Goal: Task Accomplishment & Management: Manage account settings

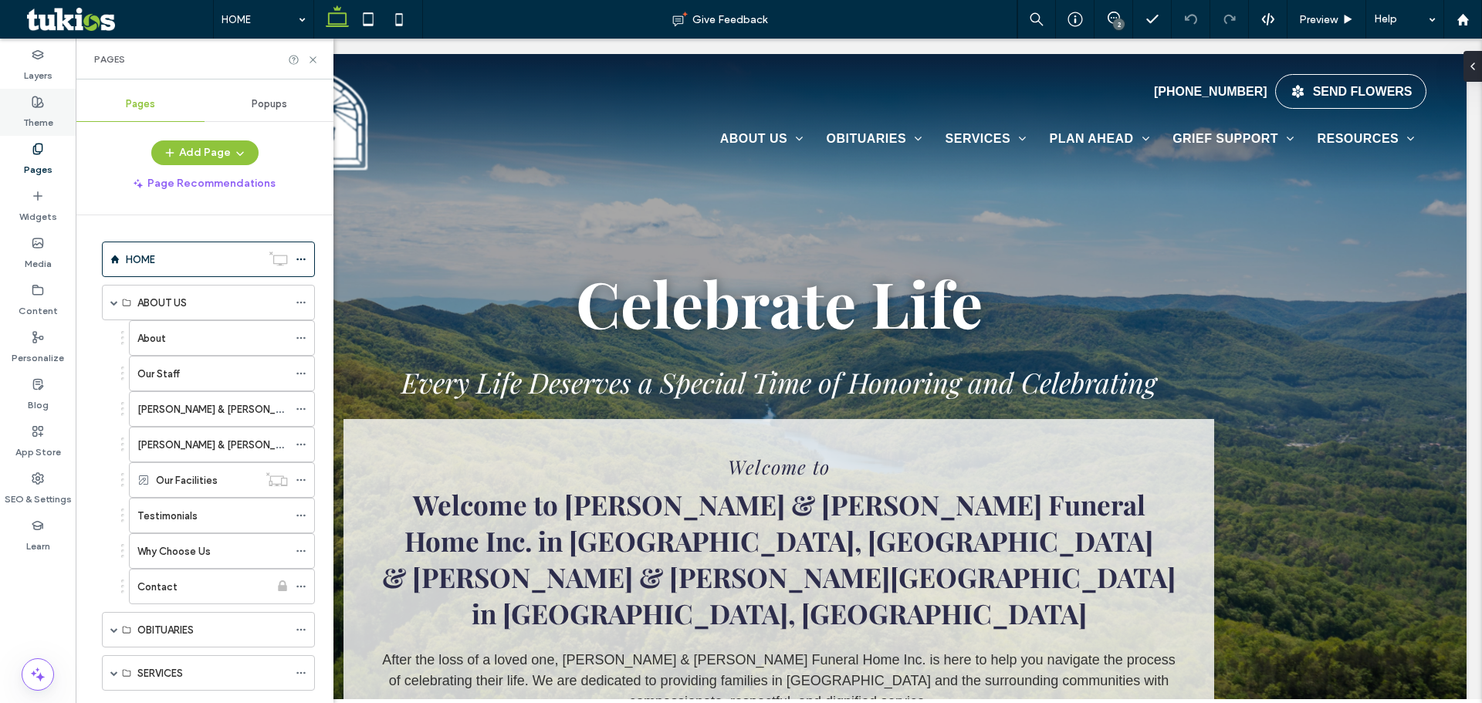
scroll to position [77, 0]
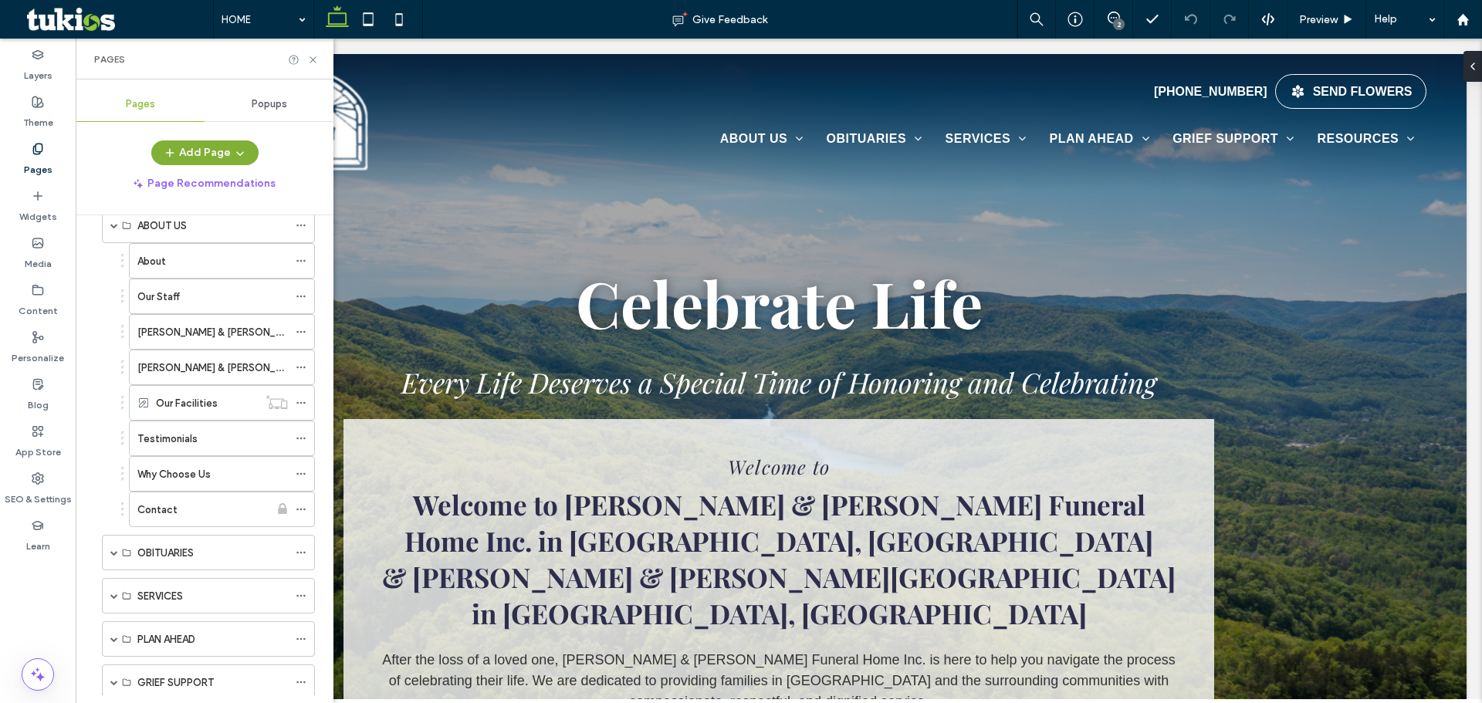
click at [219, 155] on button "Add Page" at bounding box center [204, 152] width 107 height 25
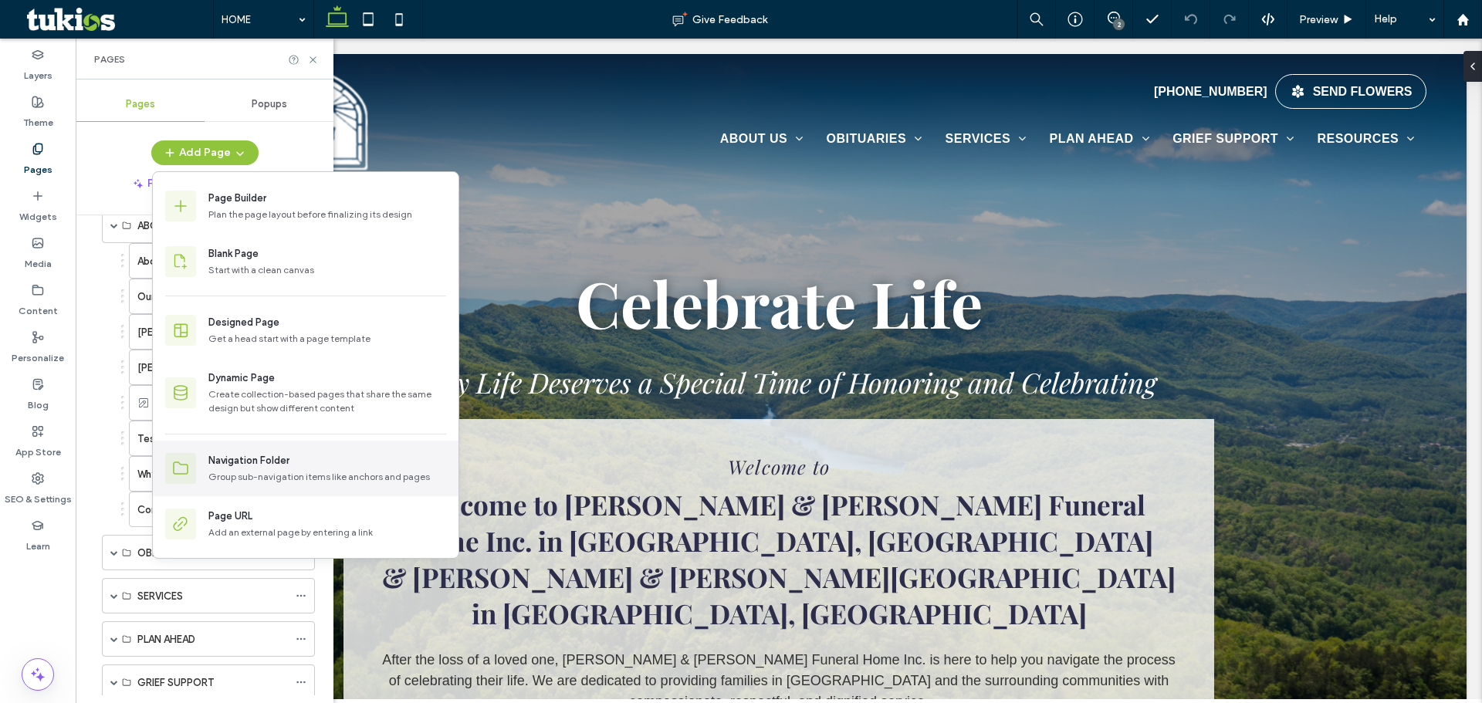
click at [264, 462] on div "Navigation Folder" at bounding box center [248, 460] width 81 height 15
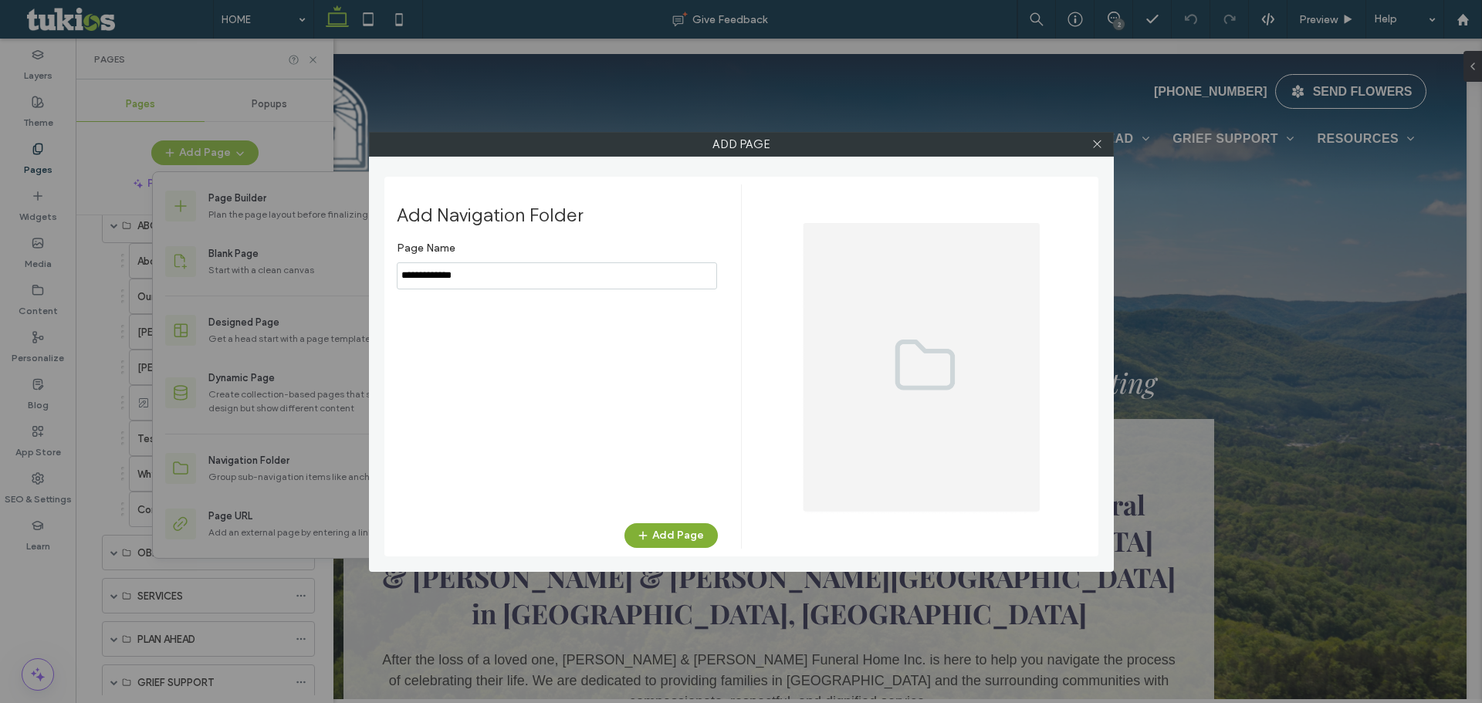
type input "**********"
click at [661, 539] on button "Add Page" at bounding box center [670, 535] width 93 height 25
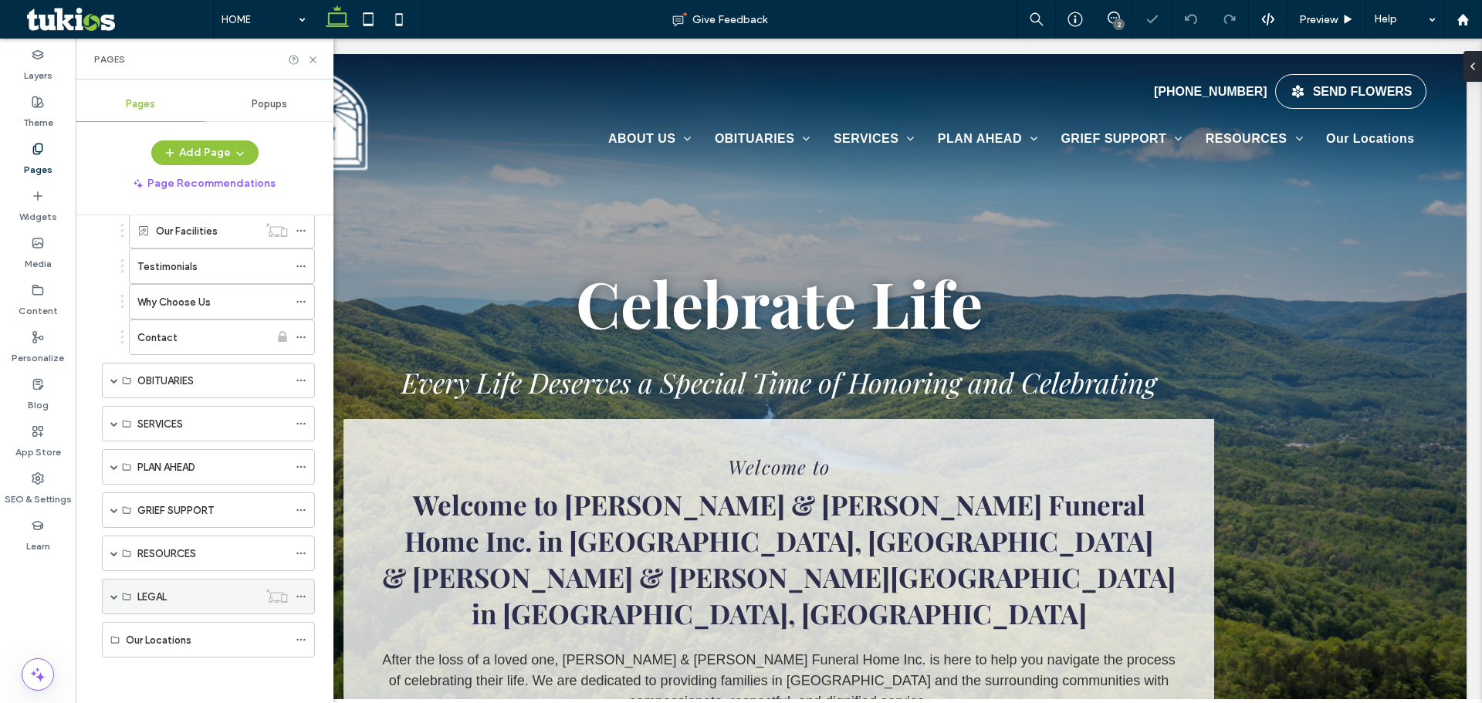
scroll to position [250, 0]
drag, startPoint x: 210, startPoint y: 645, endPoint x: 215, endPoint y: 363, distance: 282.5
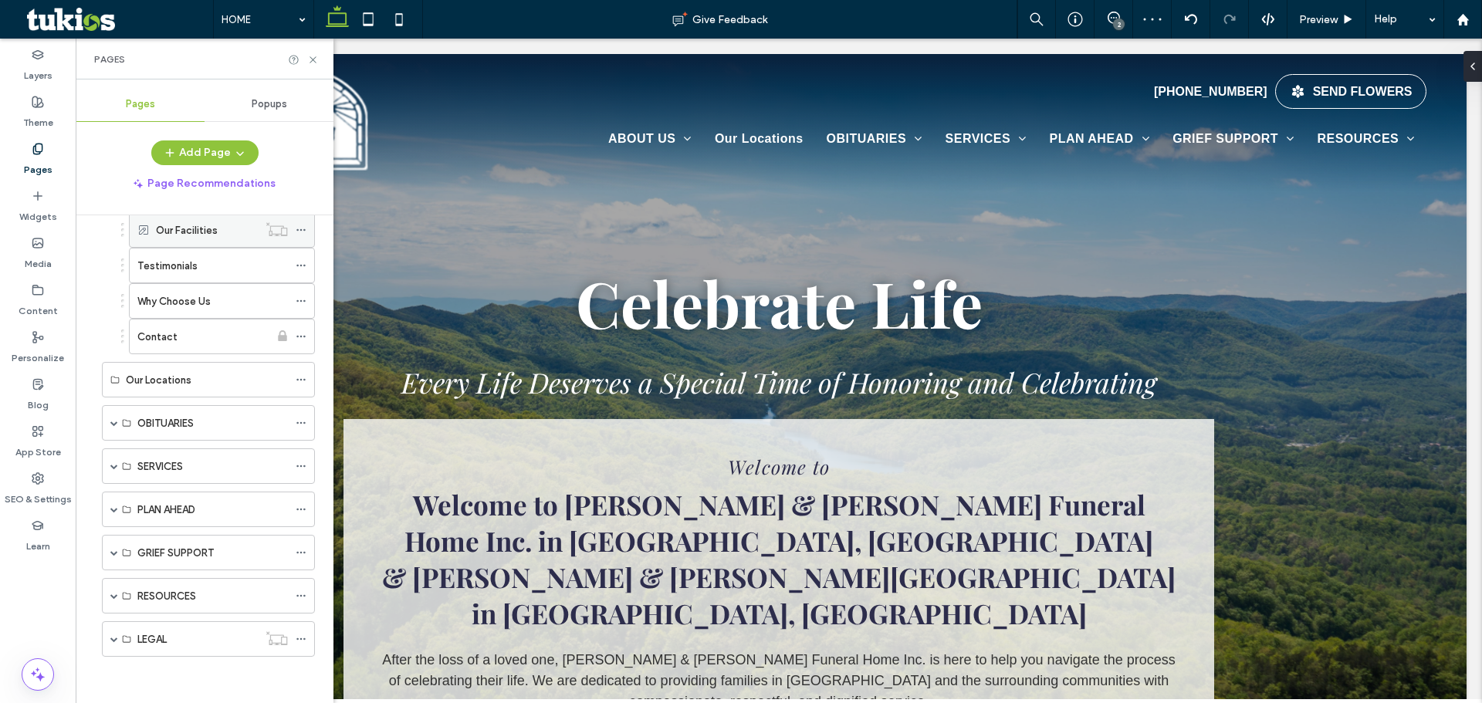
scroll to position [173, 0]
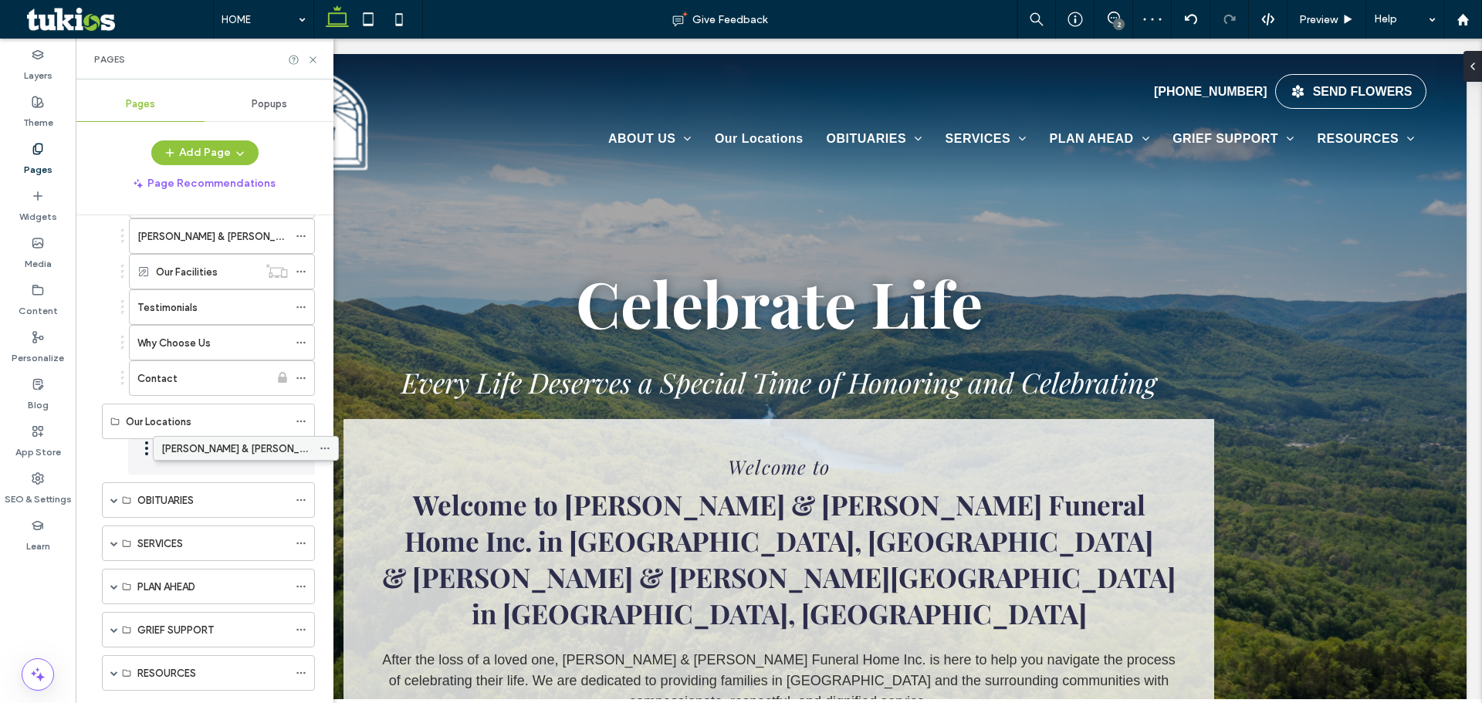
drag, startPoint x: 232, startPoint y: 241, endPoint x: 255, endPoint y: 451, distance: 211.3
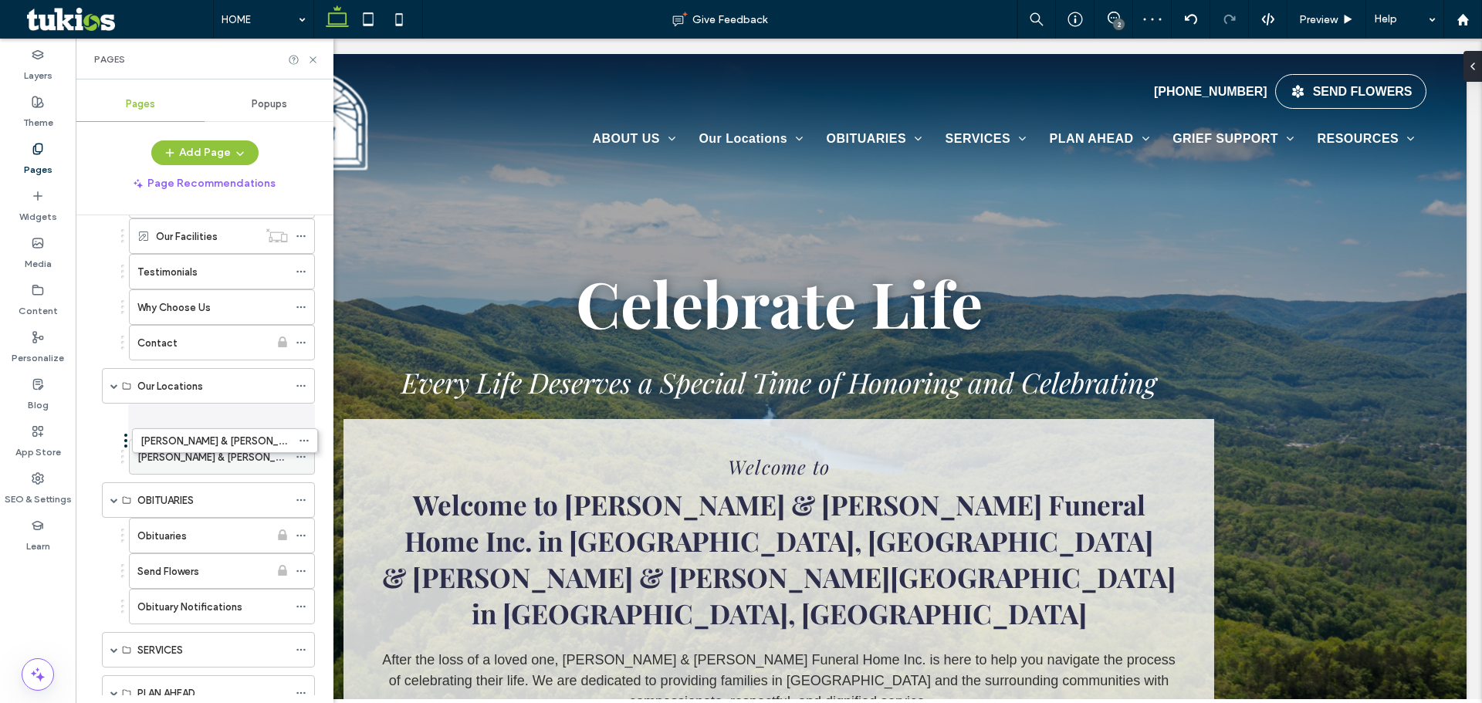
drag, startPoint x: 255, startPoint y: 232, endPoint x: 262, endPoint y: 425, distance: 192.3
drag, startPoint x: 257, startPoint y: 458, endPoint x: 260, endPoint y: 403, distance: 54.9
drag, startPoint x: 236, startPoint y: 445, endPoint x: 238, endPoint y: 407, distance: 37.9
click at [239, 421] on label "Arnett & Steele Funeral Home, Inc." at bounding box center [264, 421] width 254 height 27
click at [299, 418] on icon at bounding box center [301, 421] width 11 height 11
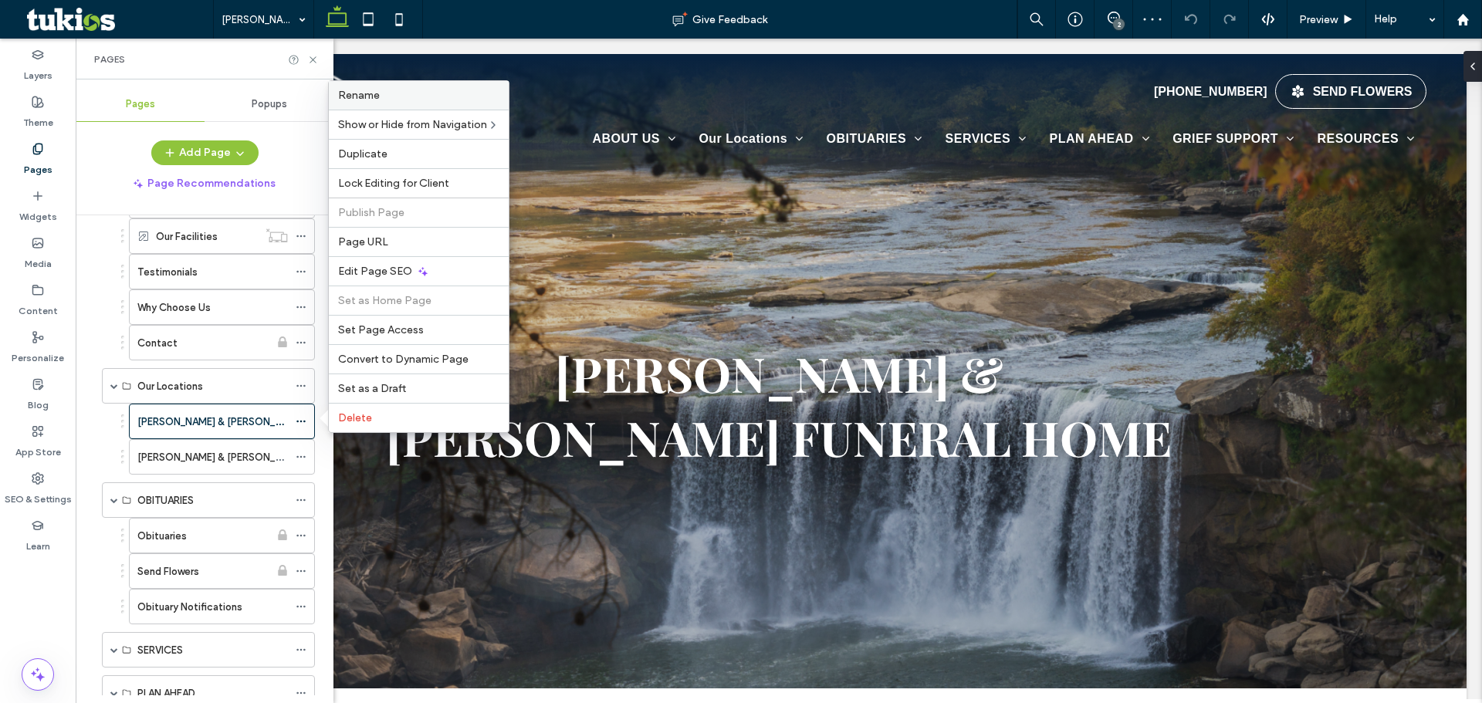
click at [424, 93] on label "Rename" at bounding box center [418, 95] width 161 height 13
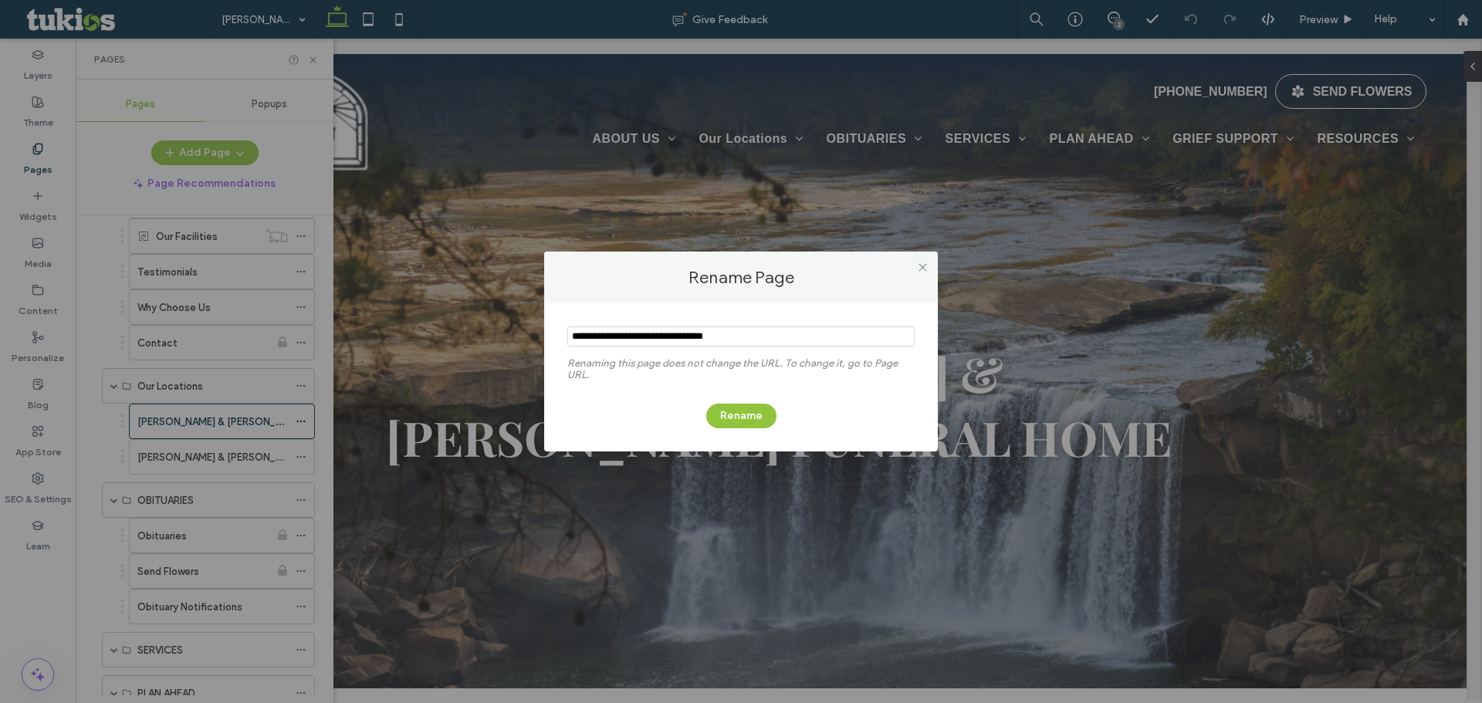
click at [753, 338] on input "notEmpty" at bounding box center [740, 336] width 347 height 20
paste input "**********"
type input "**********"
click at [736, 413] on button "Rename" at bounding box center [741, 416] width 70 height 25
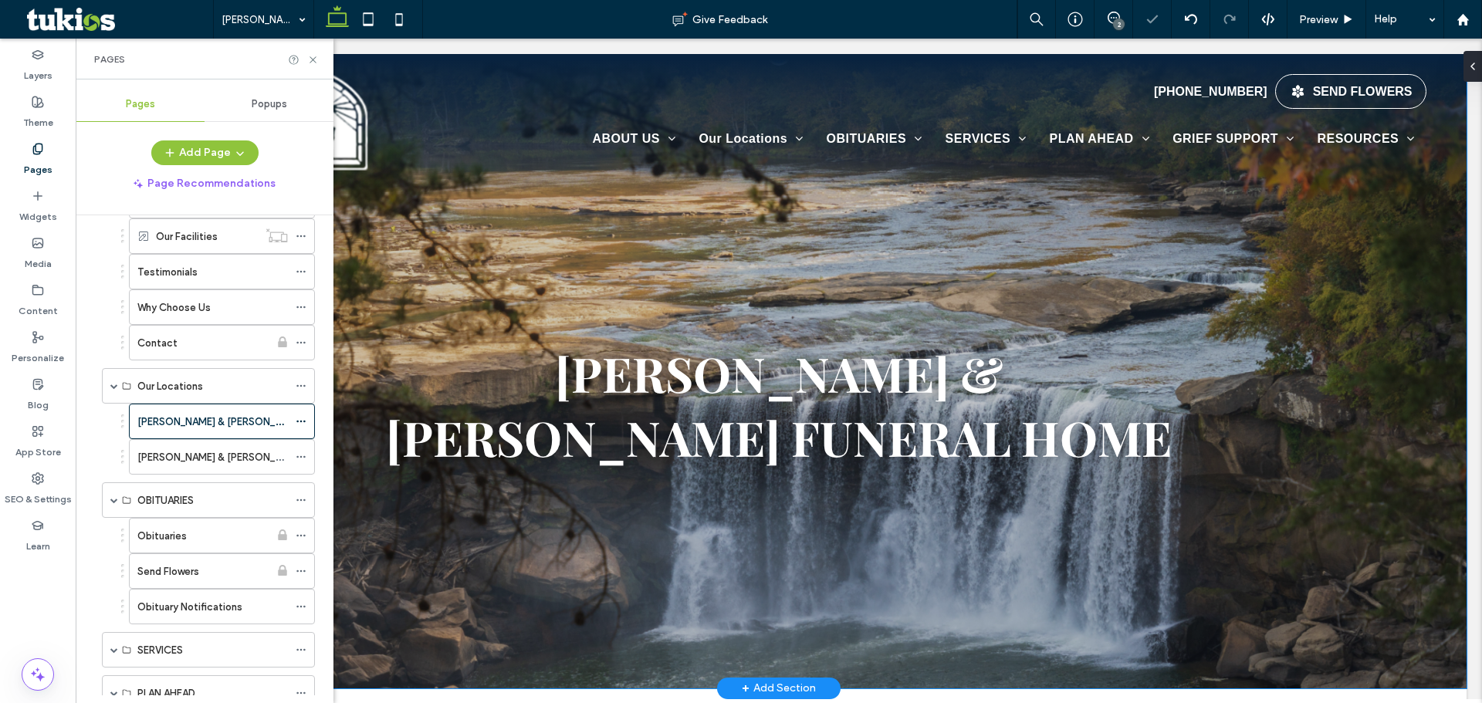
click at [847, 373] on span "Arnett & Steele Funeral Home" at bounding box center [779, 405] width 786 height 128
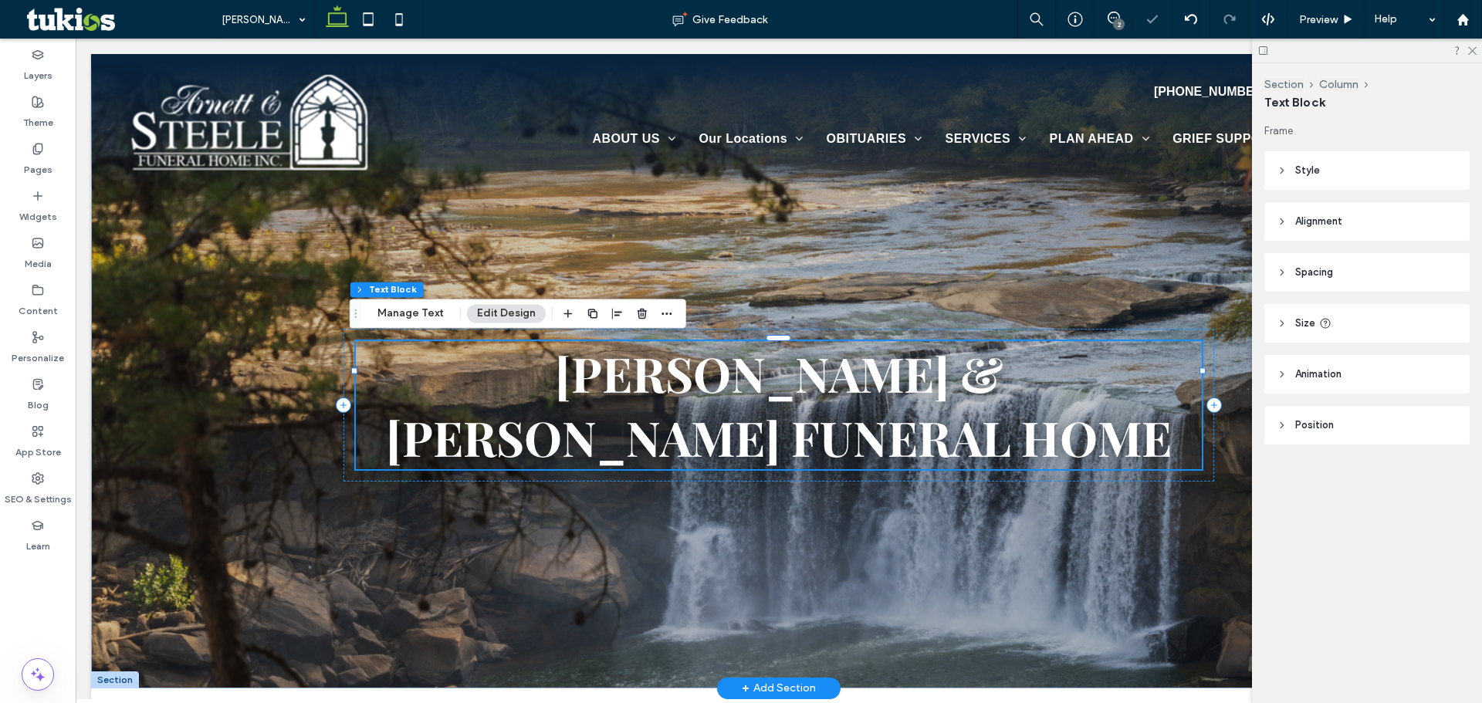
click at [847, 373] on span "Arnett & Steele Funeral Home" at bounding box center [779, 405] width 786 height 128
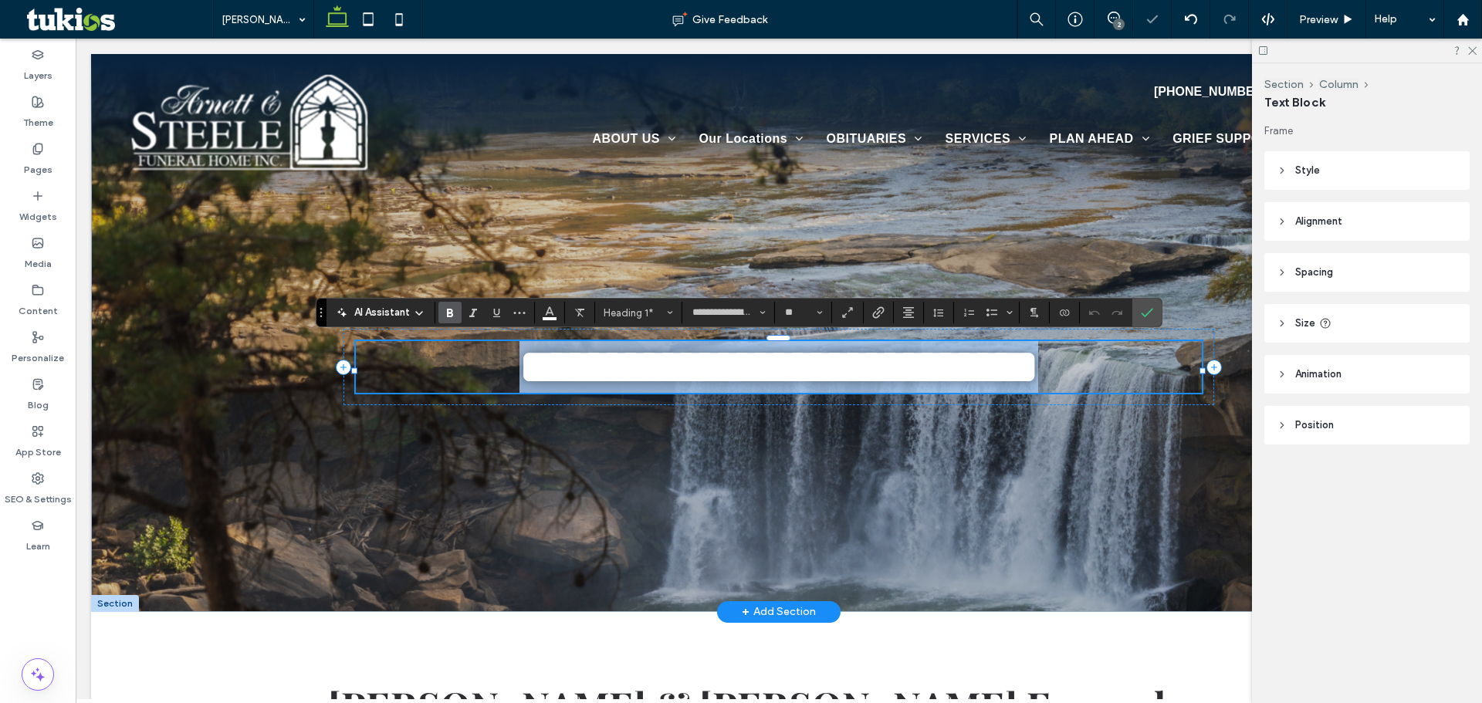
type input "*****"
type input "**"
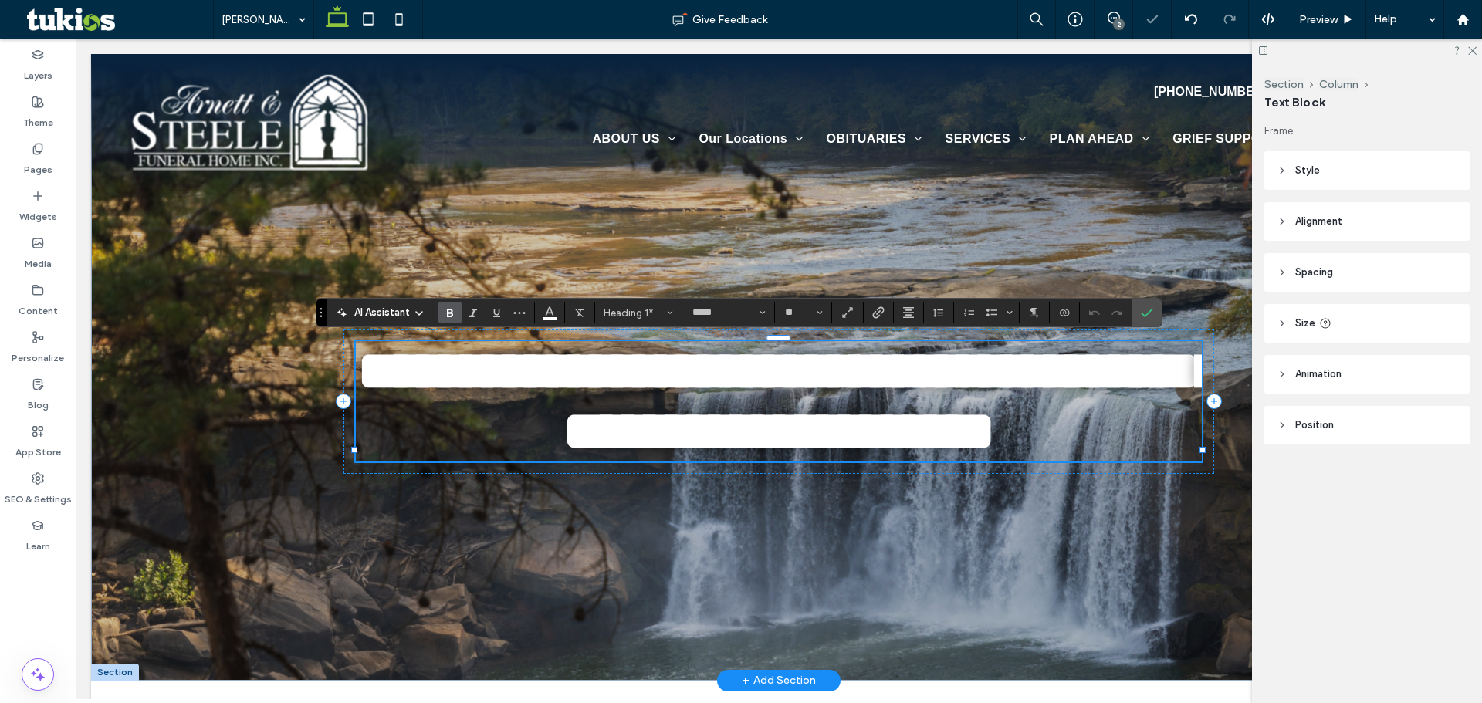
type input "**********"
type input "**"
click at [1470, 49] on icon at bounding box center [1472, 50] width 10 height 10
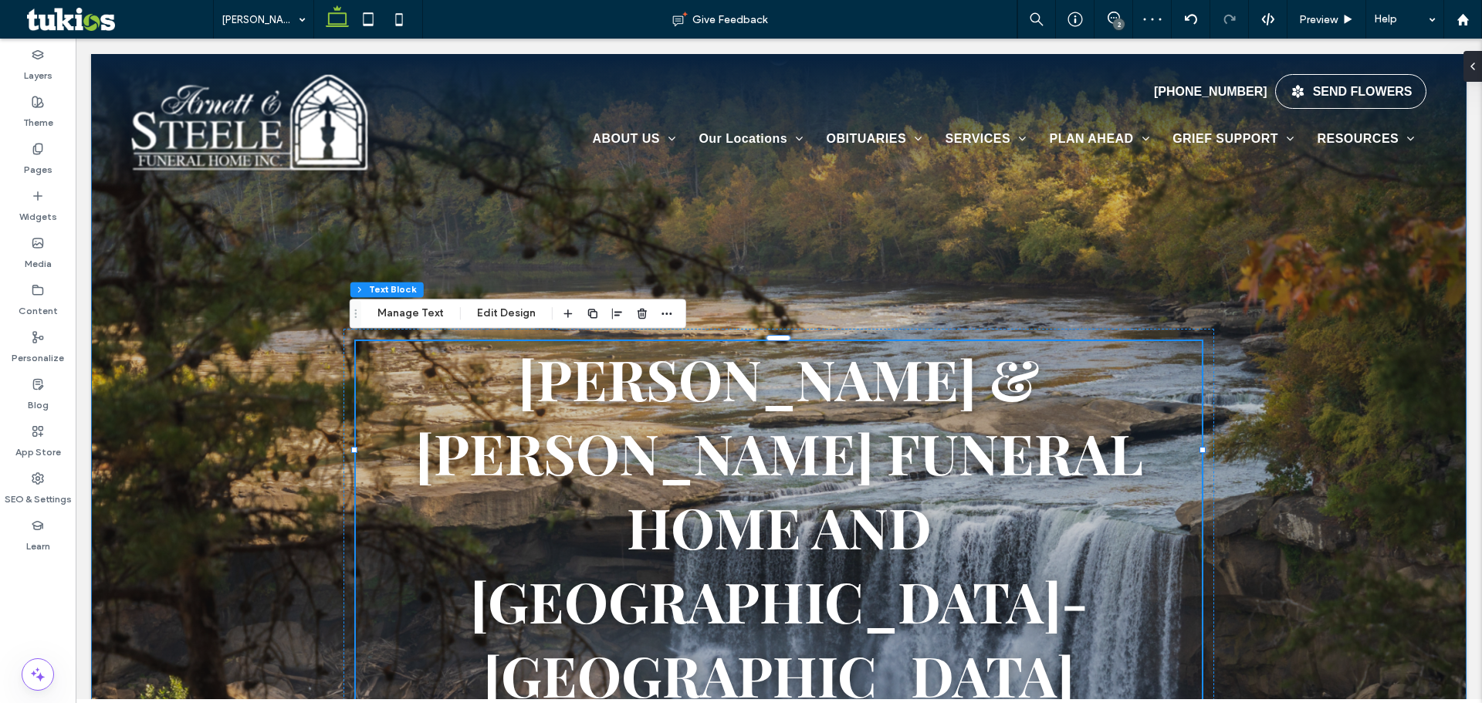
click at [1218, 303] on div "Arnett & Steele Funeral Home and Cremation Center- Pineville" at bounding box center [779, 492] width 926 height 877
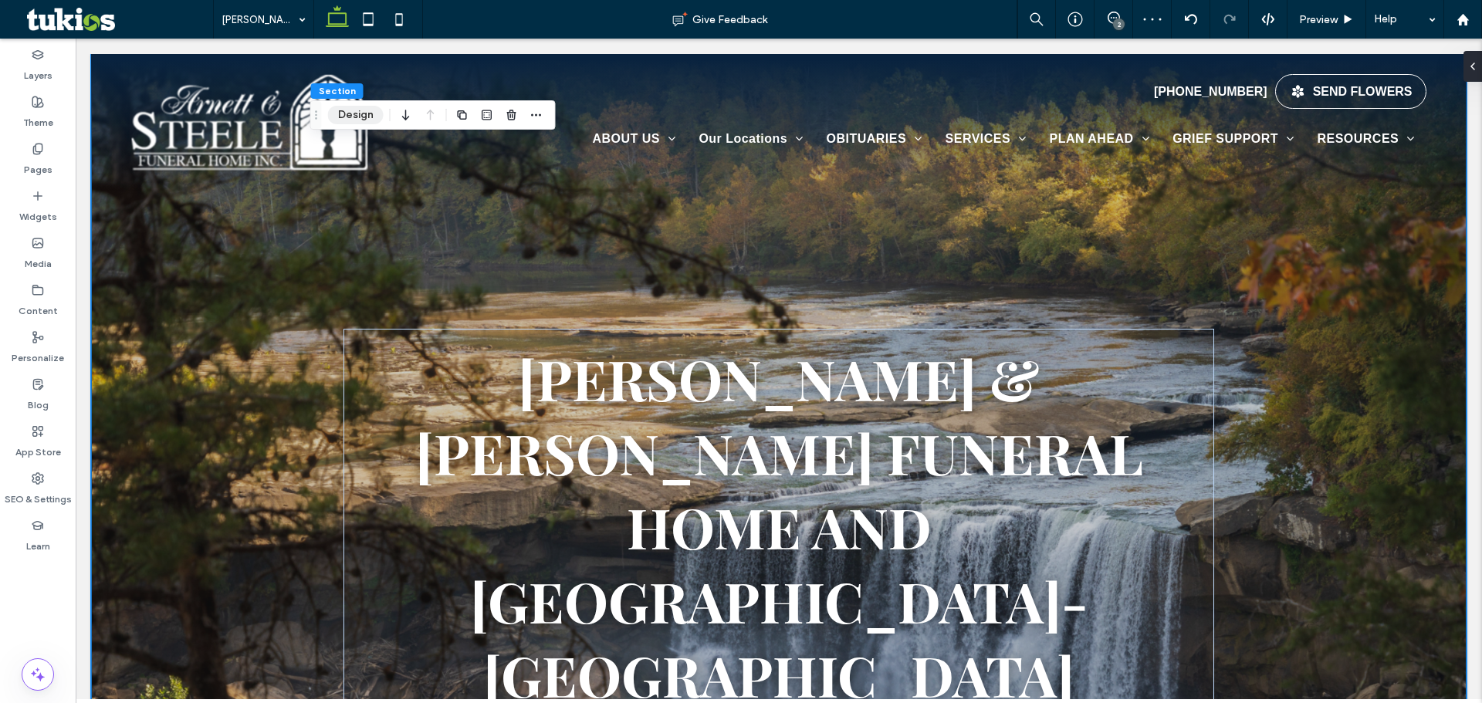
click at [373, 108] on button "Design" at bounding box center [356, 115] width 56 height 19
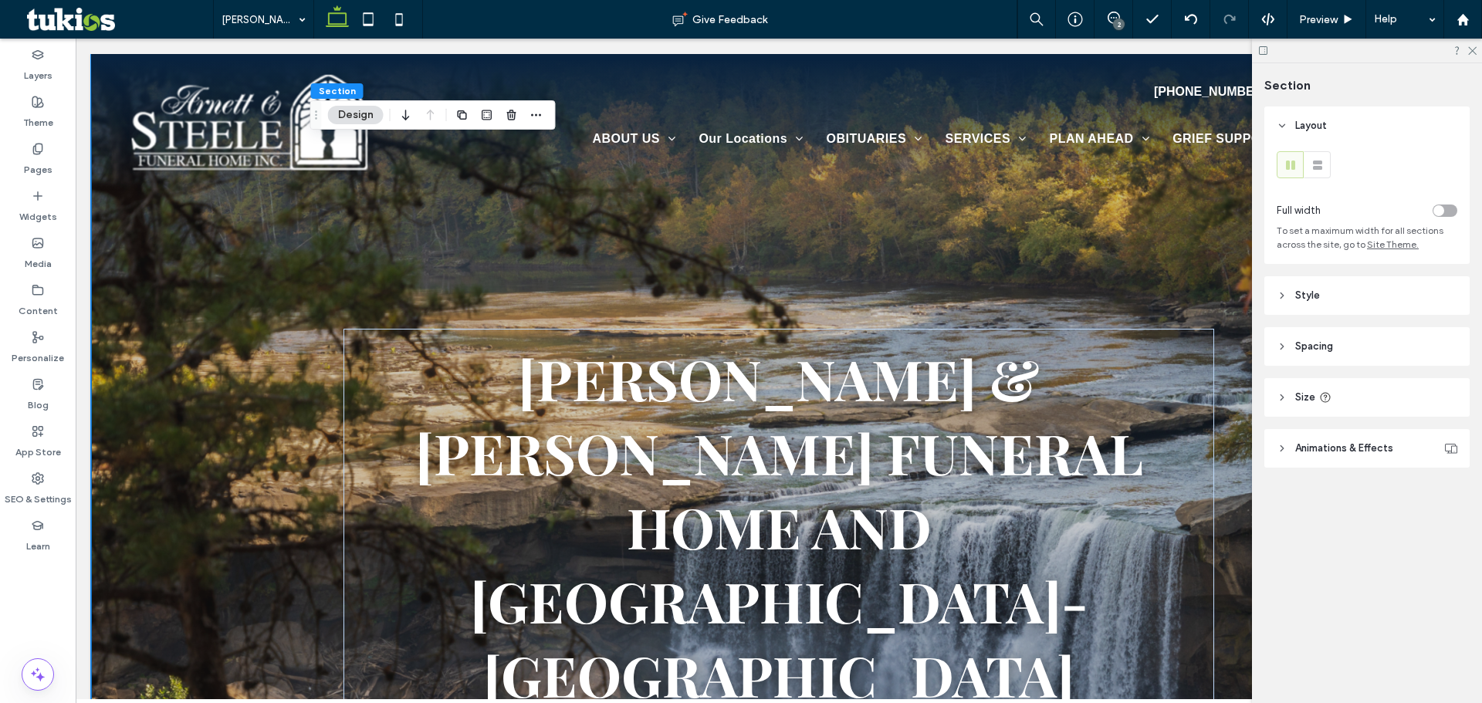
click at [1407, 288] on header "Style" at bounding box center [1366, 295] width 205 height 39
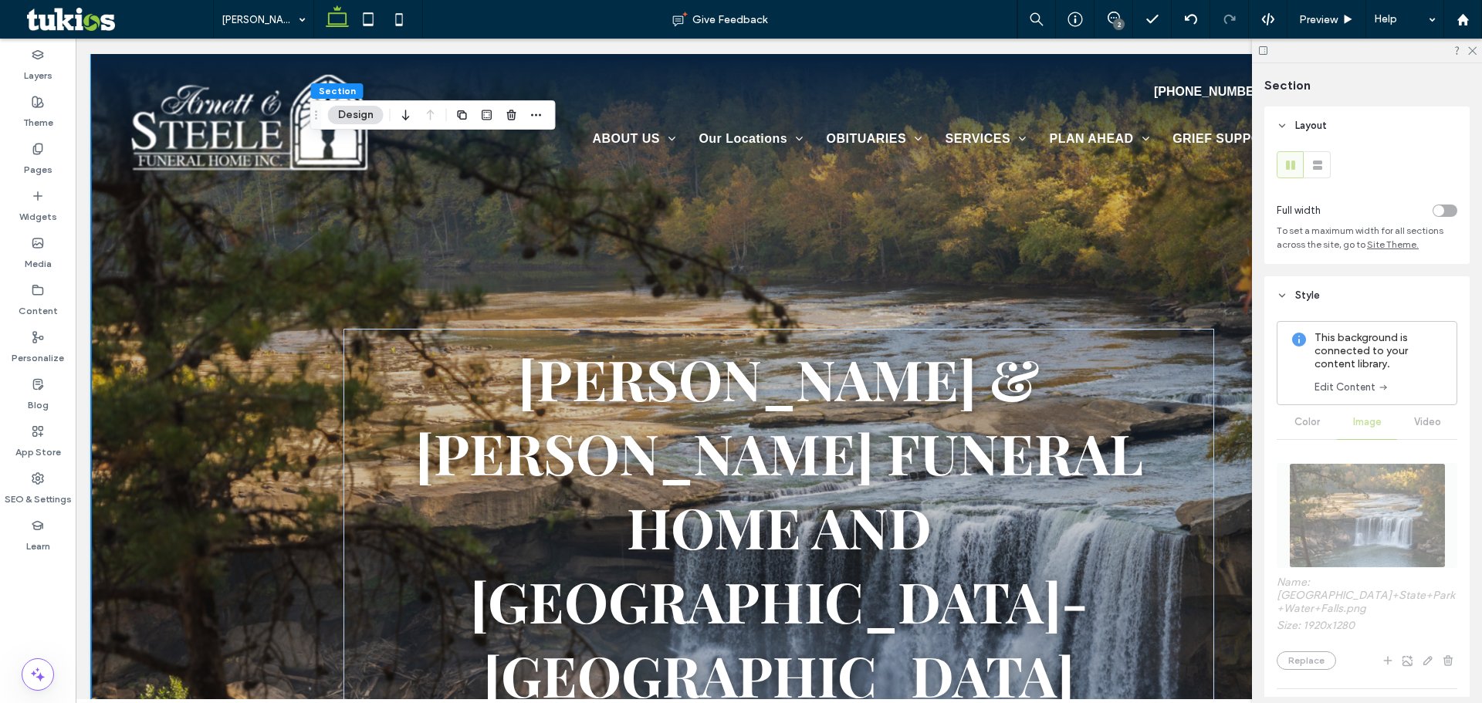
click at [1433, 208] on div "toggle" at bounding box center [1438, 210] width 11 height 11
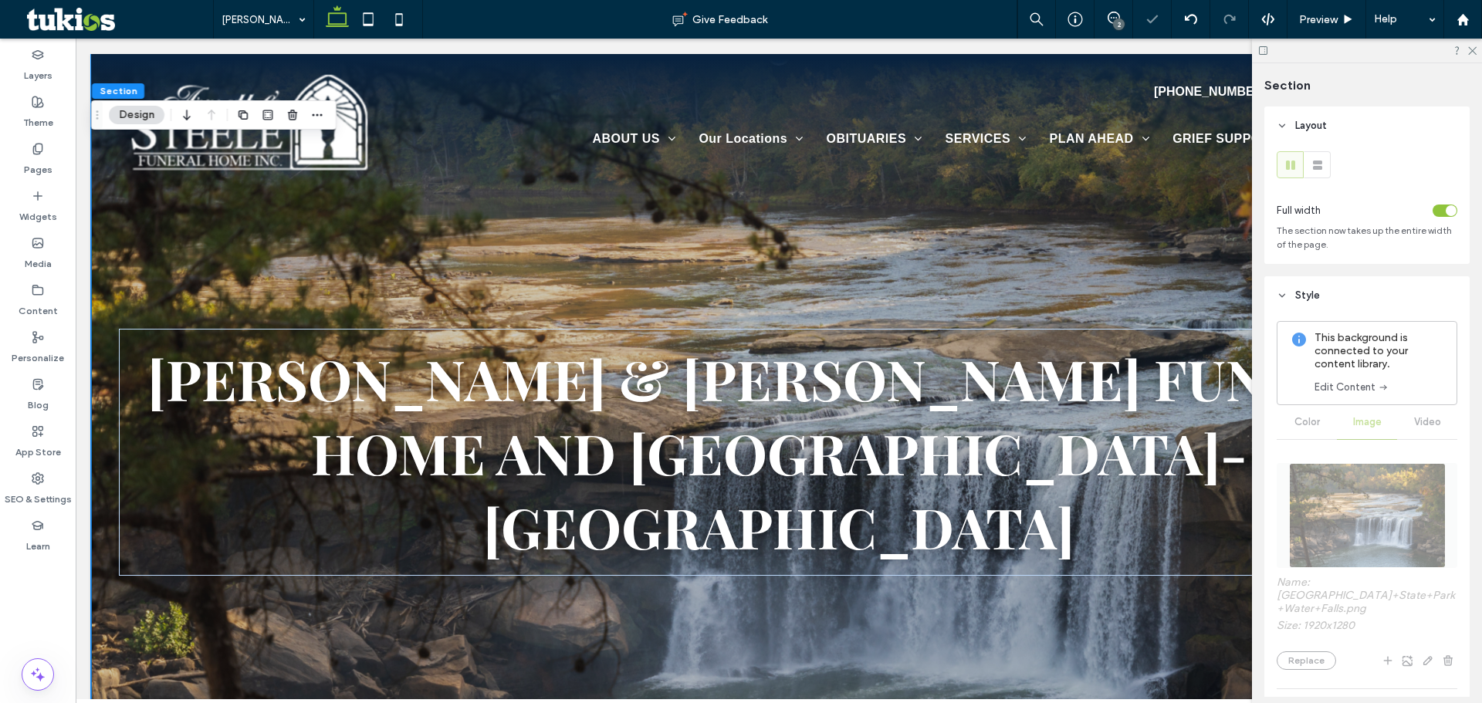
click at [870, 560] on div "Arnett & Steele Funeral Home and Cremation Center- Pineville" at bounding box center [778, 418] width 1375 height 729
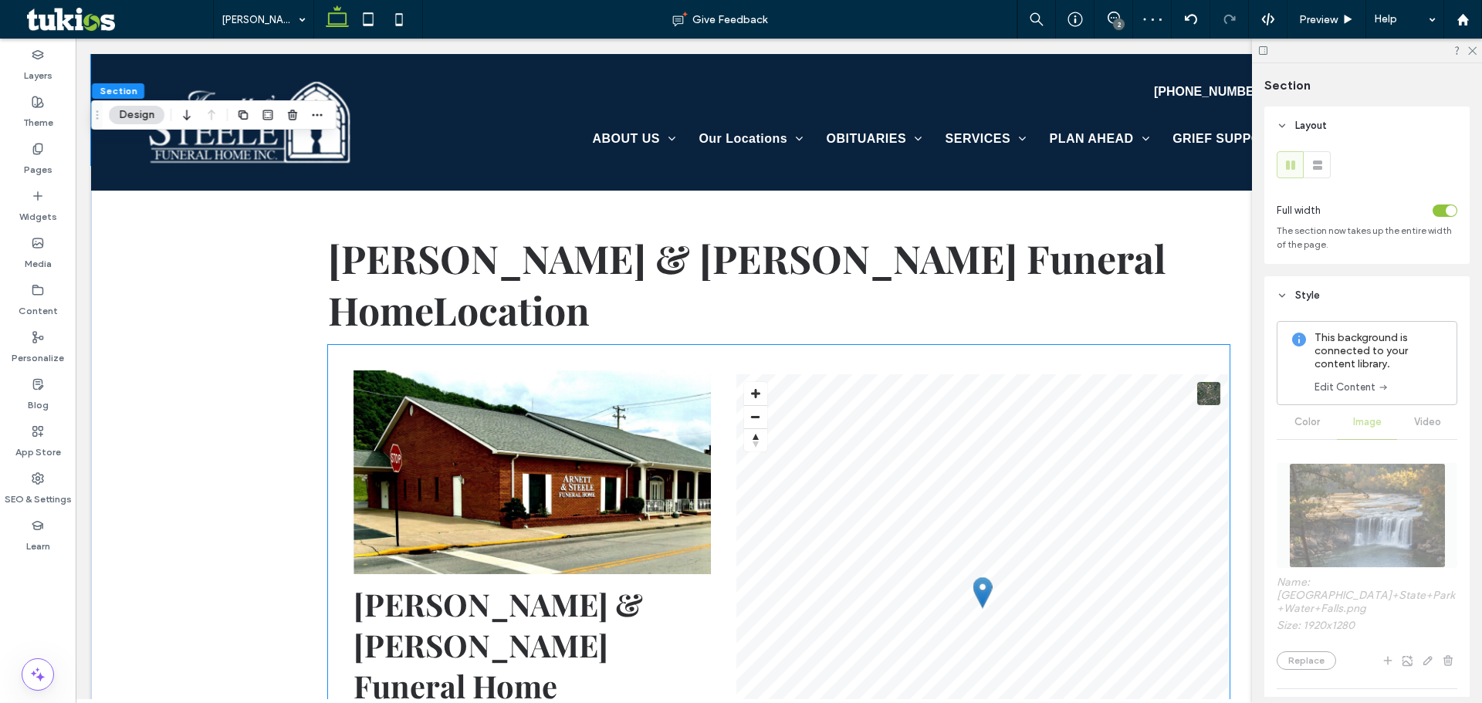
scroll to position [849, 0]
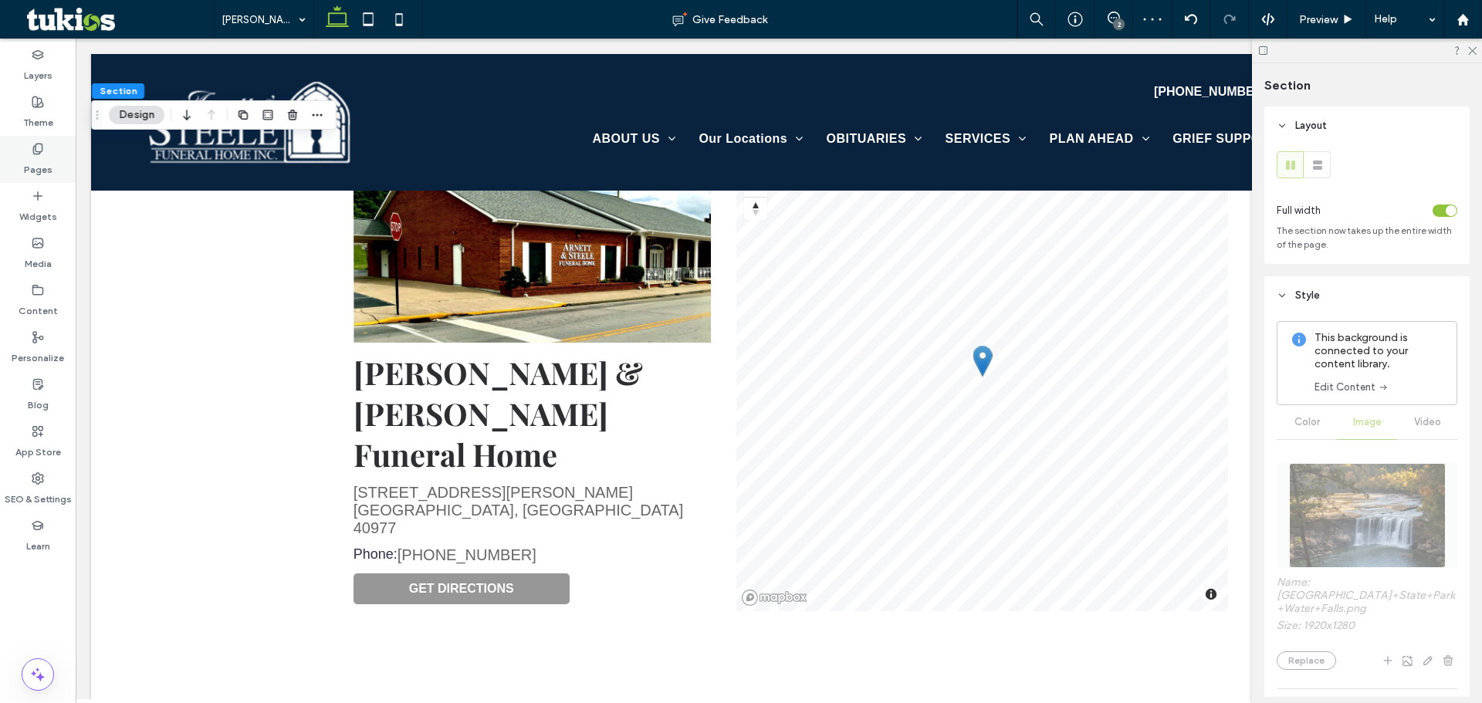
click at [52, 161] on div "Pages" at bounding box center [38, 159] width 76 height 47
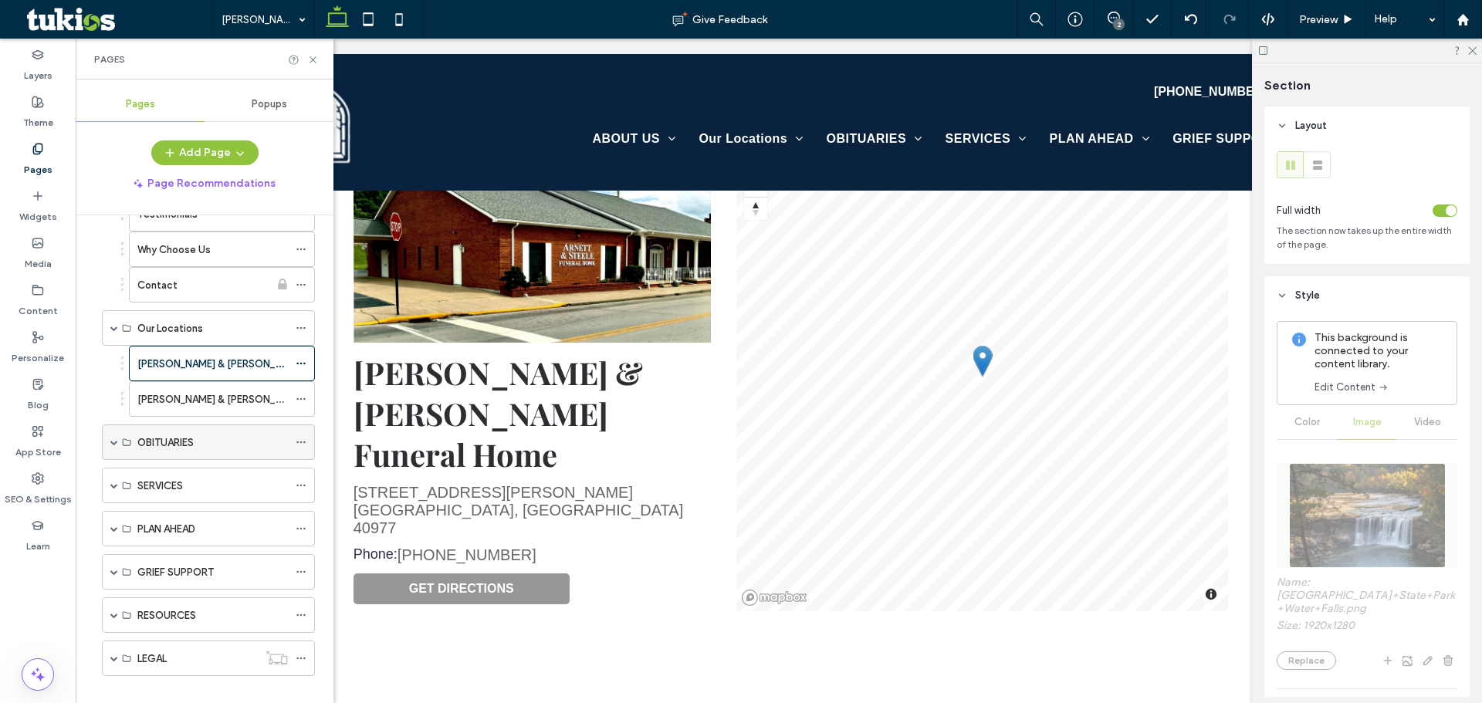
scroll to position [232, 0]
click at [218, 395] on label "Arnett & Steele Valley Chapel" at bounding box center [272, 398] width 271 height 27
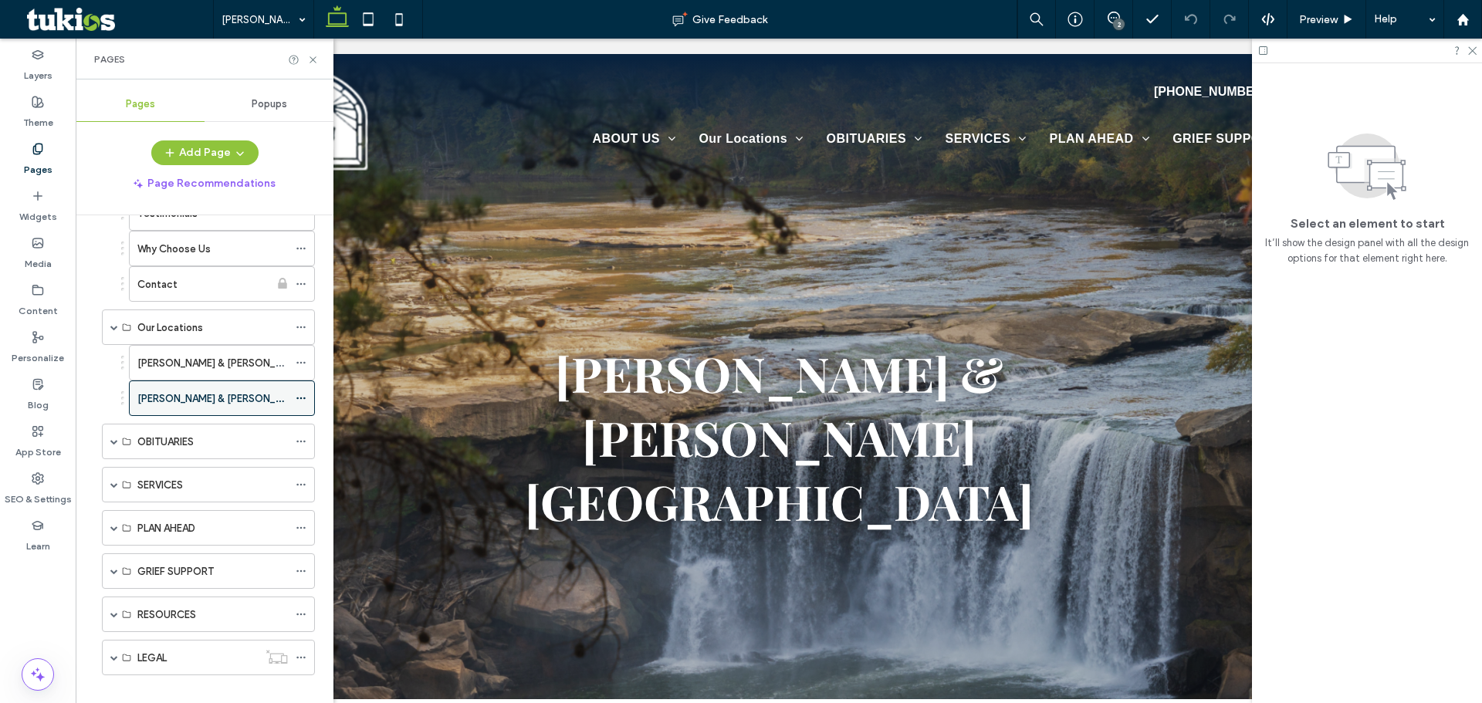
click at [304, 398] on use at bounding box center [300, 399] width 8 height 2
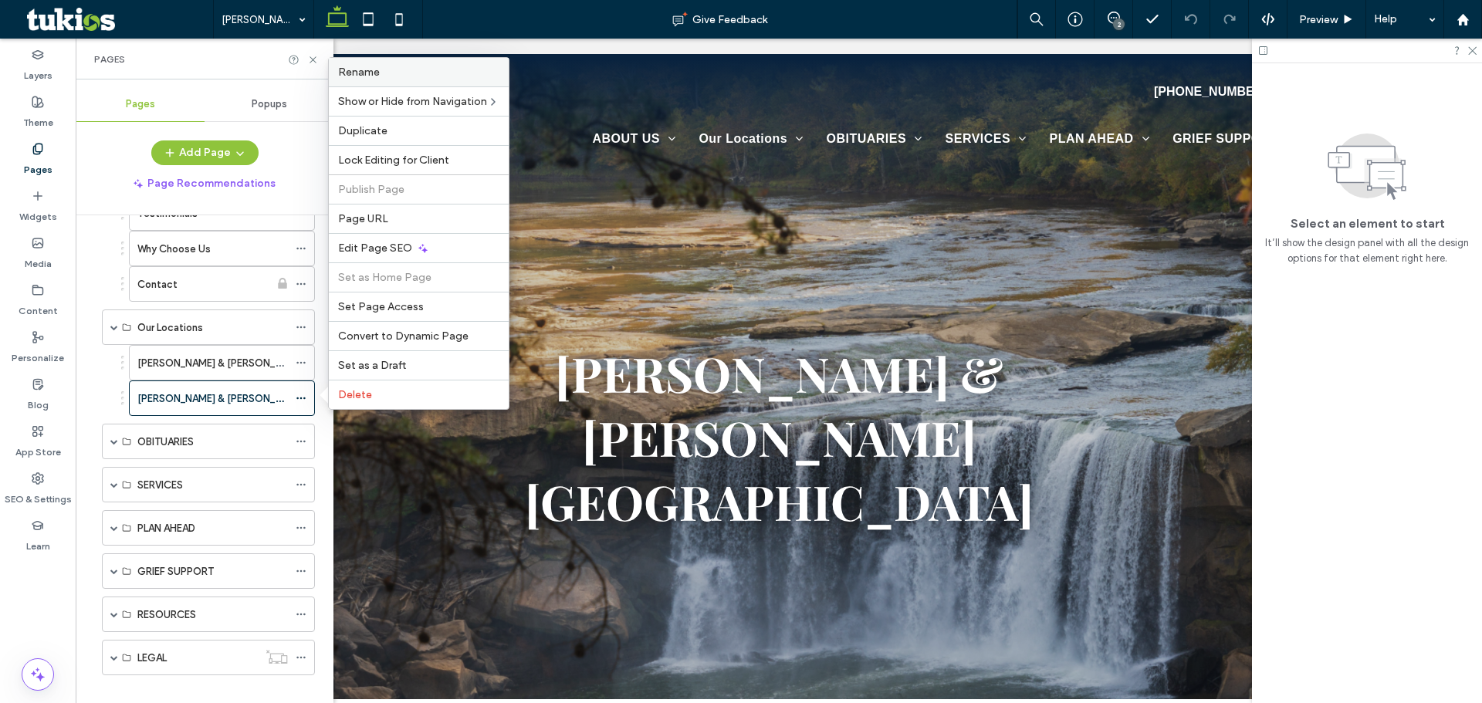
click at [416, 76] on label "Rename" at bounding box center [418, 72] width 161 height 13
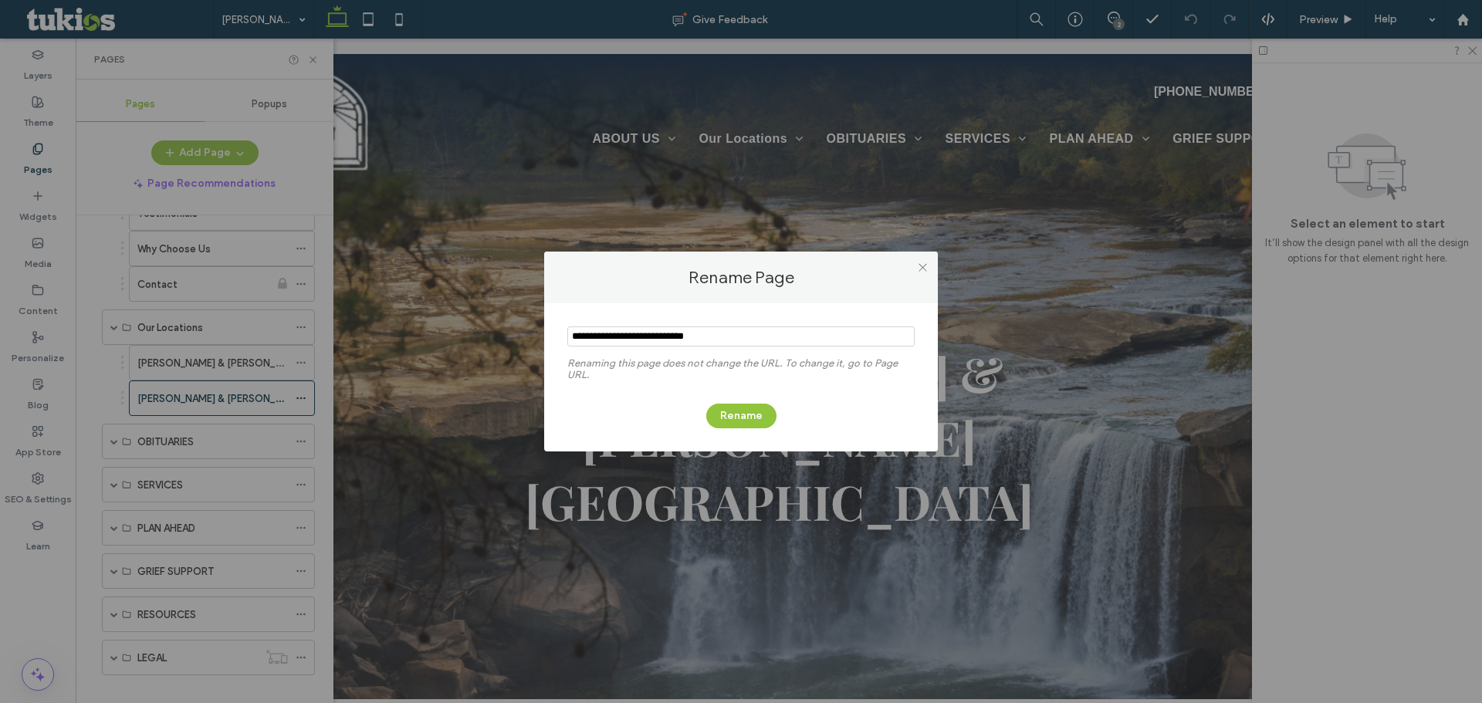
click at [755, 333] on input "notEmpty" at bounding box center [740, 336] width 347 height 20
type input "**********"
click at [756, 414] on button "Rename" at bounding box center [741, 416] width 70 height 25
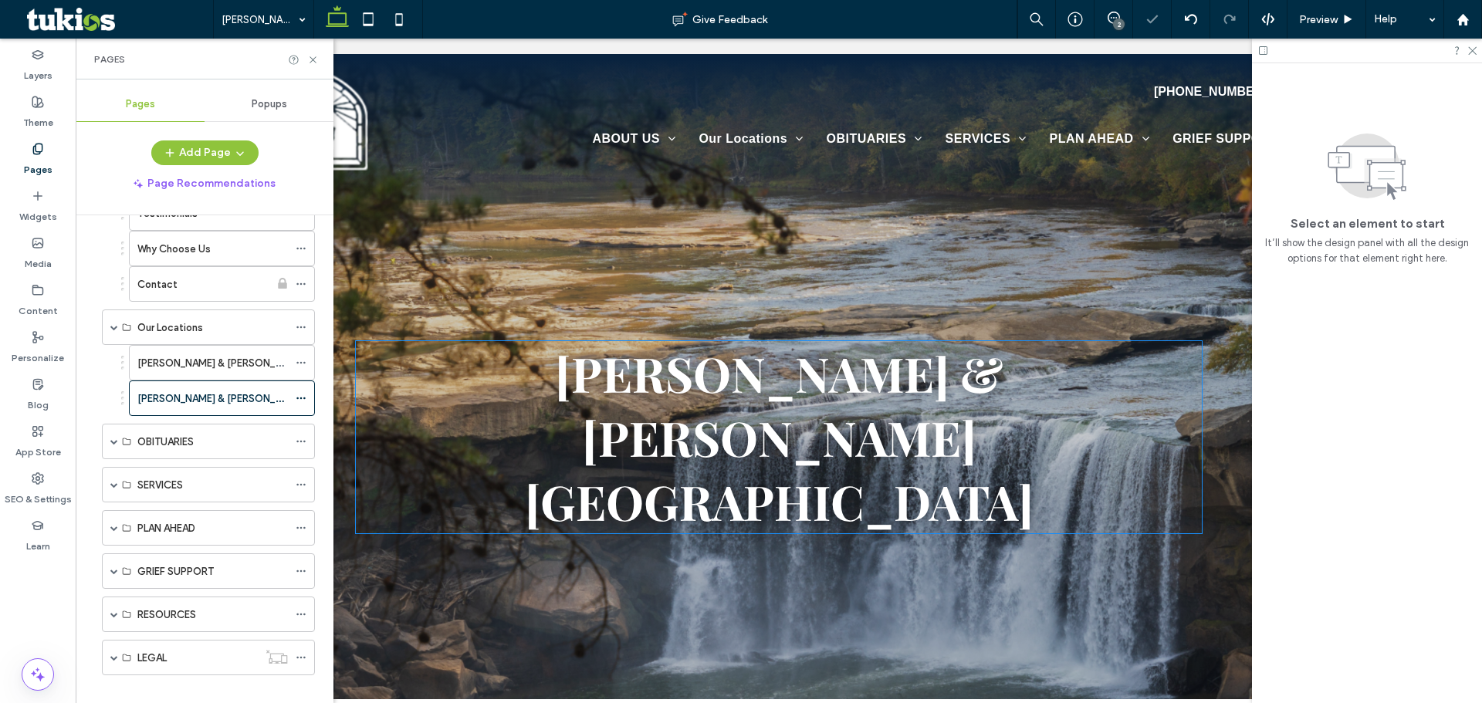
click at [525, 360] on span "Arnett & Steele Valley Chapel" at bounding box center [779, 437] width 509 height 192
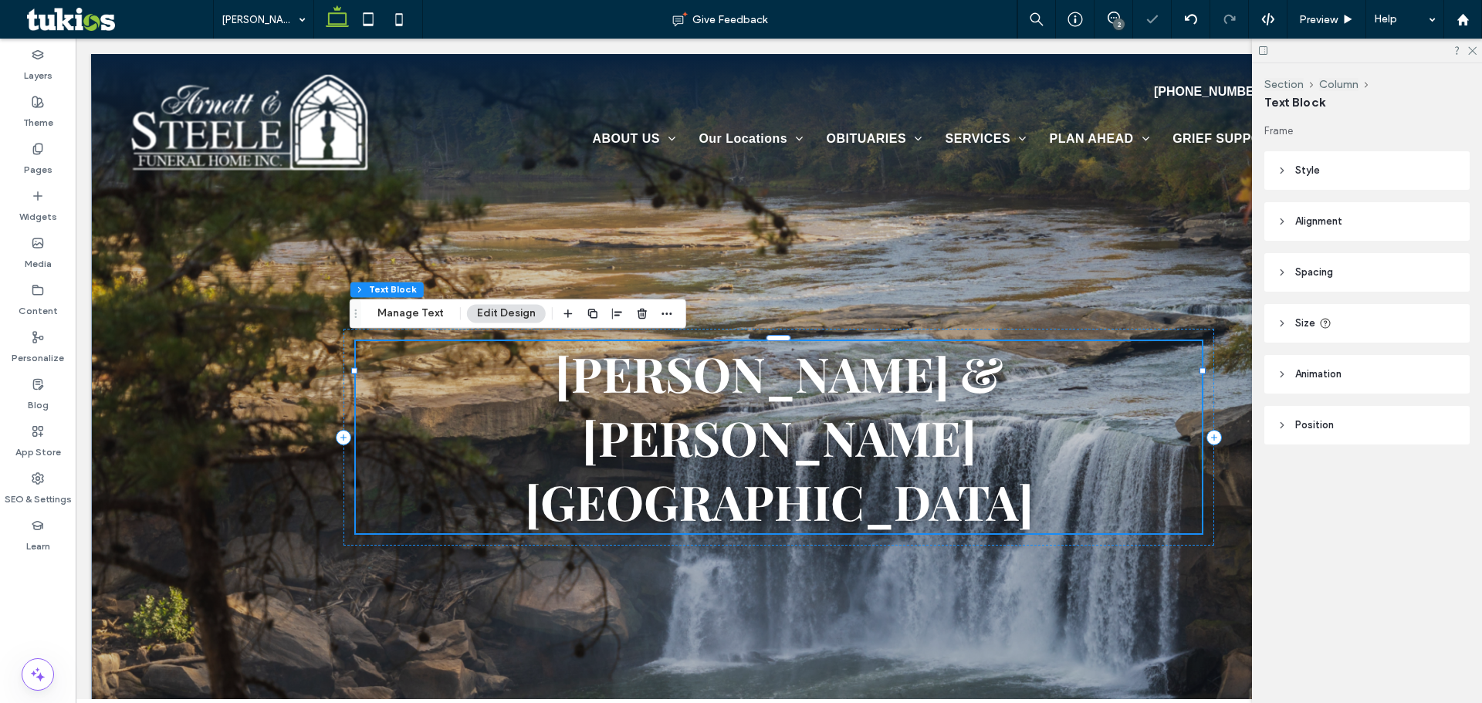
click at [525, 360] on span "Arnett & Steele Valley Chapel" at bounding box center [779, 437] width 509 height 192
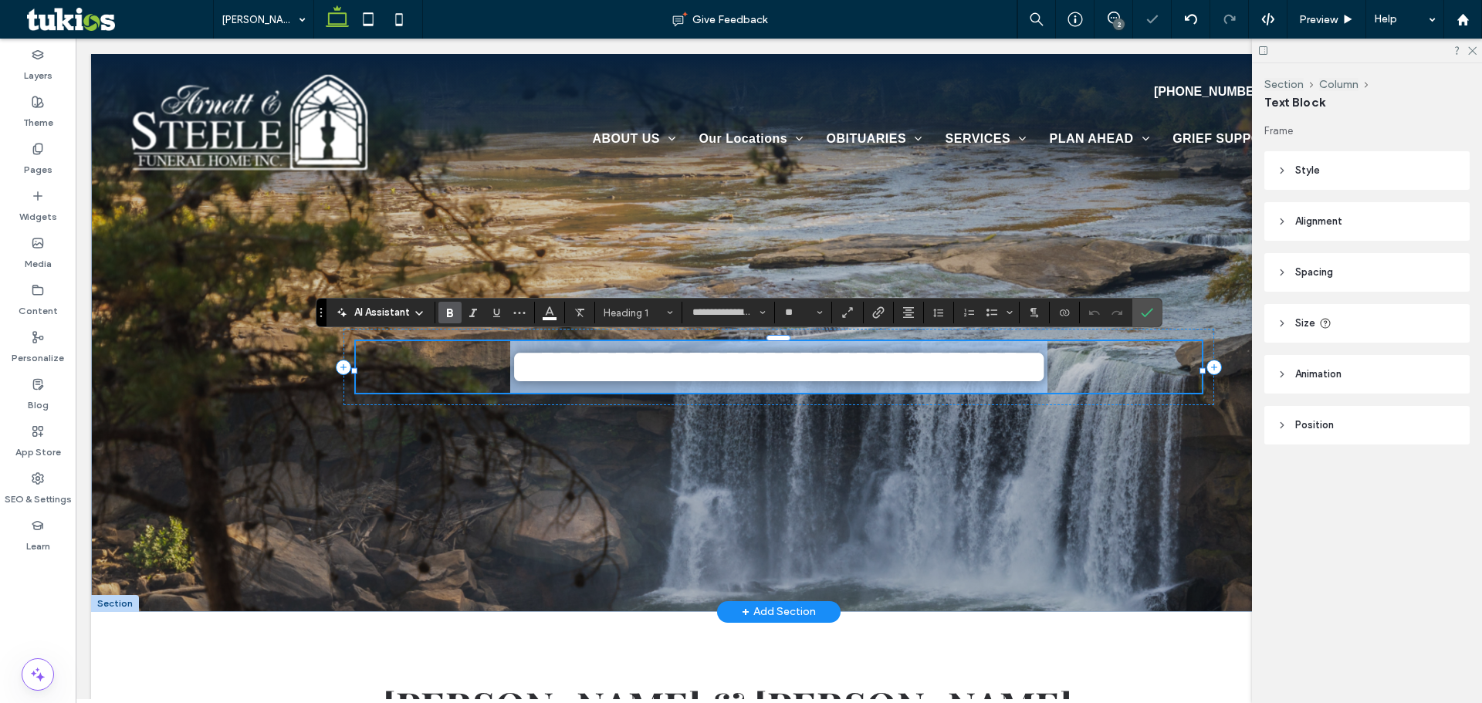
paste div
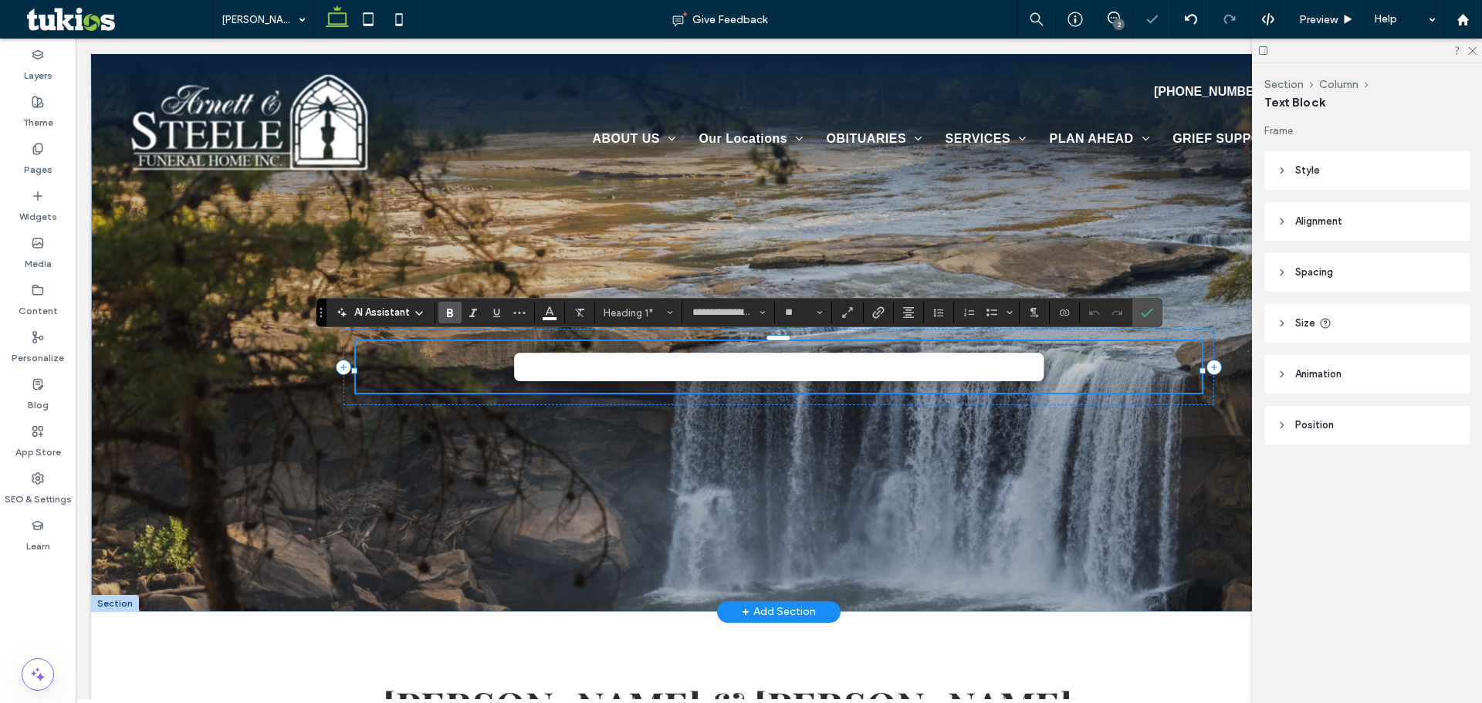
type input "**"
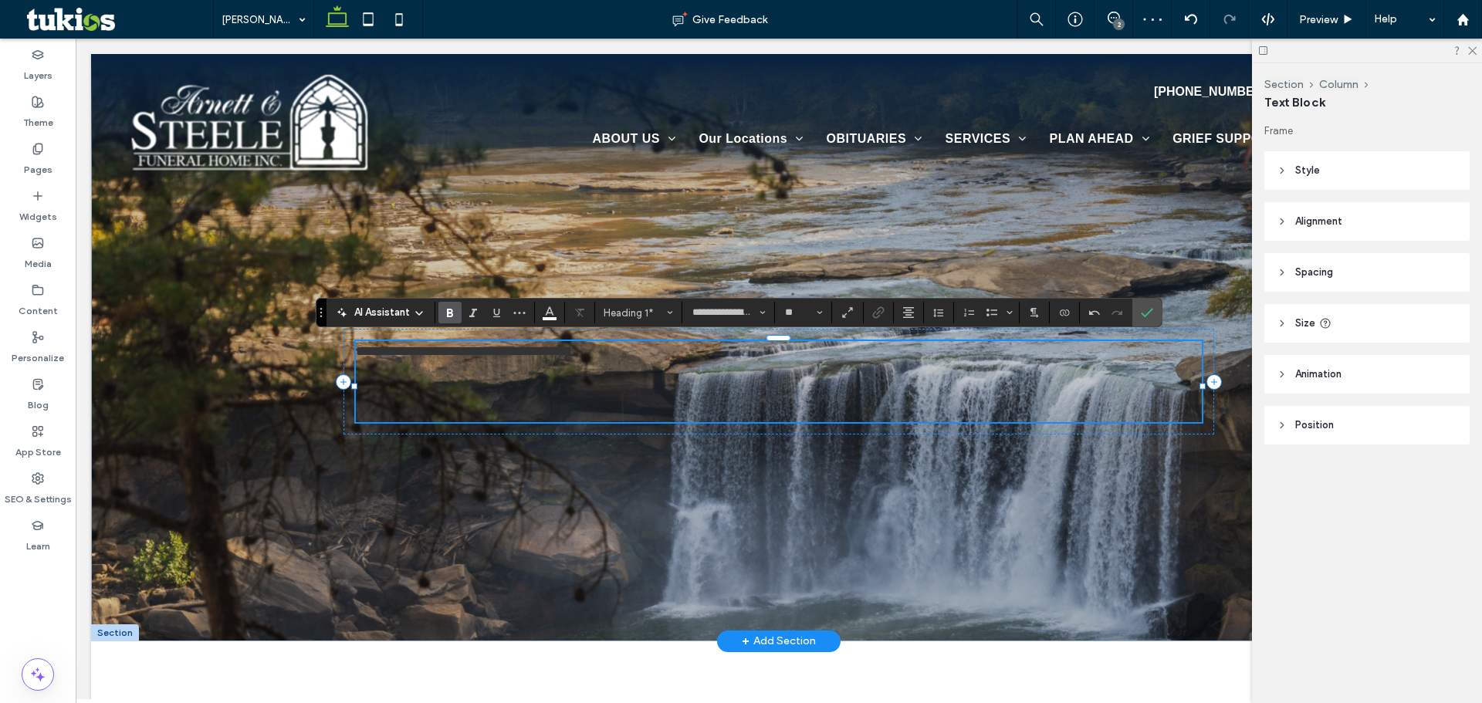
type input "*****"
type input "**"
type input "**********"
type input "**"
type input "*****"
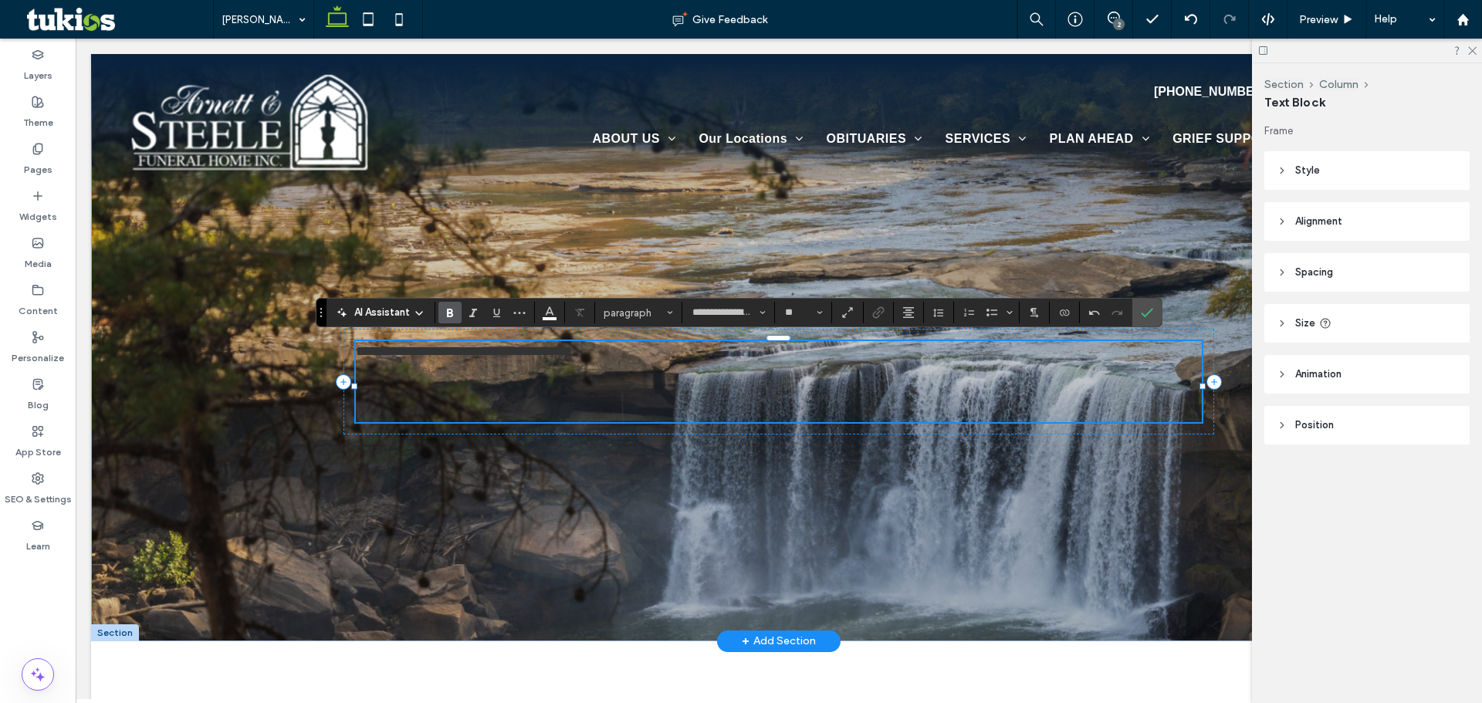
type input "**"
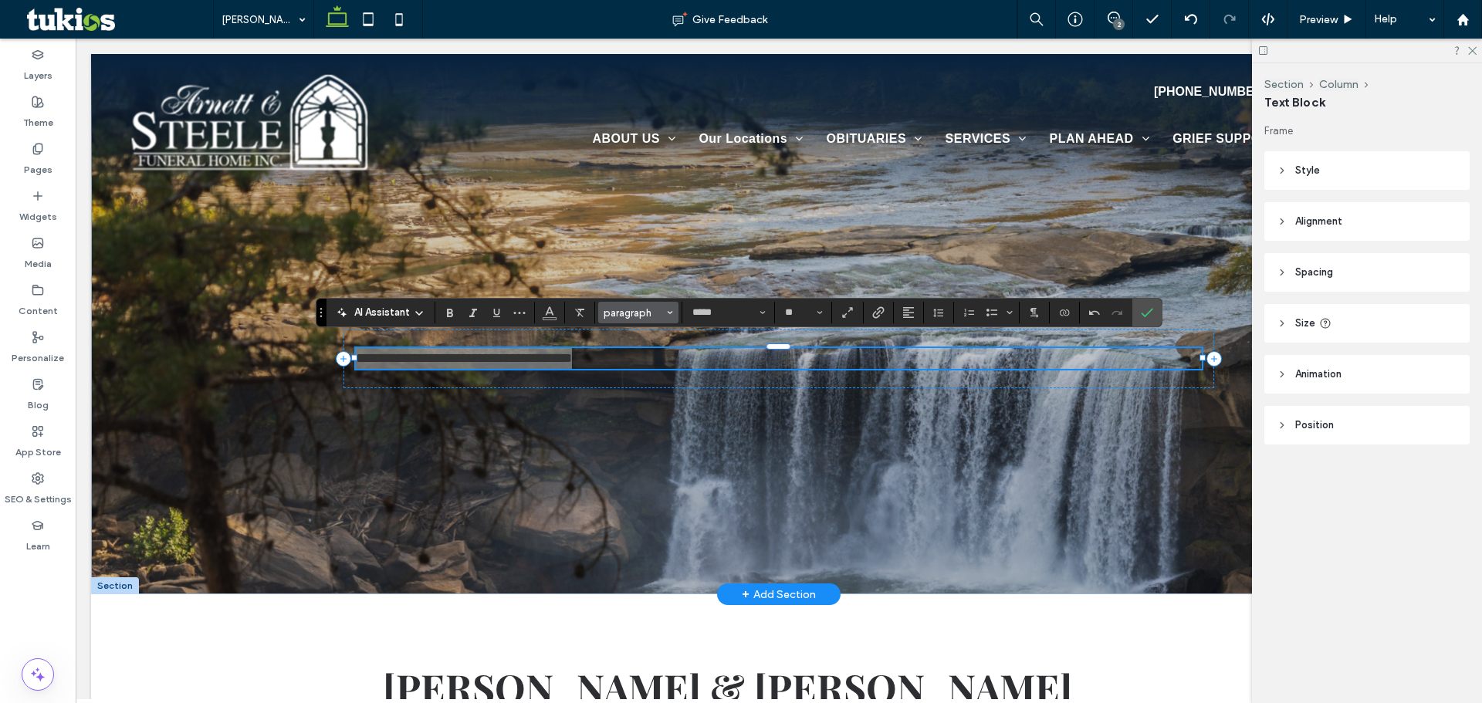
click at [629, 318] on span "paragraph" at bounding box center [634, 313] width 60 height 12
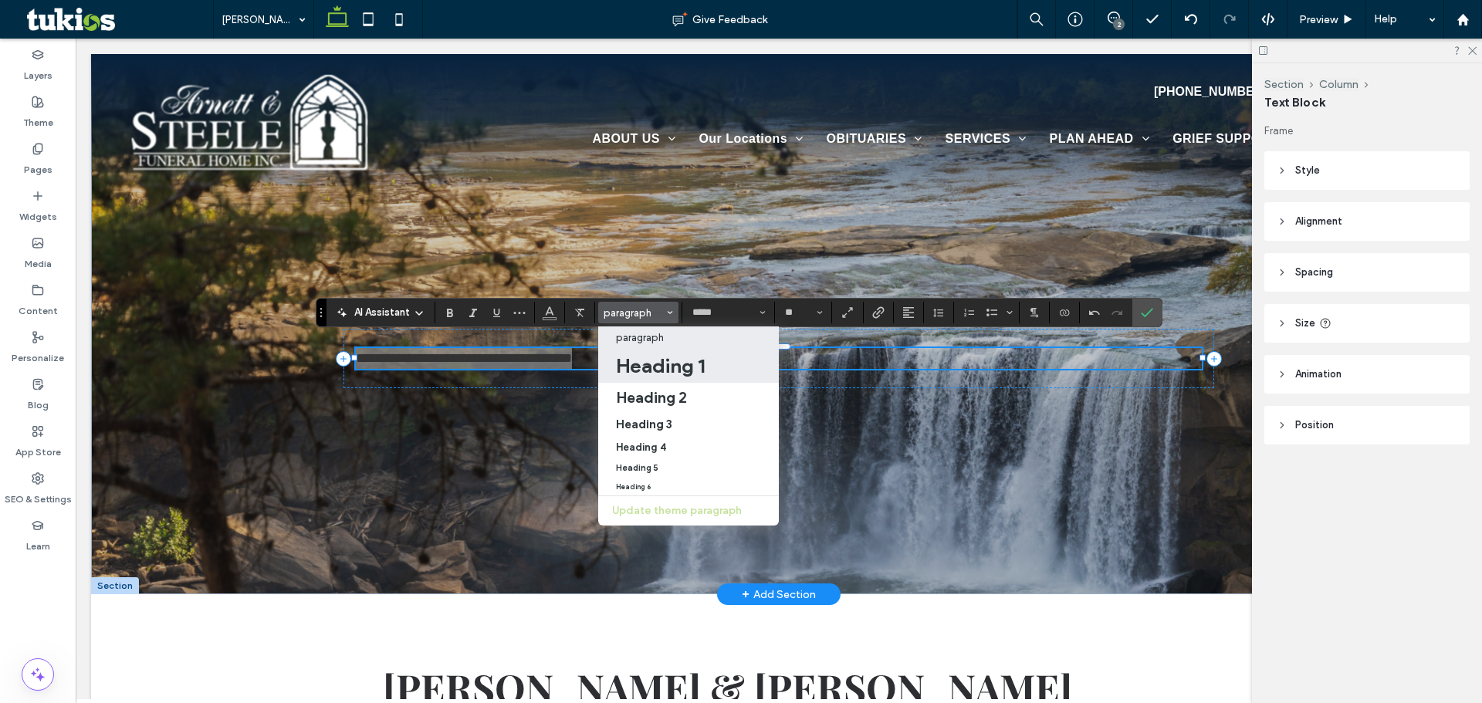
drag, startPoint x: 670, startPoint y: 361, endPoint x: 594, endPoint y: 323, distance: 84.9
click at [670, 361] on h1 "Heading 1" at bounding box center [660, 366] width 89 height 25
type input "**********"
type input "**"
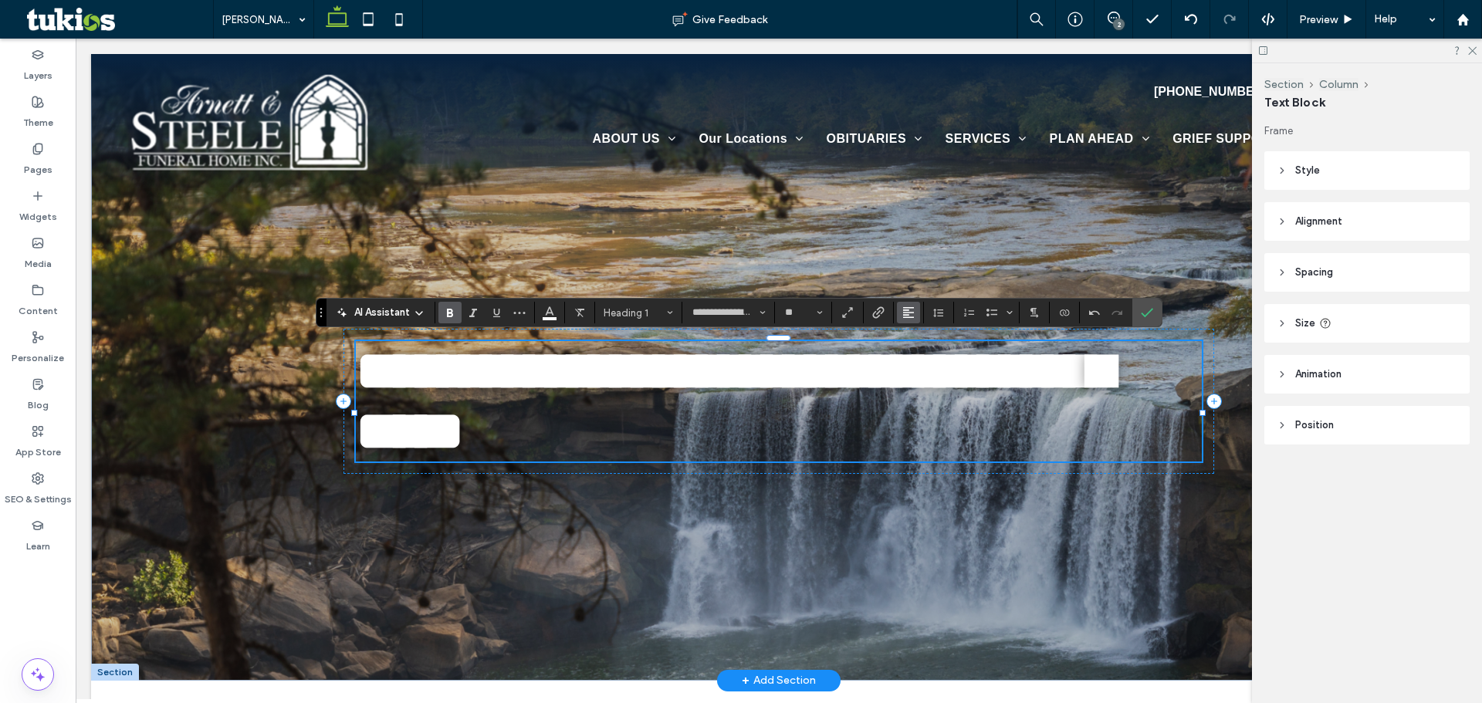
click at [915, 310] on button "Alignment" at bounding box center [908, 313] width 23 height 22
drag, startPoint x: 922, startPoint y: 364, endPoint x: 1032, endPoint y: 291, distance: 131.4
click at [922, 364] on icon "ui.textEditor.alignment.center" at bounding box center [920, 360] width 12 height 12
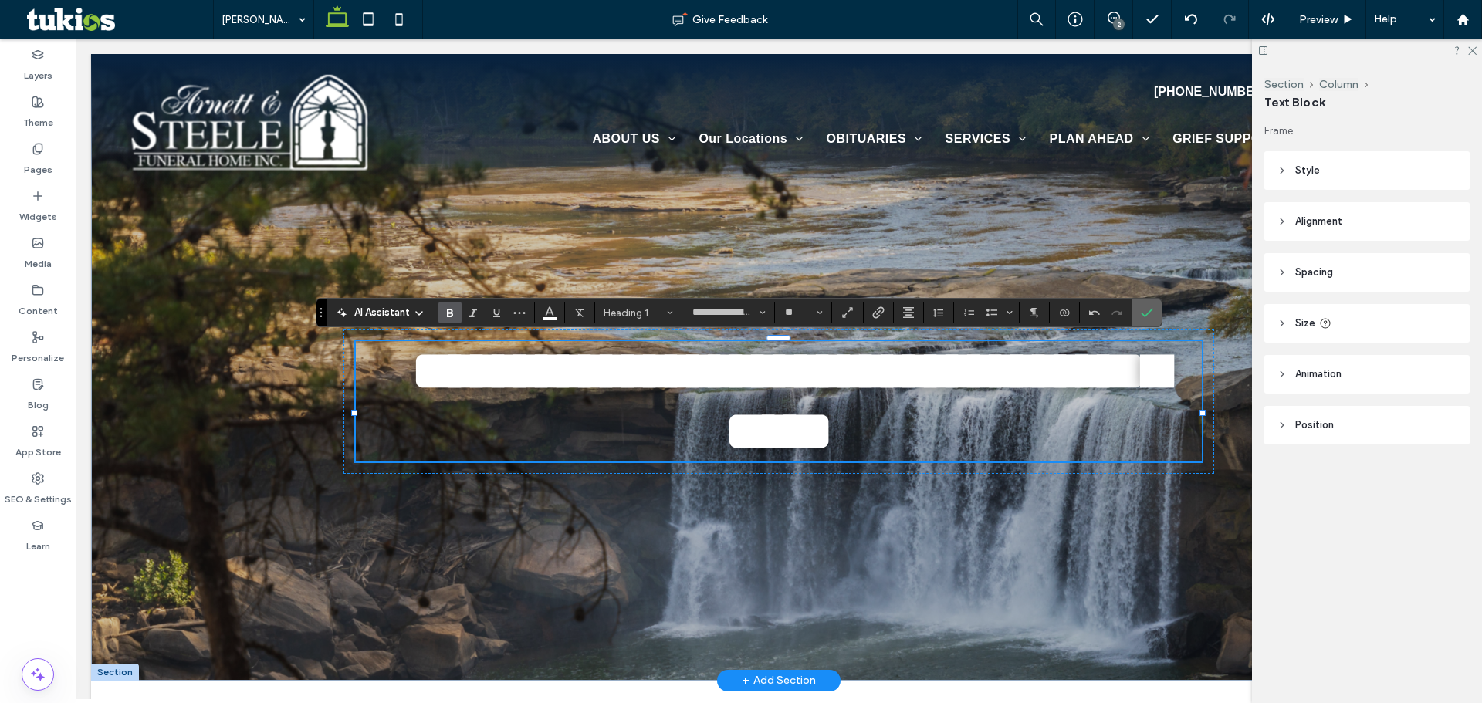
drag, startPoint x: 1142, startPoint y: 312, endPoint x: 1054, endPoint y: 286, distance: 91.6
click at [1142, 312] on icon "Confirm" at bounding box center [1147, 312] width 12 height 12
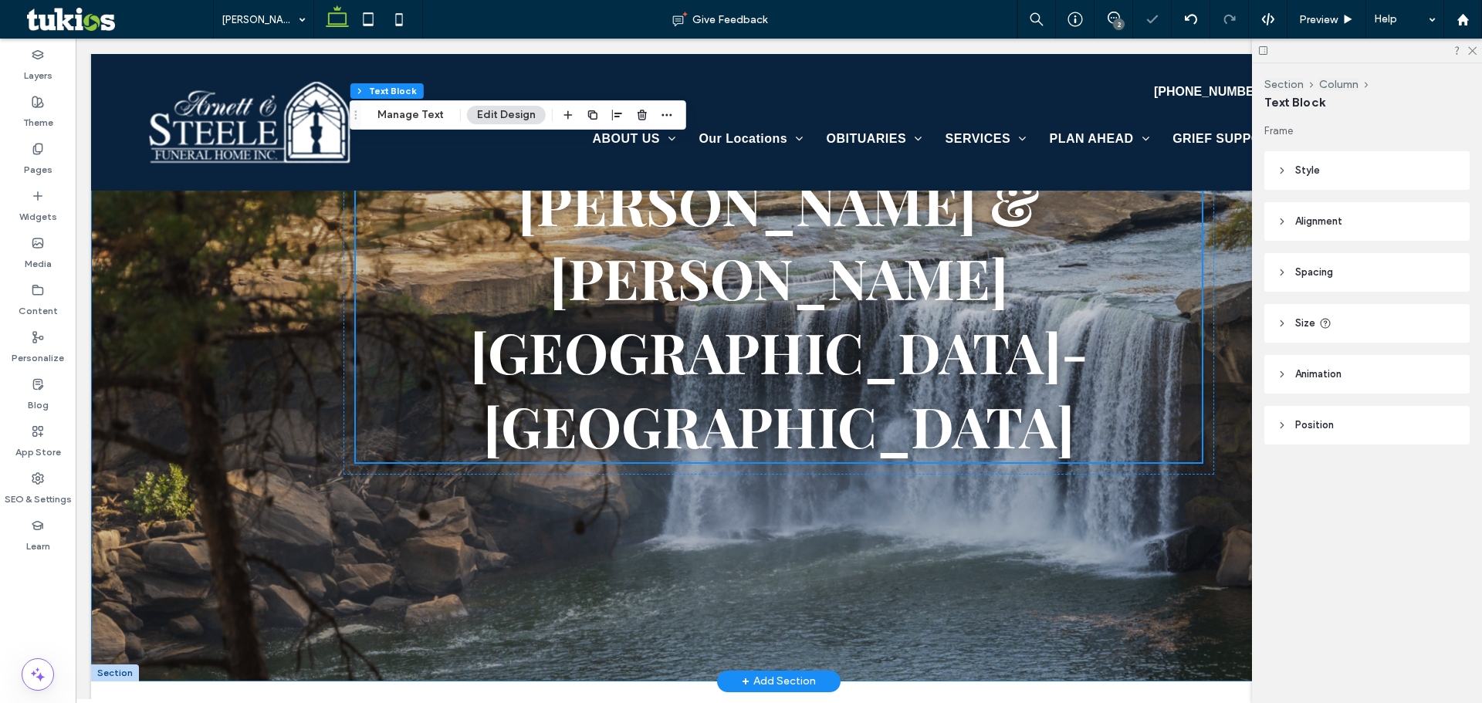
scroll to position [77, 0]
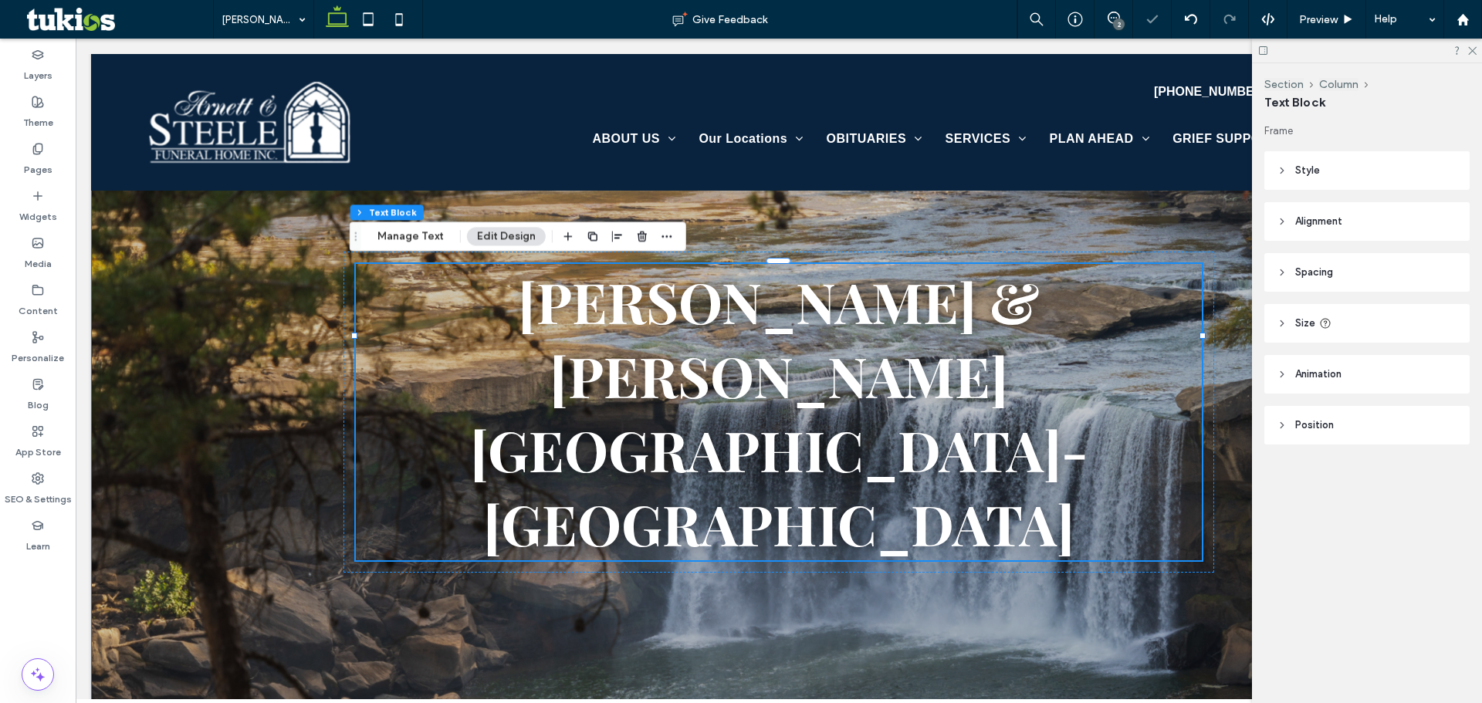
click at [1162, 518] on div "Arnett & Steele Valley Chapel- Harrogate" at bounding box center [779, 378] width 926 height 803
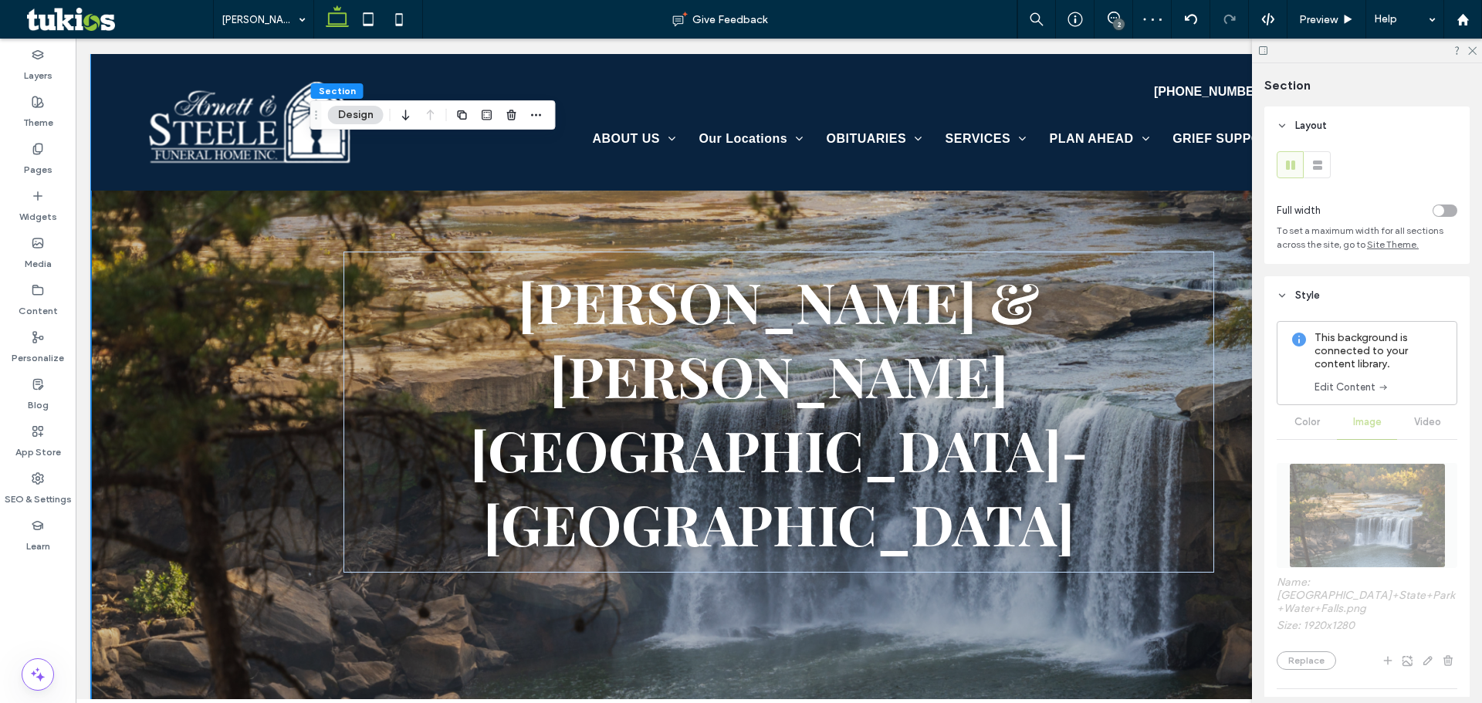
click at [1434, 209] on div "toggle" at bounding box center [1438, 210] width 11 height 11
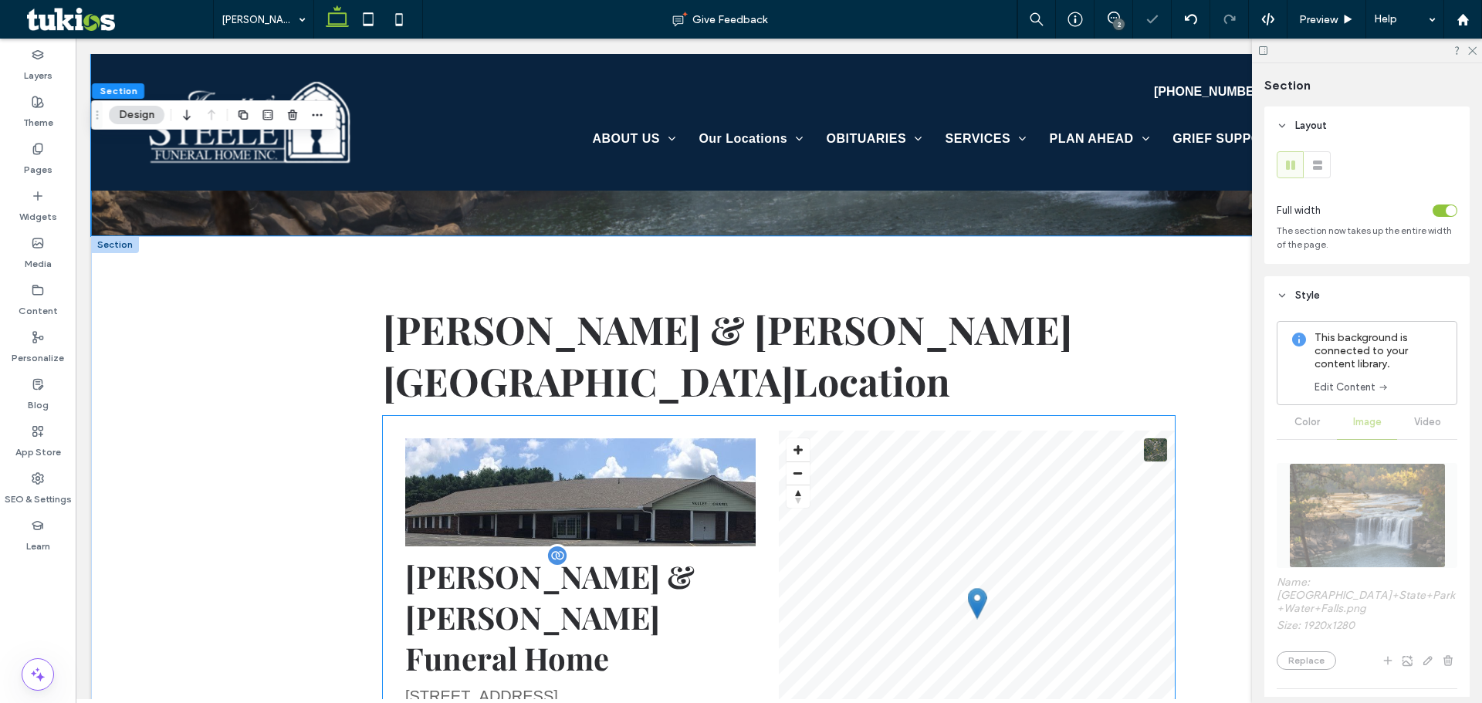
scroll to position [540, 0]
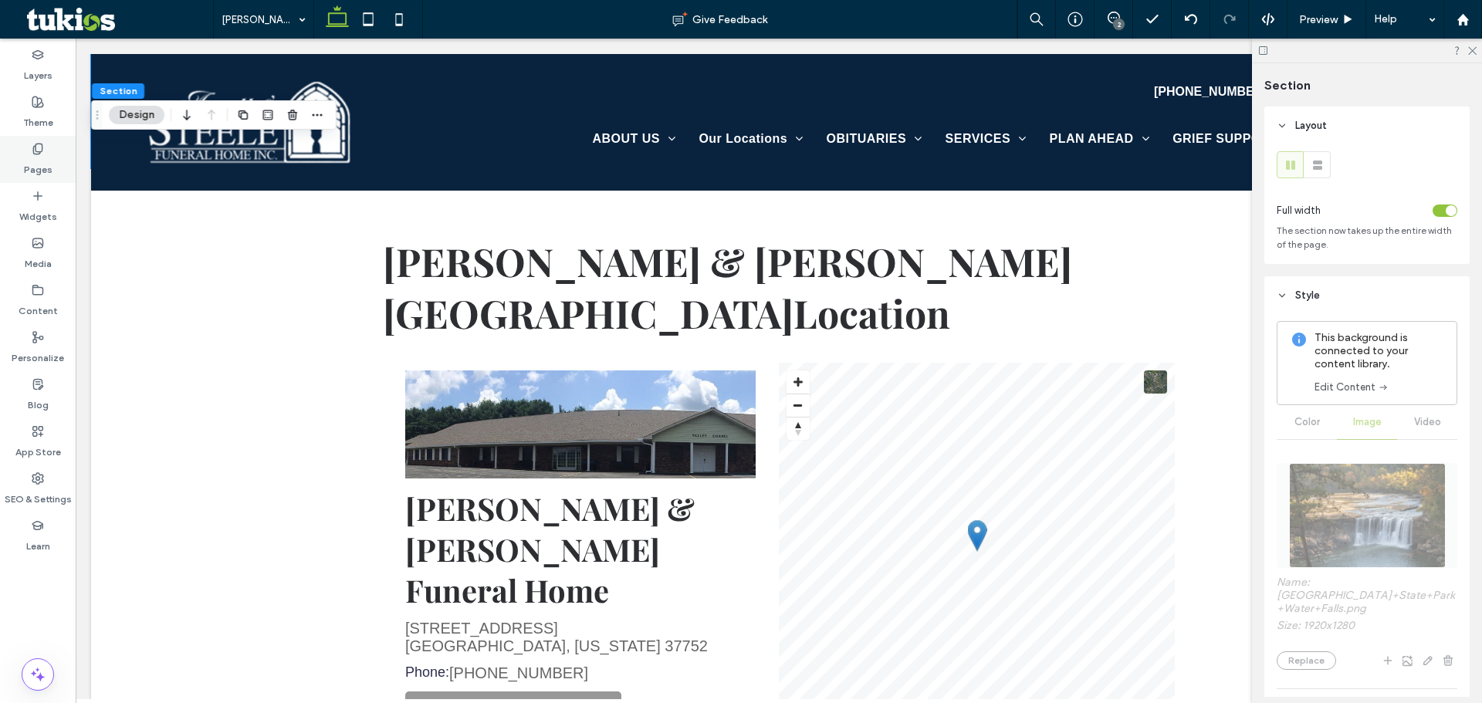
click at [39, 158] on label "Pages" at bounding box center [38, 166] width 29 height 22
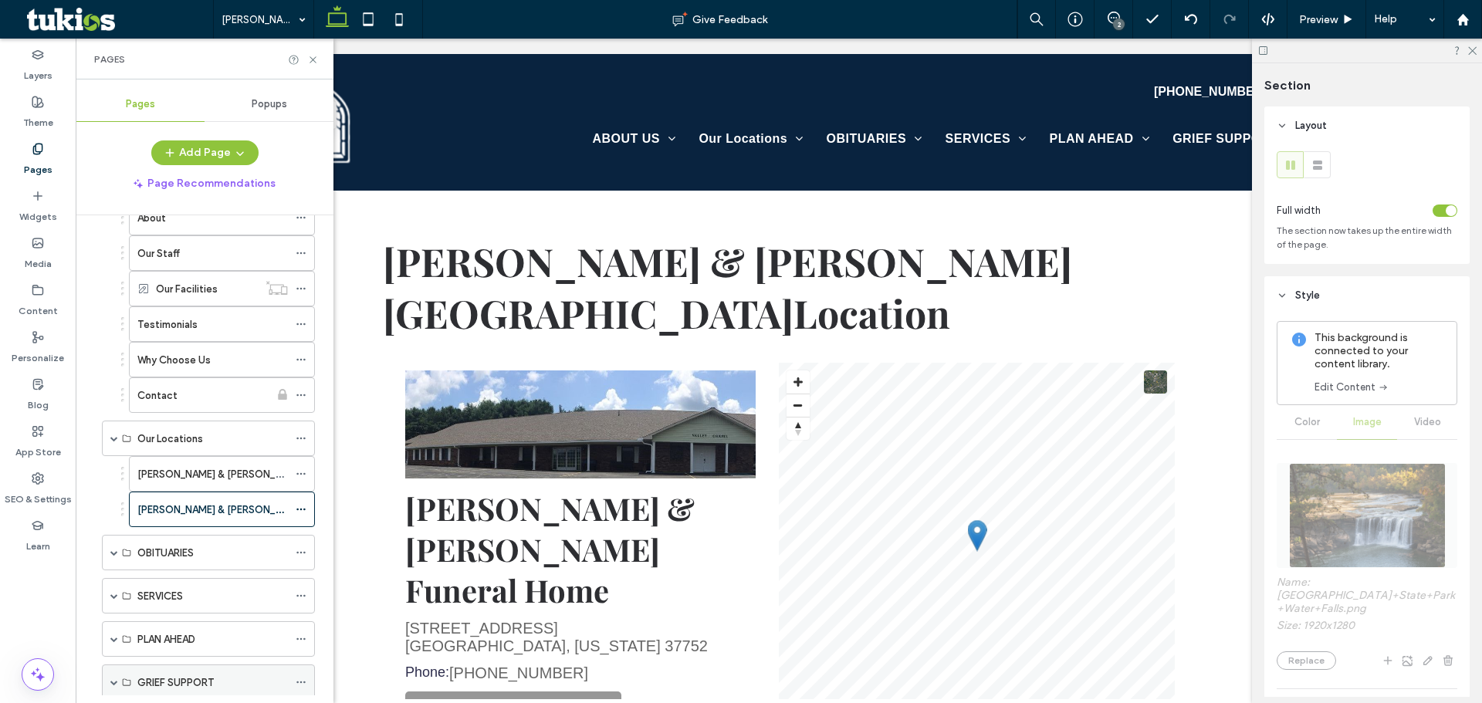
scroll to position [232, 0]
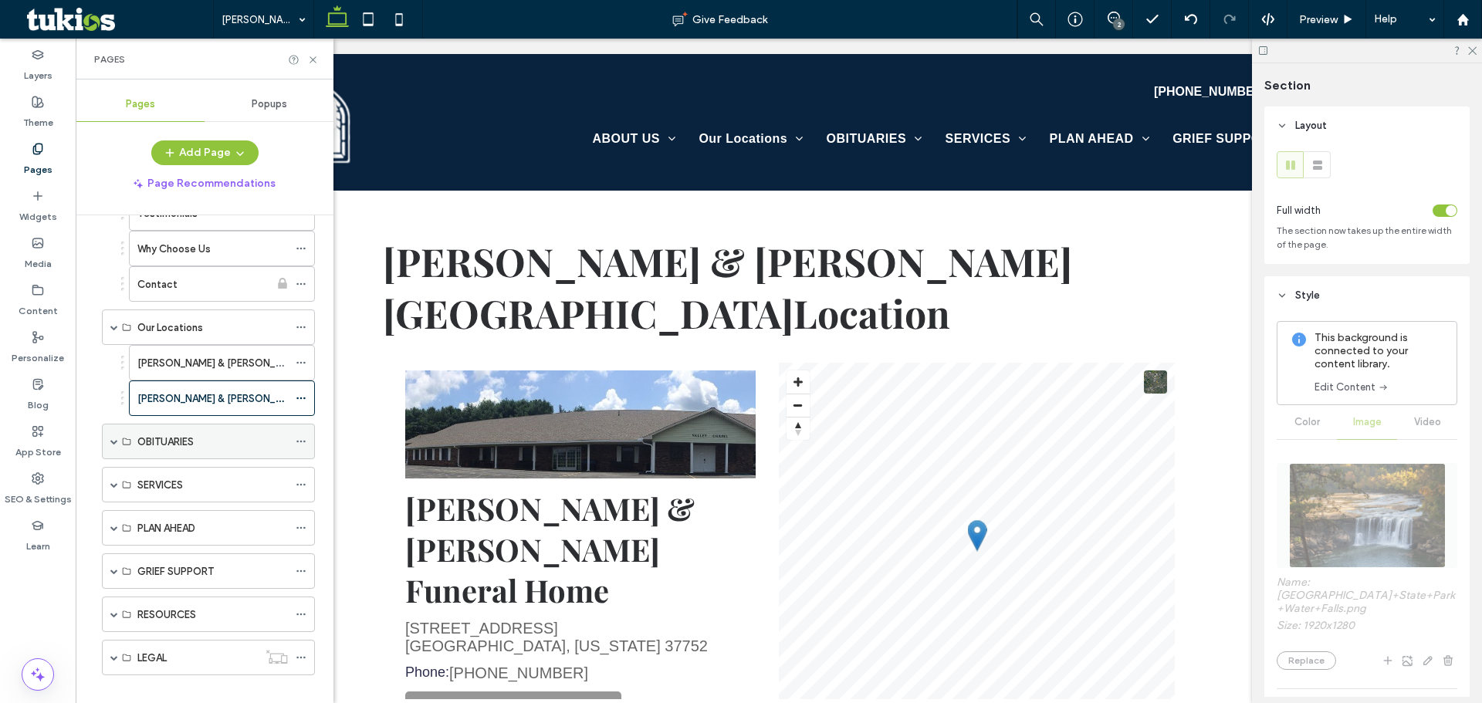
click at [114, 441] on span at bounding box center [114, 442] width 8 height 8
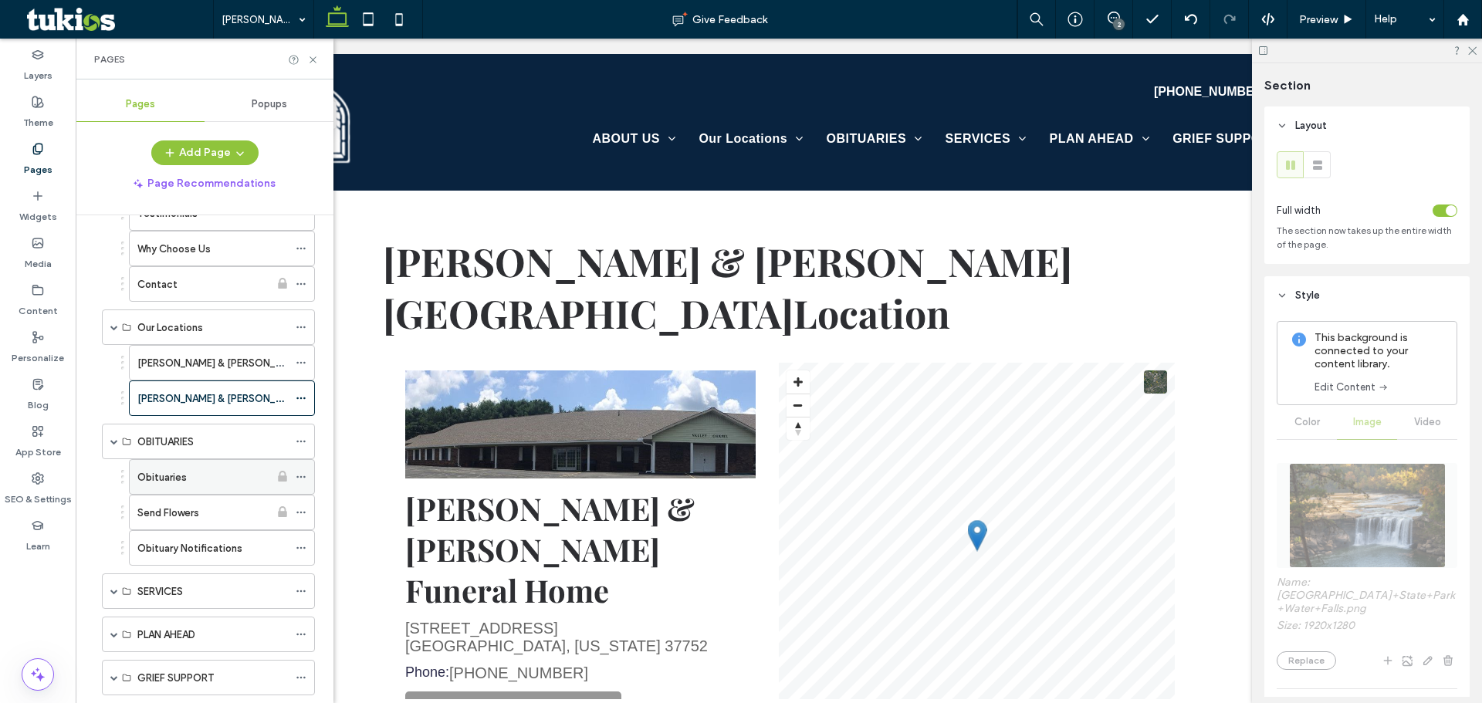
click at [303, 475] on icon at bounding box center [301, 477] width 11 height 11
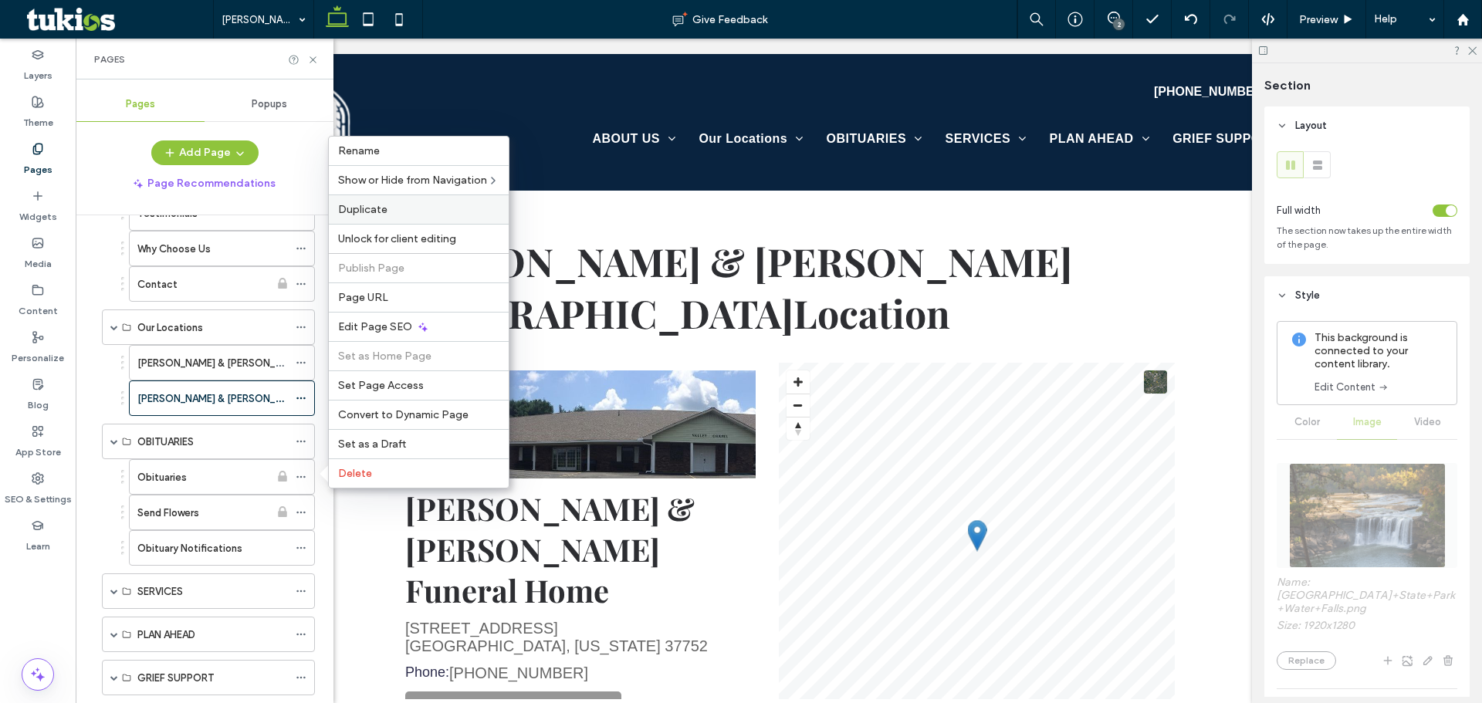
click at [384, 211] on span "Duplicate" at bounding box center [362, 209] width 49 height 13
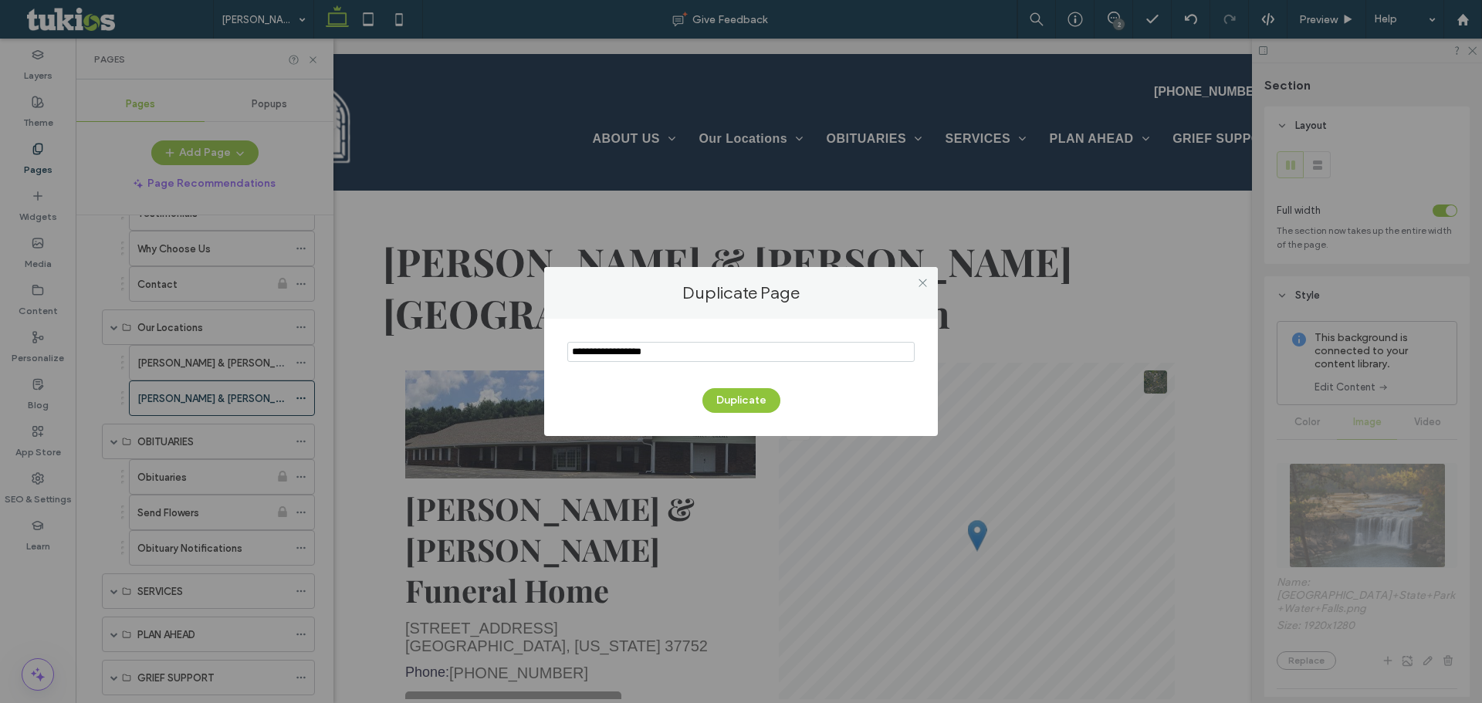
drag, startPoint x: 712, startPoint y: 353, endPoint x: 567, endPoint y: 351, distance: 144.3
click at [570, 351] on input "notEmpty" at bounding box center [740, 352] width 347 height 20
click at [716, 346] on input "notEmpty" at bounding box center [740, 352] width 347 height 20
click at [715, 346] on input "notEmpty" at bounding box center [740, 352] width 347 height 20
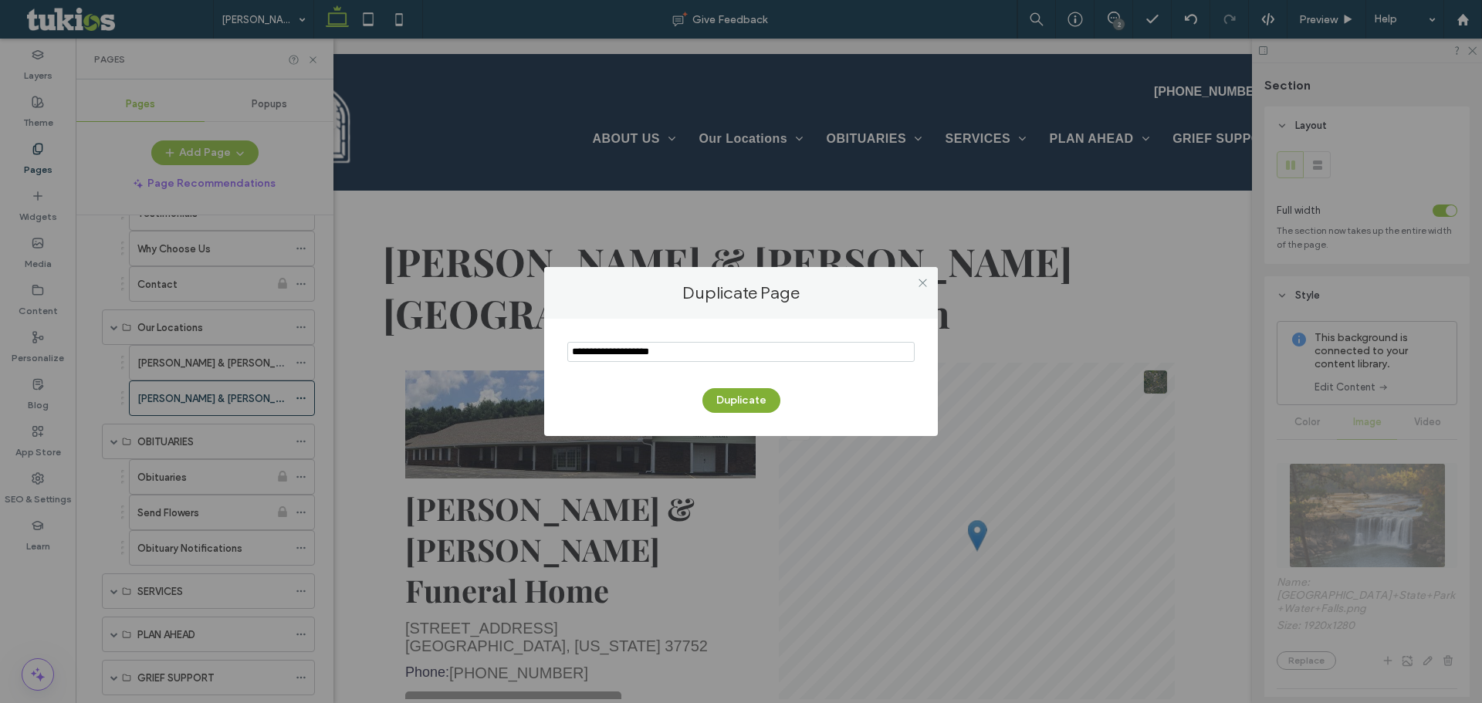
type input "**********"
click at [743, 394] on button "Duplicate" at bounding box center [741, 400] width 78 height 25
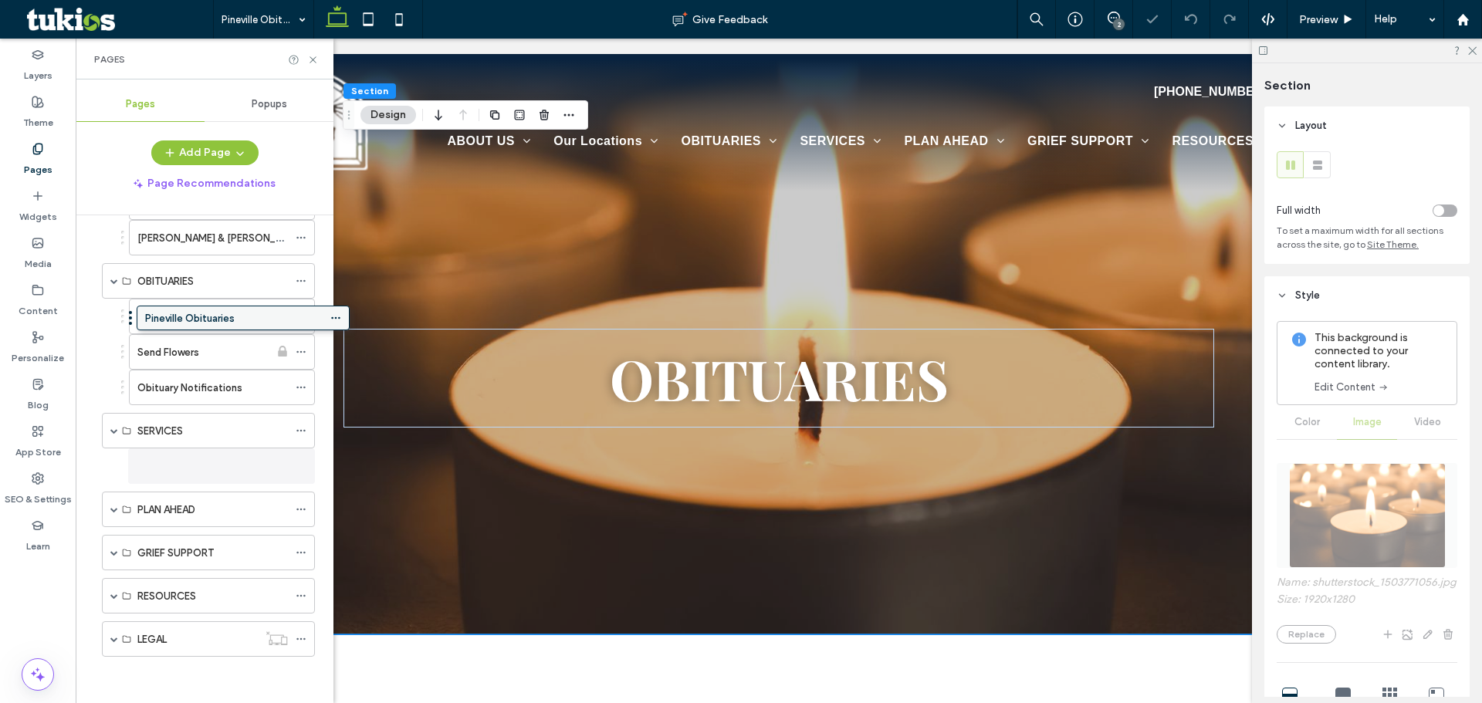
scroll to position [392, 0]
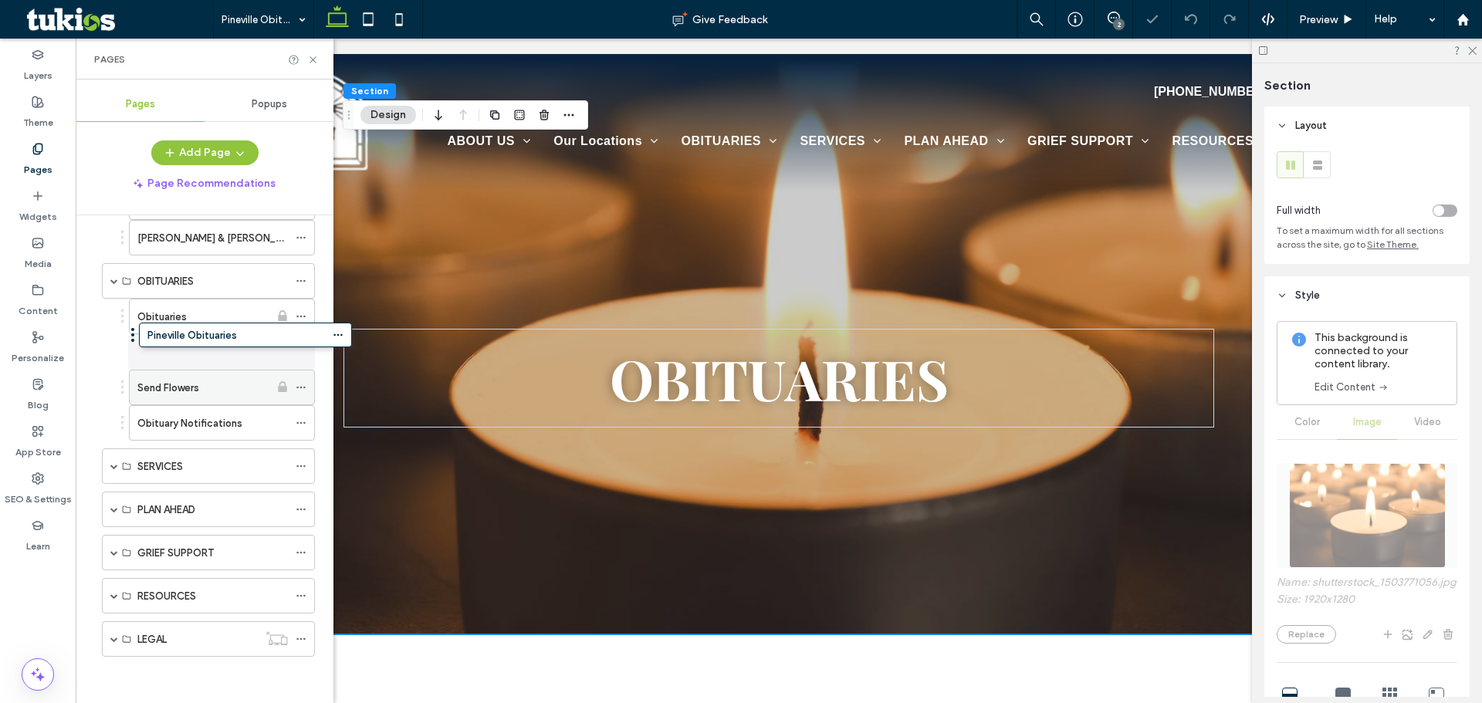
drag, startPoint x: 211, startPoint y: 628, endPoint x: 245, endPoint y: 337, distance: 292.9
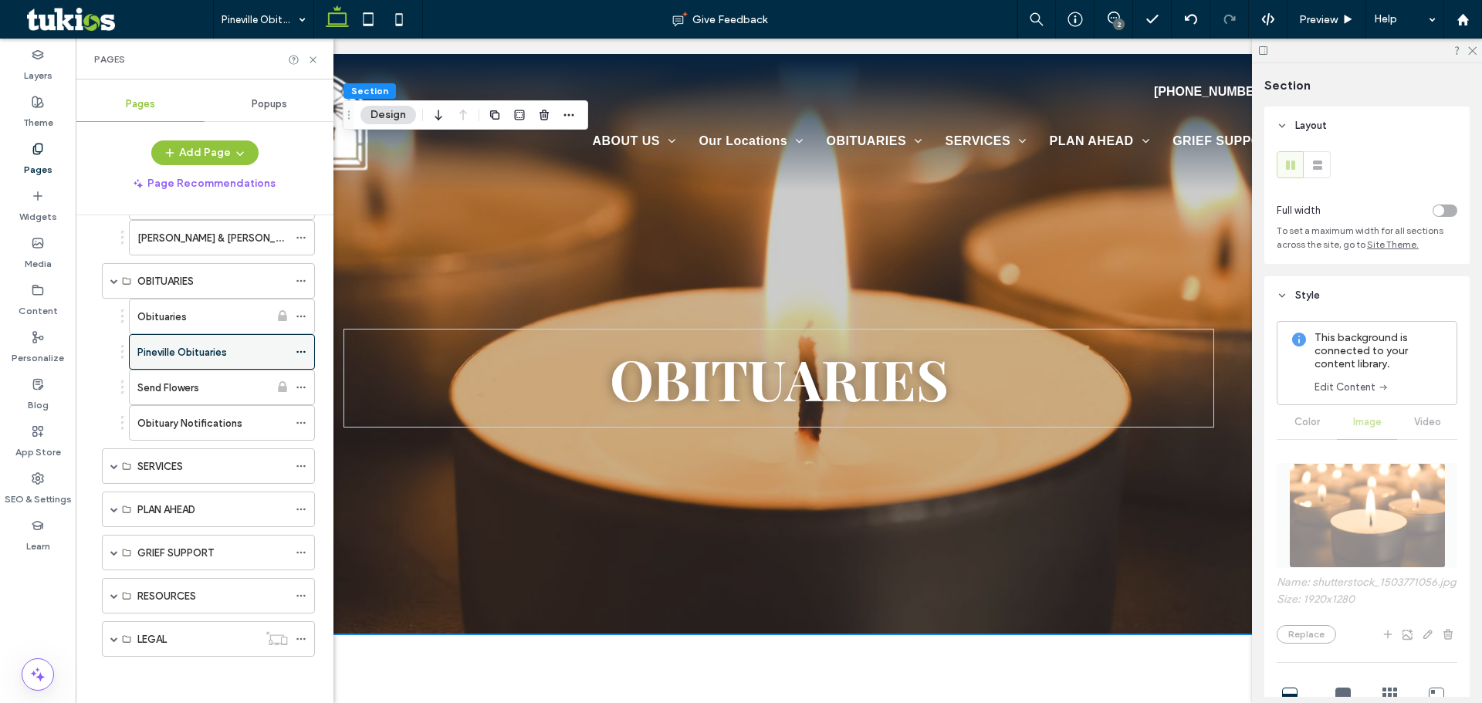
click at [296, 350] on icon at bounding box center [301, 352] width 11 height 11
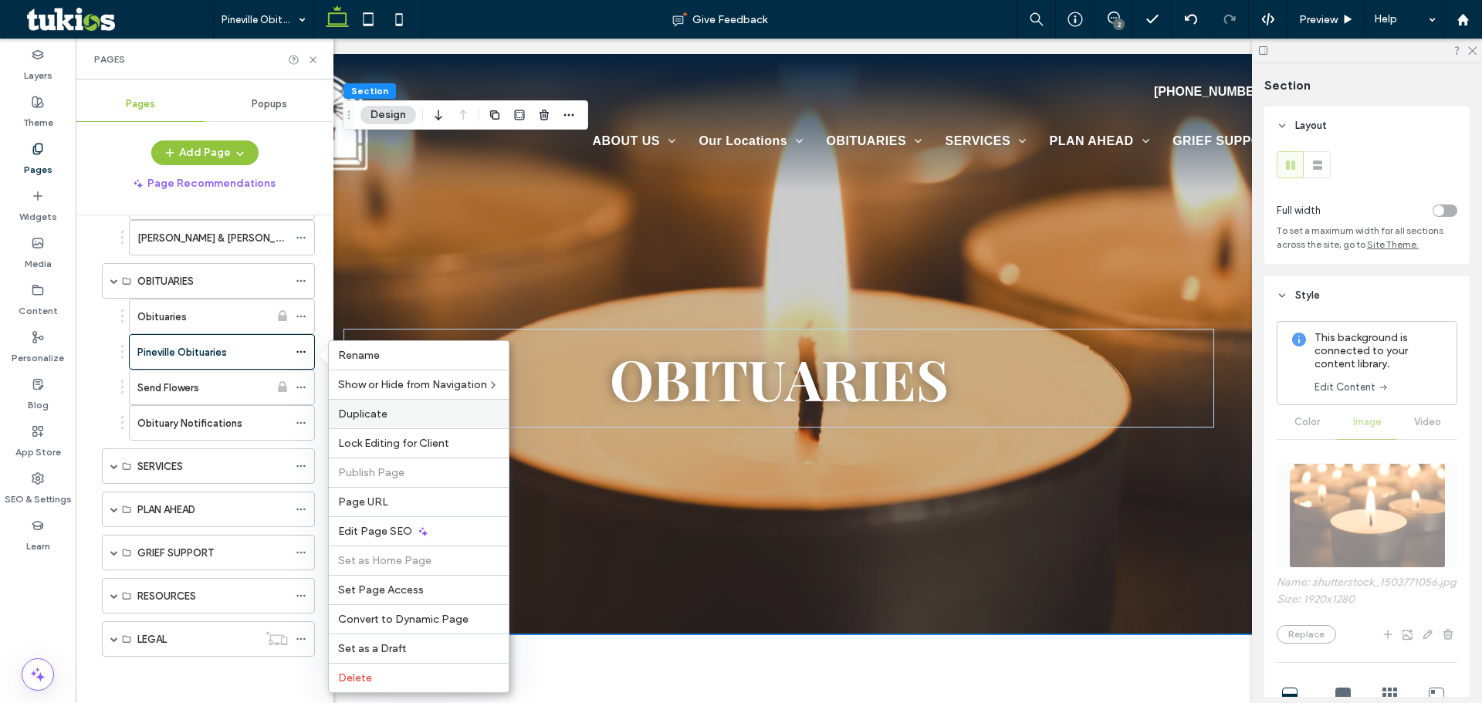
click at [370, 419] on span "Duplicate" at bounding box center [362, 414] width 49 height 13
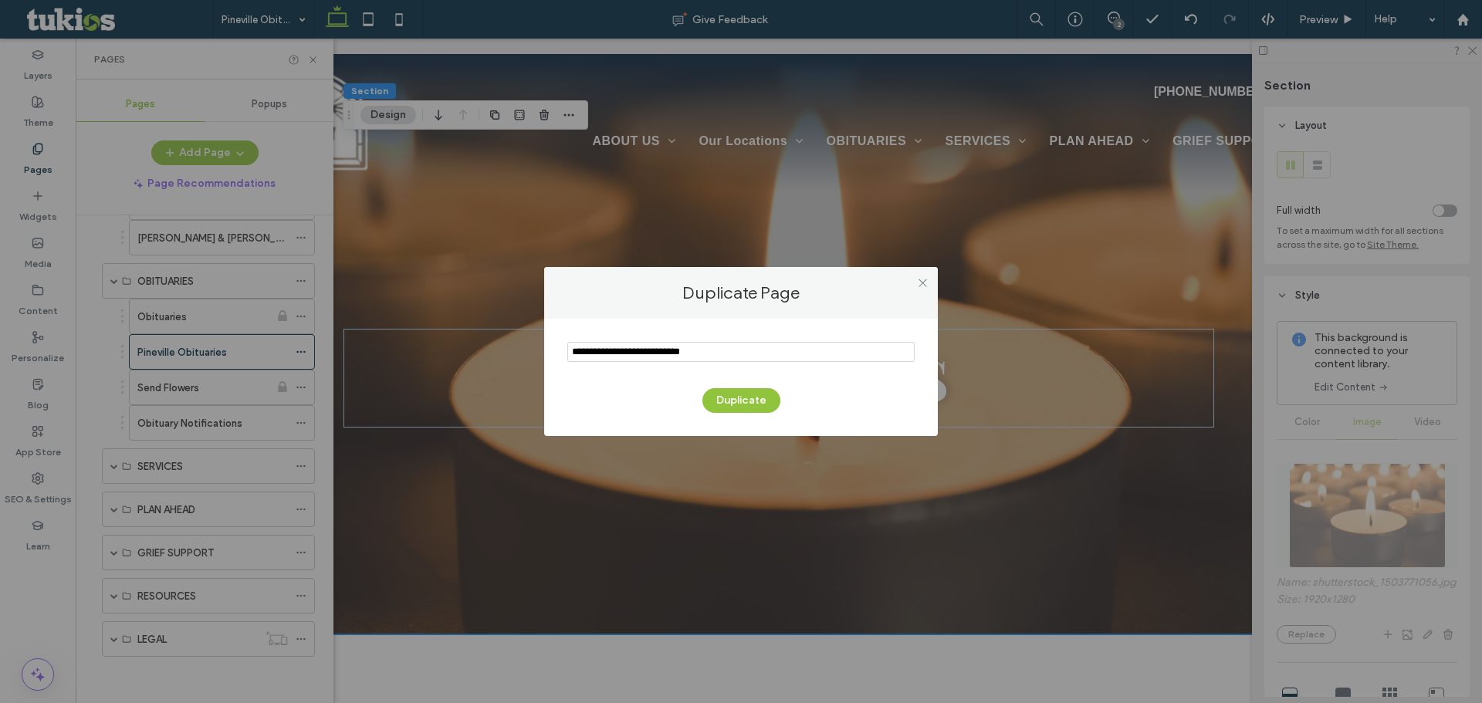
click at [694, 359] on input "notEmpty" at bounding box center [740, 352] width 347 height 20
click at [693, 358] on input "notEmpty" at bounding box center [740, 352] width 347 height 20
click at [692, 358] on input "notEmpty" at bounding box center [740, 352] width 347 height 20
click at [692, 357] on input "notEmpty" at bounding box center [740, 352] width 347 height 20
type input "**********"
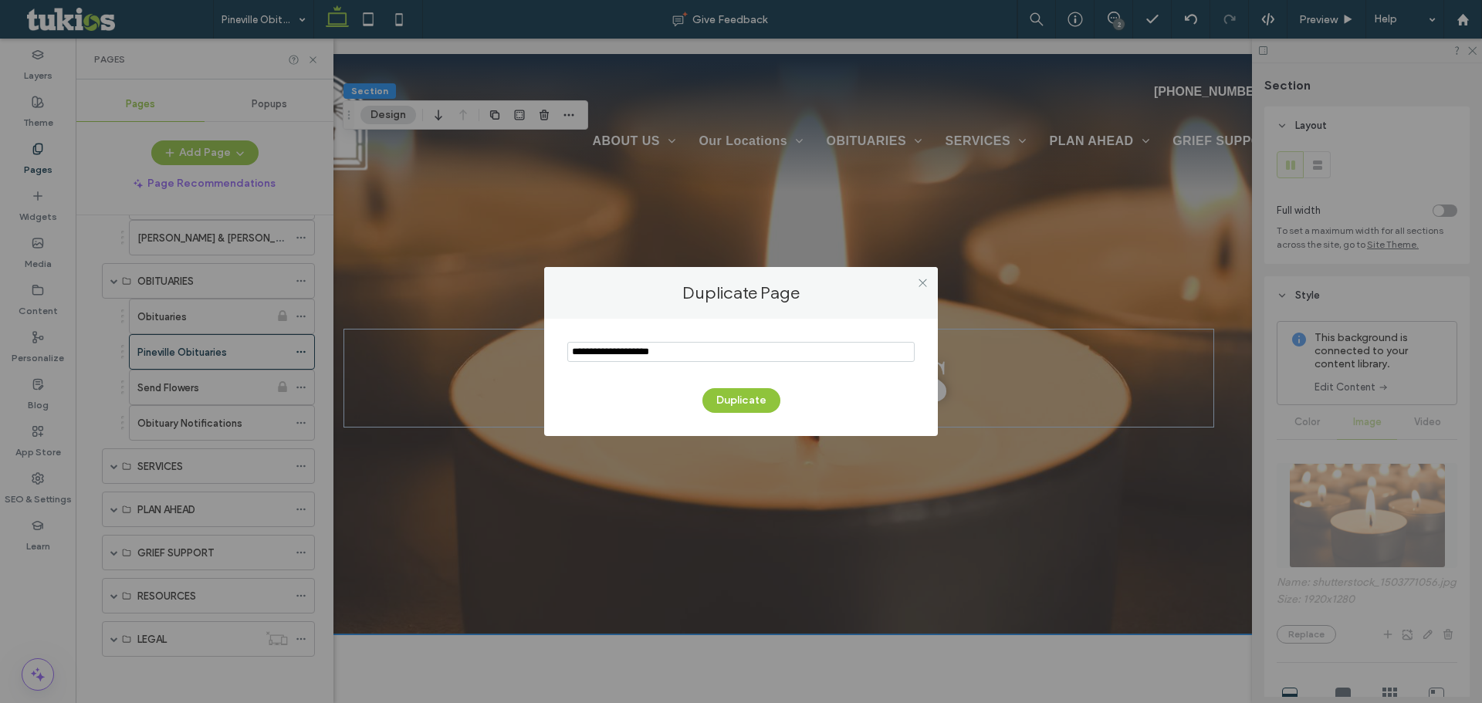
click at [726, 387] on div "Duplicate" at bounding box center [740, 393] width 347 height 40
click at [739, 397] on button "Duplicate" at bounding box center [741, 400] width 78 height 25
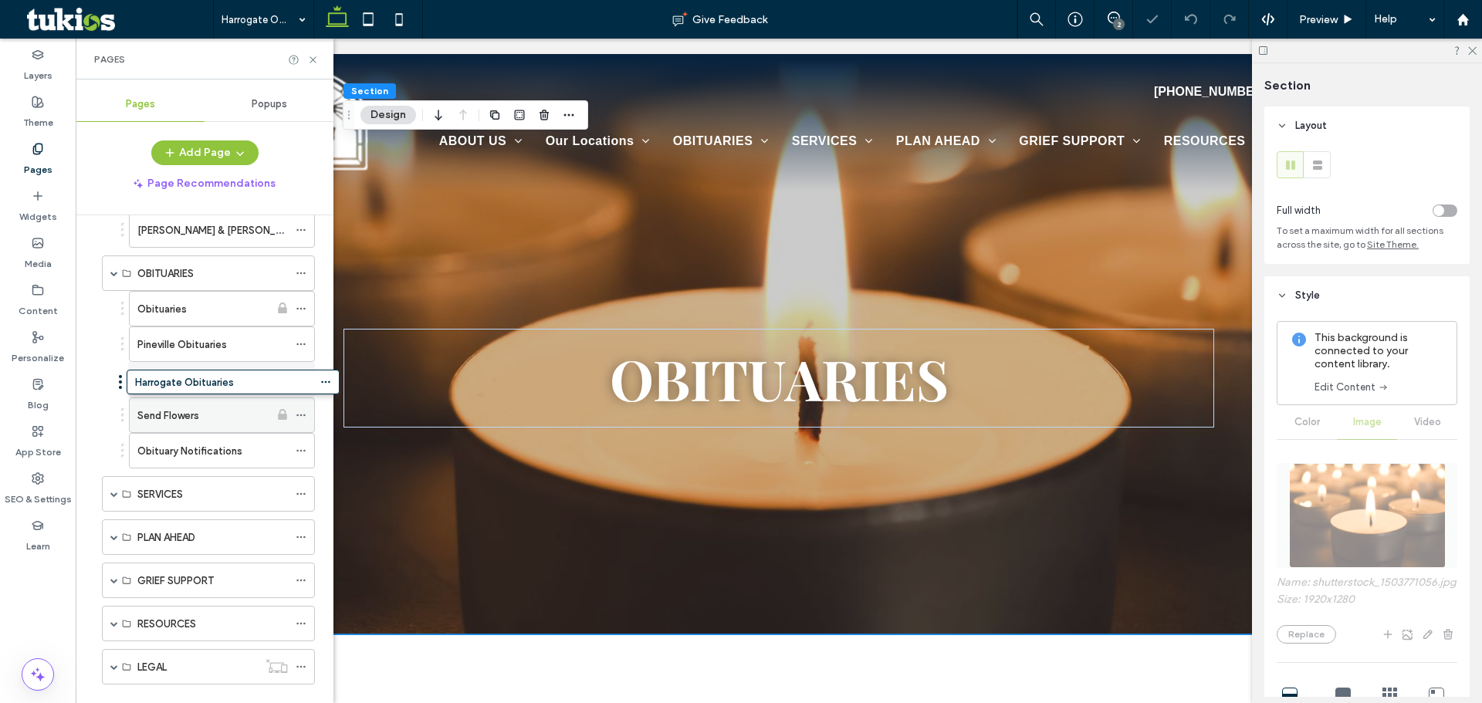
drag, startPoint x: 192, startPoint y: 670, endPoint x: 217, endPoint y: 376, distance: 295.1
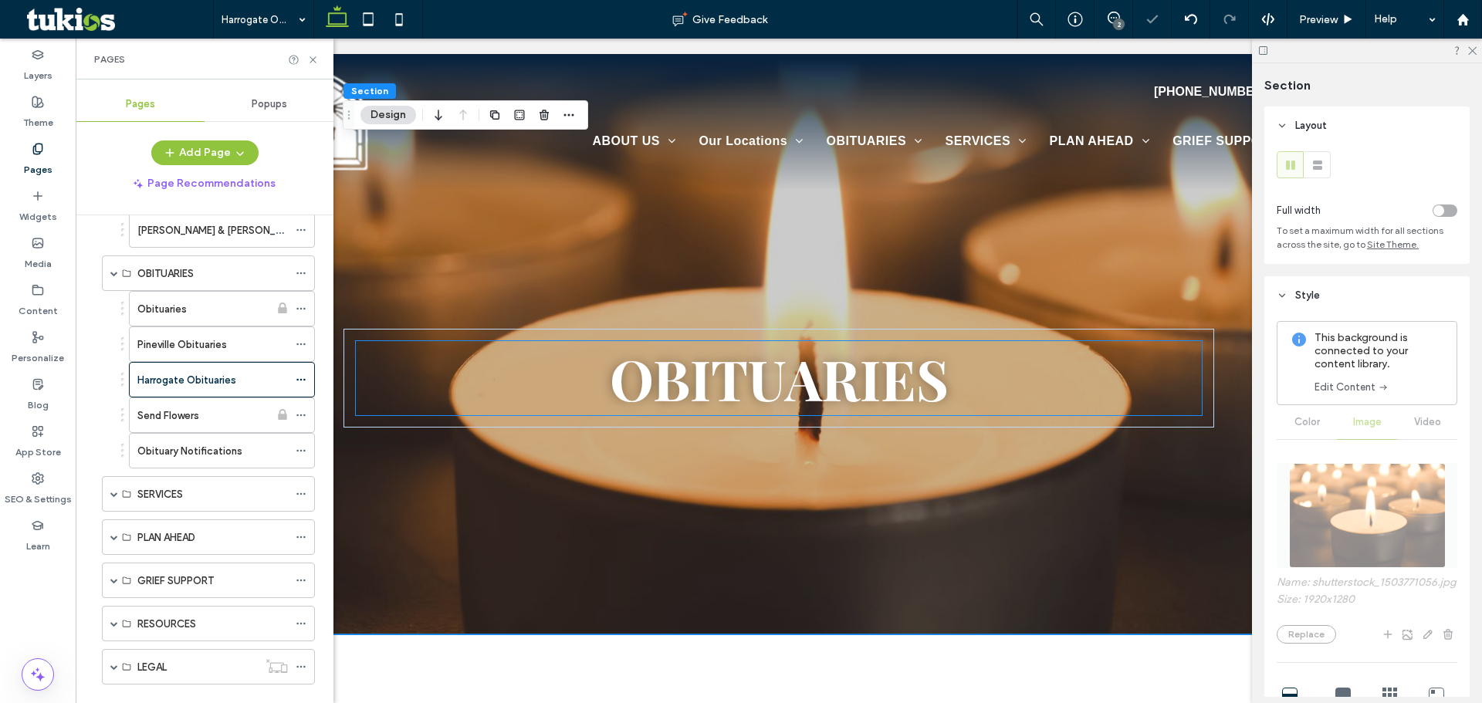
click at [763, 420] on div "Obituaries" at bounding box center [778, 378] width 871 height 99
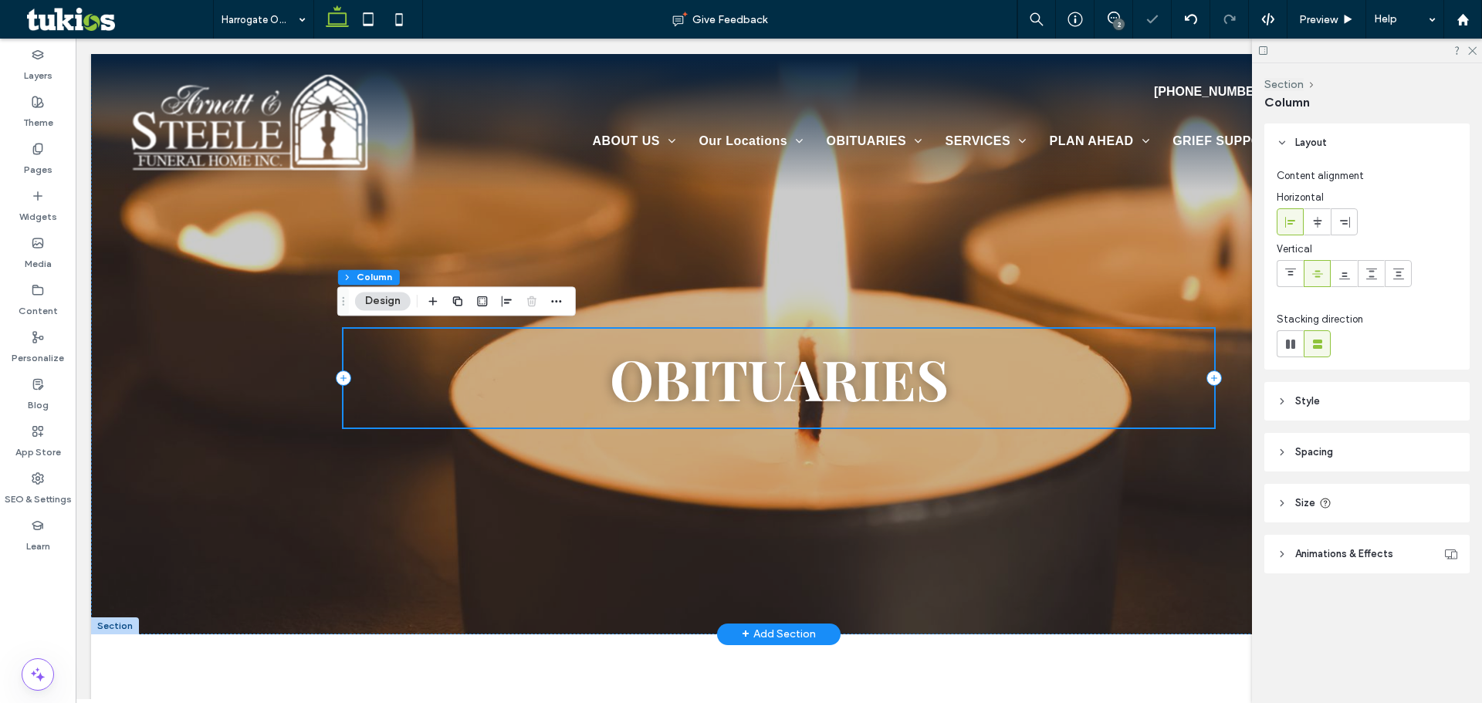
click at [758, 398] on span "Obituaries" at bounding box center [779, 378] width 339 height 74
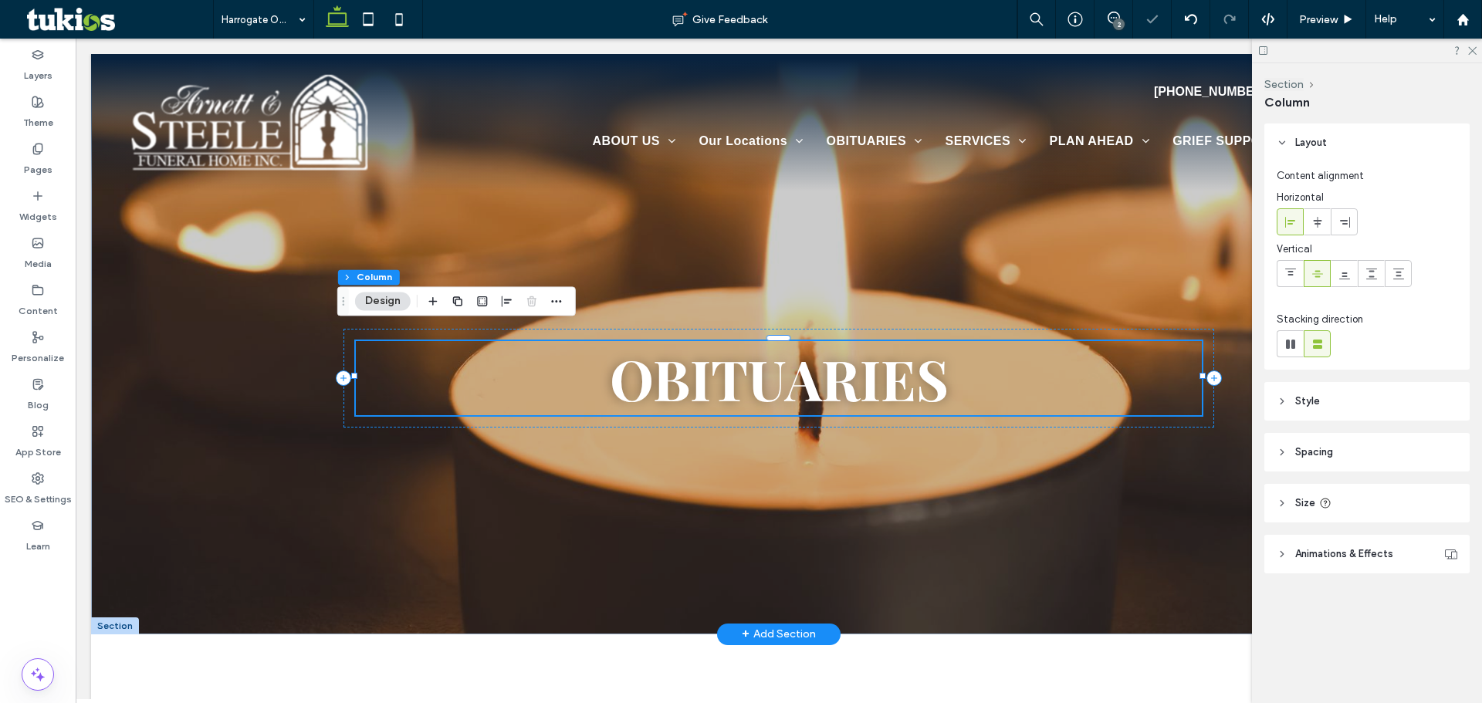
click at [759, 398] on span "Obituaries" at bounding box center [779, 378] width 339 height 74
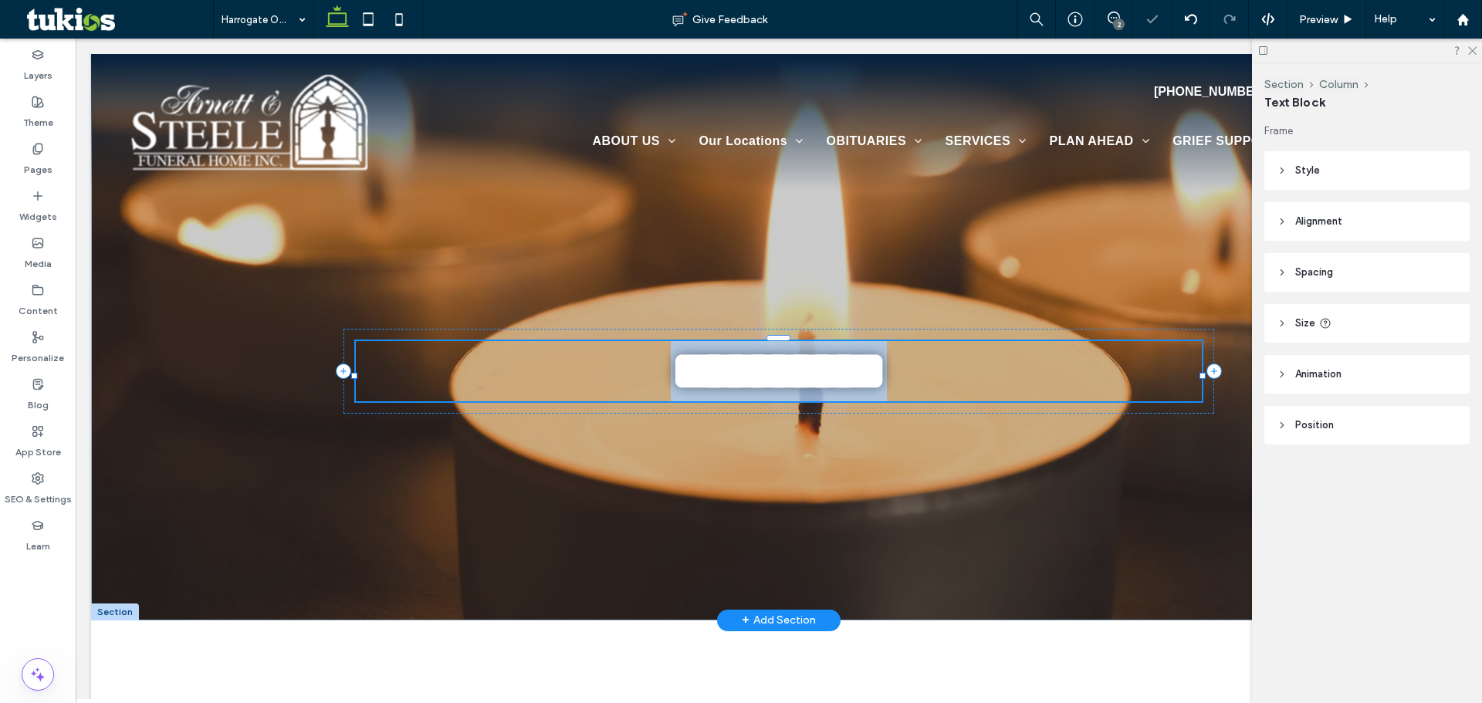
type input "**********"
type input "**"
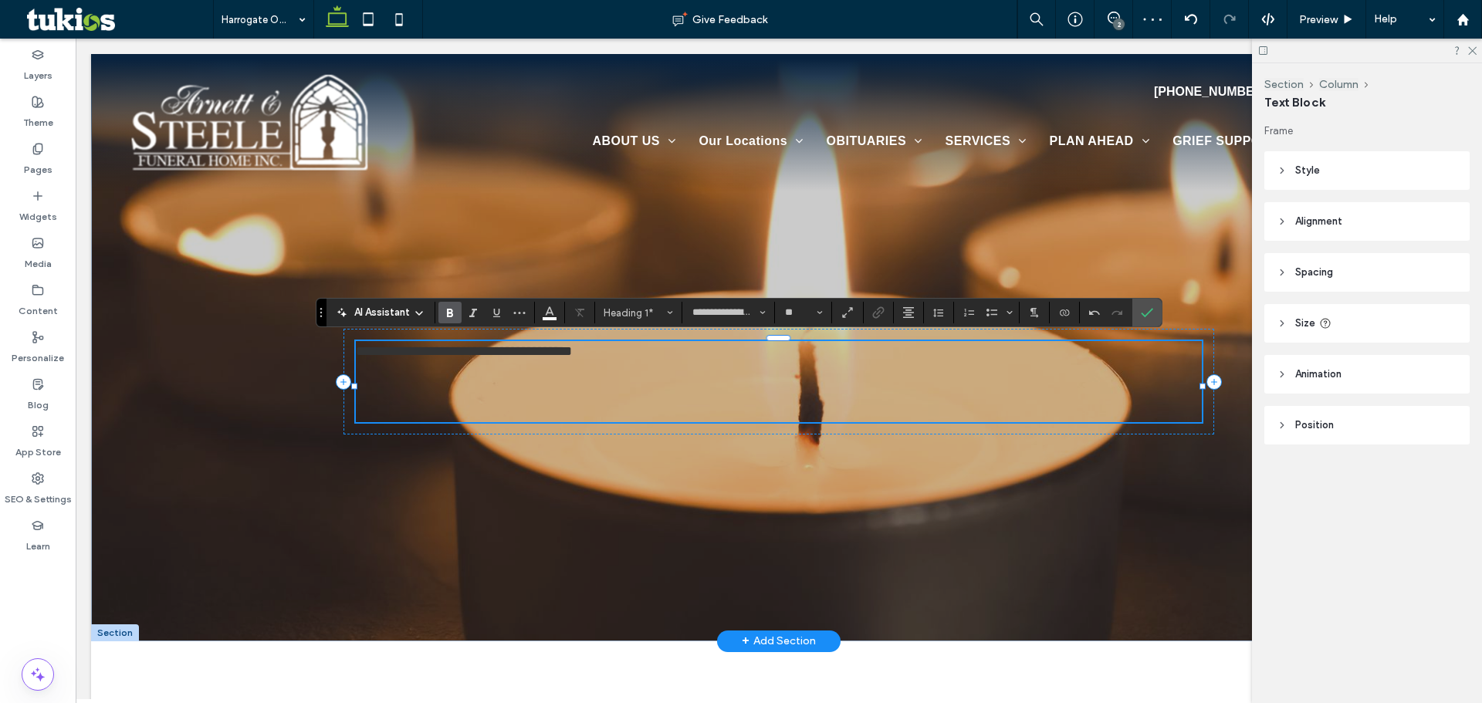
type input "*****"
type input "**"
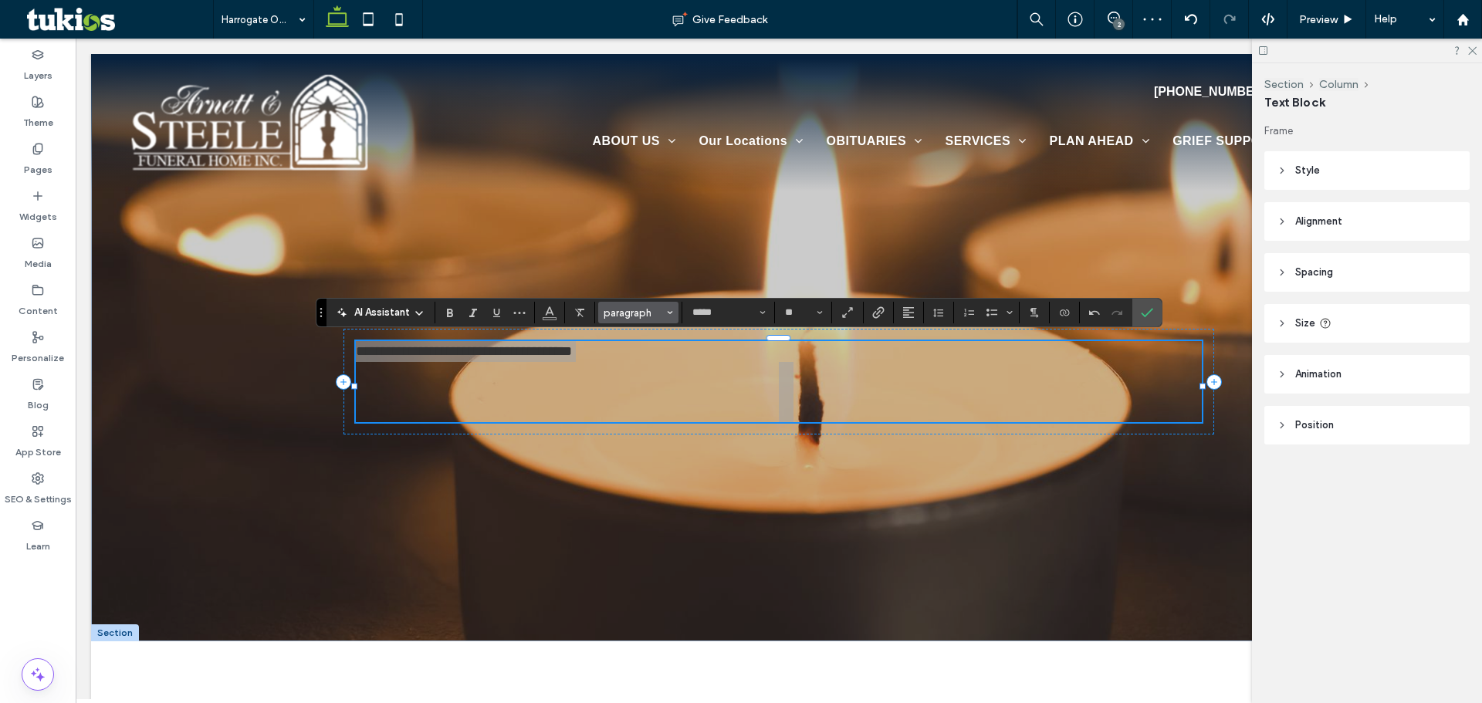
click at [624, 316] on span "paragraph" at bounding box center [634, 313] width 60 height 12
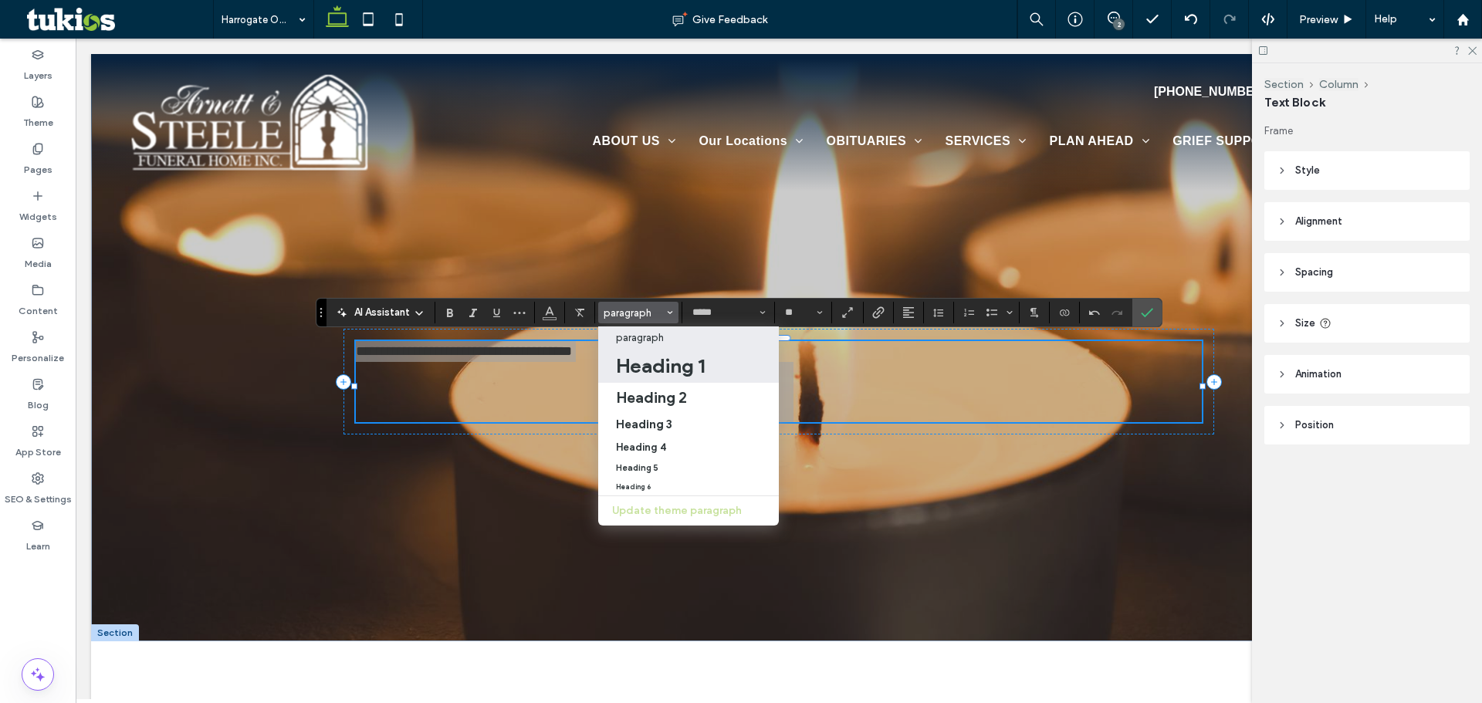
click at [664, 365] on h1 "Heading 1" at bounding box center [660, 366] width 89 height 25
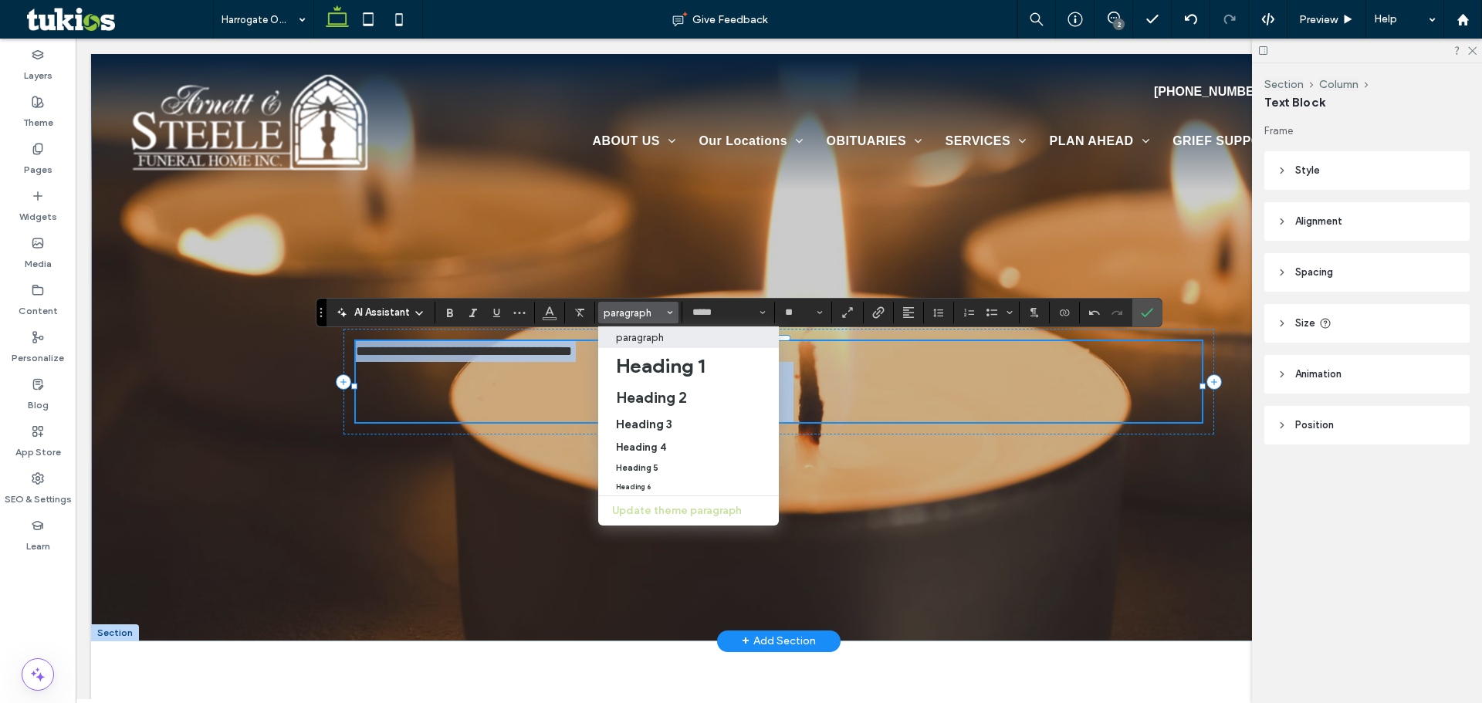
type input "**********"
type input "**"
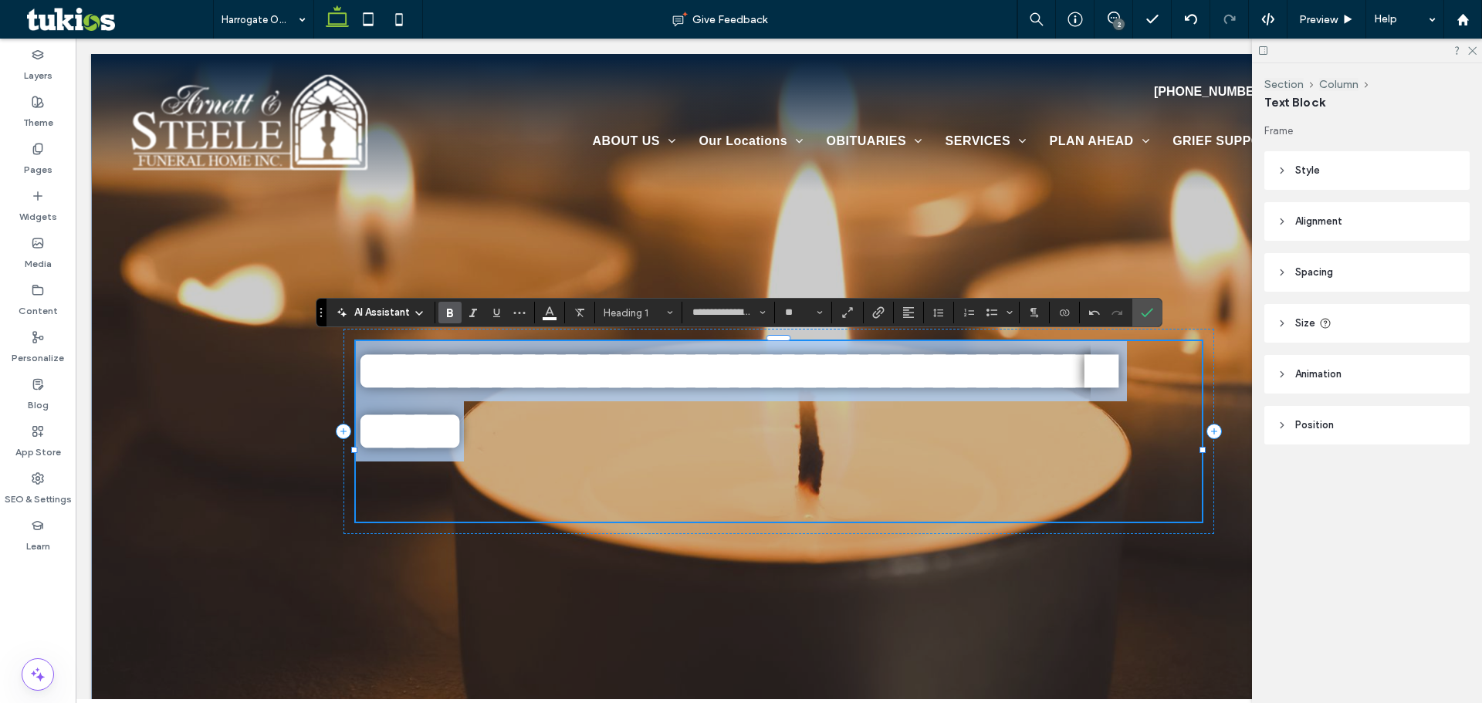
click at [1015, 445] on h1 "**********" at bounding box center [779, 401] width 847 height 120
click at [1010, 459] on h1 "**********" at bounding box center [779, 401] width 847 height 120
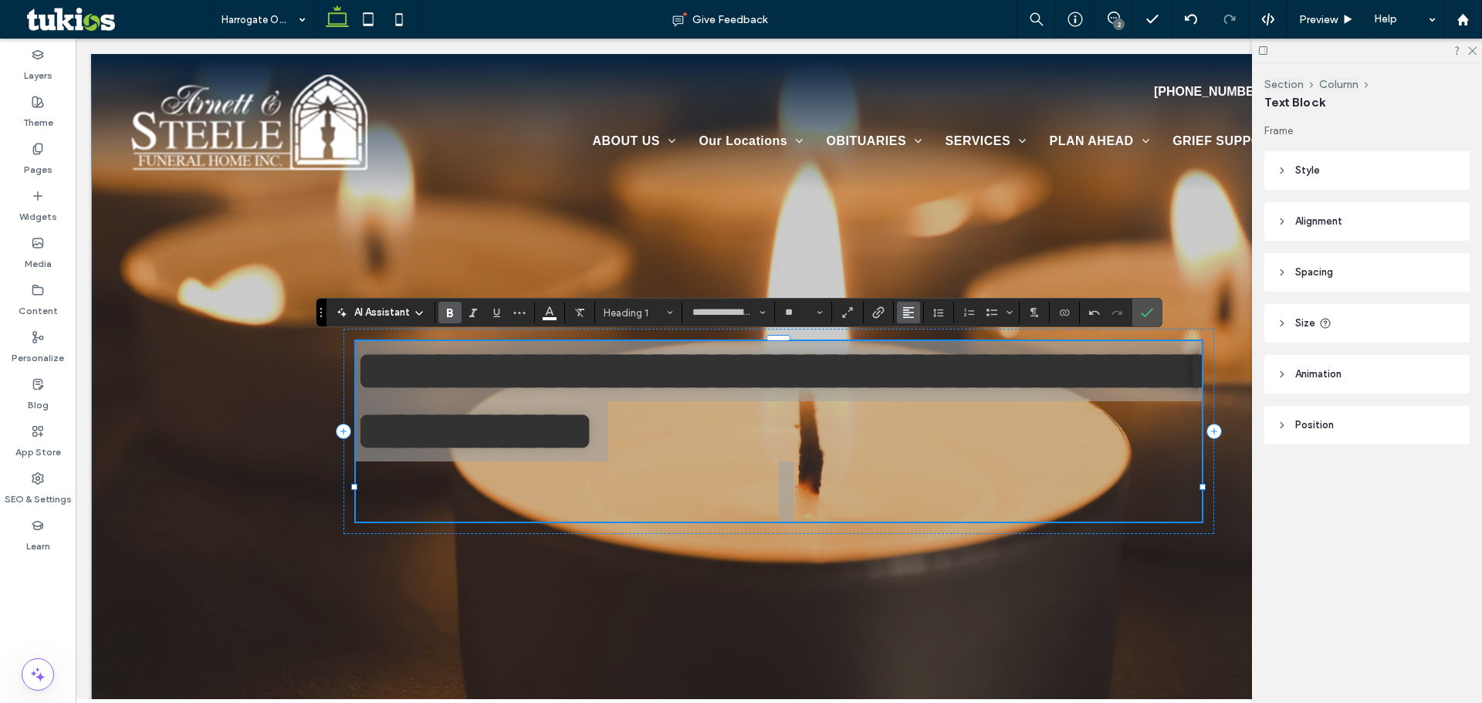
click at [919, 312] on button "Alignment" at bounding box center [908, 313] width 23 height 22
click at [923, 354] on icon "ui.textEditor.alignment.center" at bounding box center [920, 360] width 12 height 12
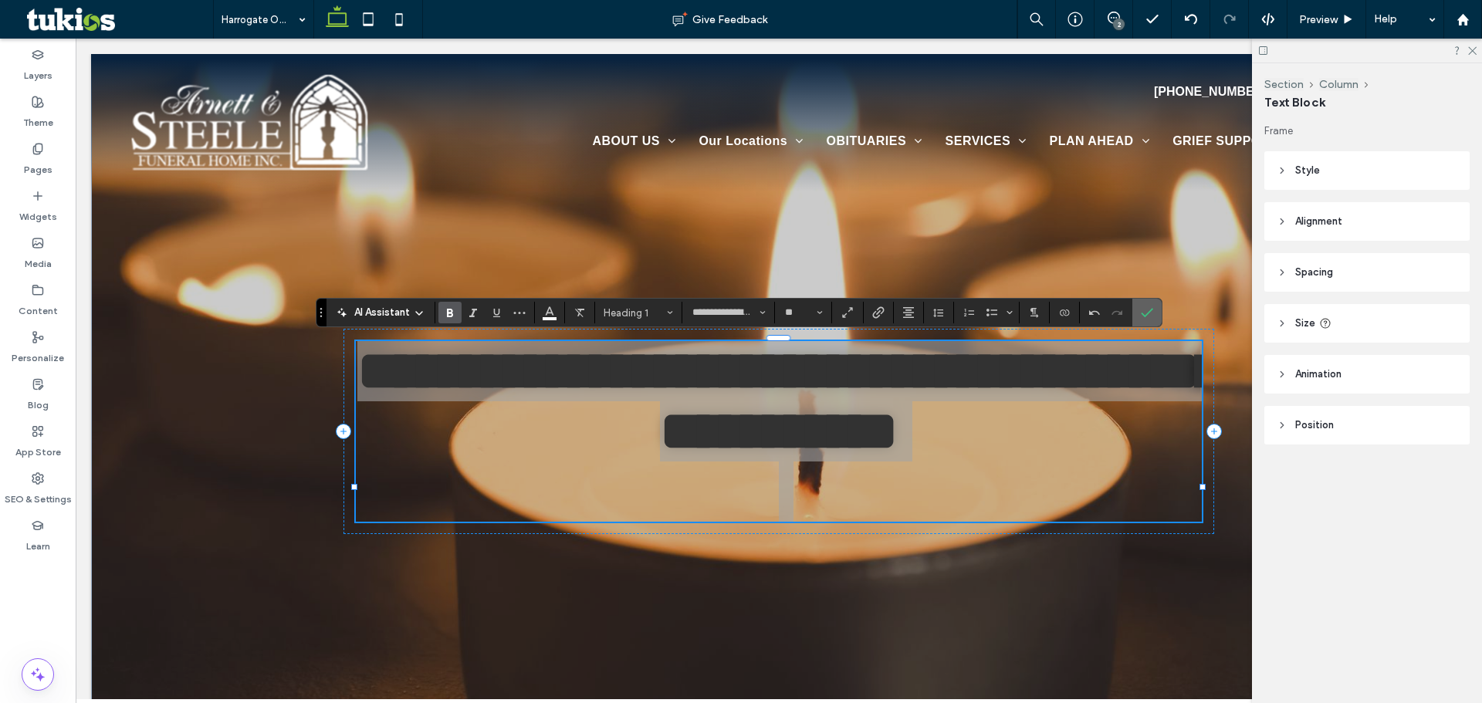
click at [1143, 310] on icon "Confirm" at bounding box center [1147, 312] width 12 height 12
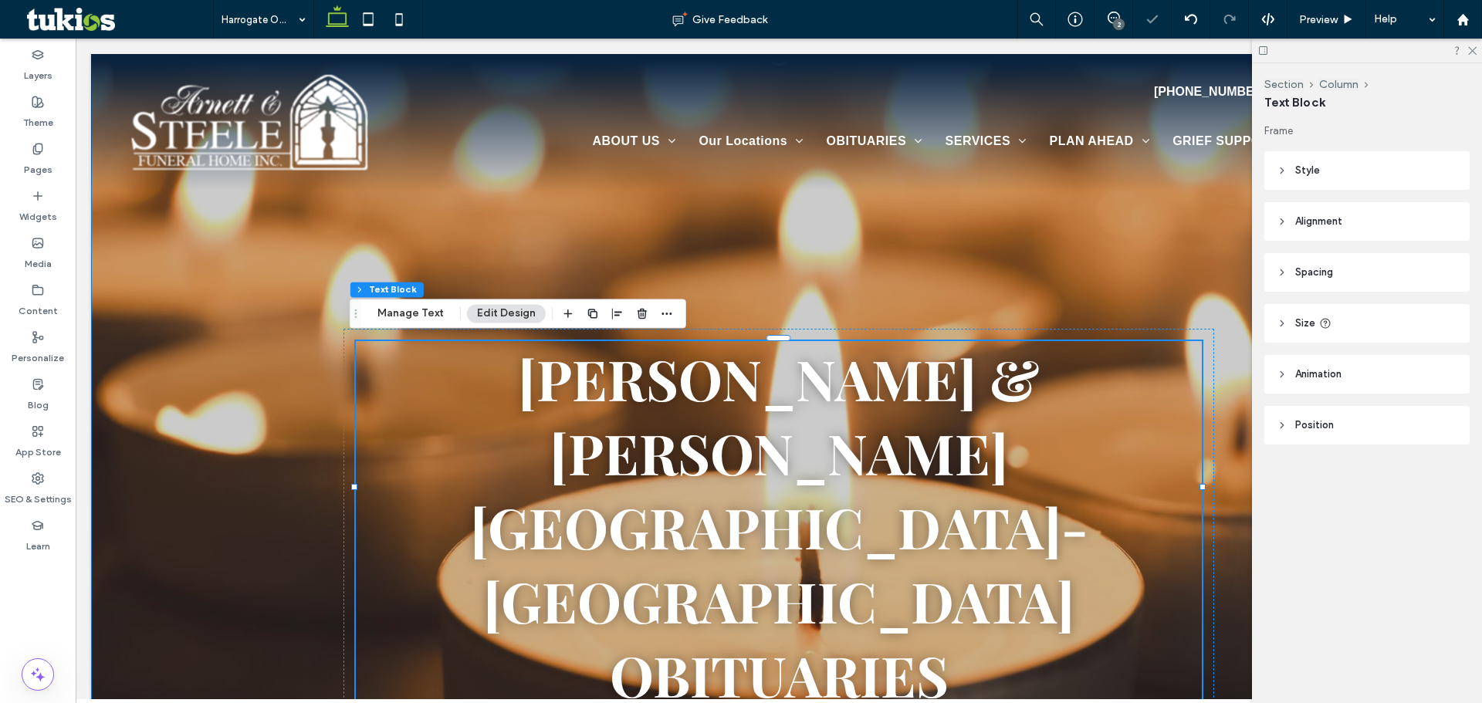
click at [1010, 281] on div "Arnett & Steele Valley Chapel- Harrogate Obituaries" at bounding box center [779, 529] width 926 height 951
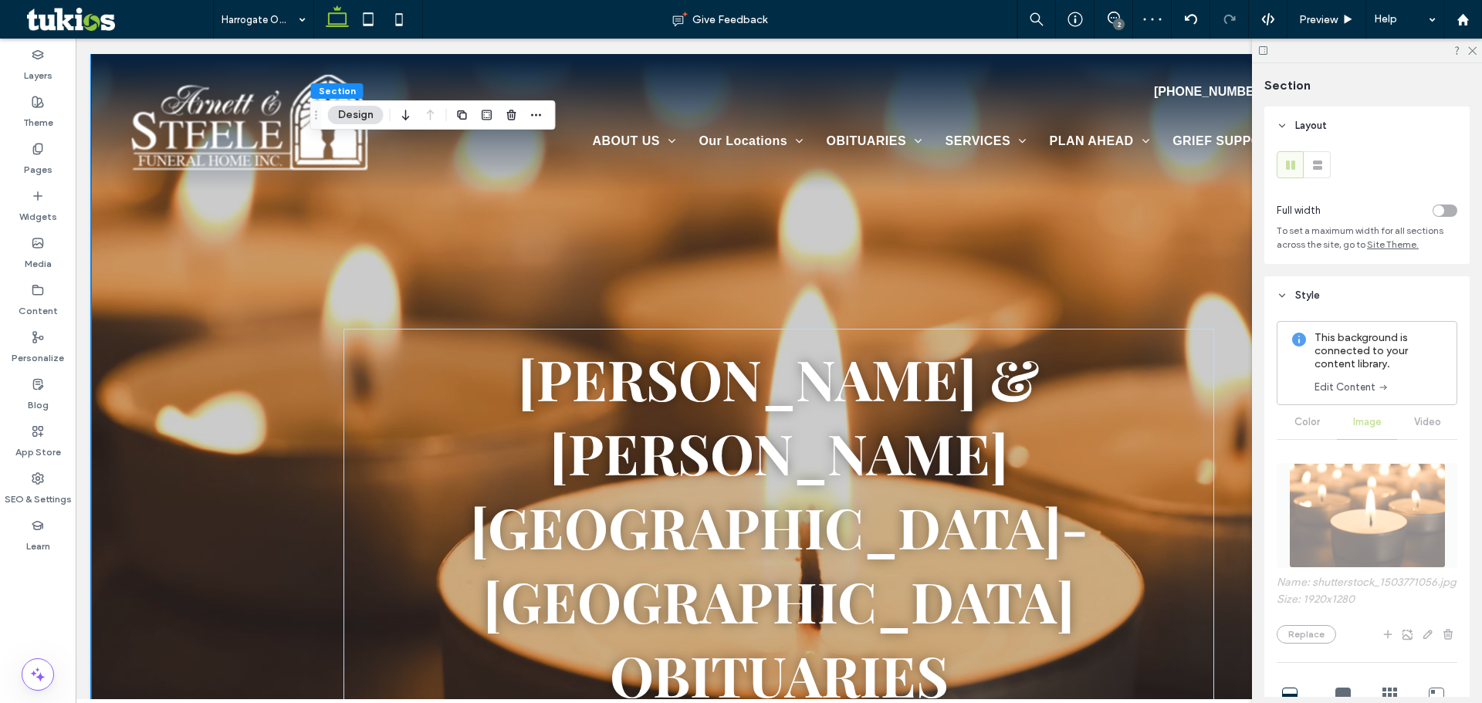
click at [1433, 211] on div "toggle" at bounding box center [1438, 210] width 11 height 11
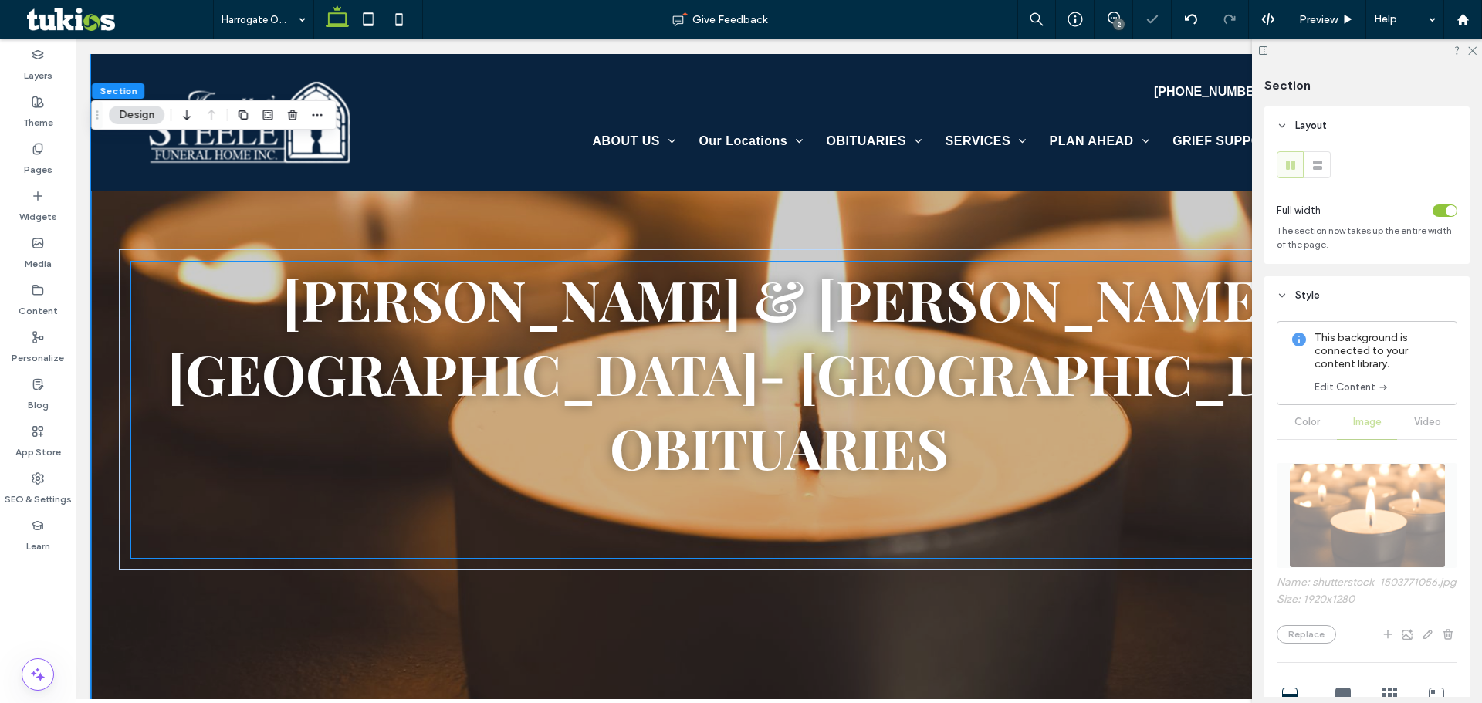
scroll to position [154, 0]
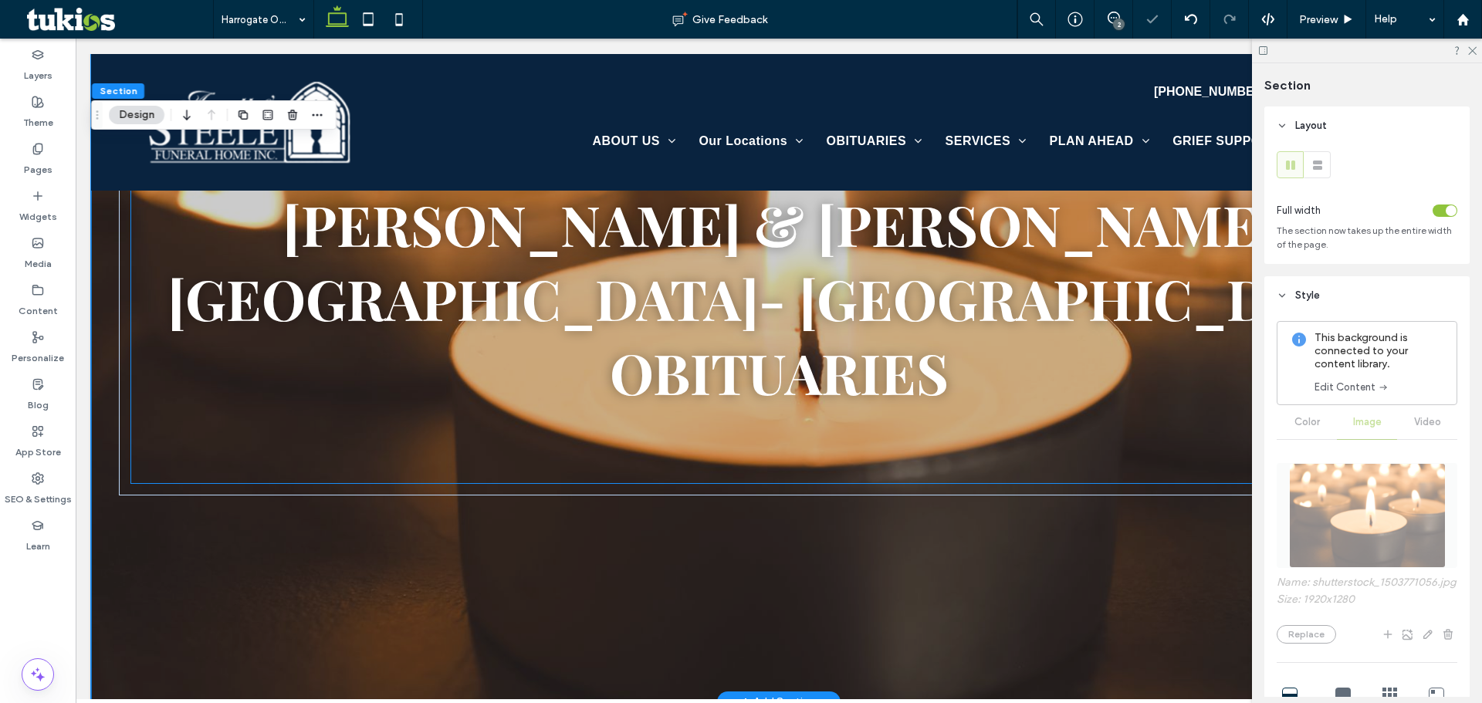
click at [763, 409] on h1 at bounding box center [779, 446] width 1296 height 74
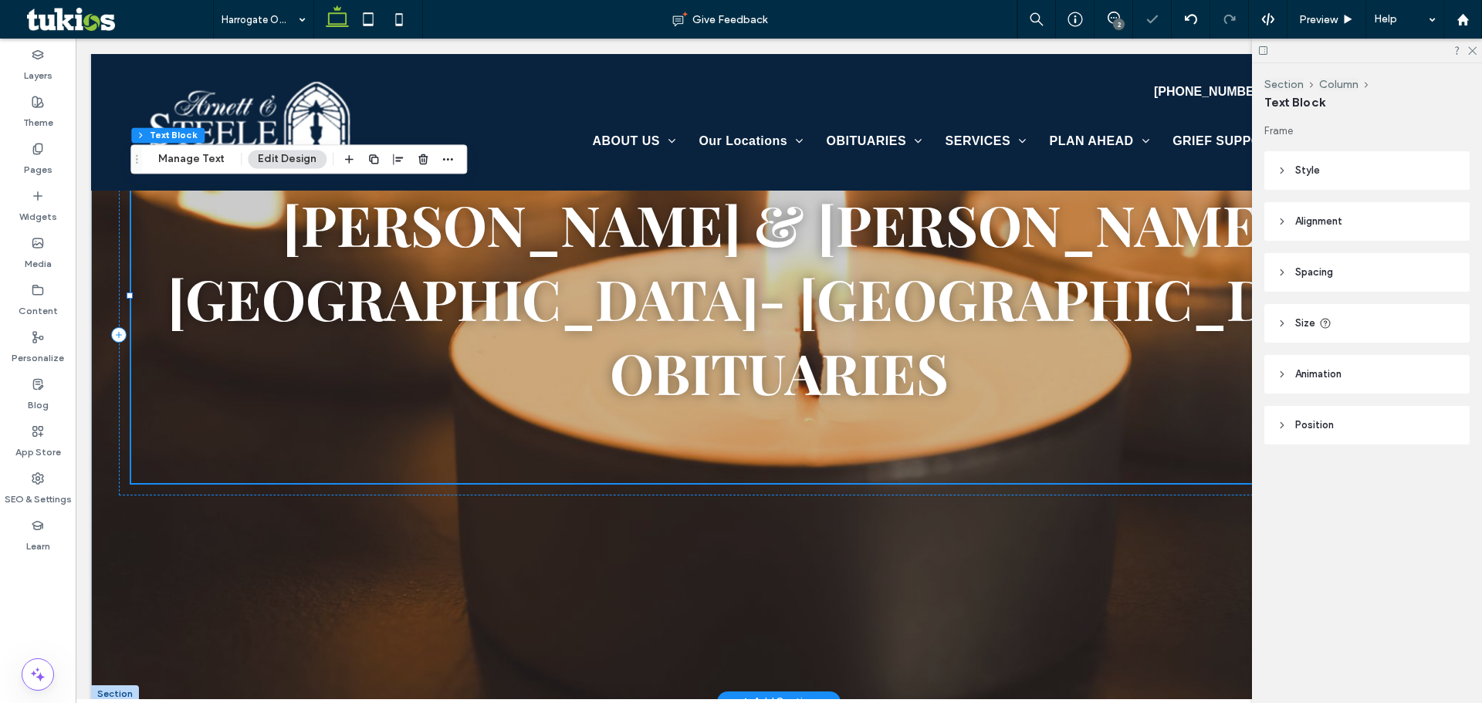
click at [783, 409] on h1 at bounding box center [779, 446] width 1296 height 74
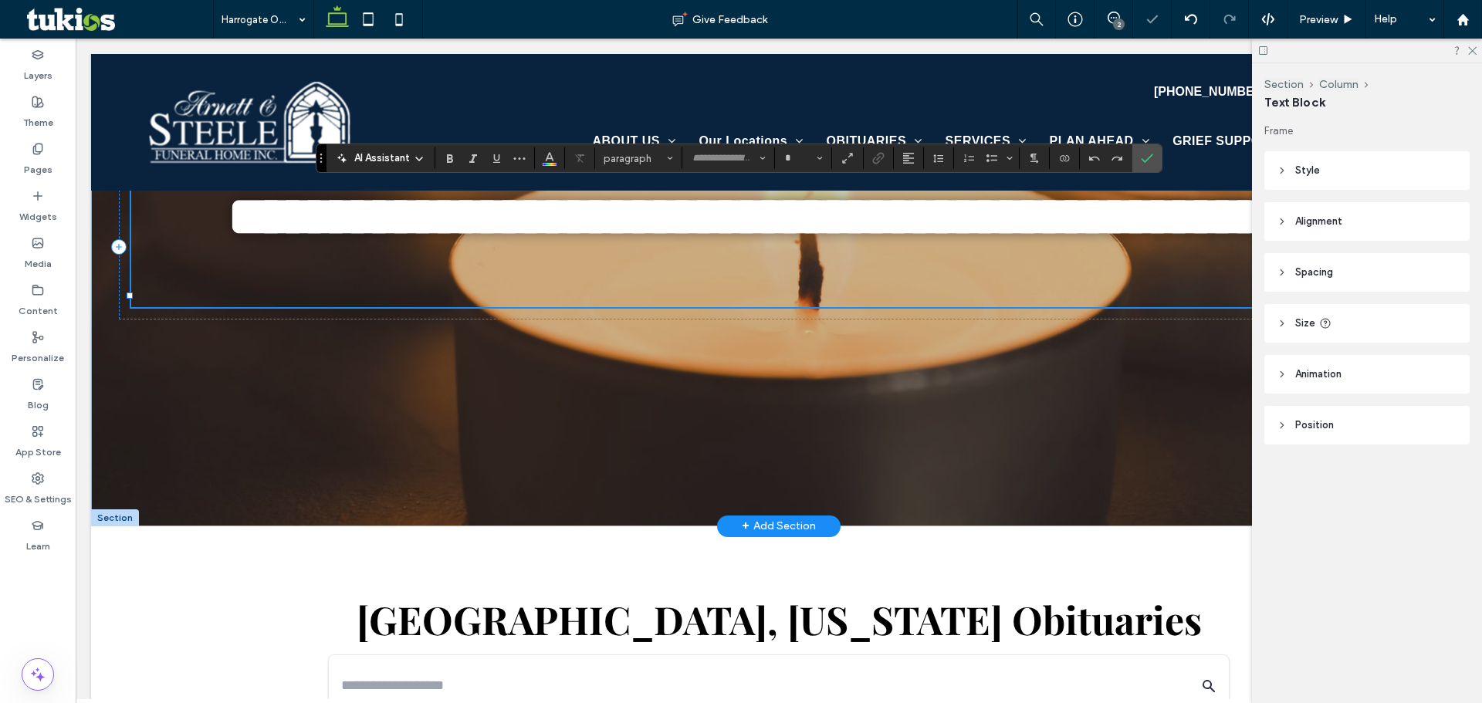
type input "**********"
type input "**"
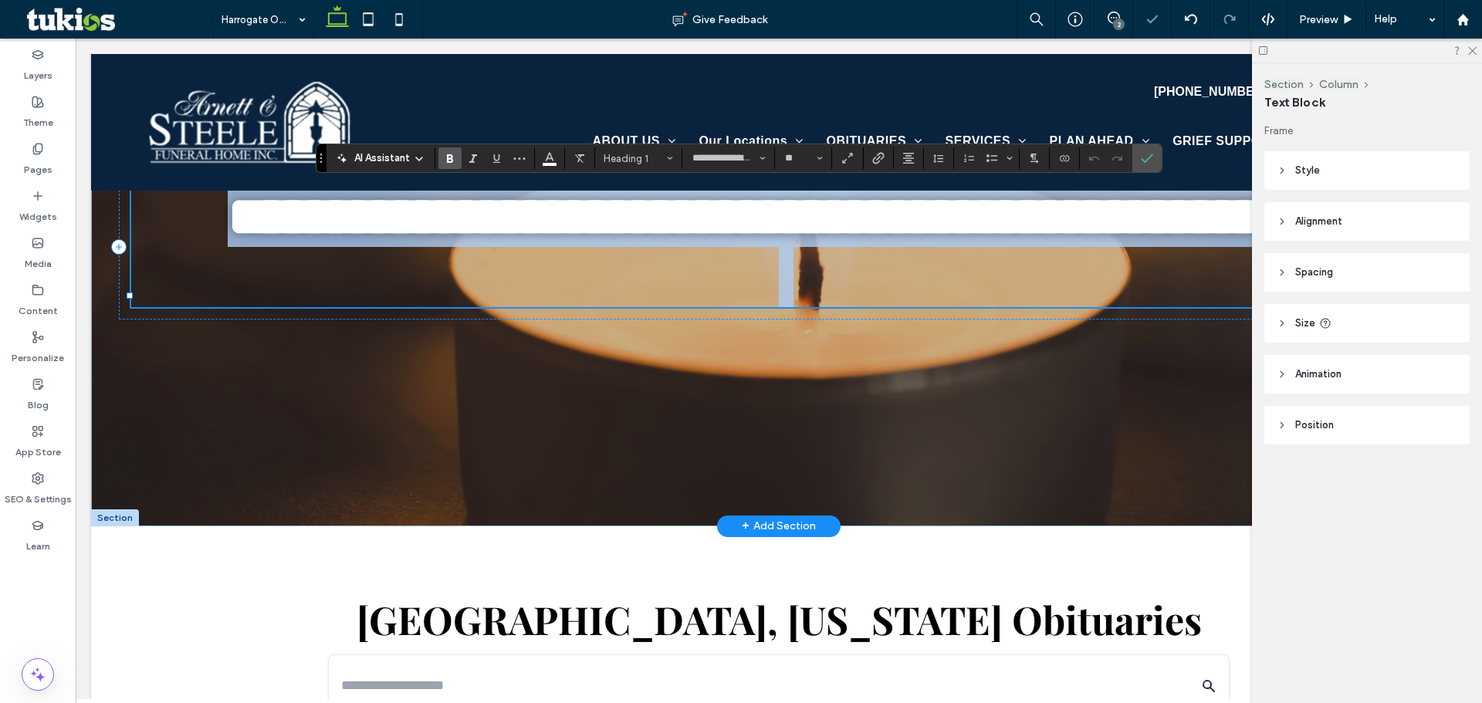
click at [783, 307] on h1 at bounding box center [779, 277] width 1296 height 60
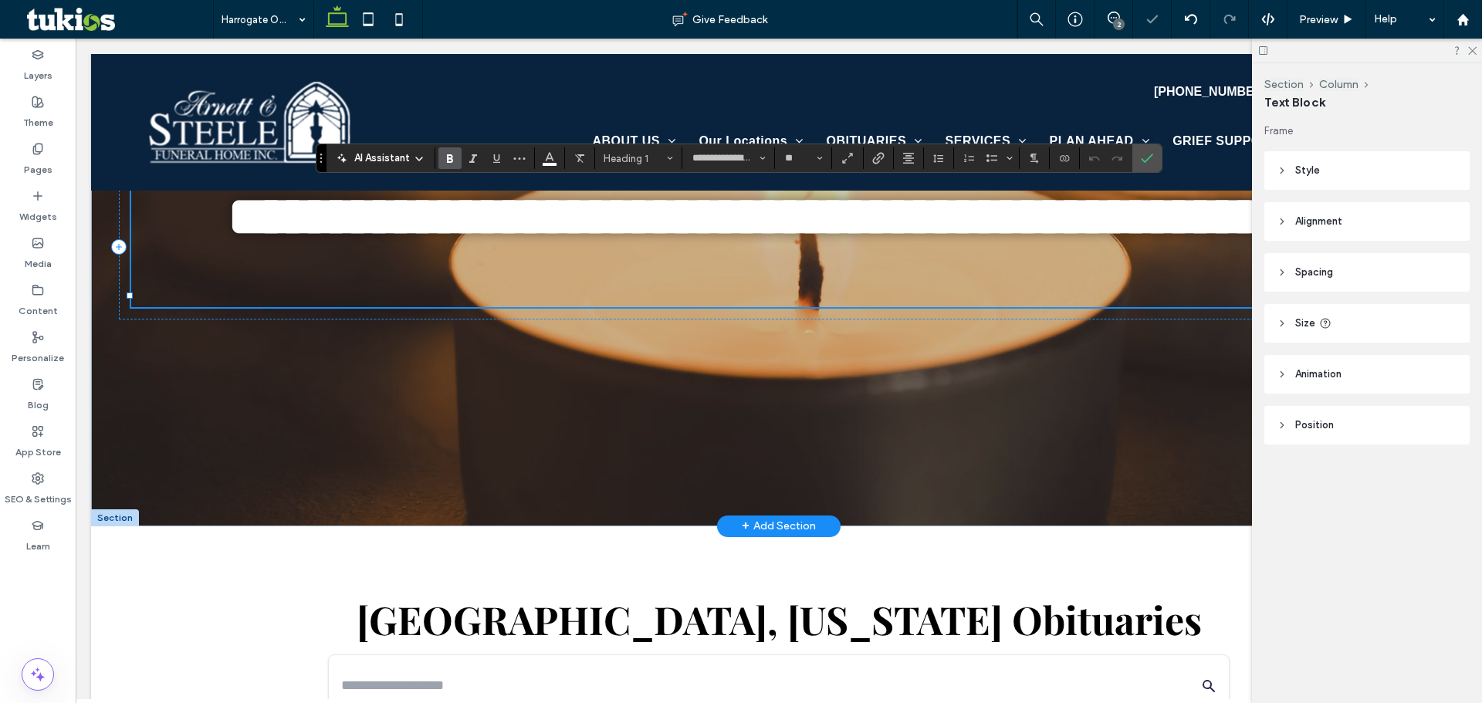
click at [783, 307] on h1 at bounding box center [779, 277] width 1296 height 60
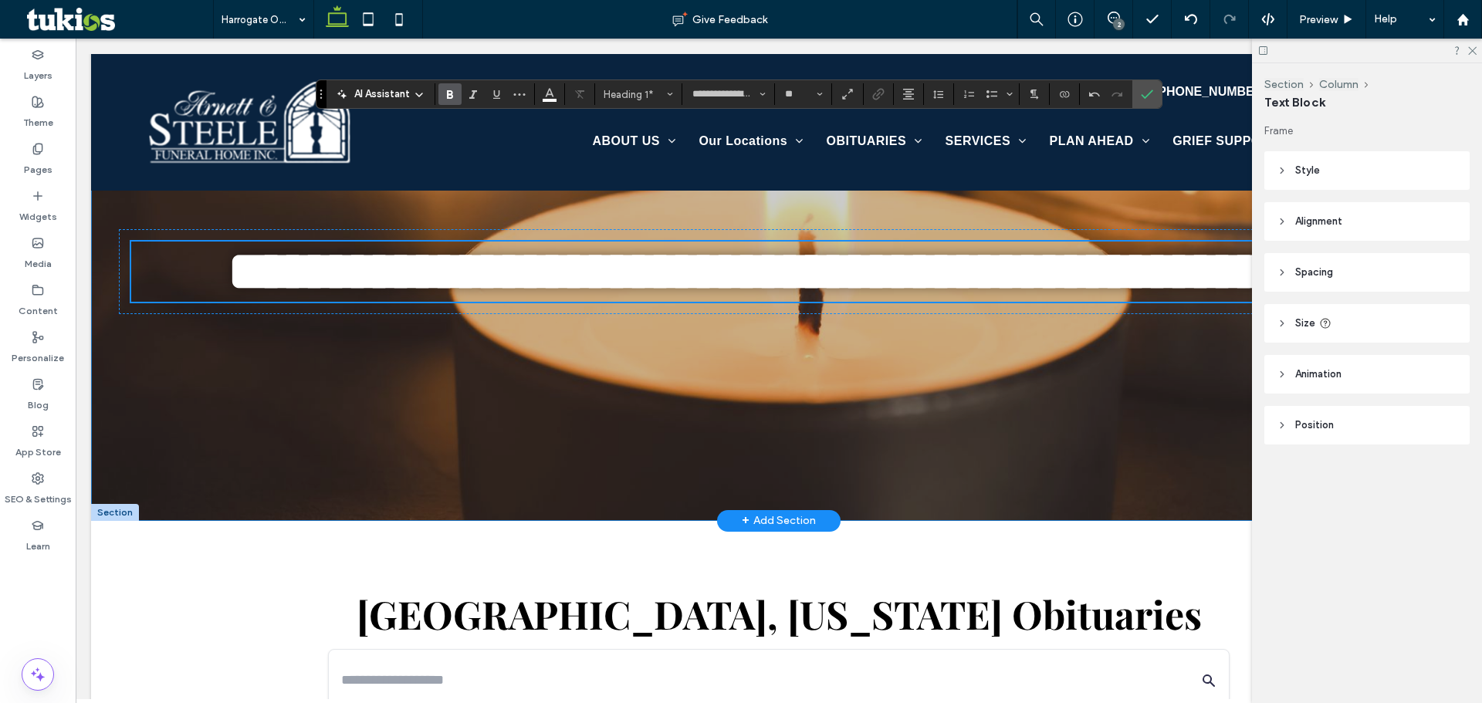
scroll to position [232, 0]
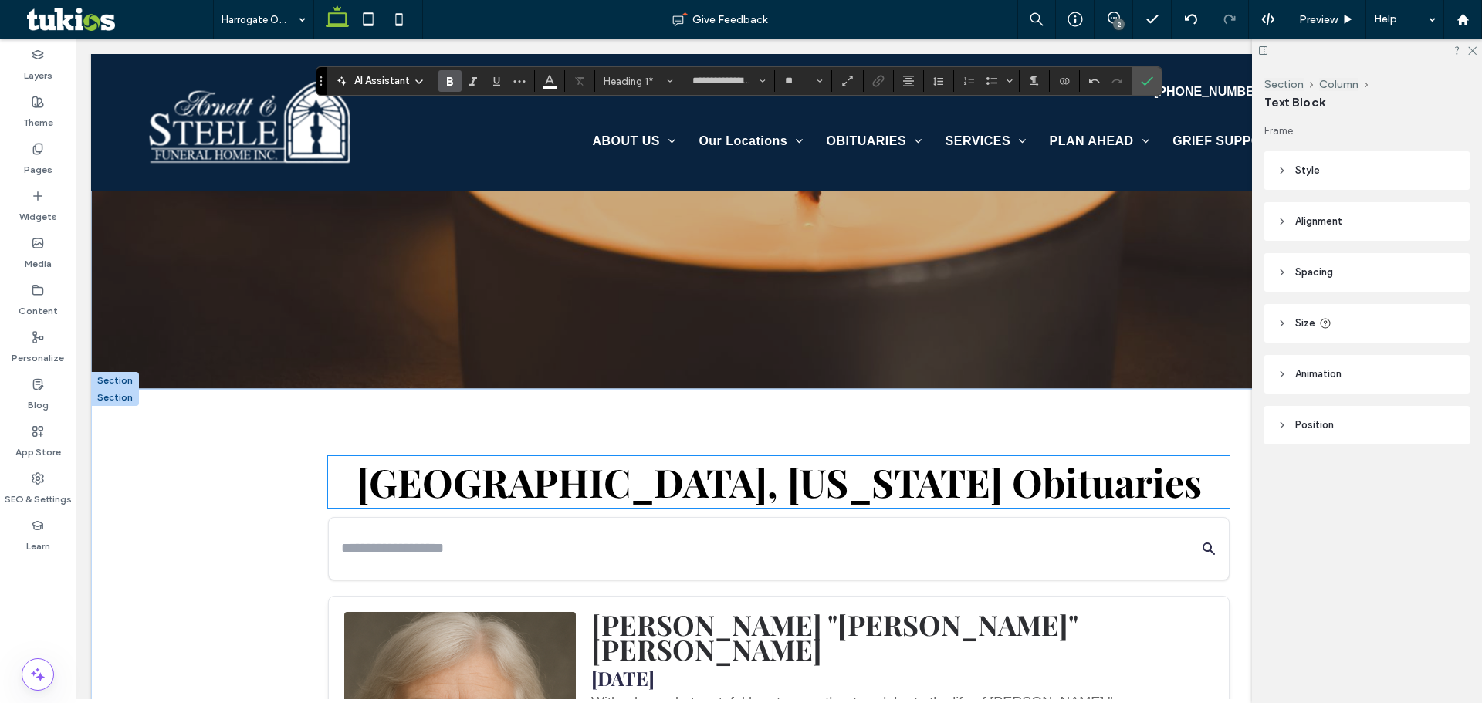
click at [646, 508] on span "Pineville, Kentucky" at bounding box center [680, 482] width 646 height 52
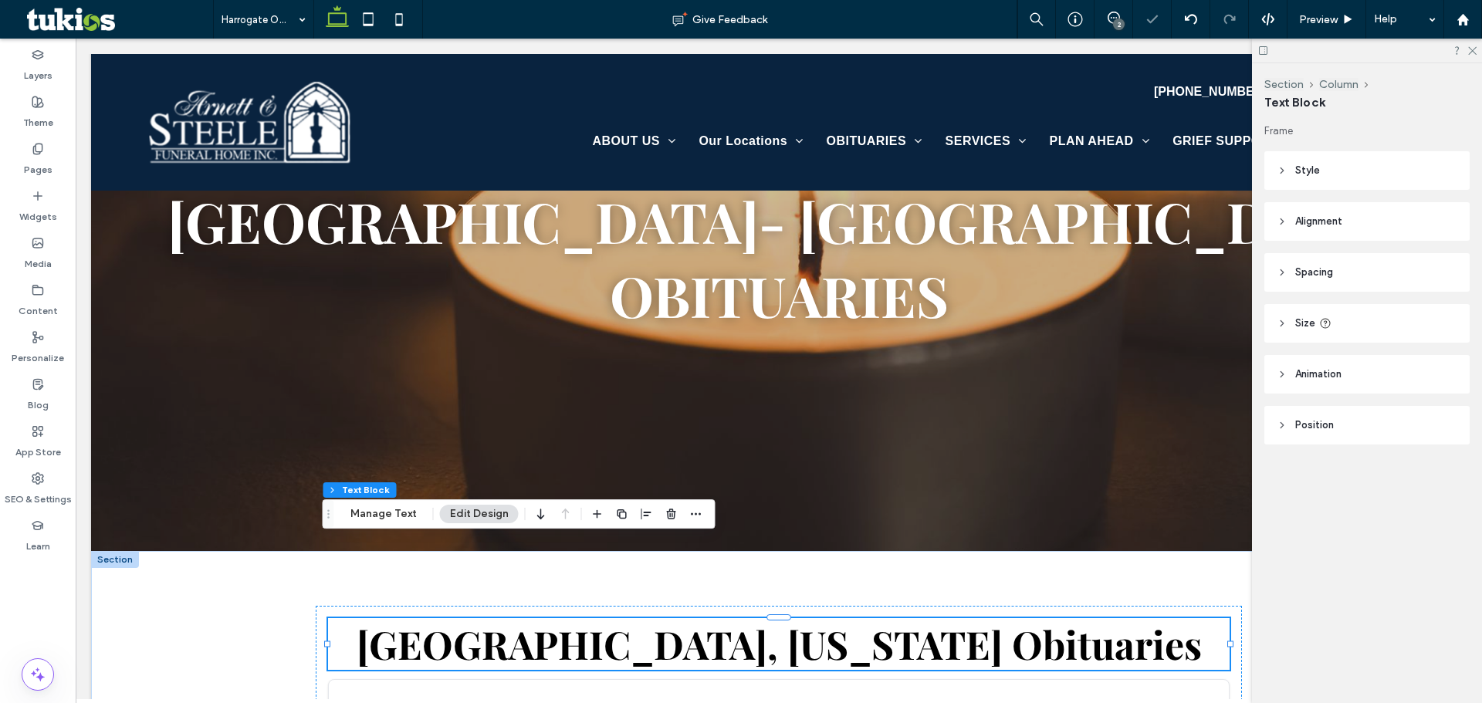
click at [644, 618] on span "Pineville, Kentucky" at bounding box center [680, 644] width 646 height 52
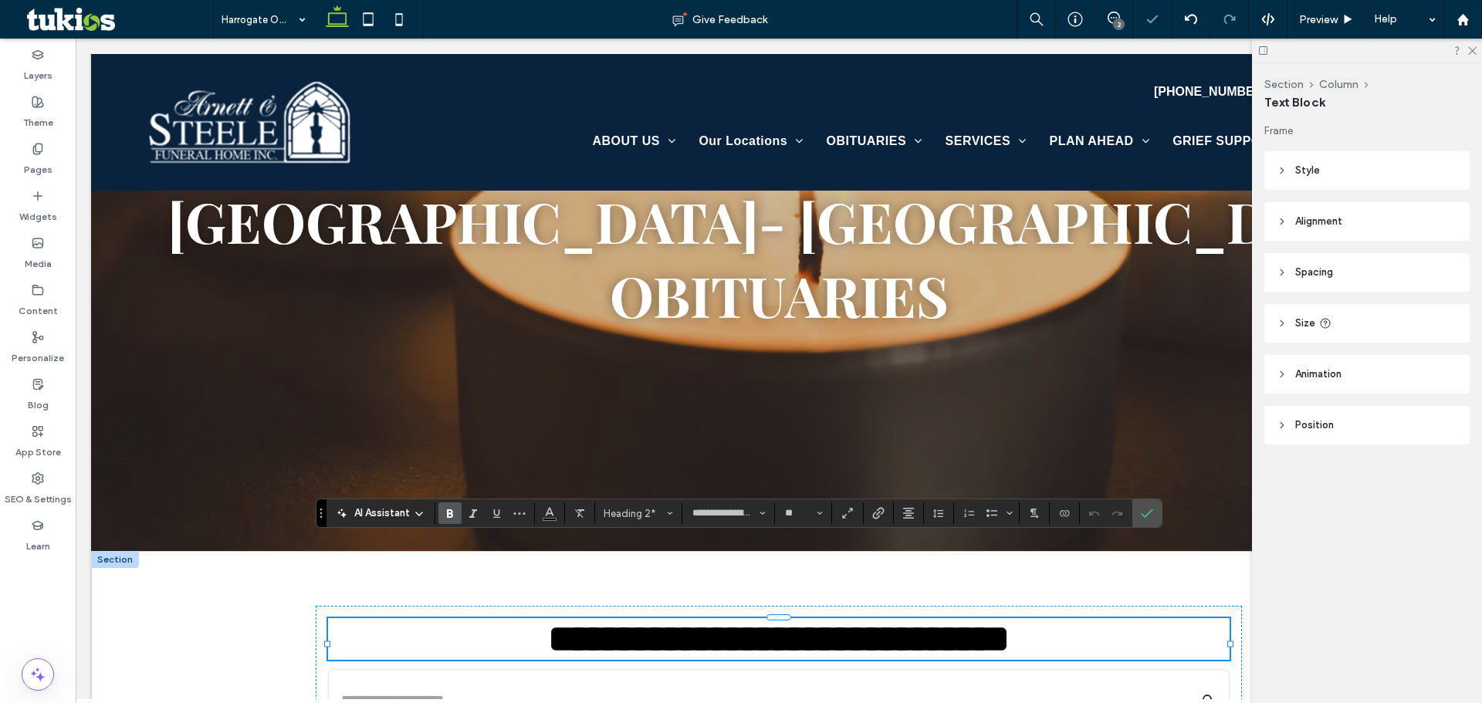
click at [644, 620] on span "**********" at bounding box center [702, 639] width 308 height 38
click at [656, 620] on span "**********" at bounding box center [702, 639] width 308 height 38
click at [772, 620] on span "**********" at bounding box center [702, 639] width 308 height 38
click at [771, 620] on span "**********" at bounding box center [702, 639] width 308 height 38
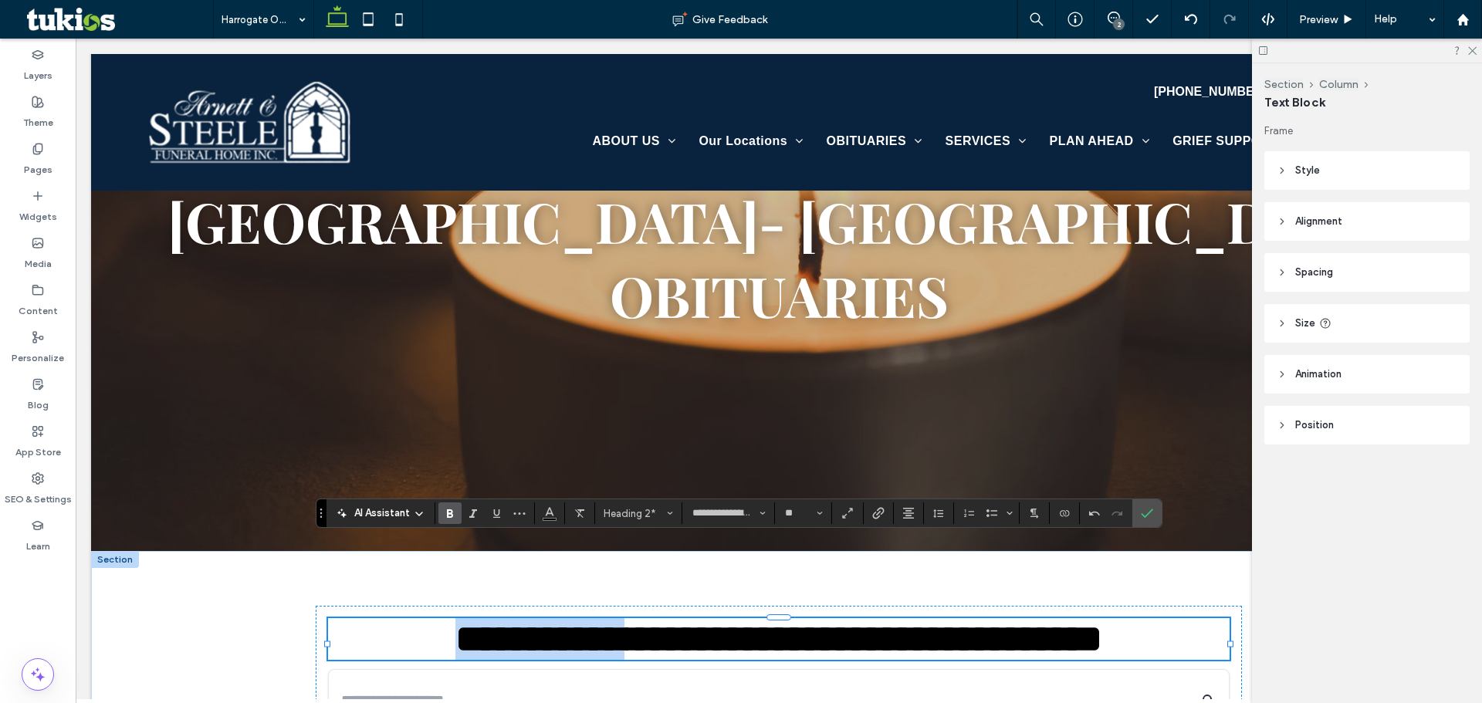
drag, startPoint x: 567, startPoint y: 567, endPoint x: 375, endPoint y: 567, distance: 192.2
click at [375, 618] on h2 "**********" at bounding box center [779, 639] width 902 height 42
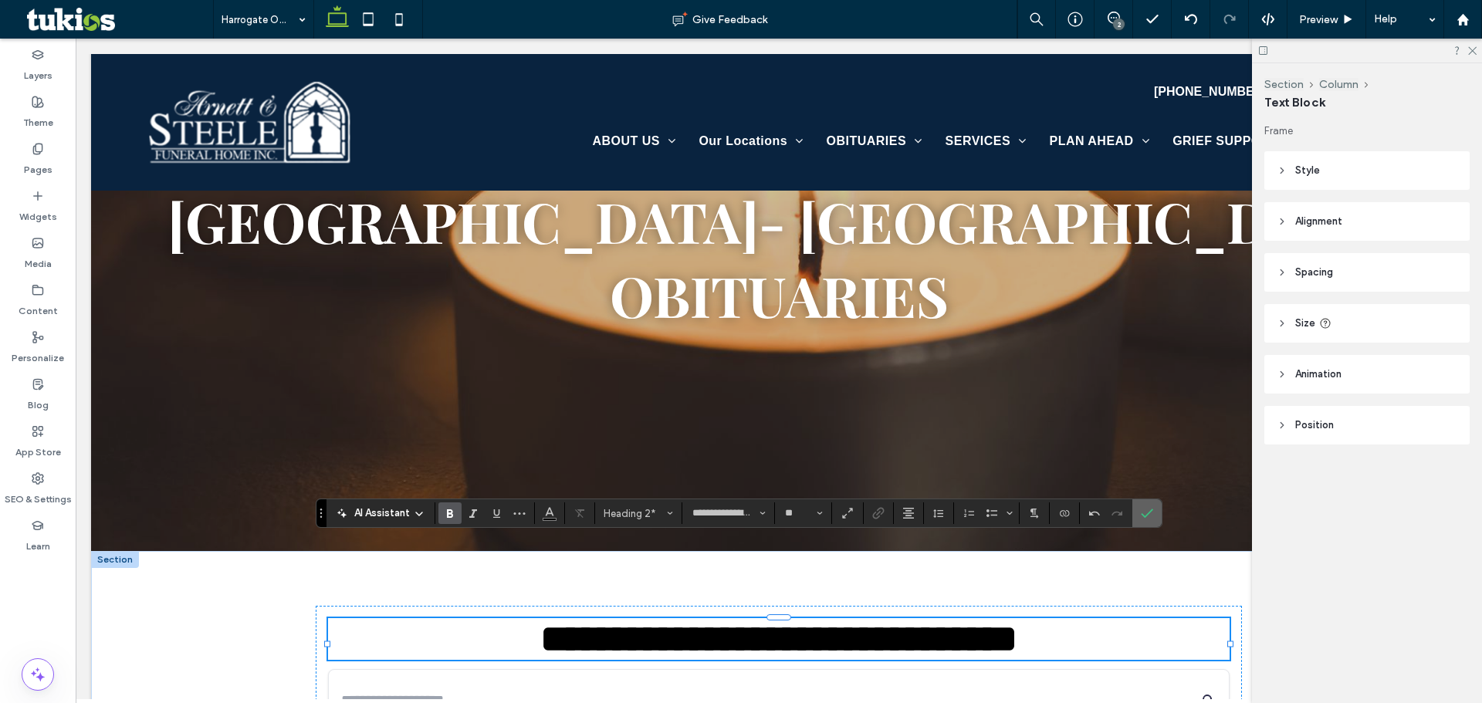
click at [1142, 512] on icon "Confirm" at bounding box center [1147, 513] width 12 height 12
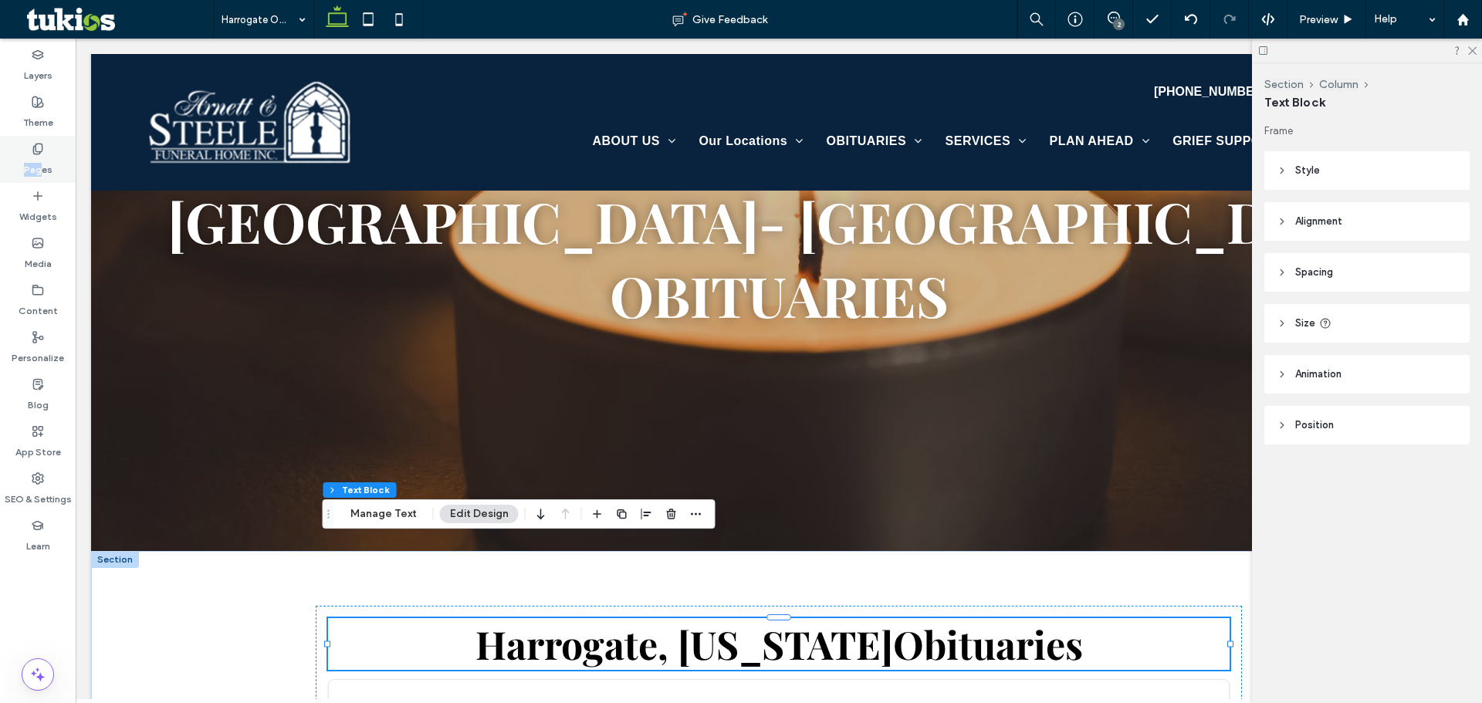
click at [40, 157] on div "Pages" at bounding box center [38, 159] width 76 height 47
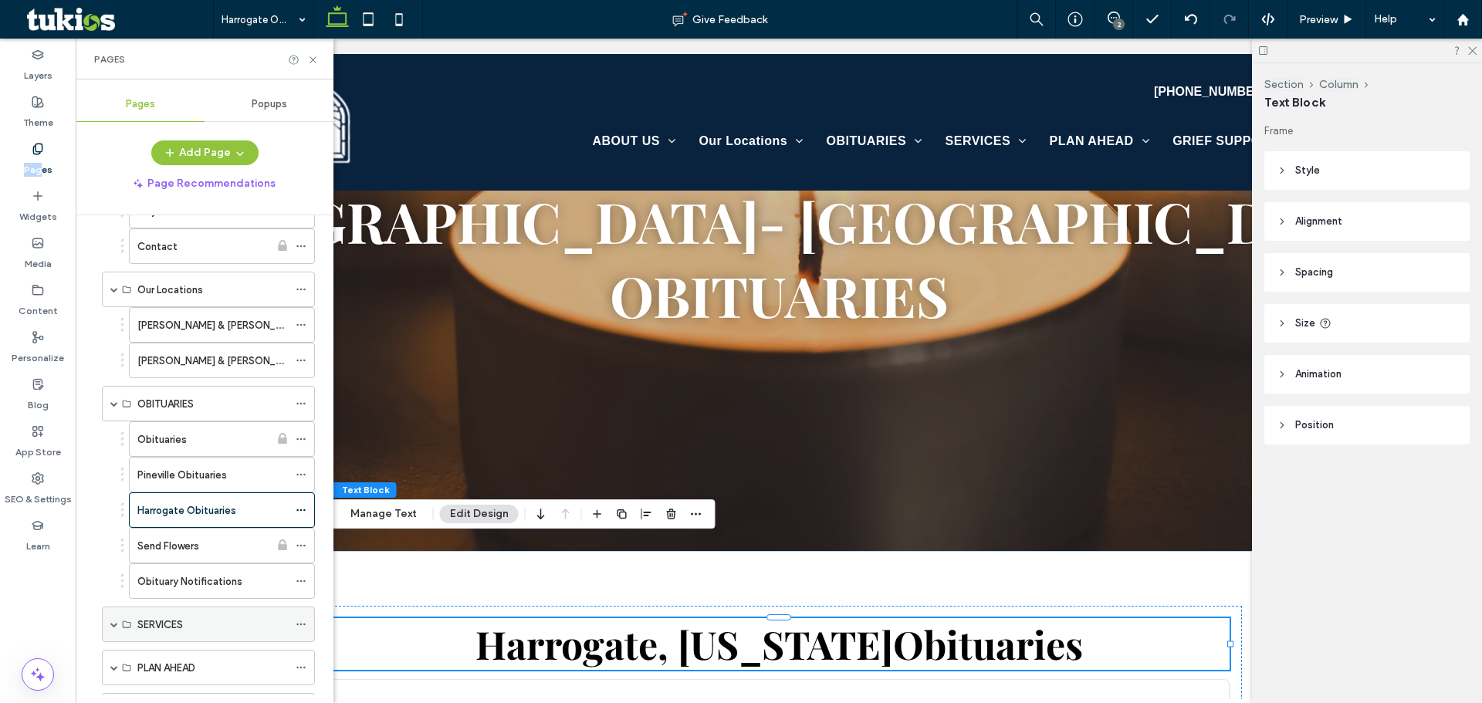
scroll to position [386, 0]
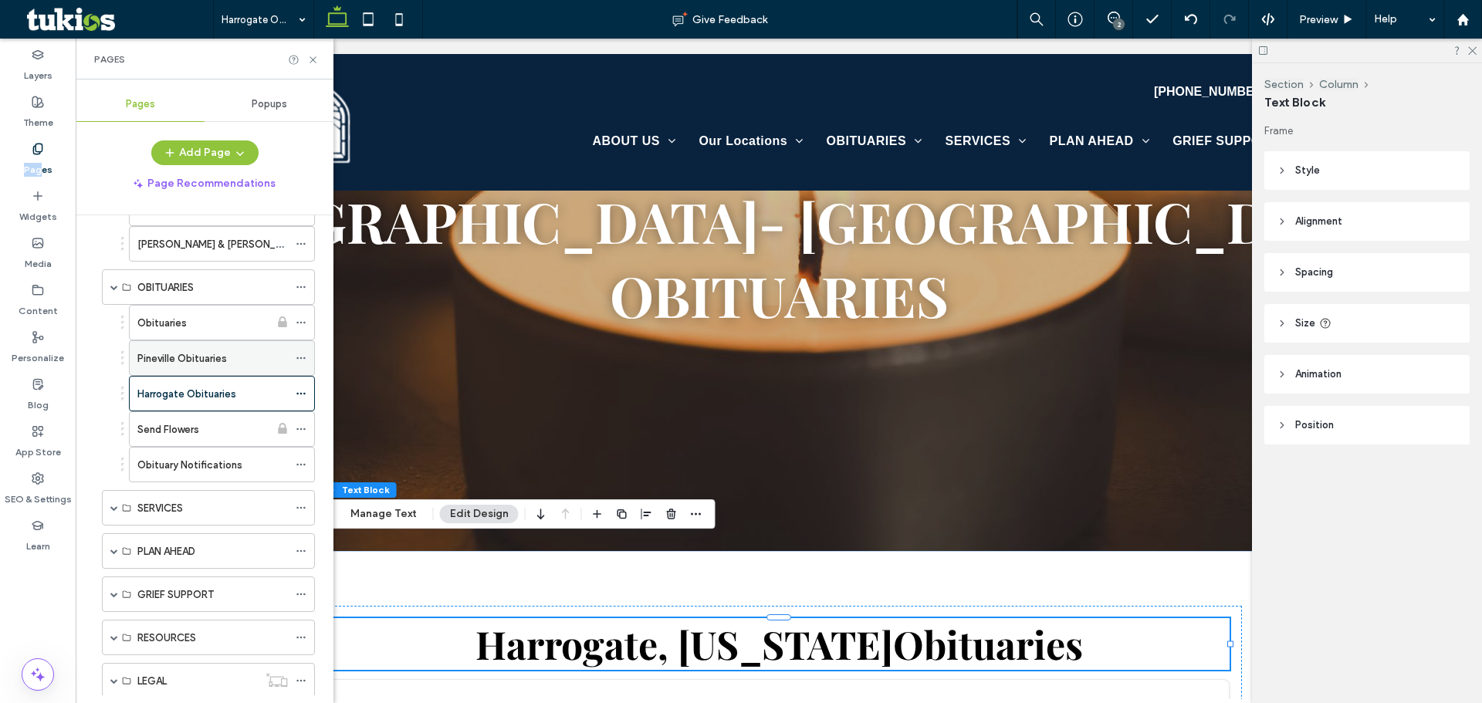
click at [215, 362] on label "Pineville Obituaries" at bounding box center [182, 358] width 90 height 27
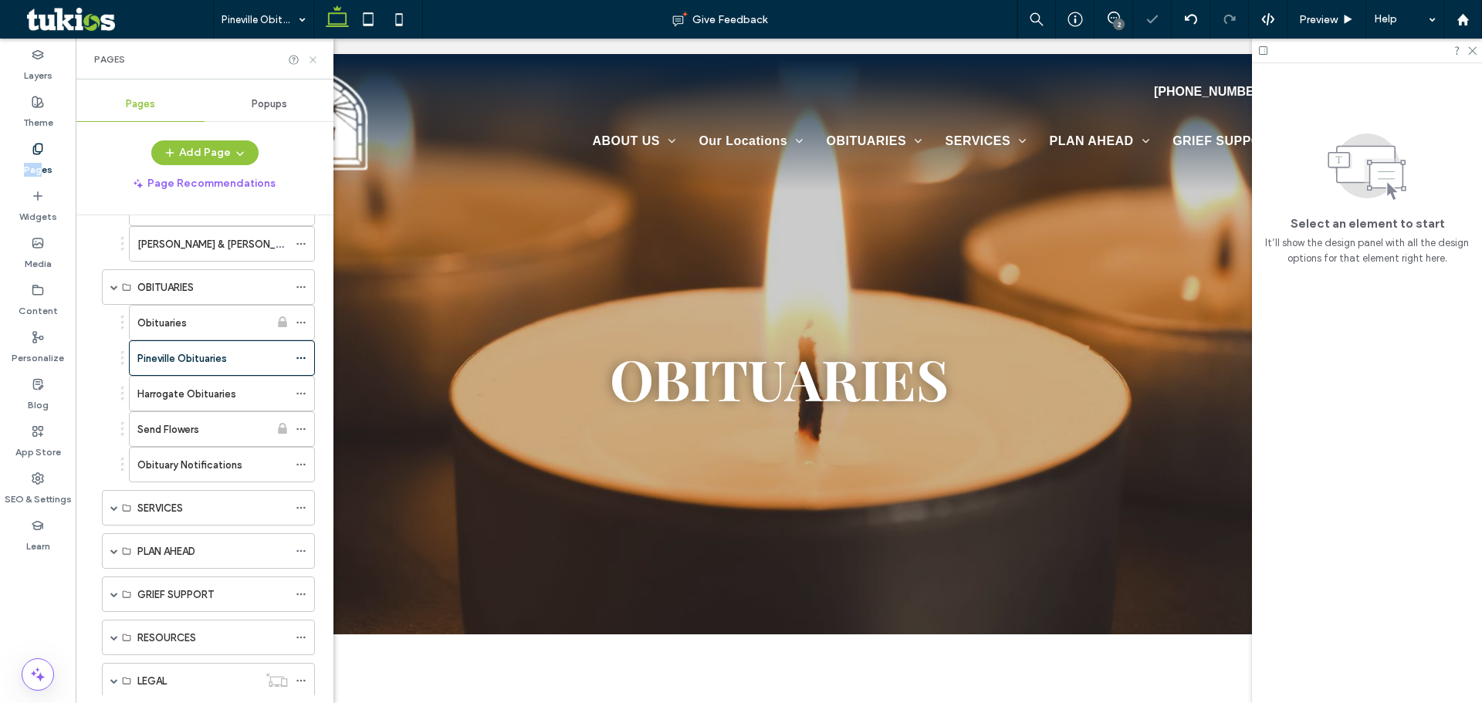
click at [313, 61] on icon at bounding box center [313, 60] width 12 height 12
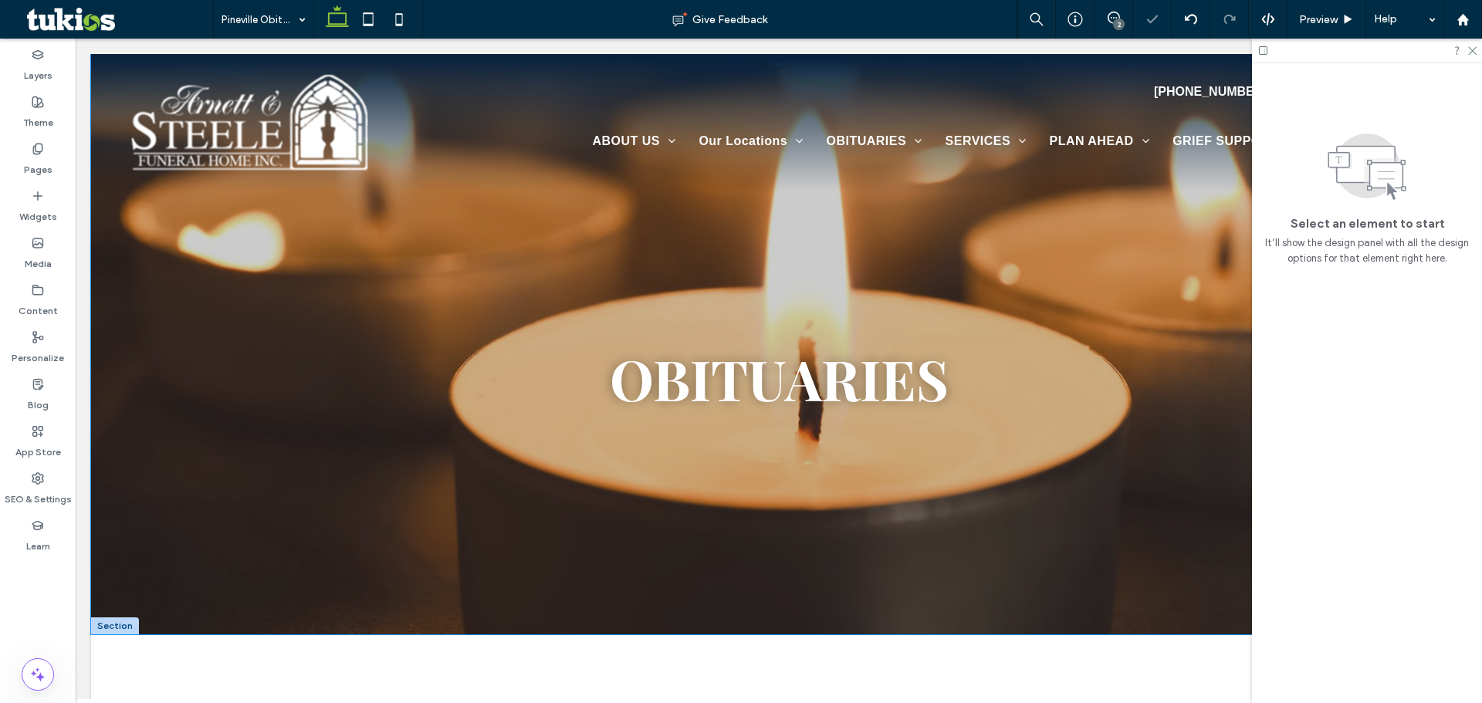
click at [769, 376] on span "Obituaries" at bounding box center [779, 378] width 339 height 74
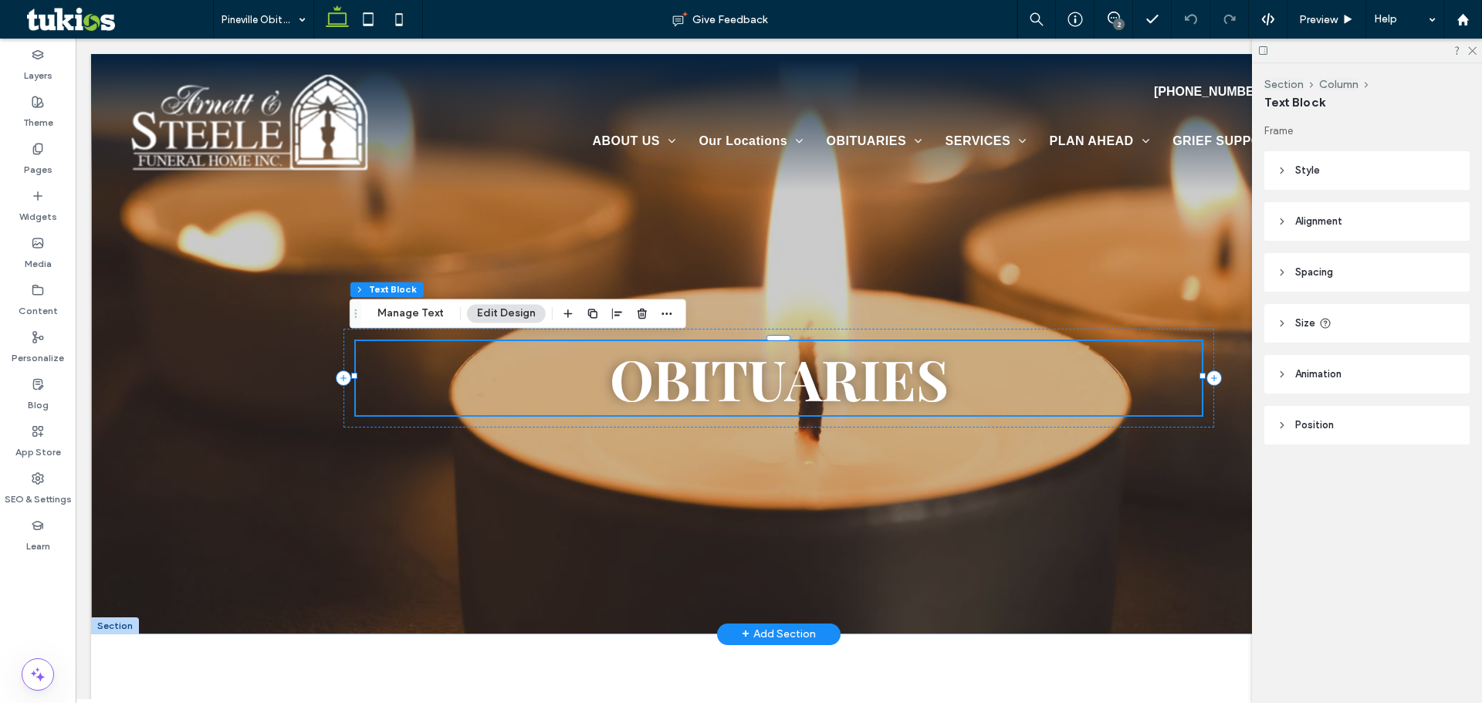
click at [642, 362] on span "Obituaries" at bounding box center [779, 378] width 339 height 74
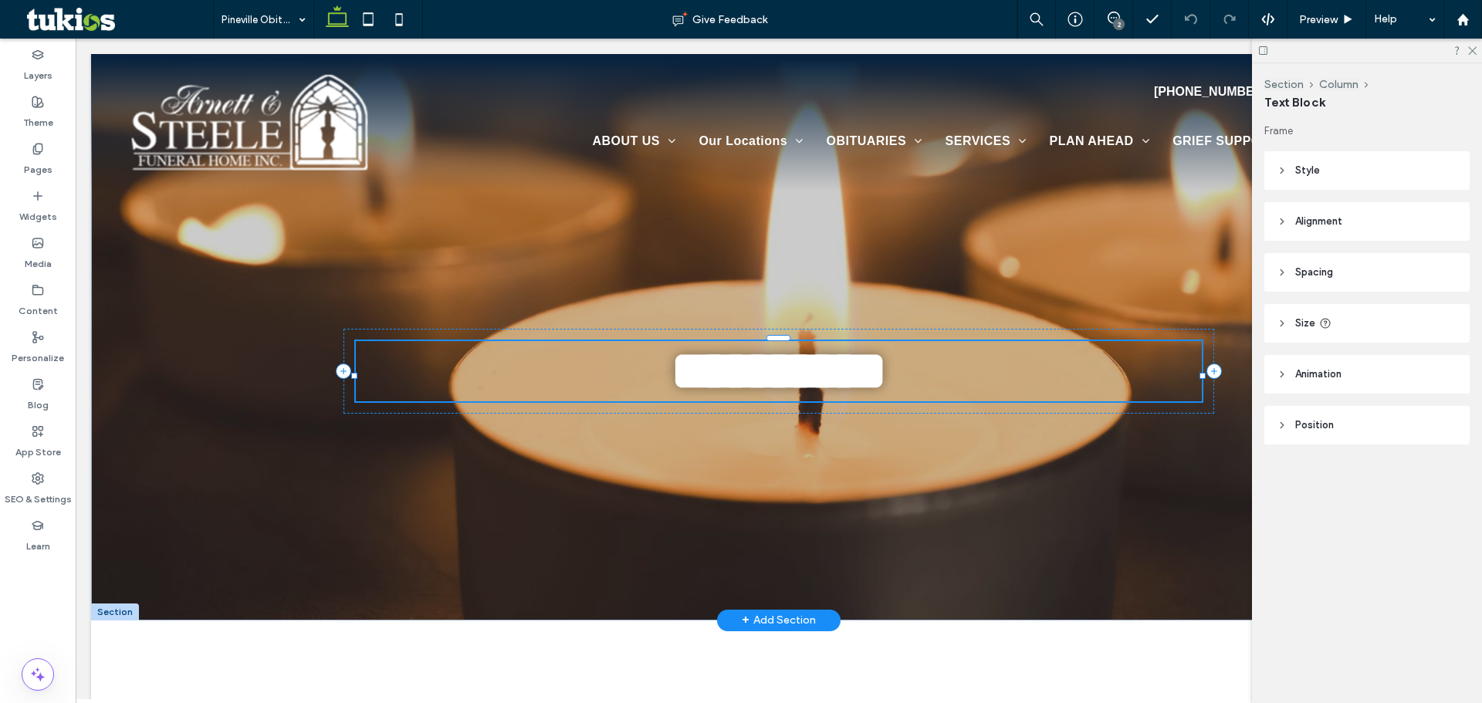
type input "**********"
type input "**"
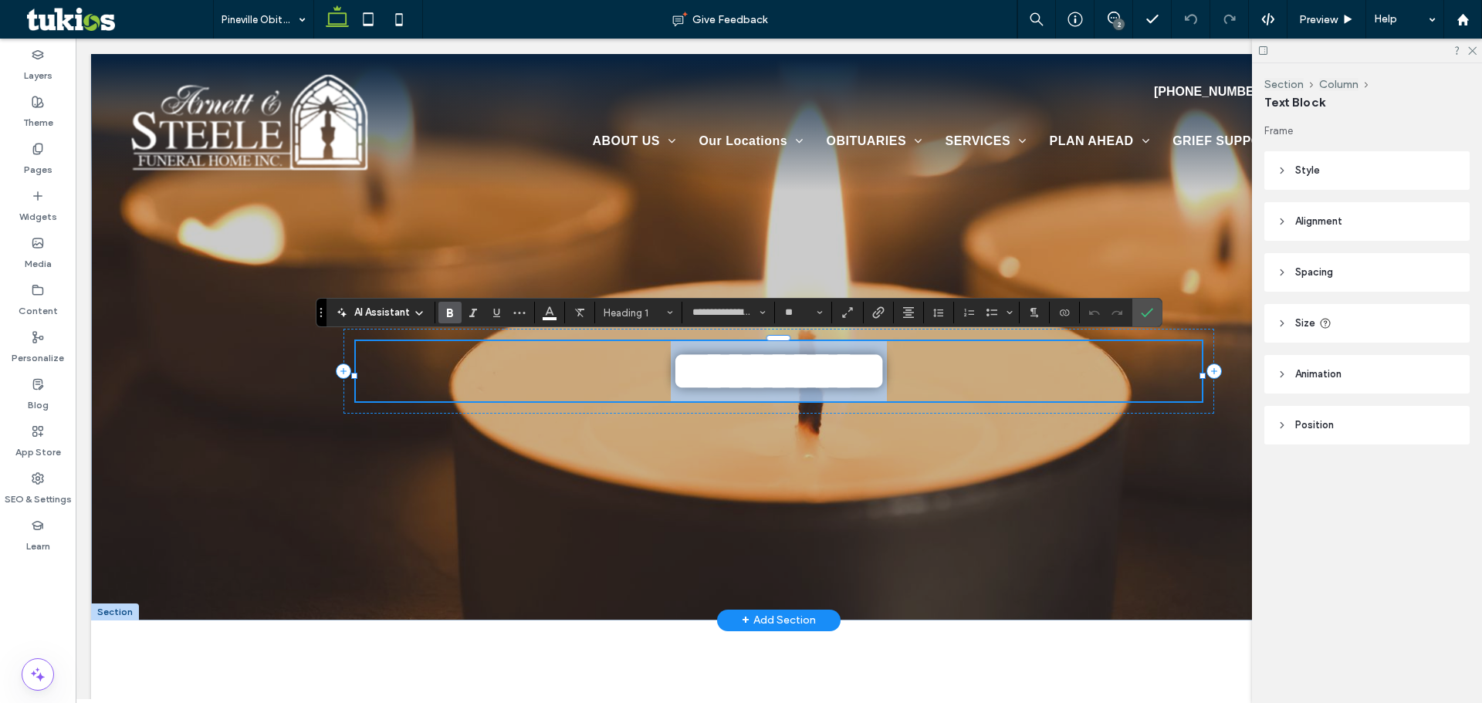
type input "*****"
type input "**"
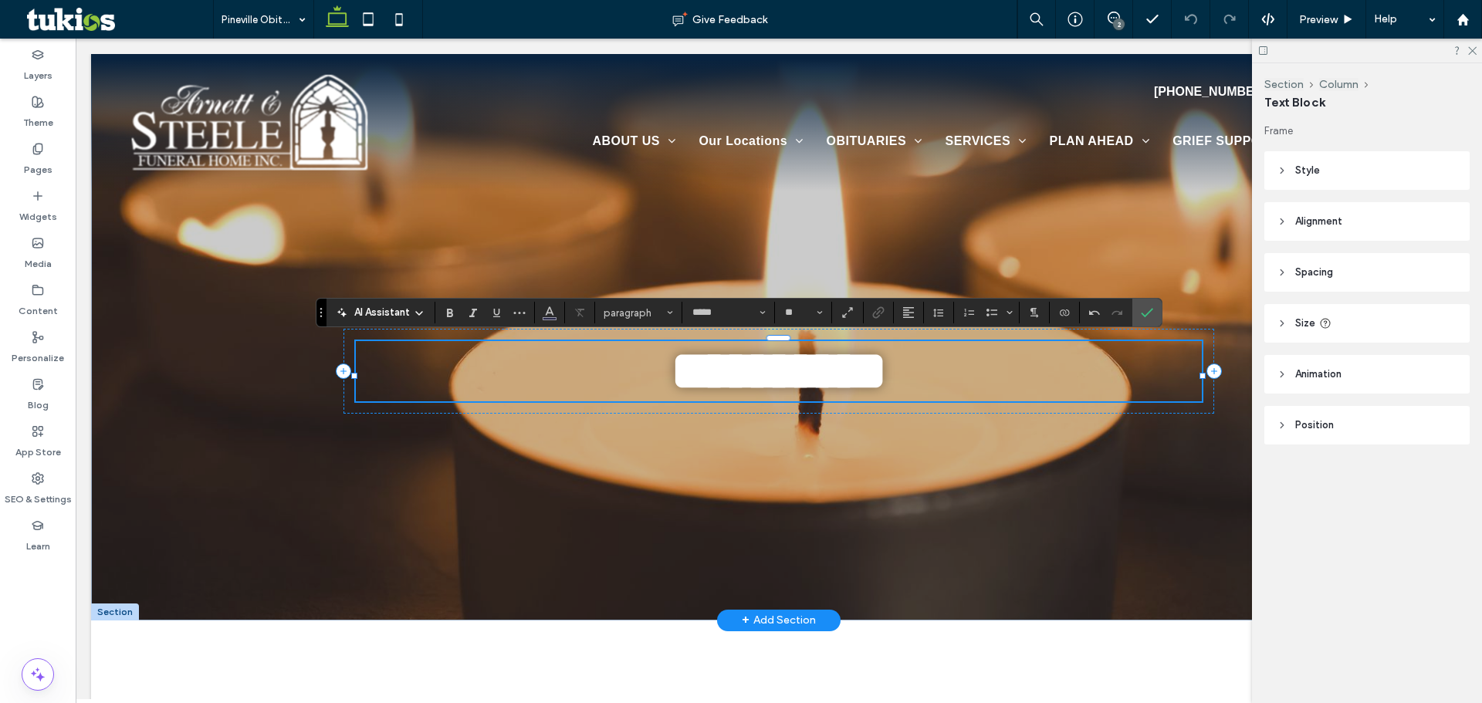
type input "**********"
type input "**"
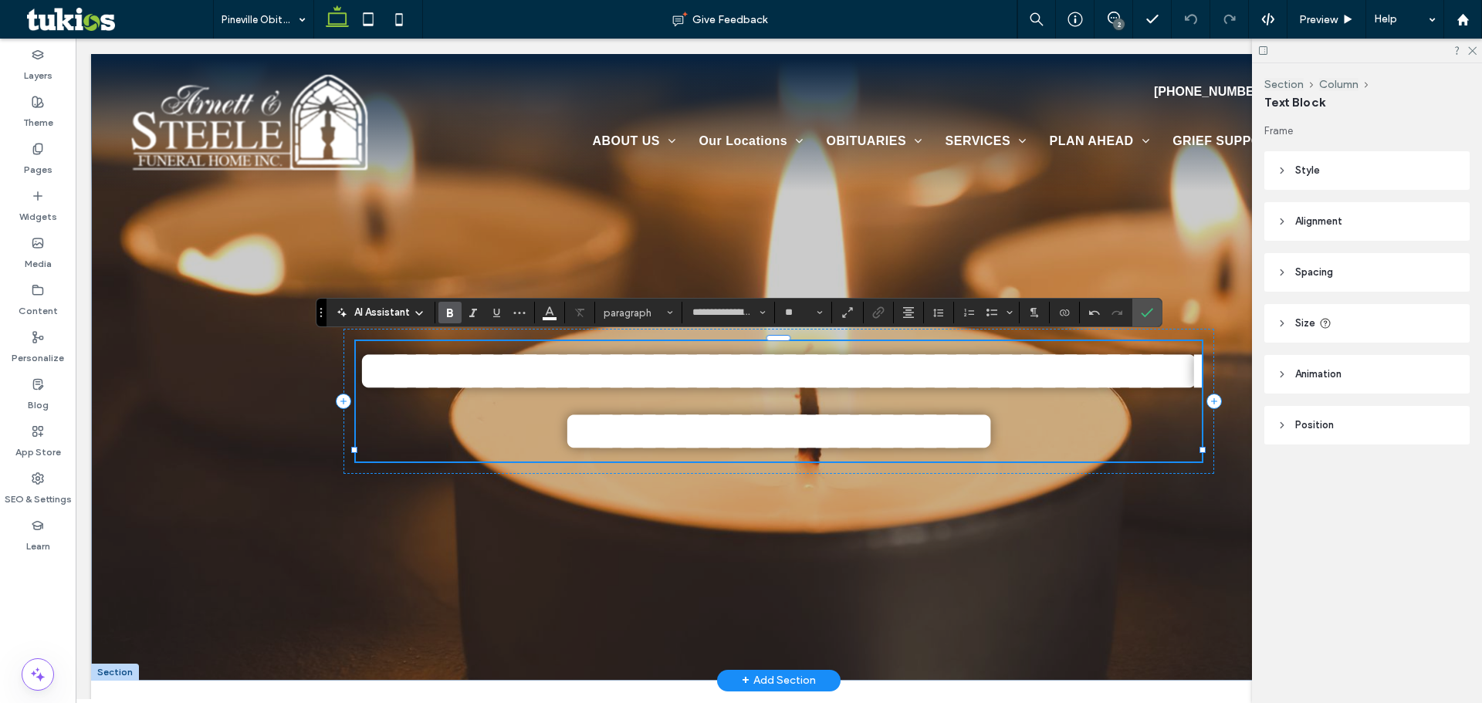
click at [1118, 462] on h1 "**********" at bounding box center [779, 401] width 847 height 120
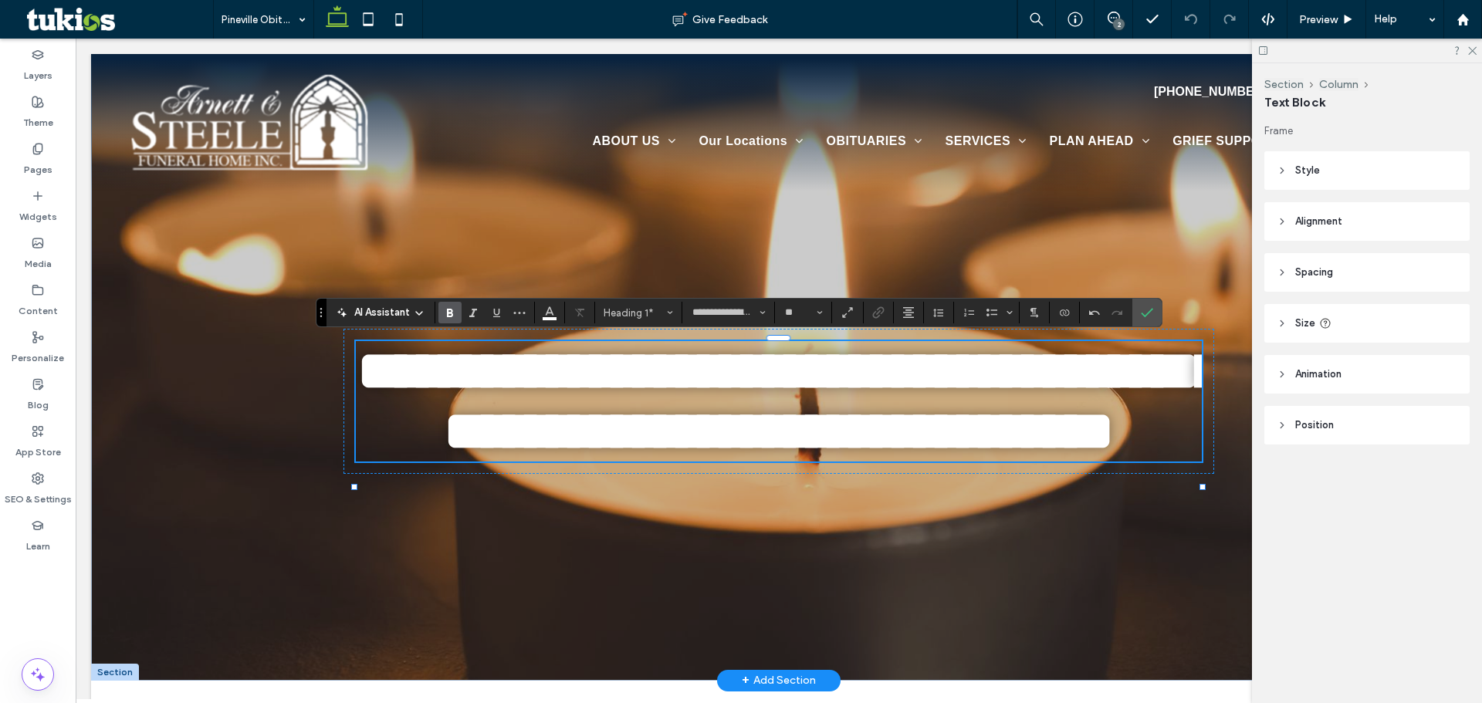
click at [1172, 259] on div "**********" at bounding box center [779, 367] width 926 height 627
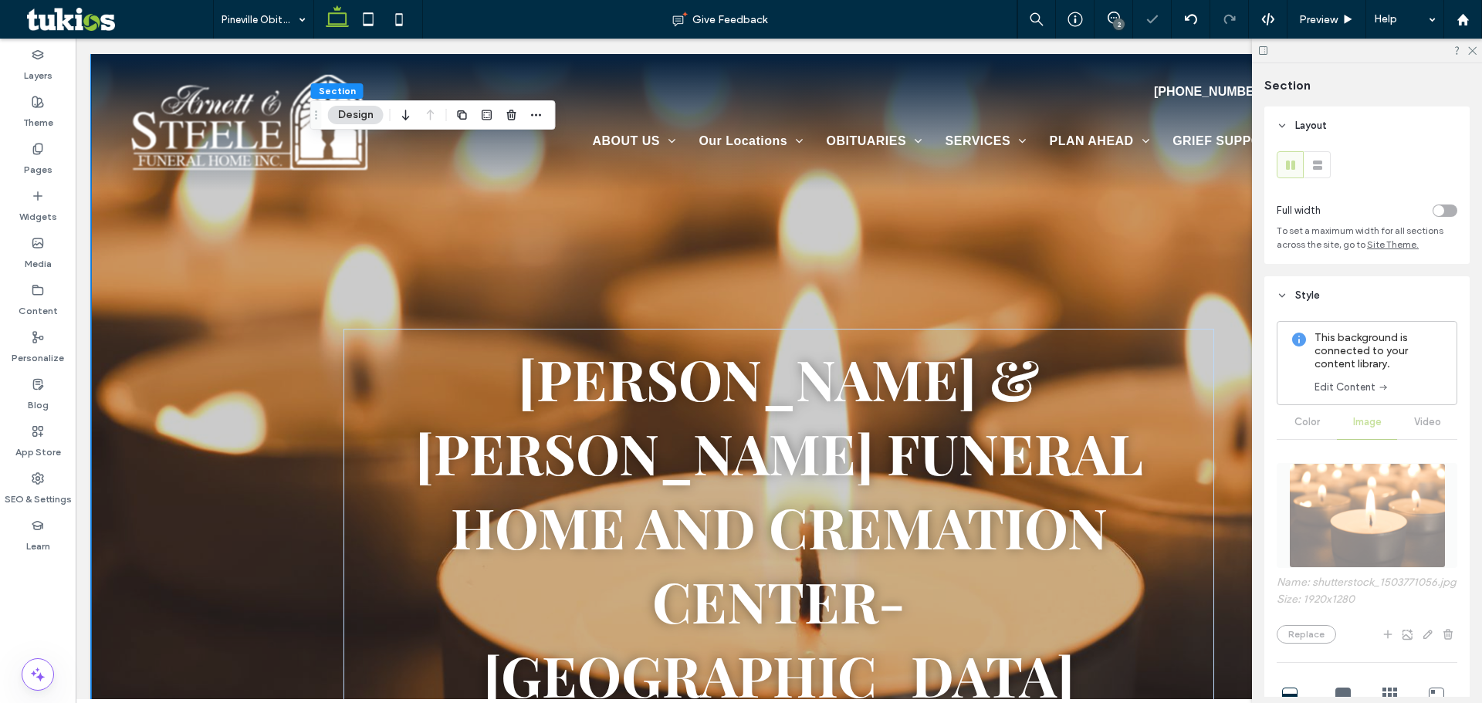
click at [1438, 211] on div "toggle" at bounding box center [1445, 211] width 25 height 12
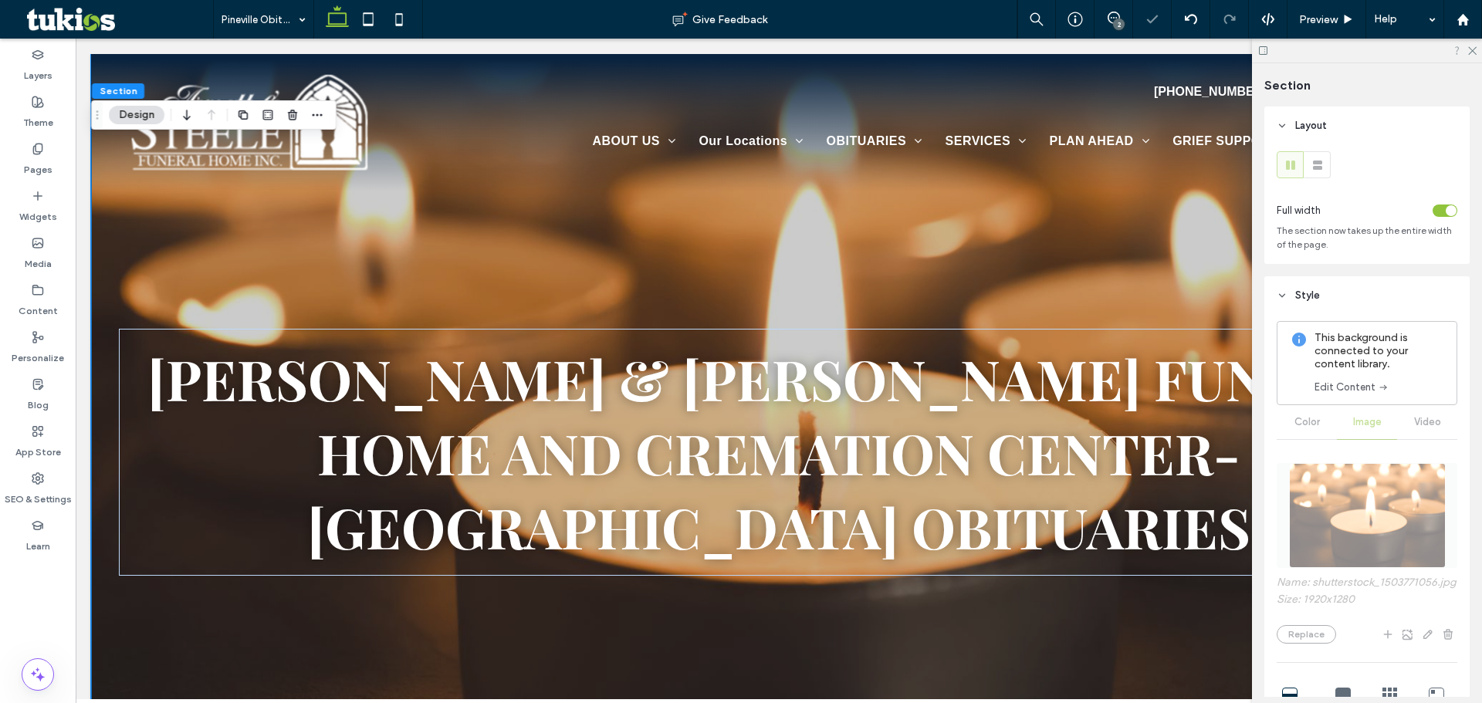
click at [1467, 44] on div at bounding box center [1367, 51] width 230 height 24
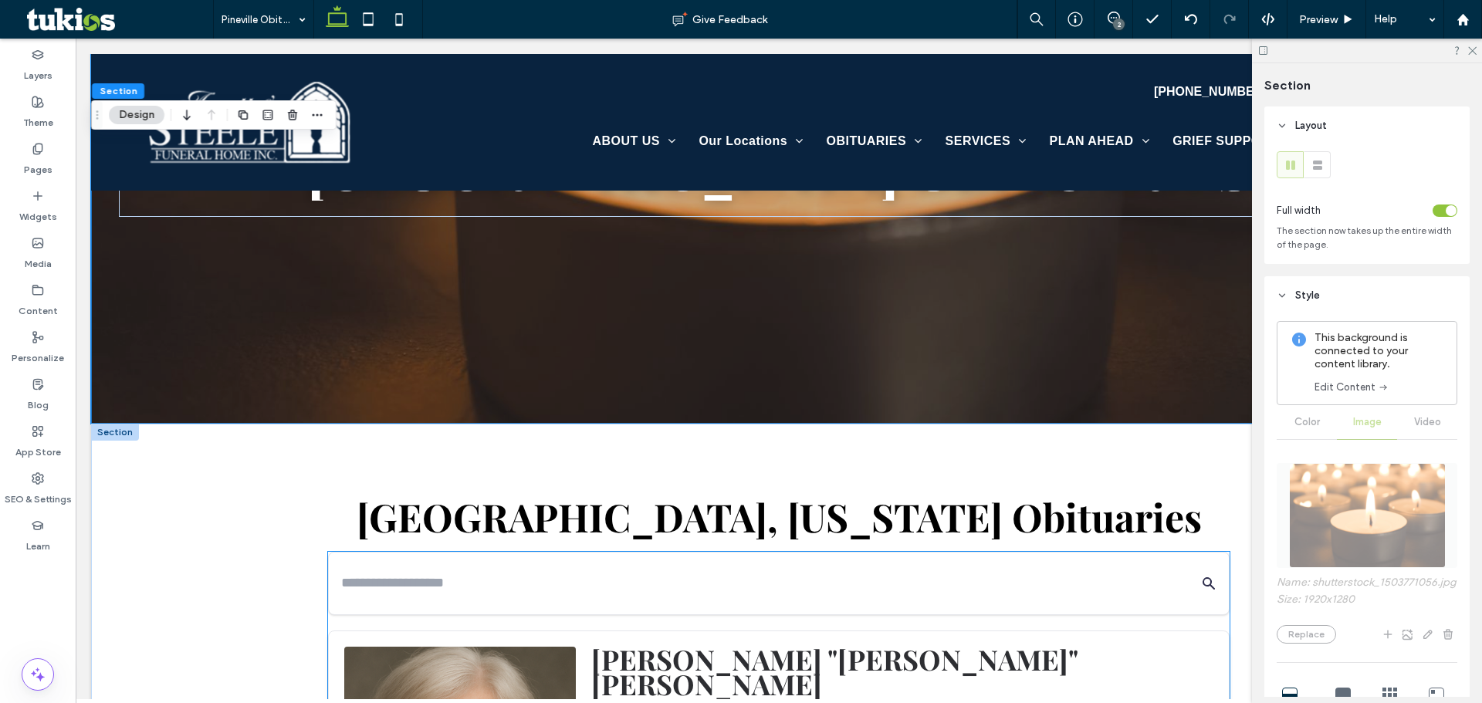
scroll to position [386, 0]
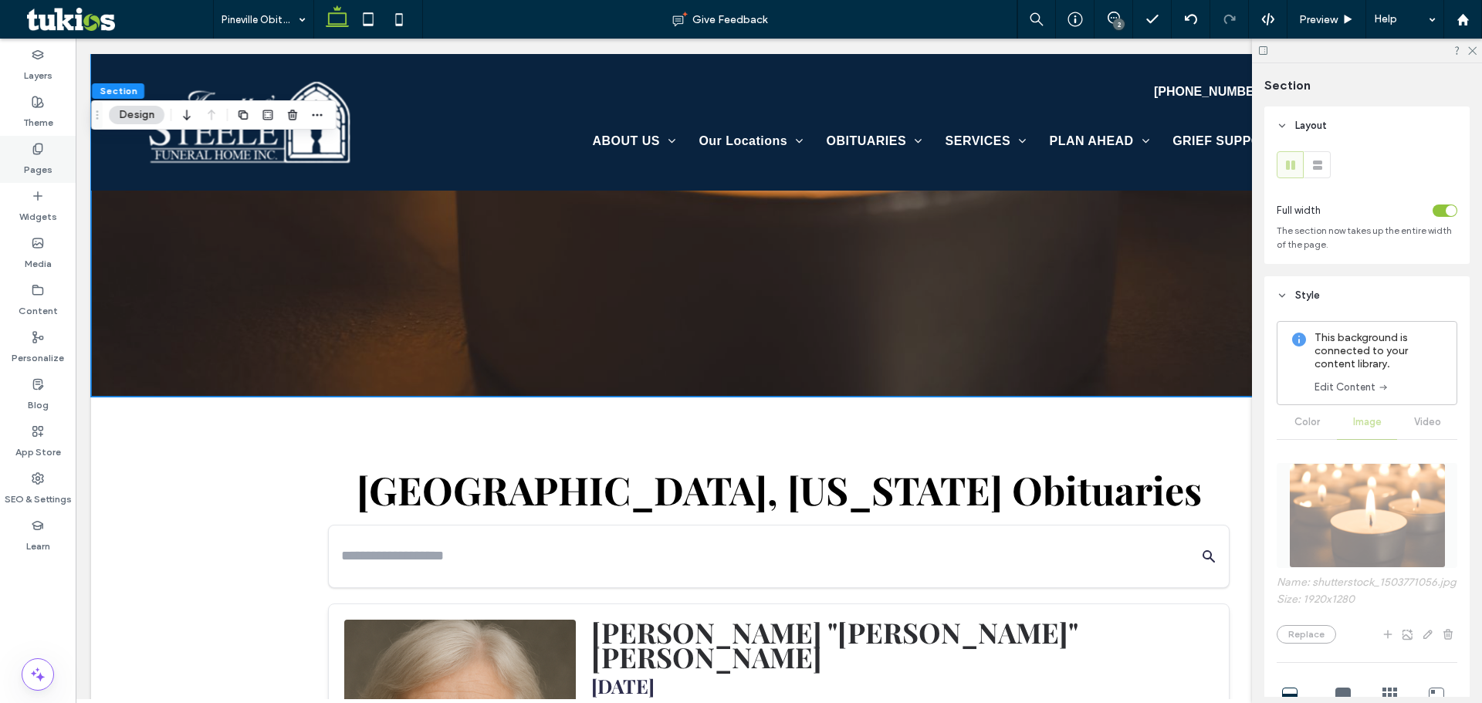
click at [25, 162] on label "Pages" at bounding box center [38, 166] width 29 height 22
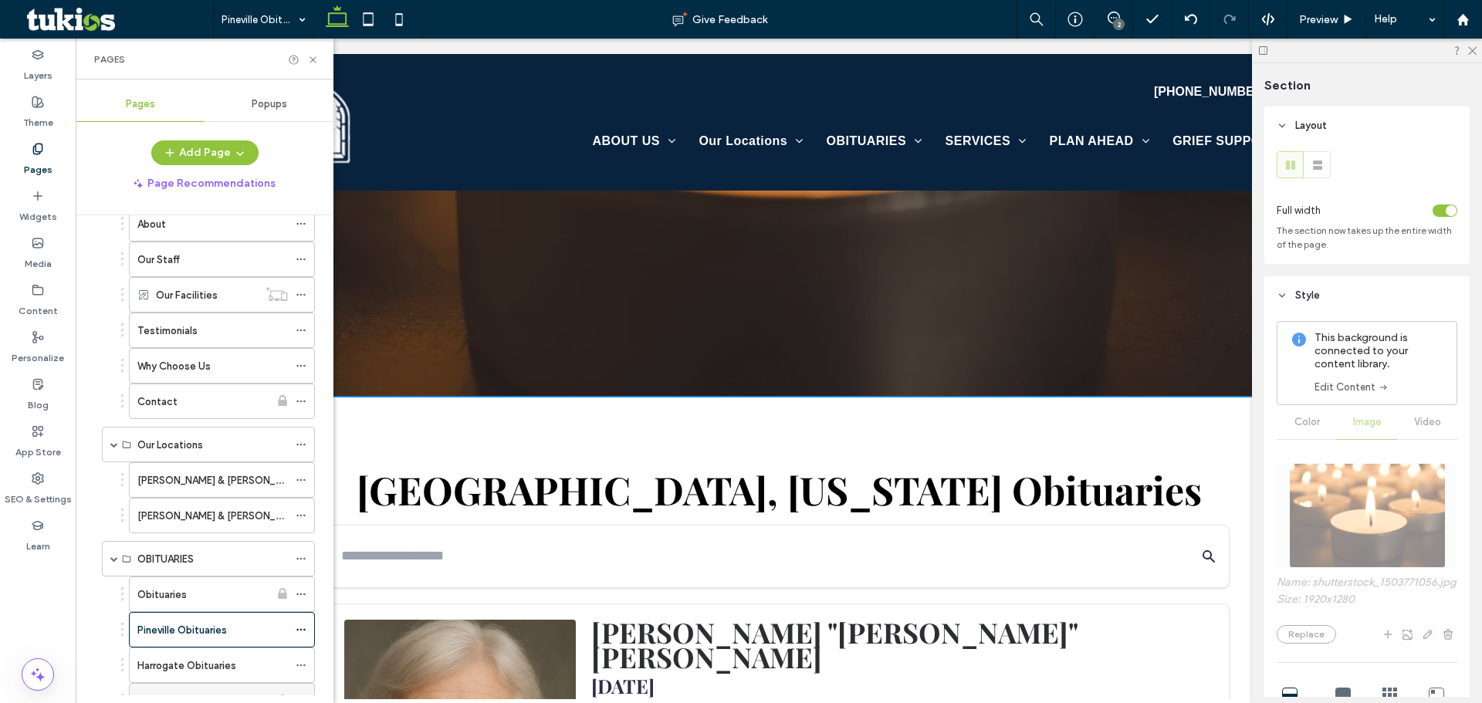
scroll to position [232, 0]
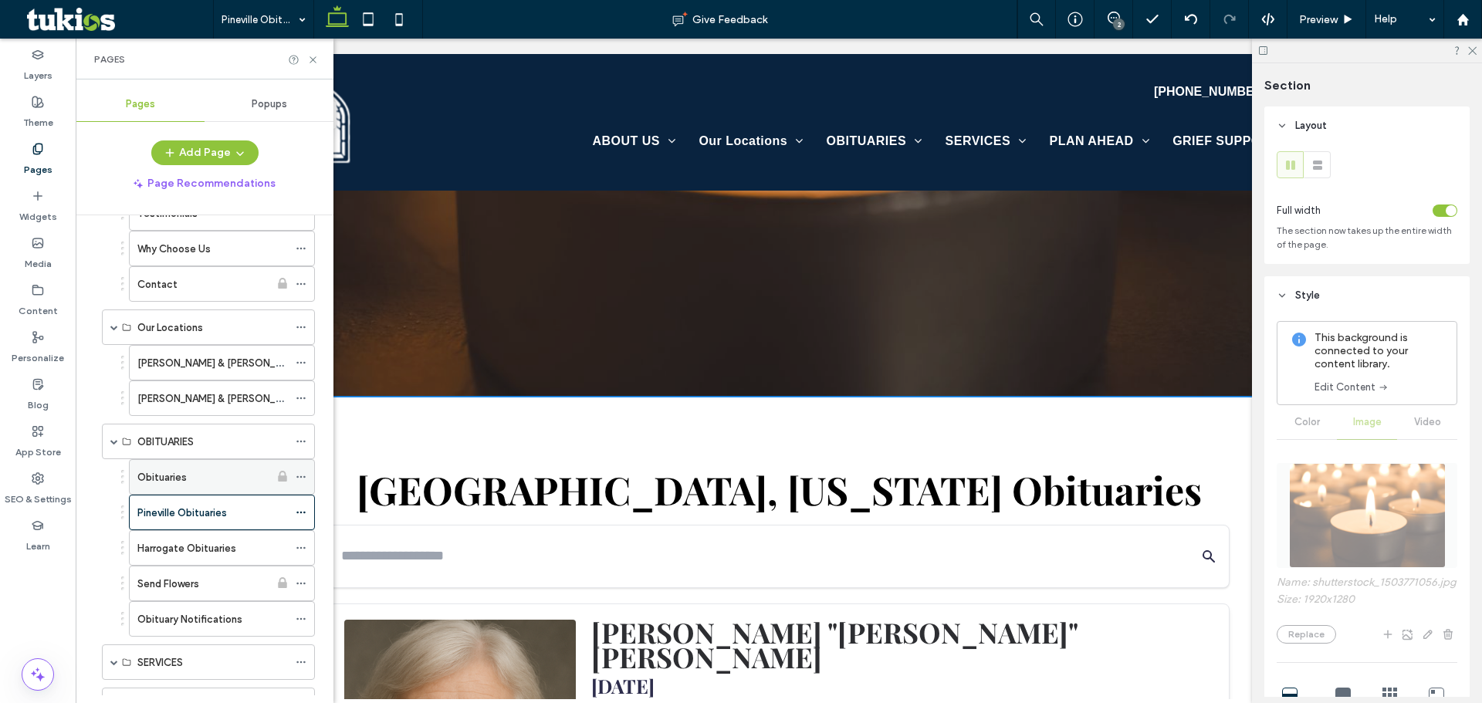
click at [206, 475] on div "Obituaries" at bounding box center [203, 477] width 132 height 16
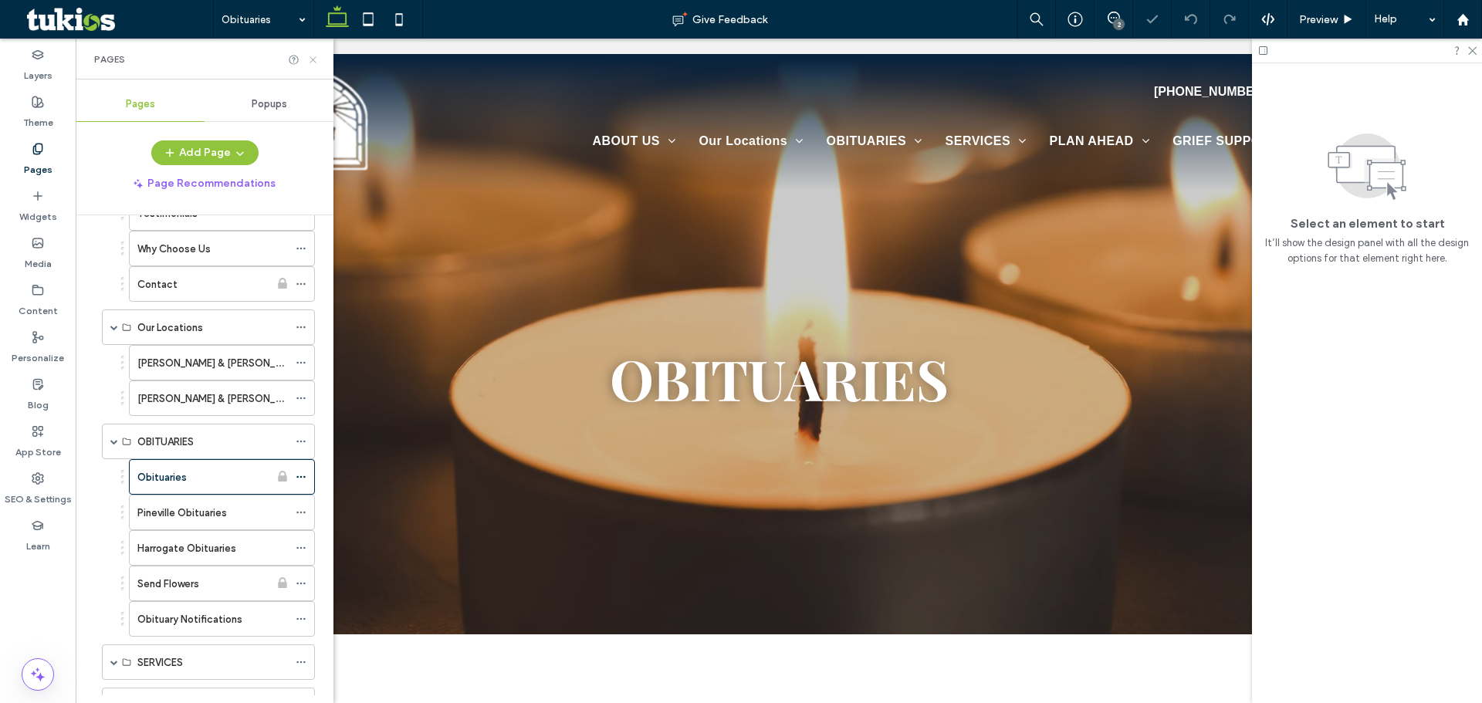
click at [311, 61] on icon at bounding box center [313, 60] width 12 height 12
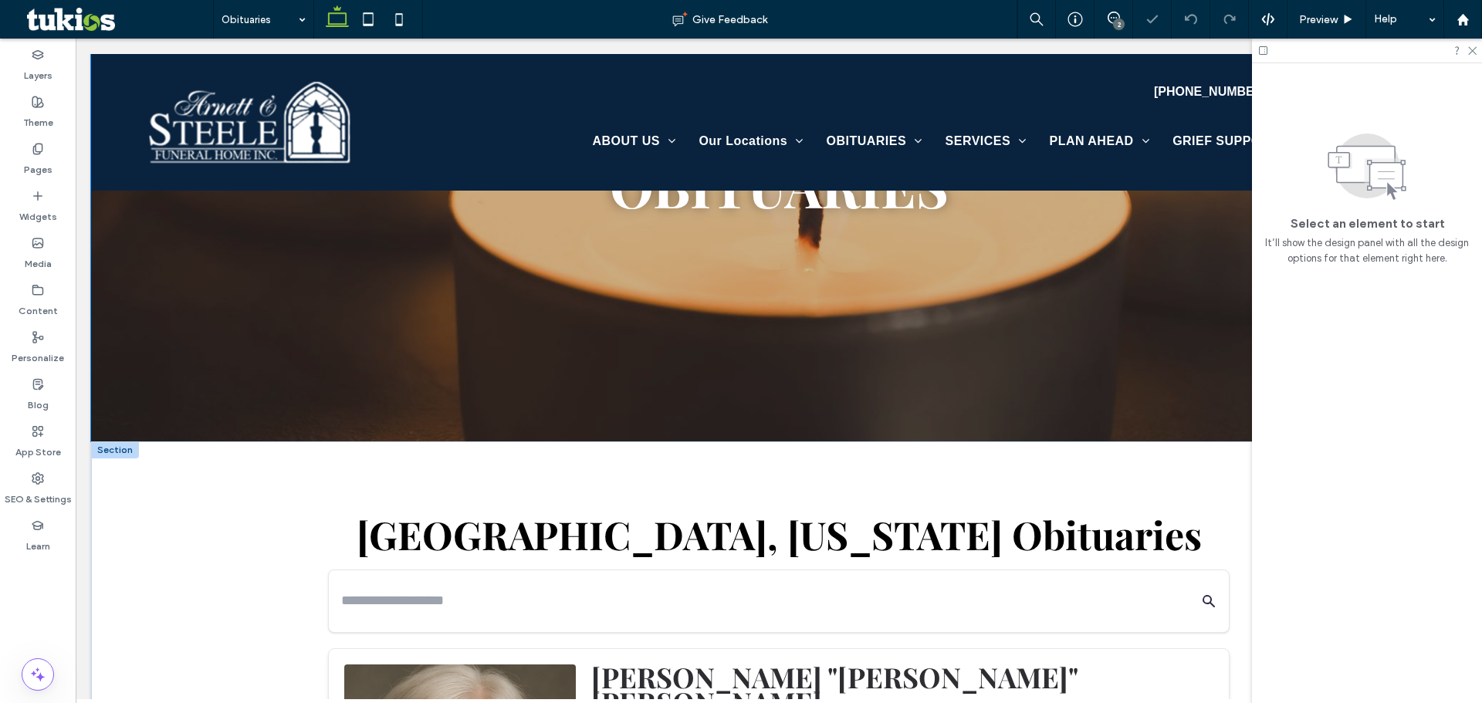
scroll to position [309, 0]
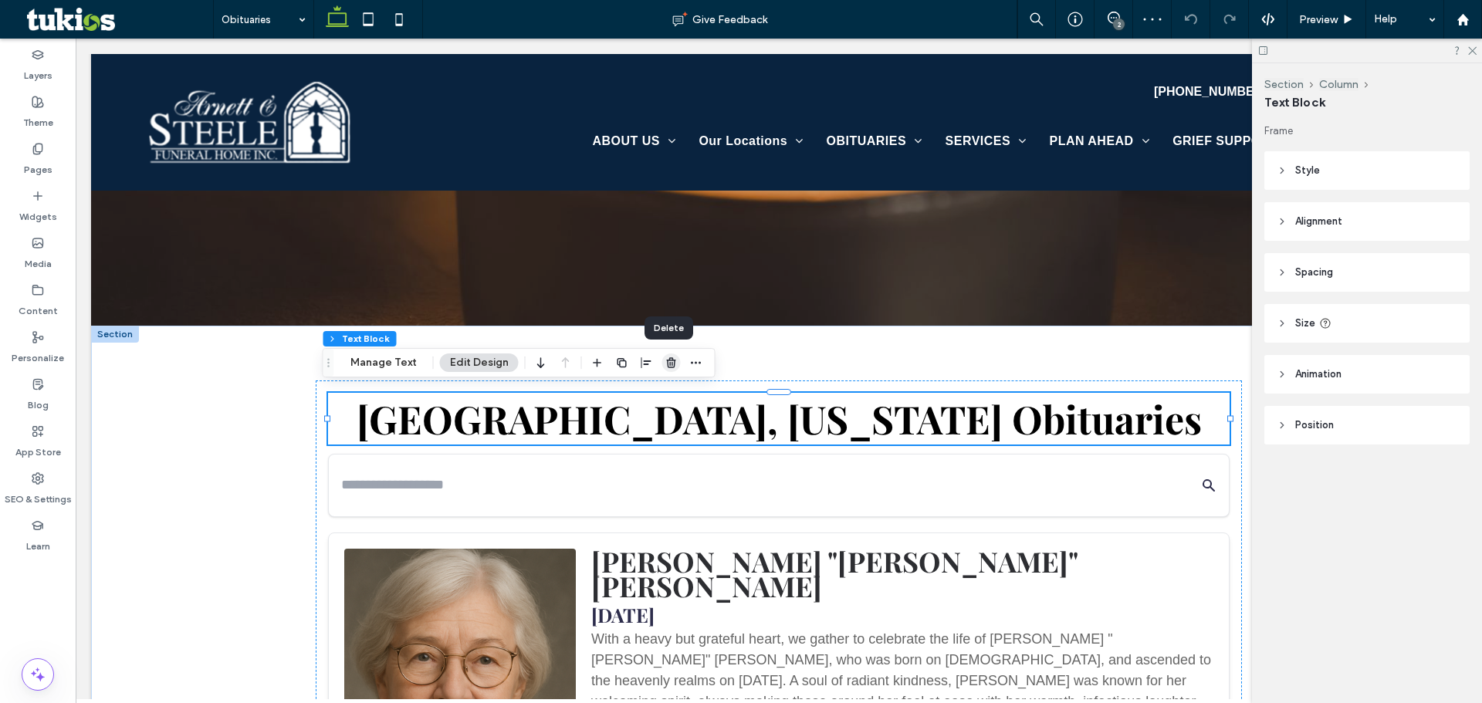
drag, startPoint x: 594, startPoint y: 320, endPoint x: 669, endPoint y: 360, distance: 84.9
click at [669, 360] on use "button" at bounding box center [670, 362] width 9 height 10
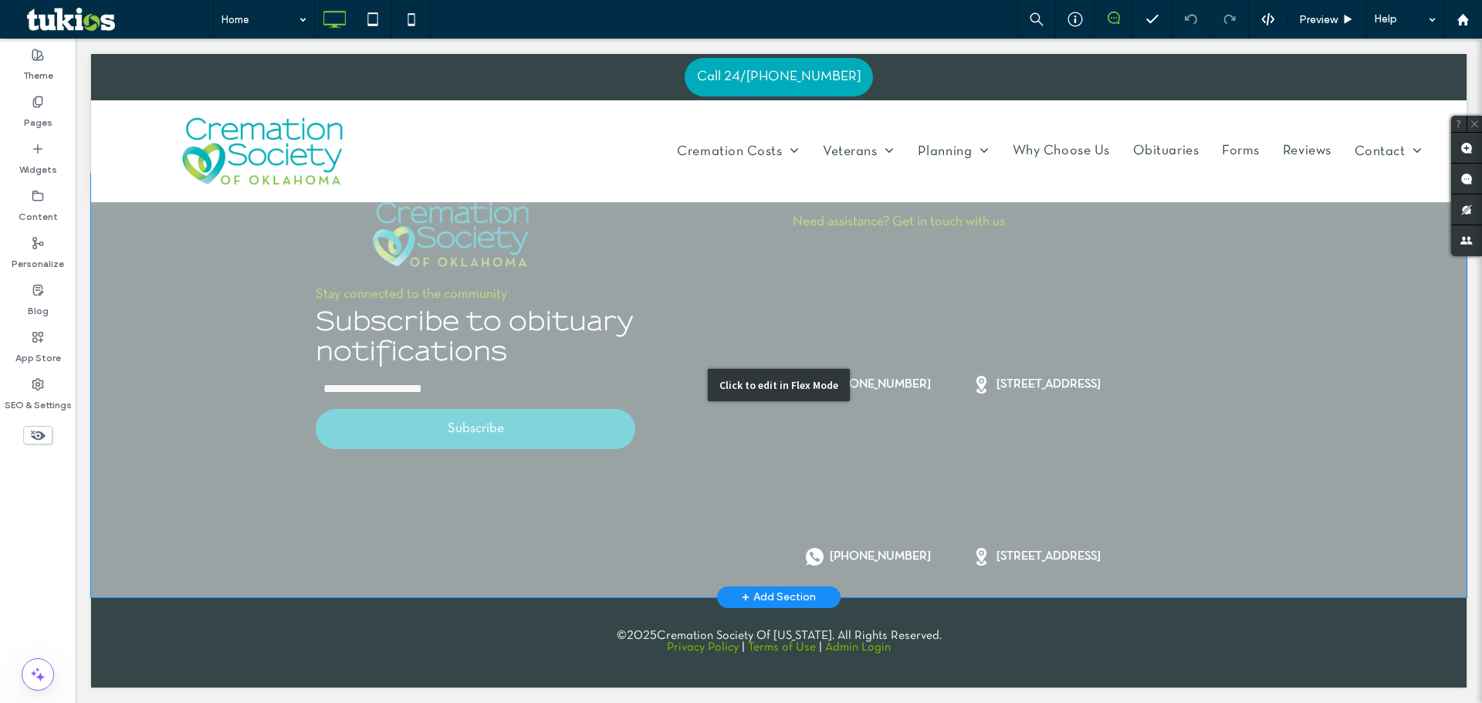
scroll to position [4570, 0]
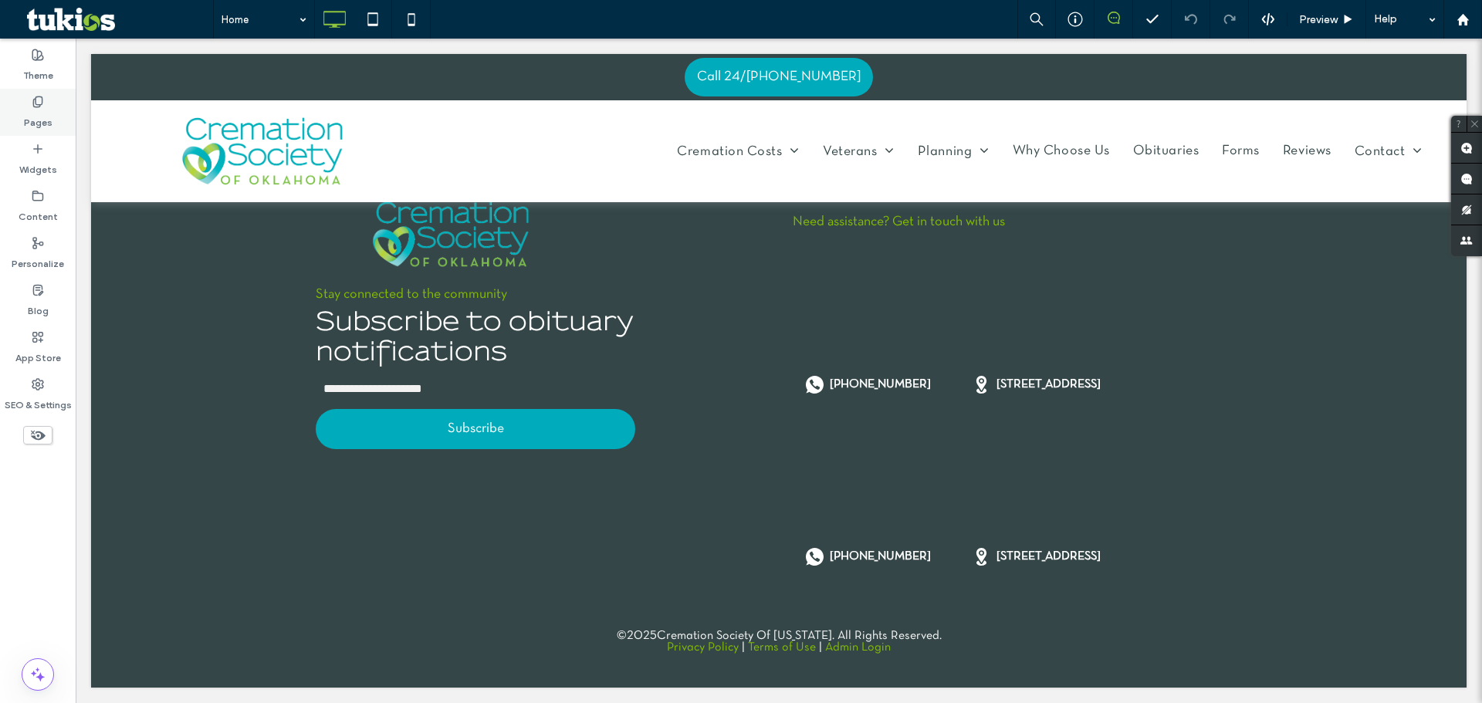
click at [32, 123] on label "Pages" at bounding box center [38, 119] width 29 height 22
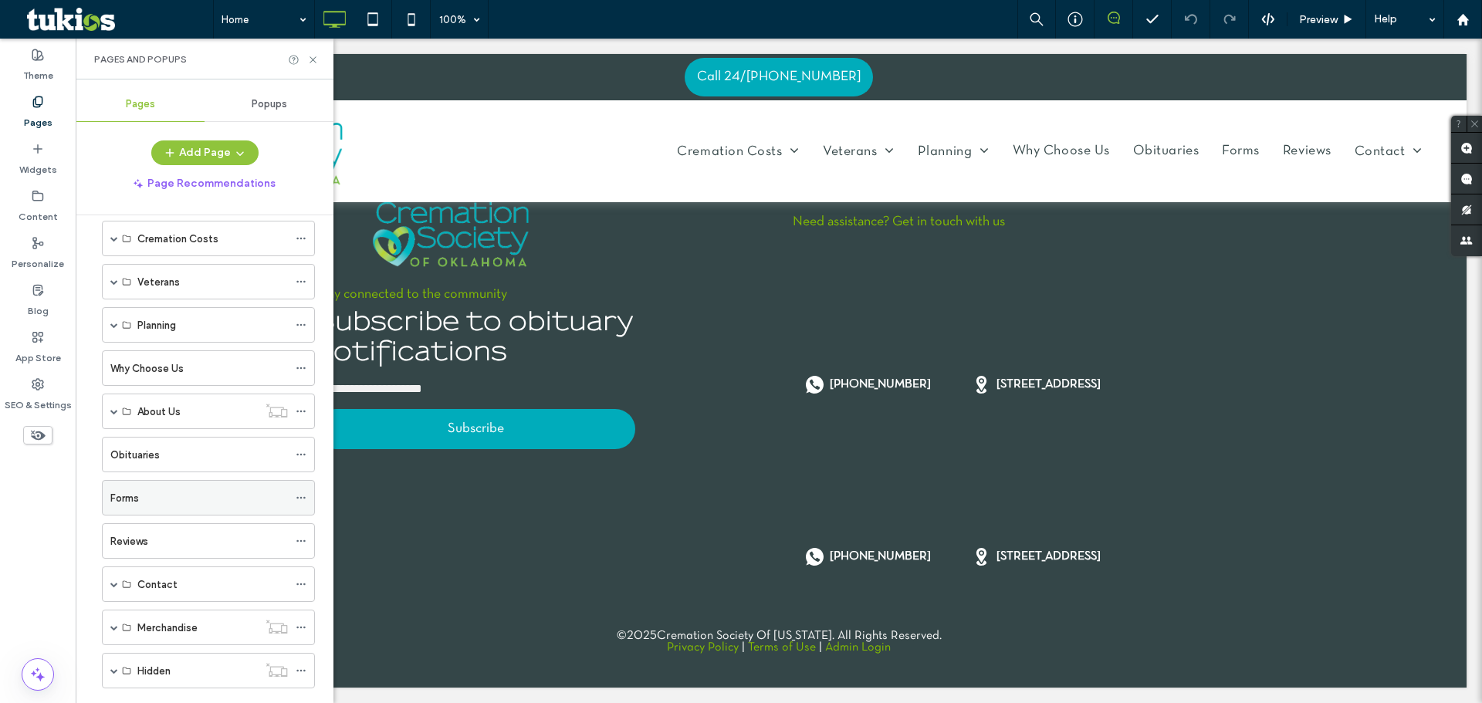
scroll to position [0, 0]
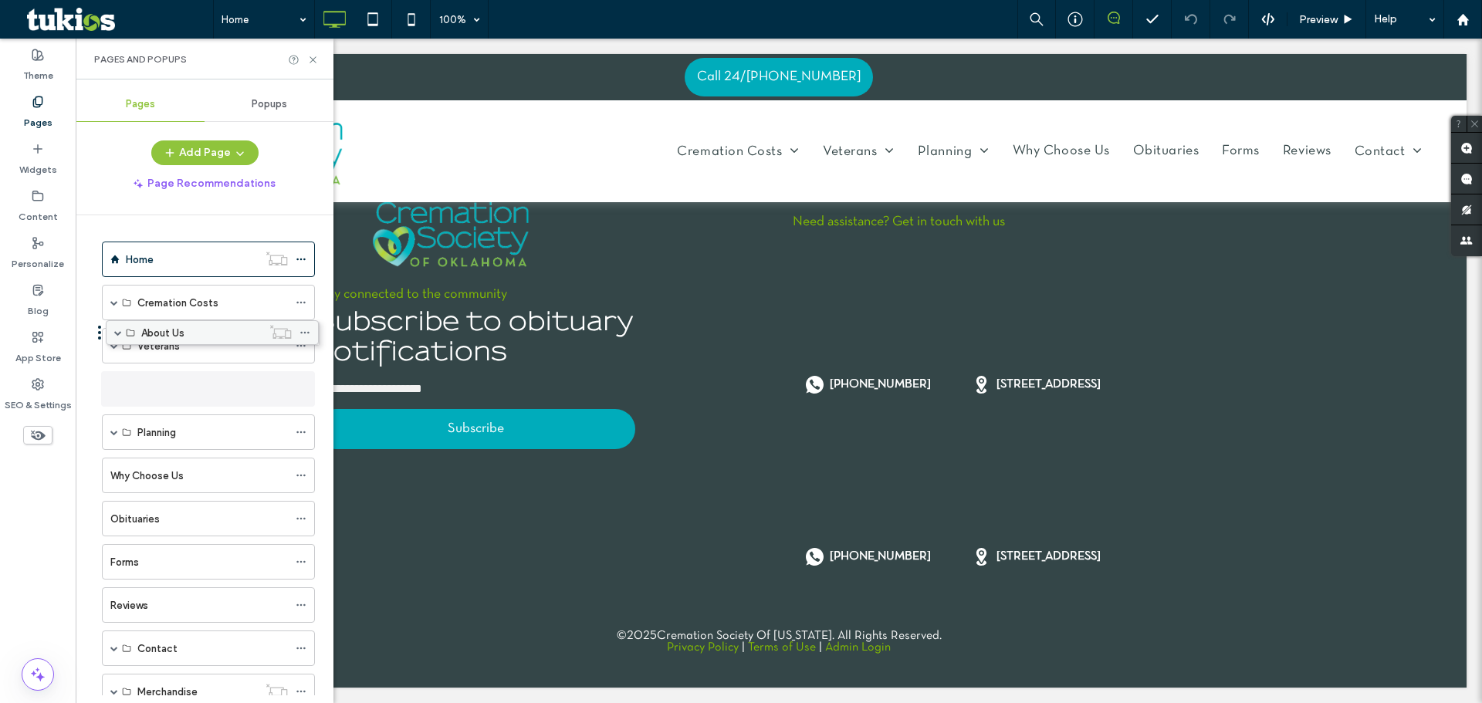
drag, startPoint x: 196, startPoint y: 479, endPoint x: 200, endPoint y: 342, distance: 137.4
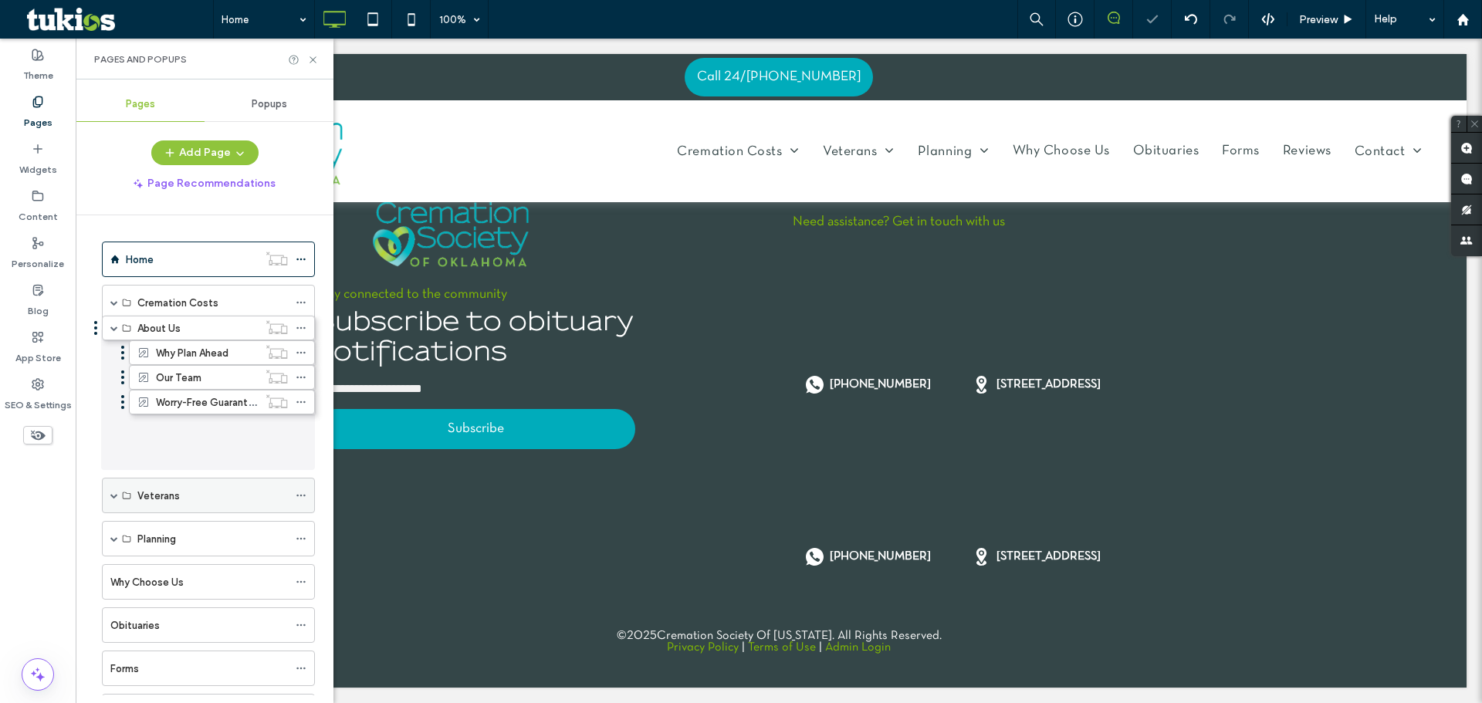
drag, startPoint x: 191, startPoint y: 384, endPoint x: 191, endPoint y: 350, distance: 34.7
click at [302, 495] on icon at bounding box center [301, 495] width 11 height 11
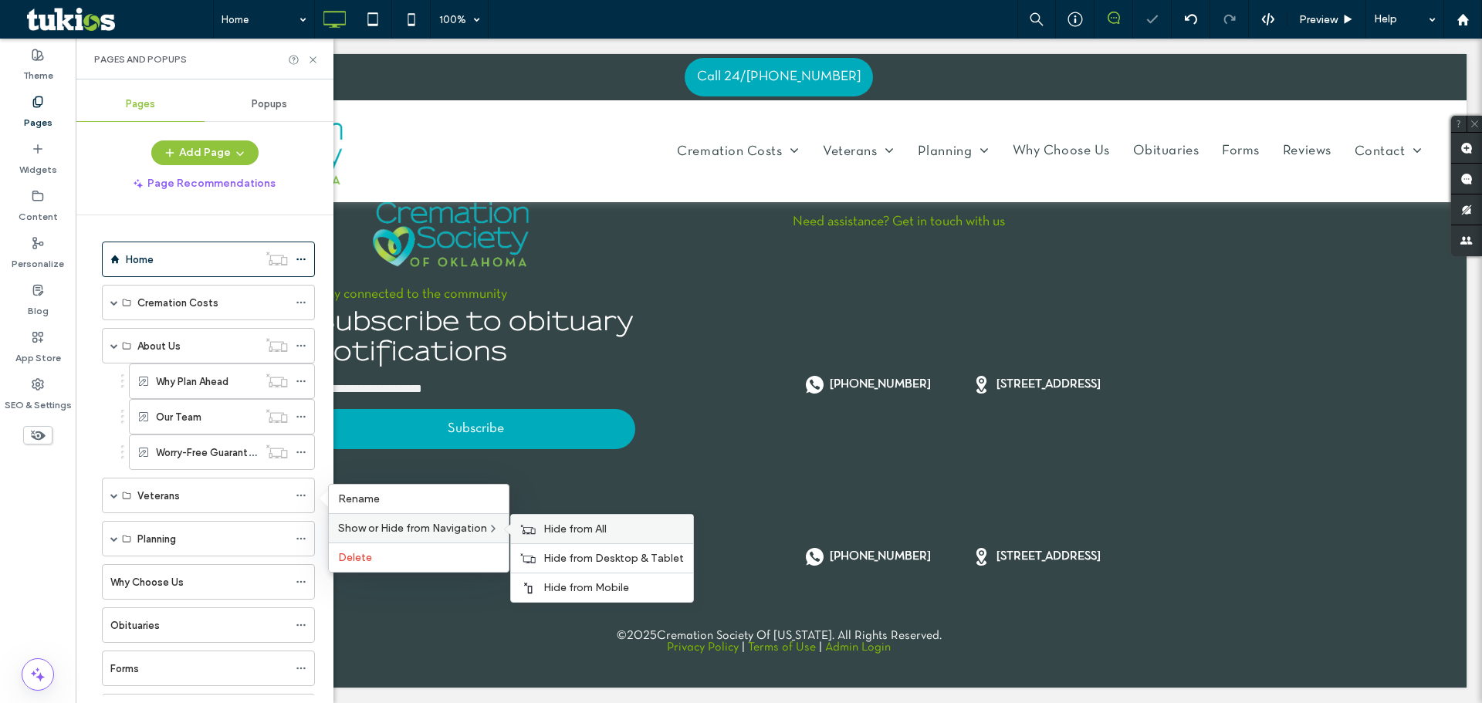
click at [571, 541] on div "Hide from All" at bounding box center [602, 529] width 182 height 29
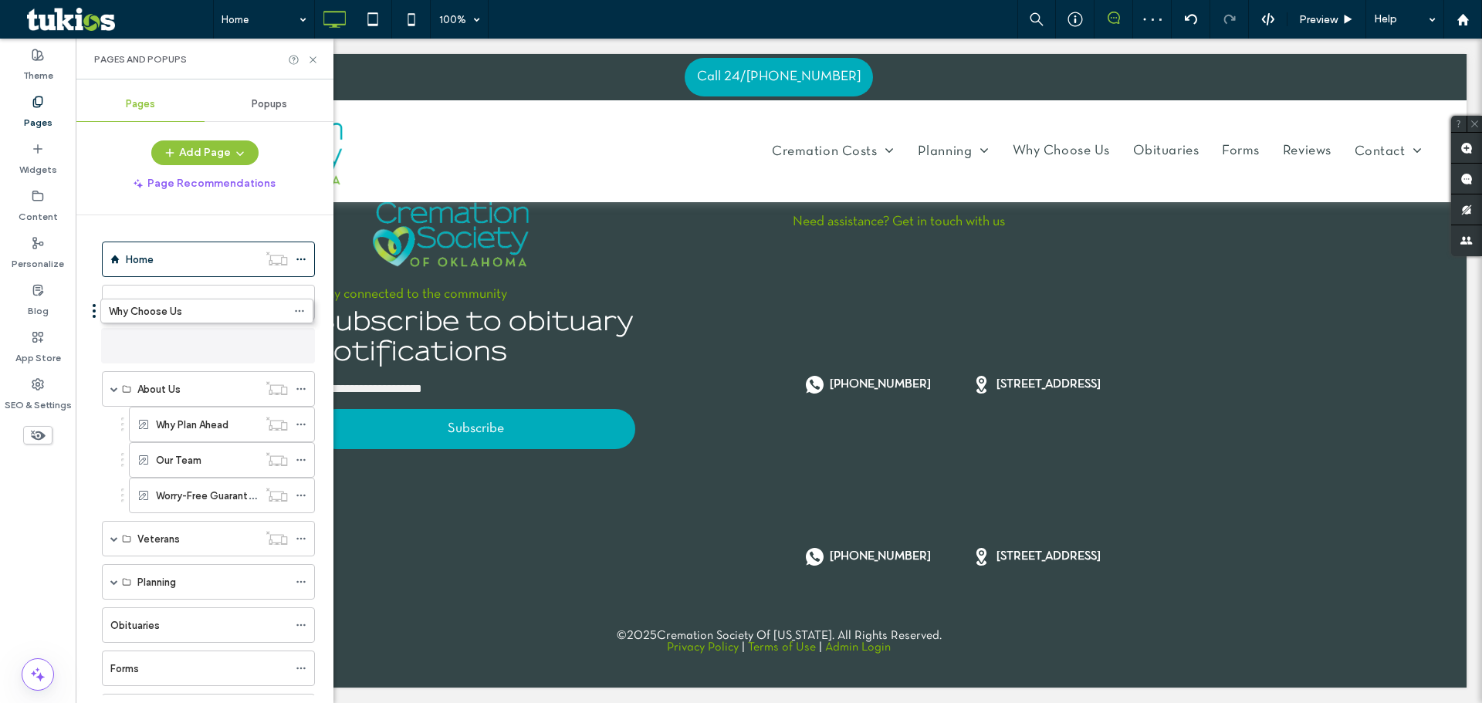
drag, startPoint x: 203, startPoint y: 594, endPoint x: 201, endPoint y: 329, distance: 265.5
click at [303, 344] on icon at bounding box center [301, 345] width 11 height 11
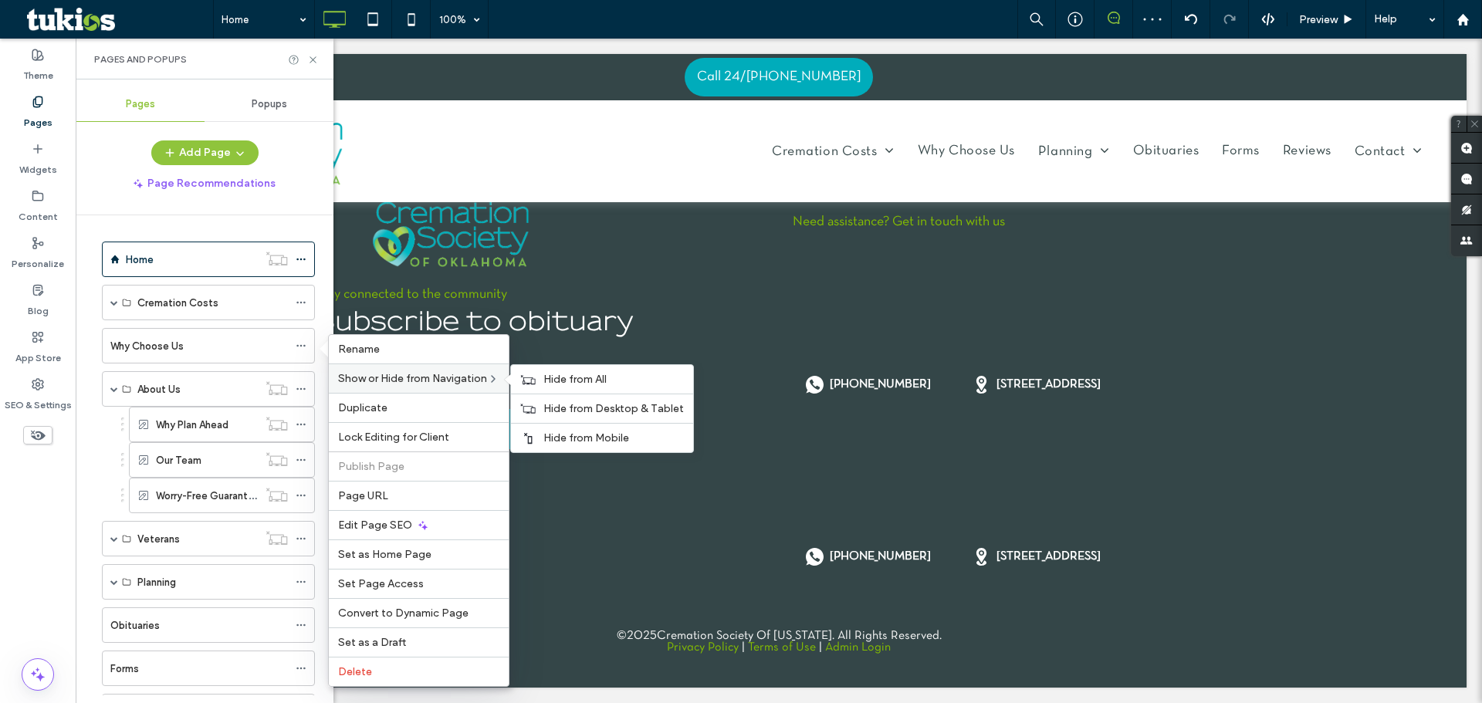
click at [390, 364] on div "Show or Hide from Navigation Hide from All Hide from Desktop & Tablet Hide from…" at bounding box center [419, 378] width 180 height 29
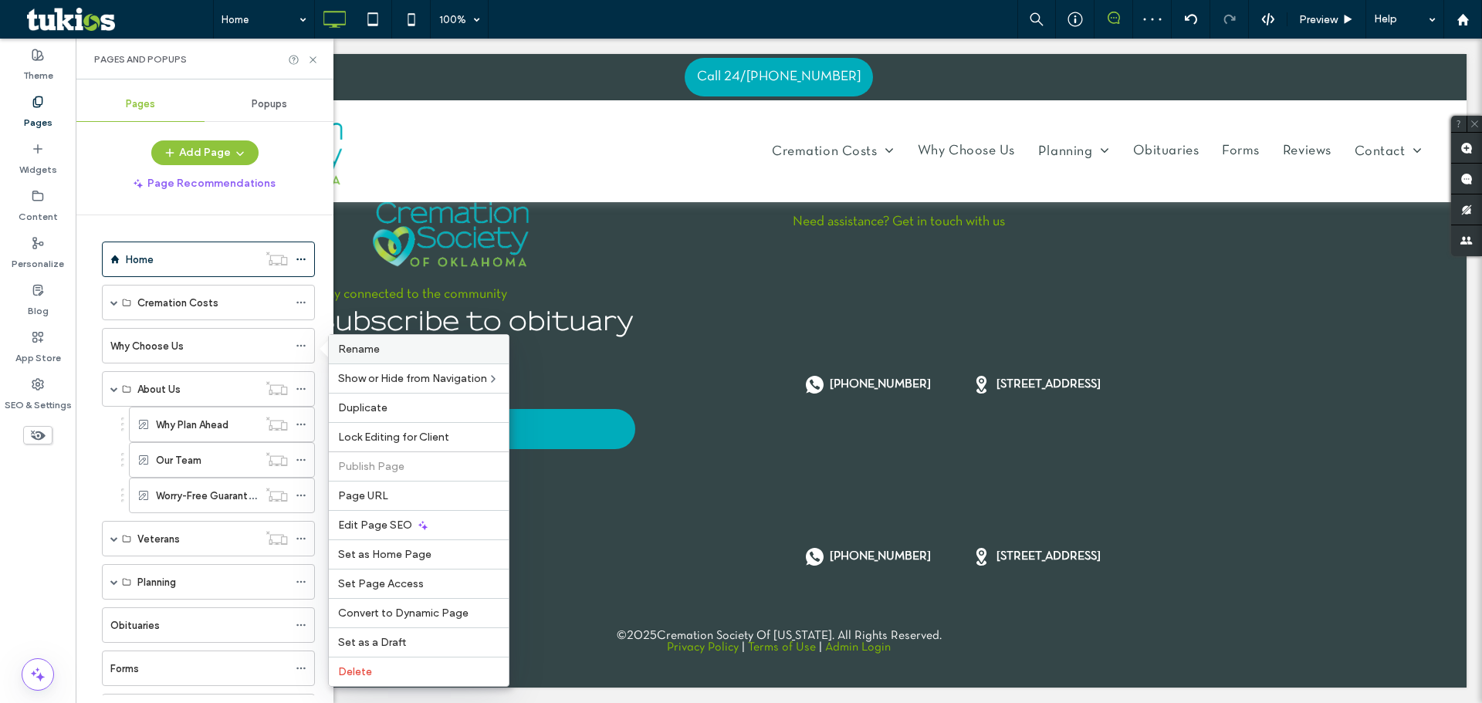
click at [392, 357] on div "Rename" at bounding box center [419, 349] width 180 height 29
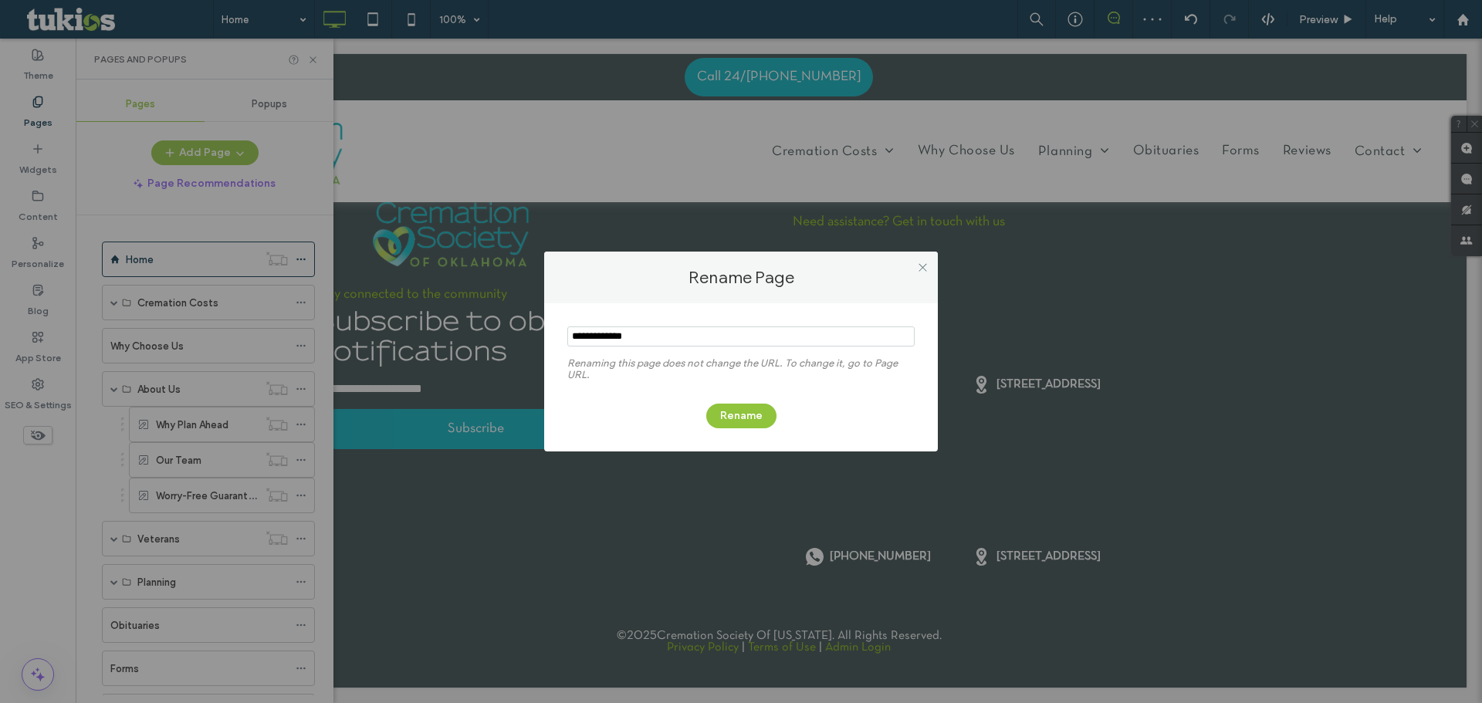
drag, startPoint x: 664, startPoint y: 333, endPoint x: 461, endPoint y: 330, distance: 203.0
click at [476, 333] on div "Rename Page Renaming this page does not change the URL. To change it, go to Pag…" at bounding box center [741, 351] width 1482 height 703
type input "********"
click at [714, 408] on button "Rename" at bounding box center [741, 416] width 70 height 25
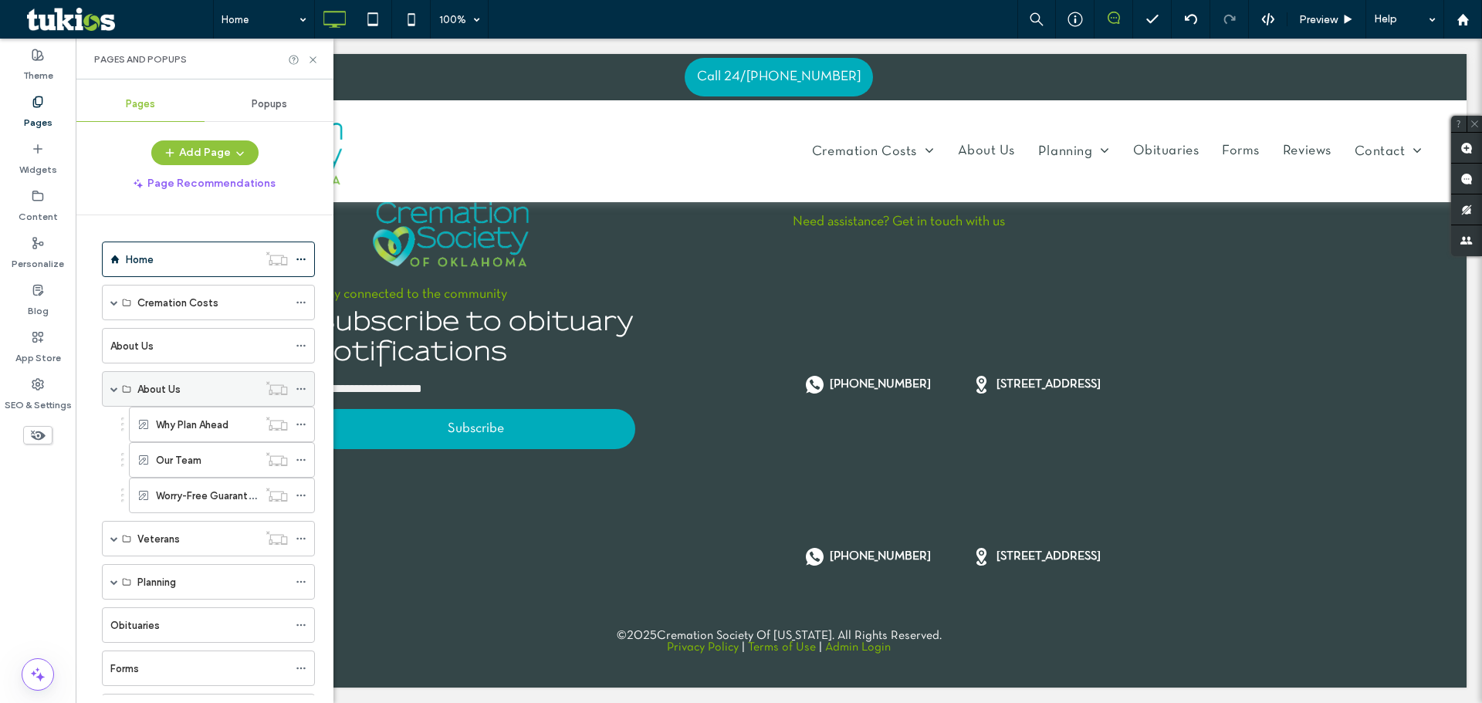
click at [115, 386] on span at bounding box center [114, 389] width 8 height 8
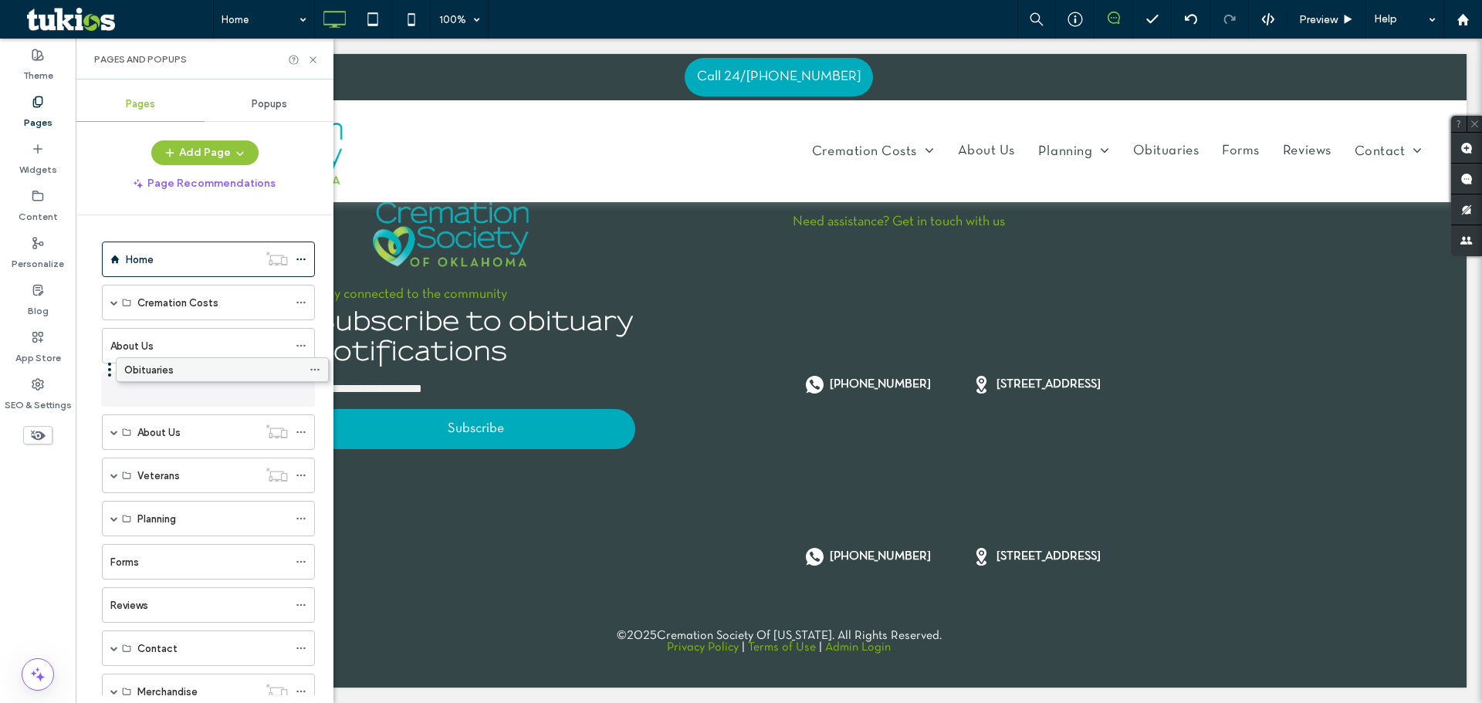
drag, startPoint x: 160, startPoint y: 517, endPoint x: 174, endPoint y: 374, distance: 144.2
drag, startPoint x: 171, startPoint y: 601, endPoint x: 172, endPoint y: 416, distance: 185.2
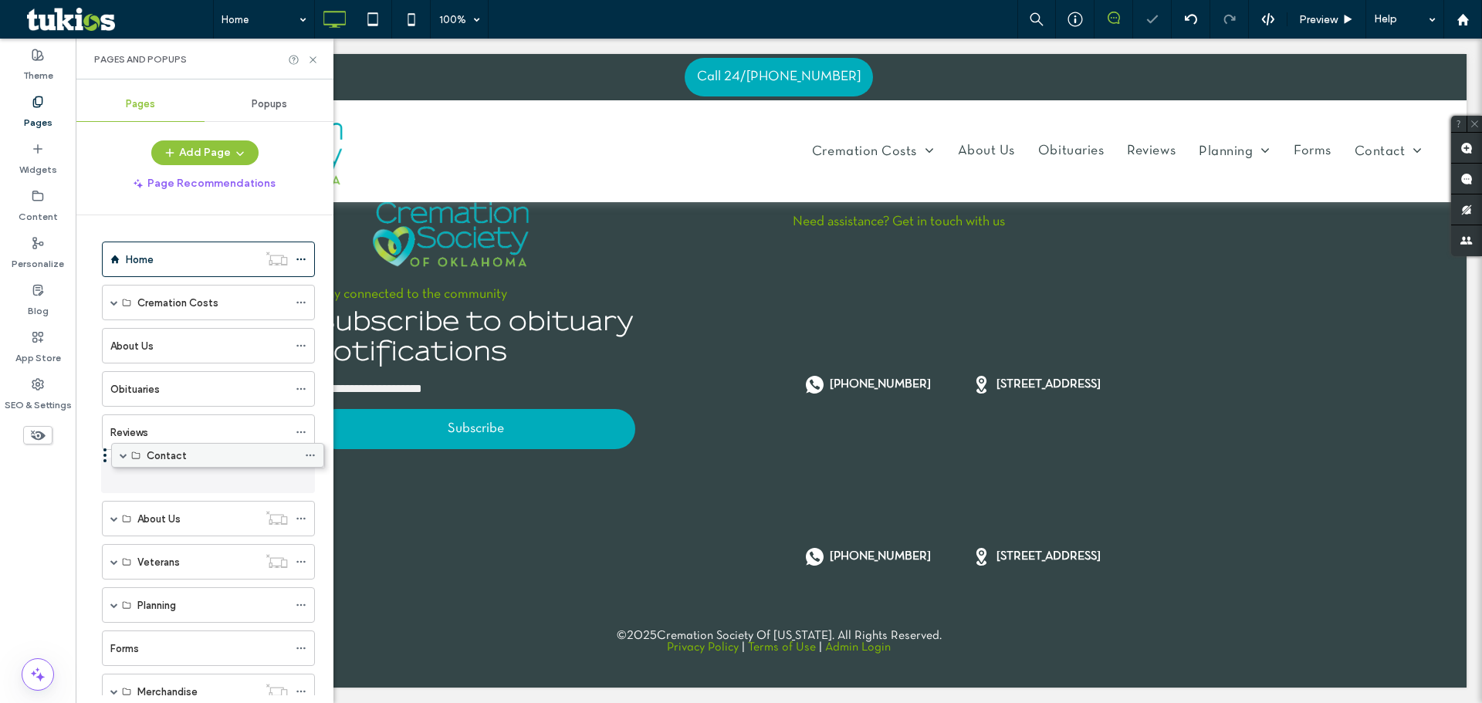
drag, startPoint x: 173, startPoint y: 651, endPoint x: 182, endPoint y: 464, distance: 187.8
click at [113, 475] on span at bounding box center [114, 476] width 8 height 8
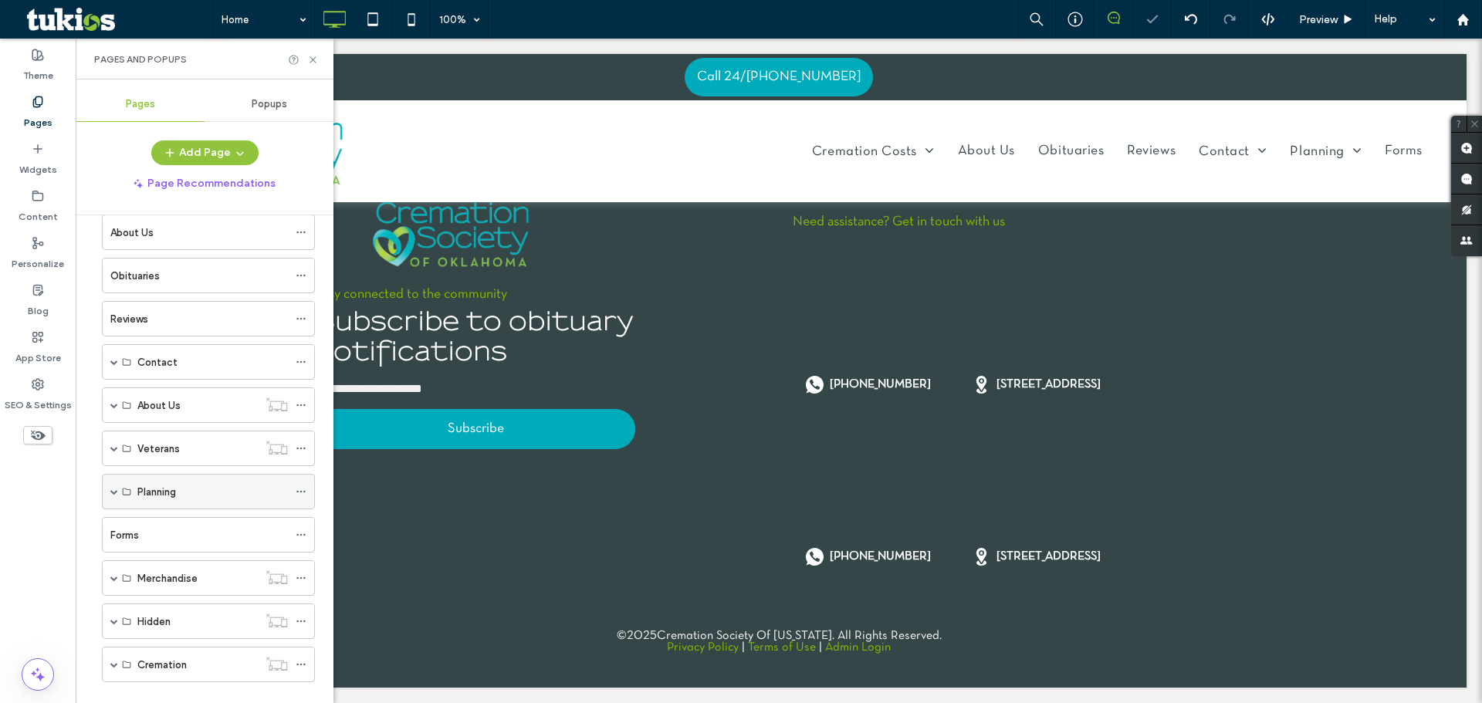
scroll to position [139, 0]
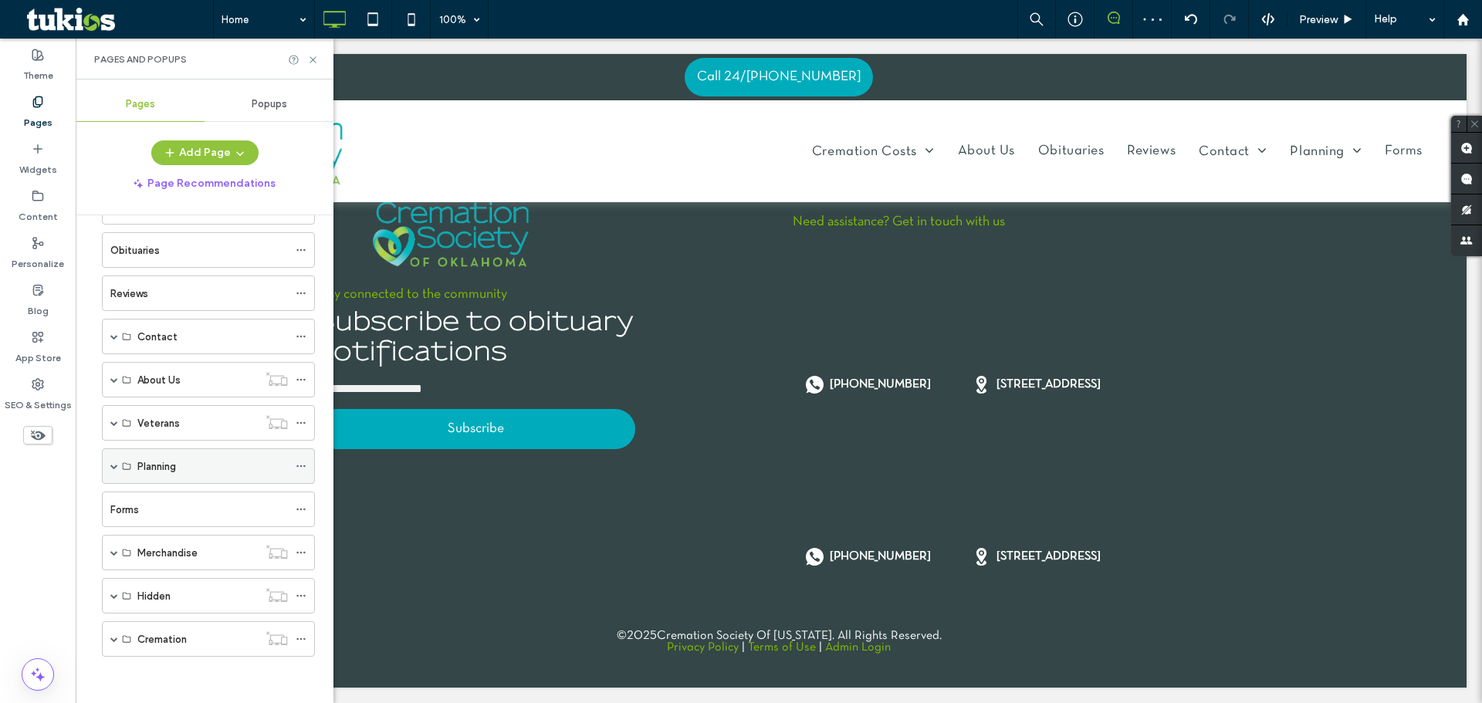
click at [297, 465] on use at bounding box center [300, 466] width 8 height 2
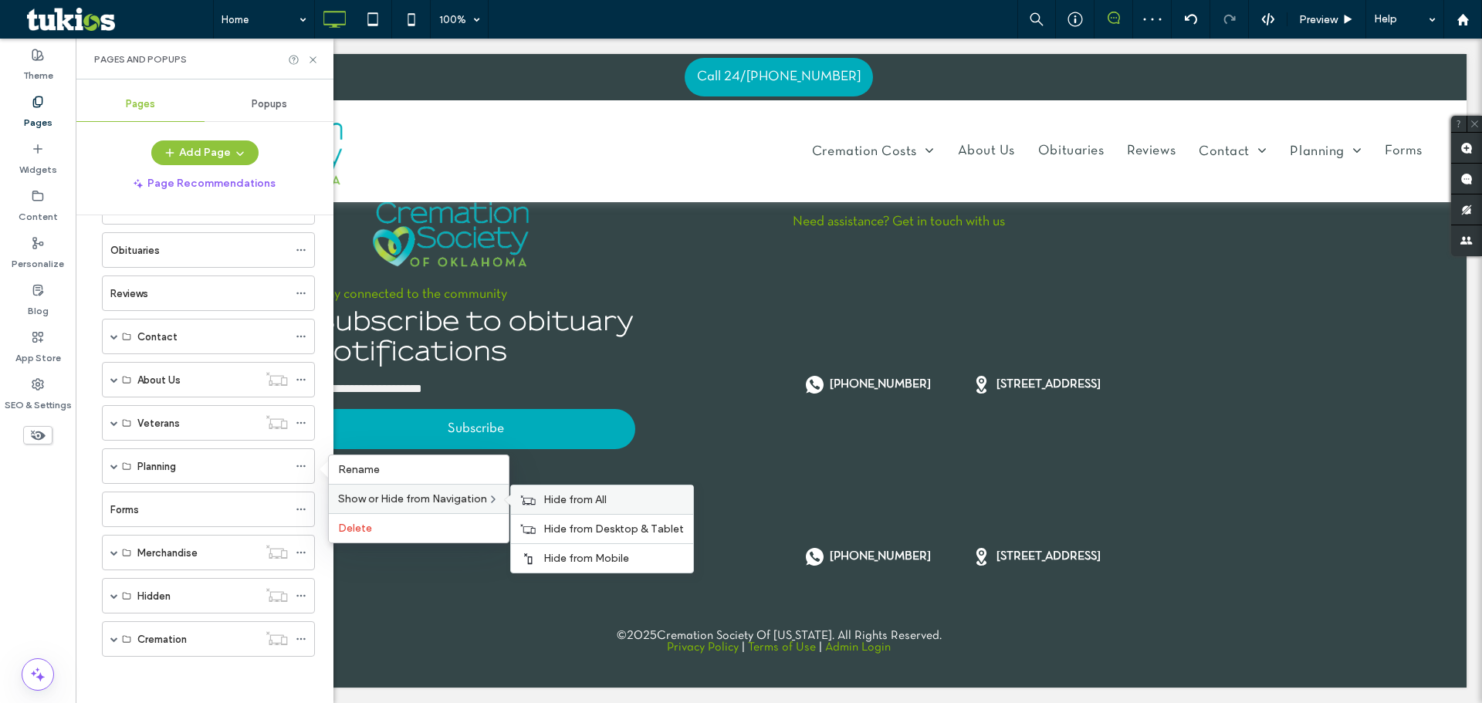
click at [600, 501] on span "Hide from All" at bounding box center [574, 499] width 63 height 13
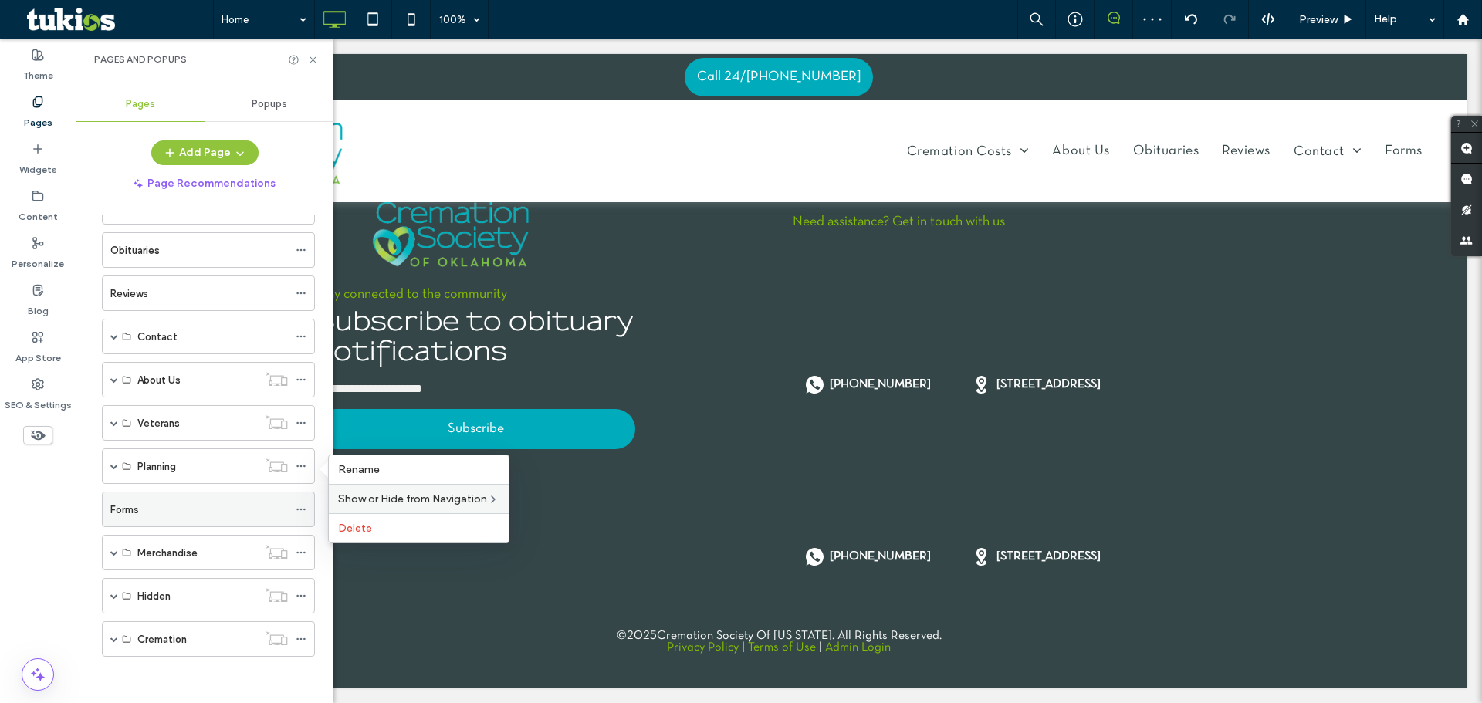
click at [300, 506] on icon at bounding box center [301, 509] width 11 height 11
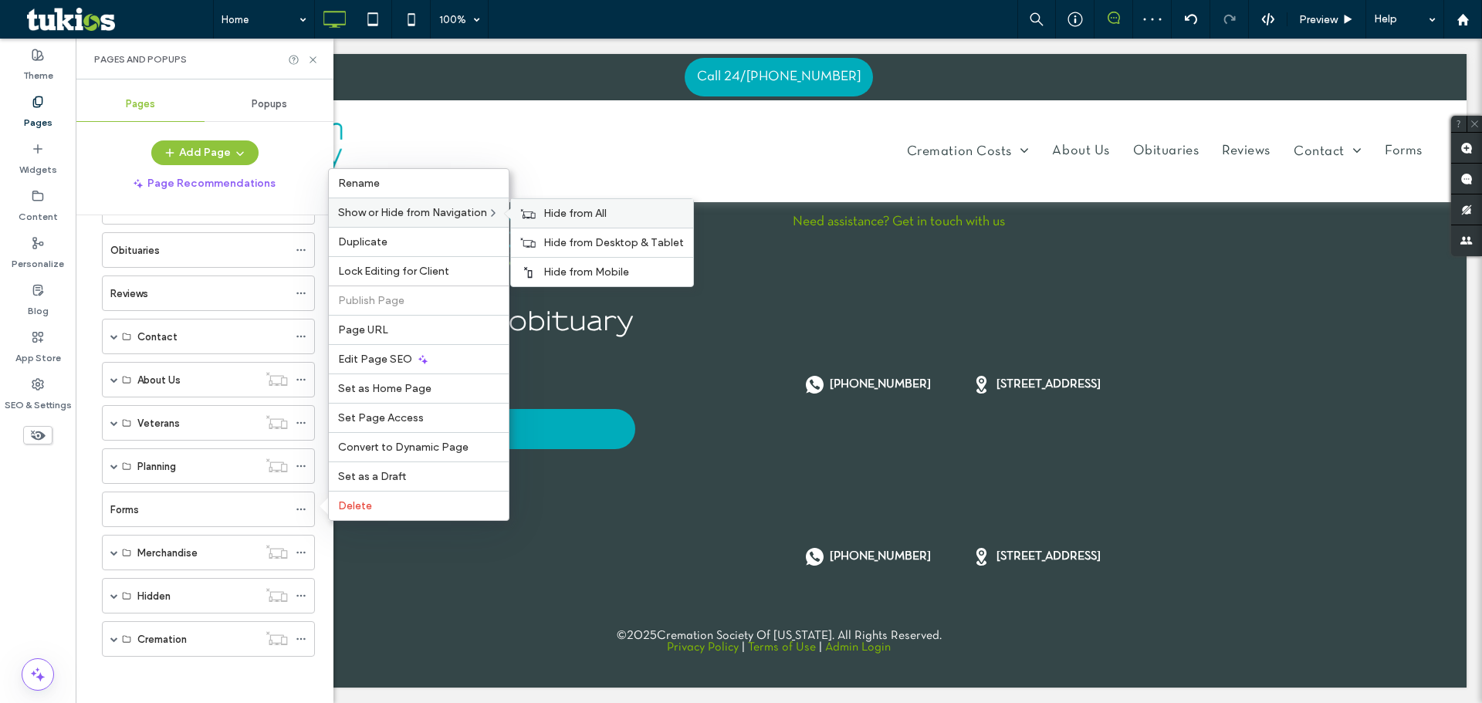
click at [576, 220] on div "Hide from All" at bounding box center [602, 213] width 182 height 29
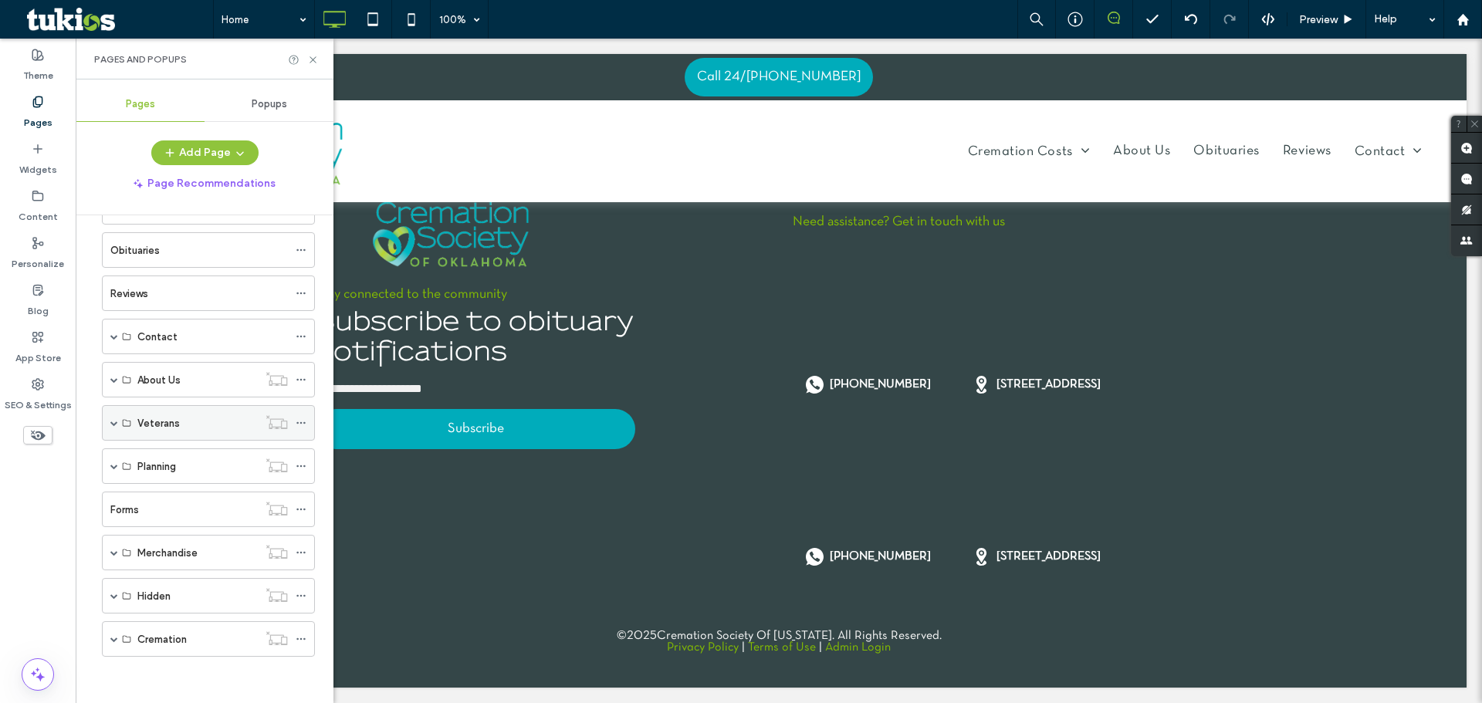
click at [114, 425] on span at bounding box center [114, 423] width 8 height 8
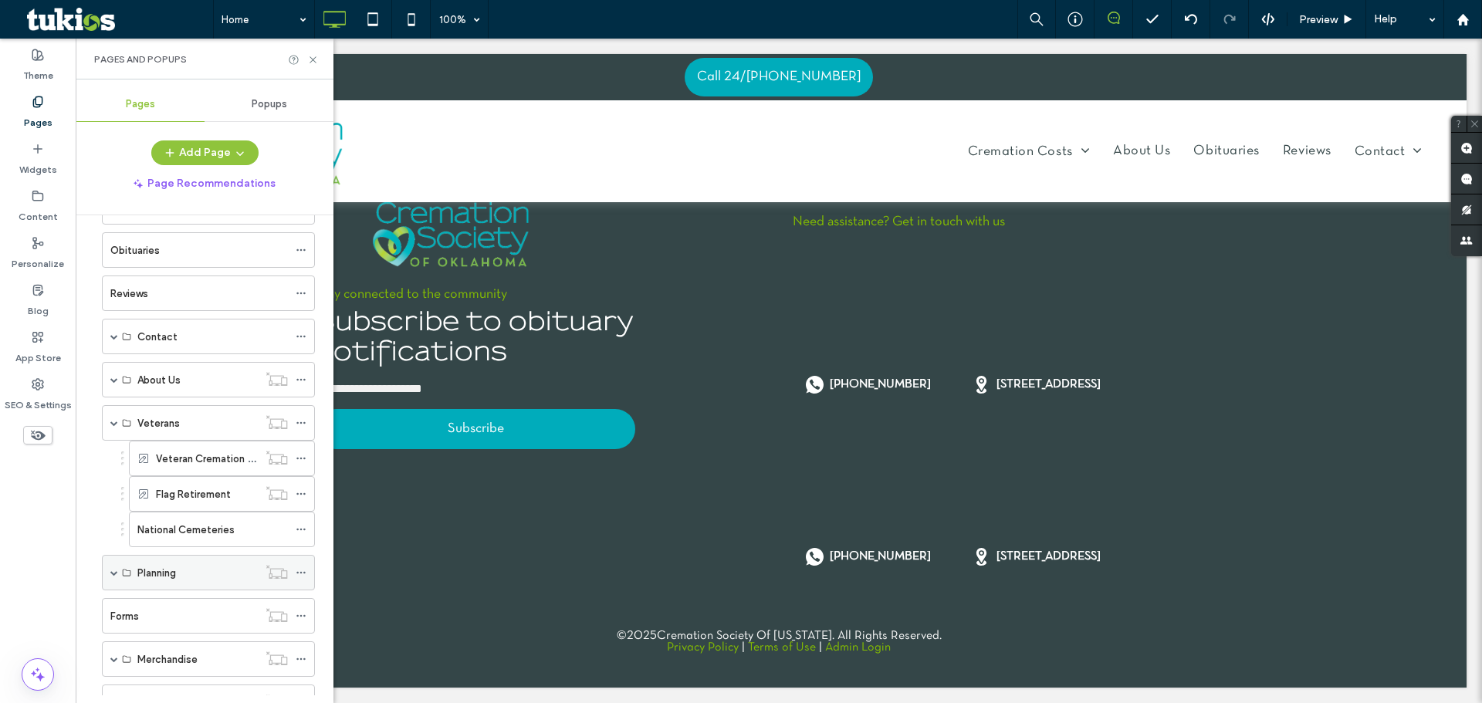
click at [109, 572] on div "Planning" at bounding box center [208, 573] width 213 height 36
click at [115, 575] on span at bounding box center [114, 573] width 8 height 8
click at [314, 61] on use at bounding box center [313, 59] width 6 height 6
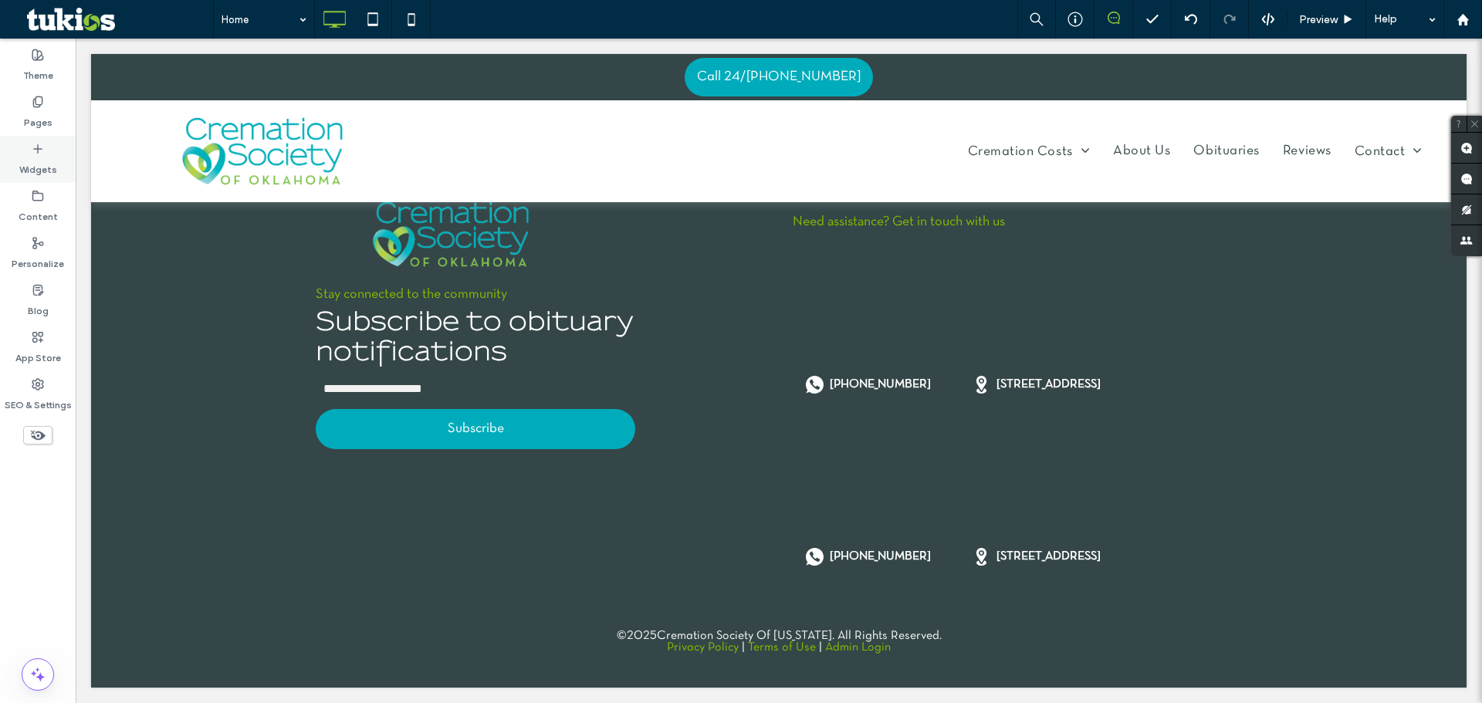
click at [25, 163] on label "Widgets" at bounding box center [38, 166] width 38 height 22
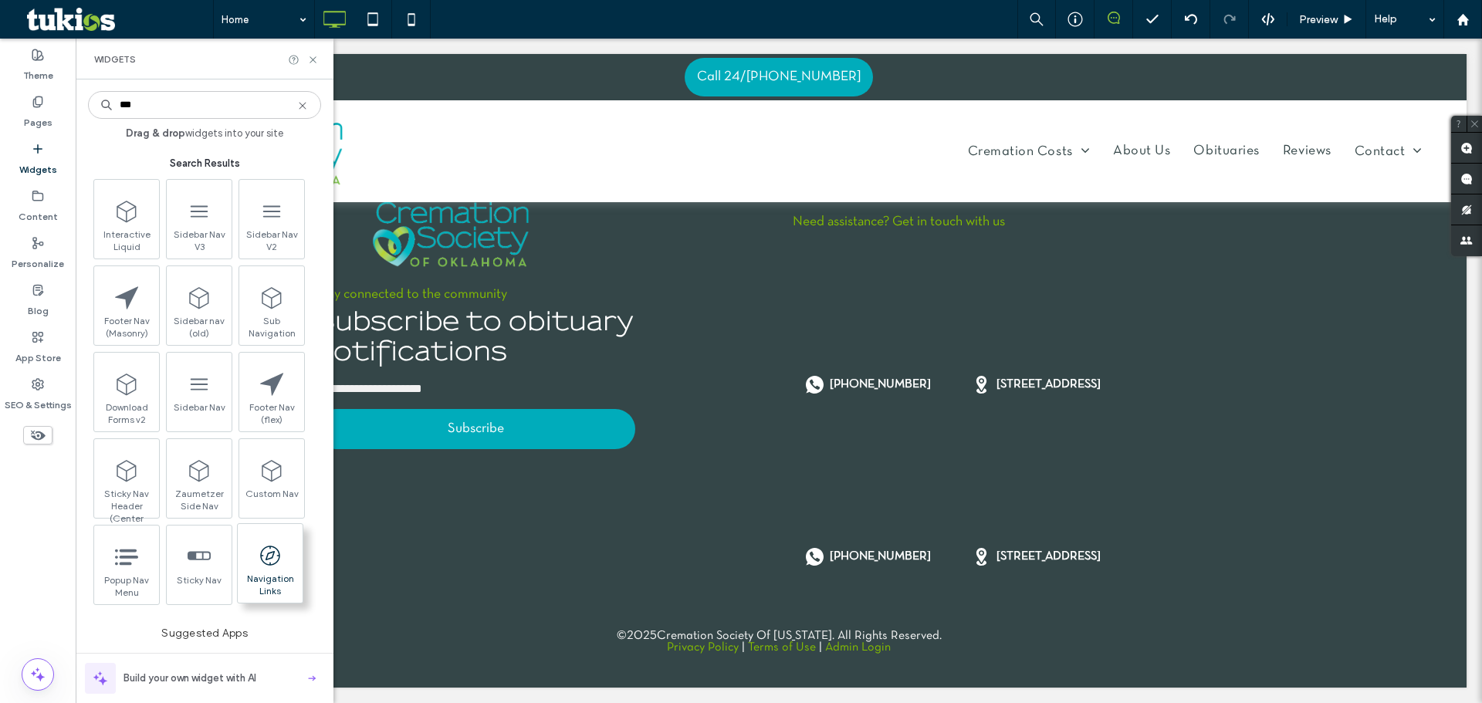
type input "***"
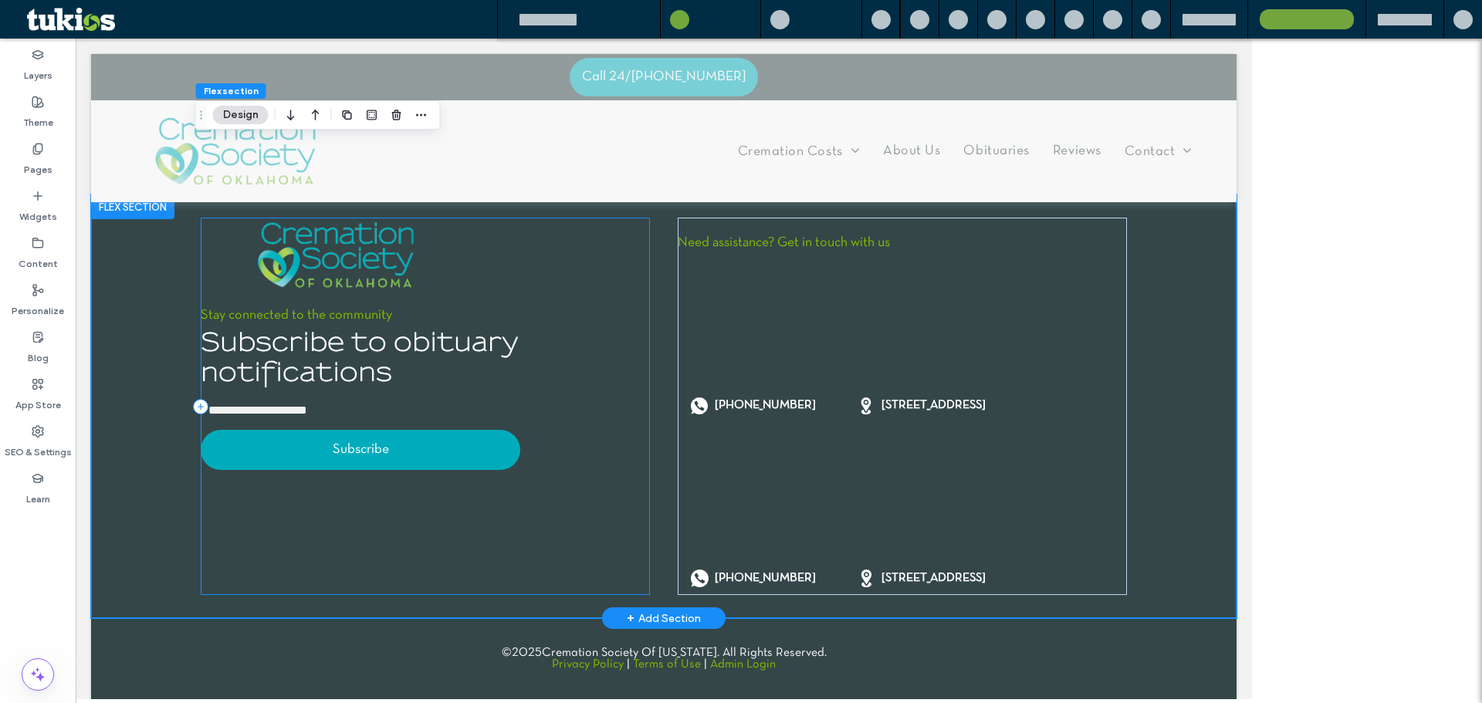
scroll to position [4282, 0]
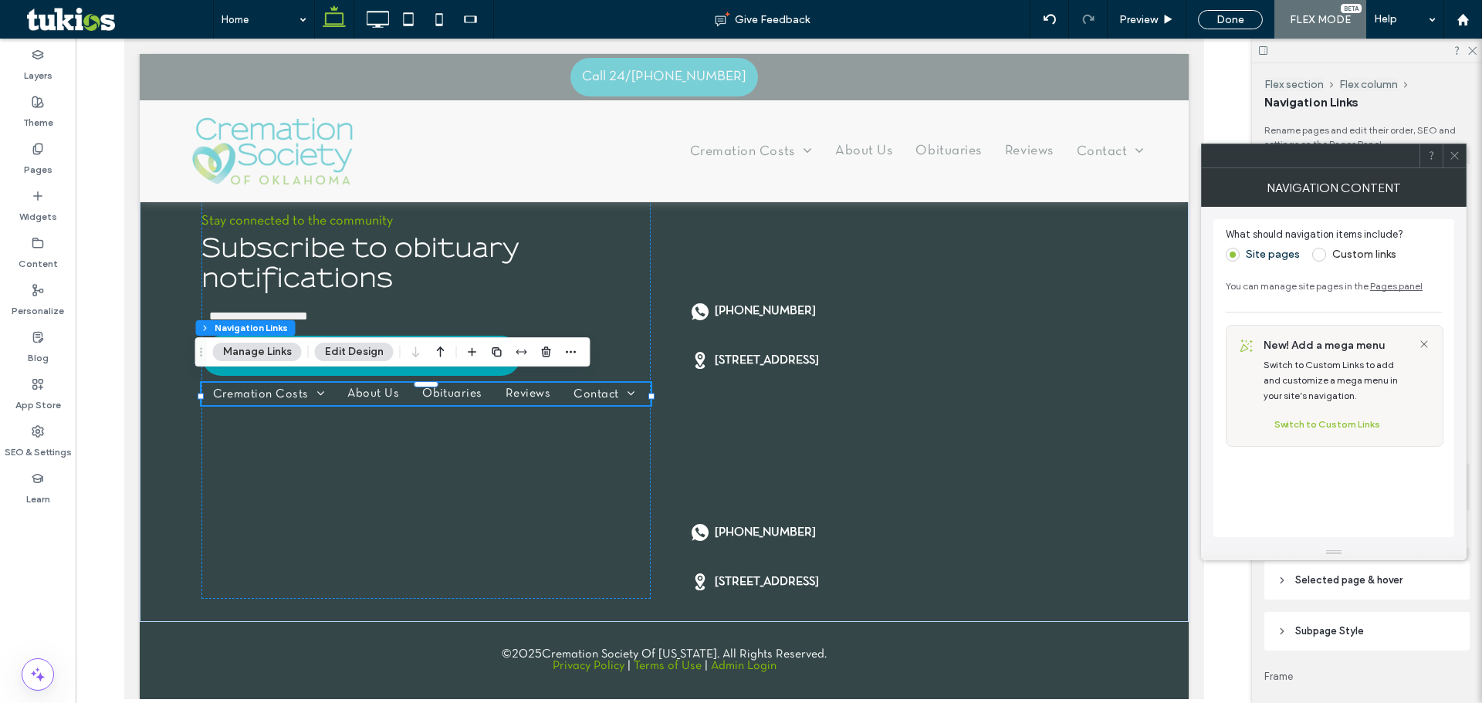
click at [1353, 256] on label "Custom links" at bounding box center [1364, 254] width 64 height 13
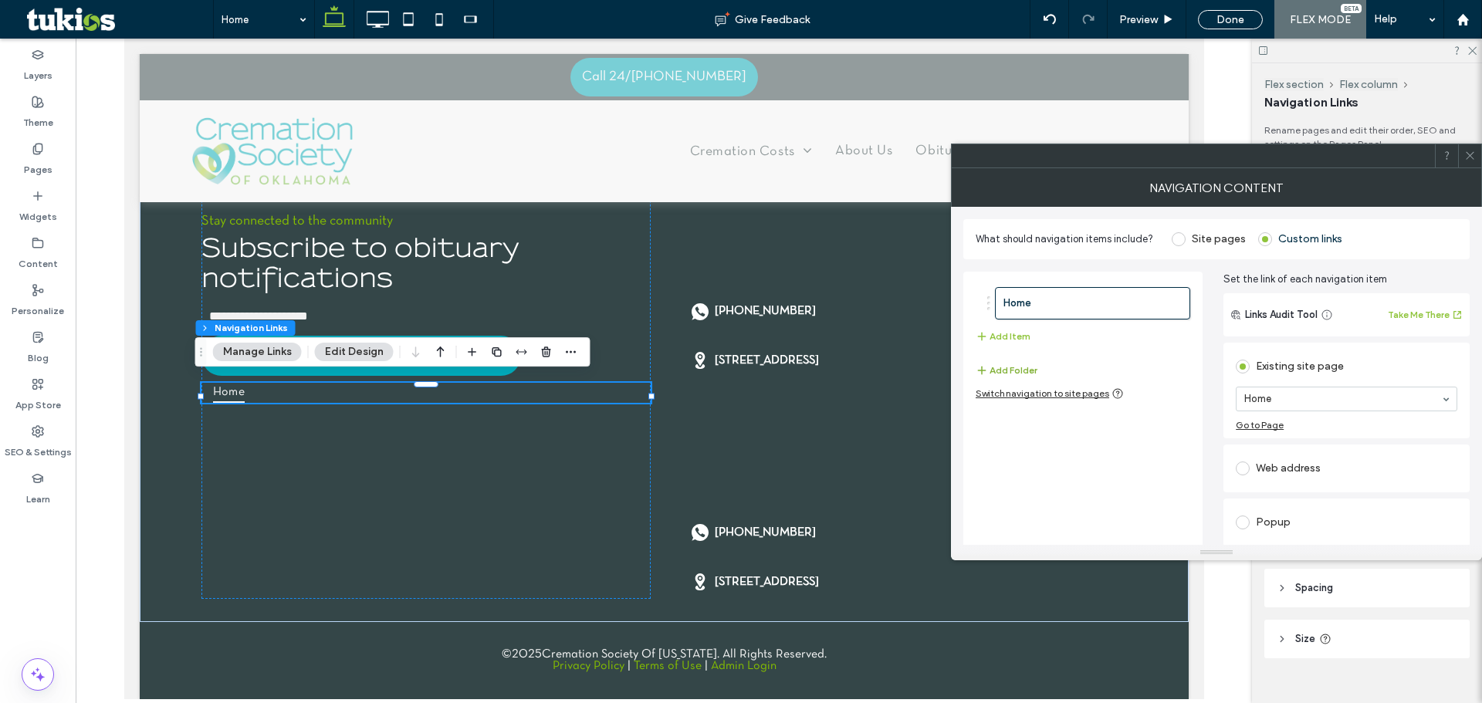
click at [1016, 368] on button "Add Folder" at bounding box center [1007, 370] width 62 height 19
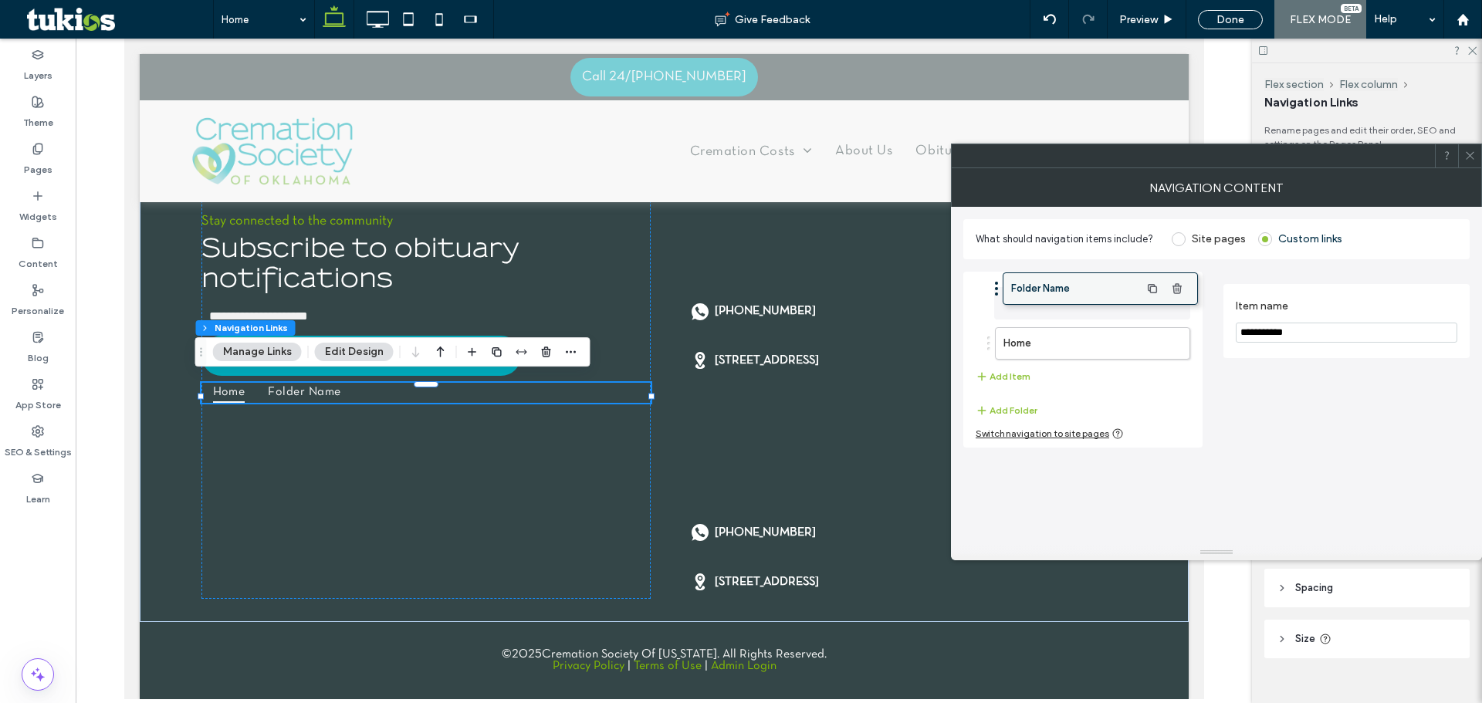
drag, startPoint x: 1037, startPoint y: 343, endPoint x: 1045, endPoint y: 292, distance: 51.5
click at [1260, 334] on input "**********" at bounding box center [1347, 333] width 222 height 20
click at [1258, 334] on input "**********" at bounding box center [1347, 333] width 222 height 20
drag, startPoint x: 1258, startPoint y: 334, endPoint x: 1259, endPoint y: 322, distance: 12.4
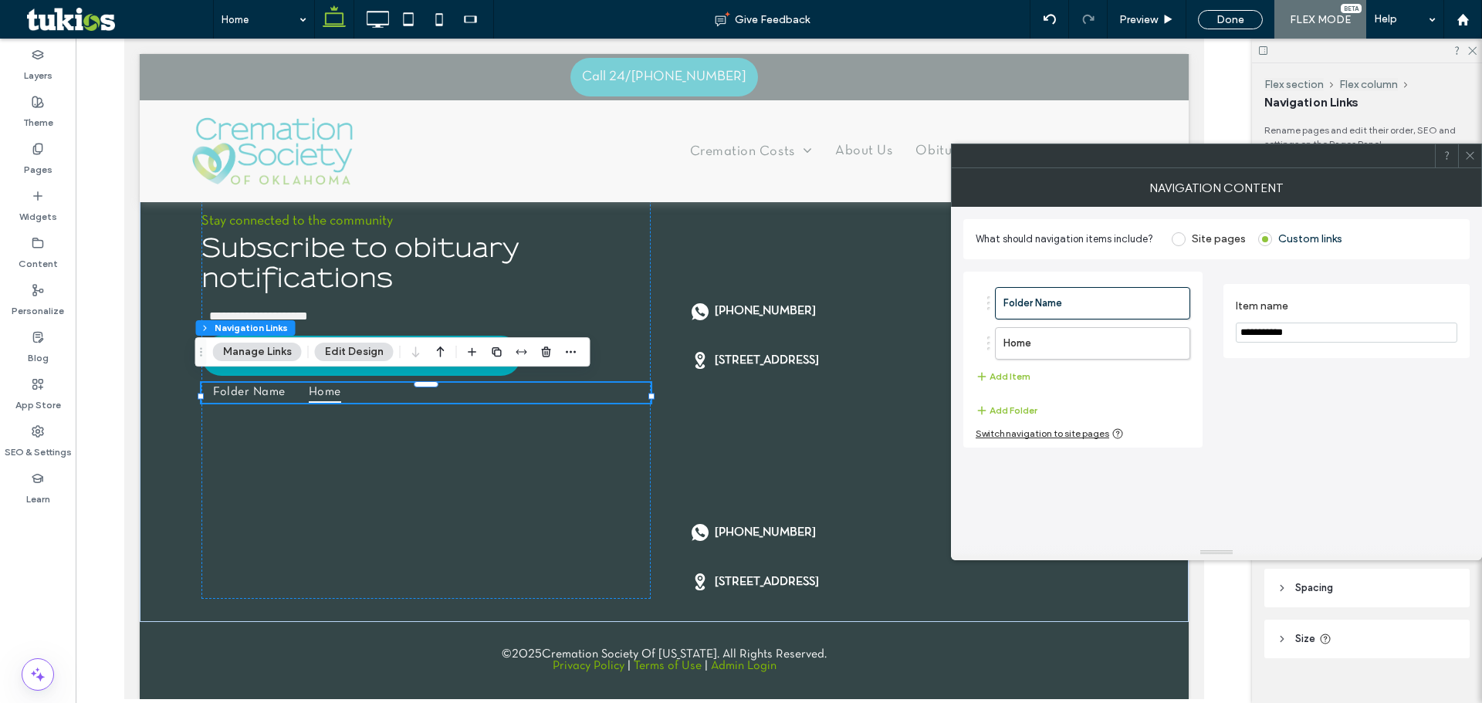
click at [1258, 325] on input "**********" at bounding box center [1347, 333] width 222 height 20
drag, startPoint x: 1088, startPoint y: 306, endPoint x: 1093, endPoint y: 347, distance: 40.4
click at [1322, 347] on section "Item name *****" at bounding box center [1347, 321] width 222 height 59
click at [1323, 344] on section "Item name *****" at bounding box center [1347, 321] width 222 height 59
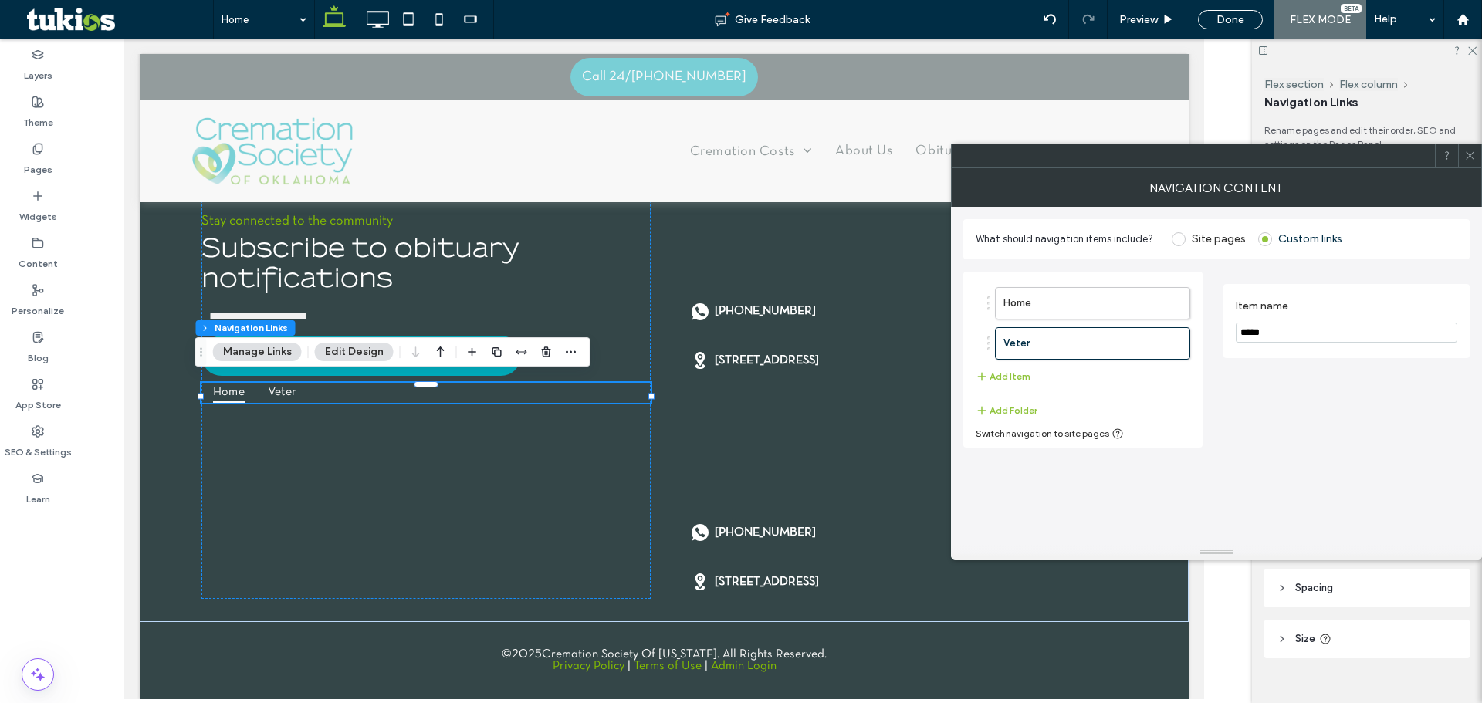
click at [1323, 339] on input "*****" at bounding box center [1347, 333] width 222 height 20
type input "********"
click at [1069, 307] on label "Home" at bounding box center [1067, 303] width 129 height 31
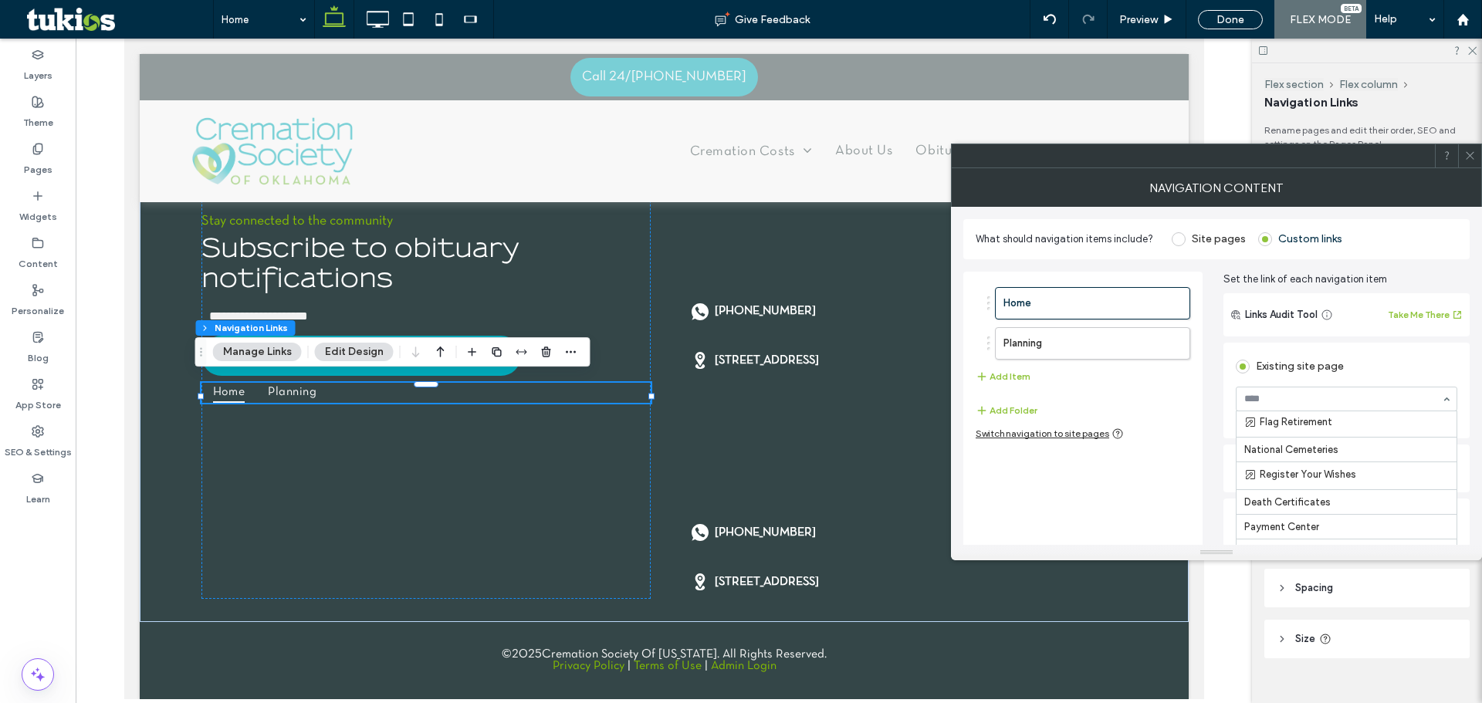
scroll to position [386, 0]
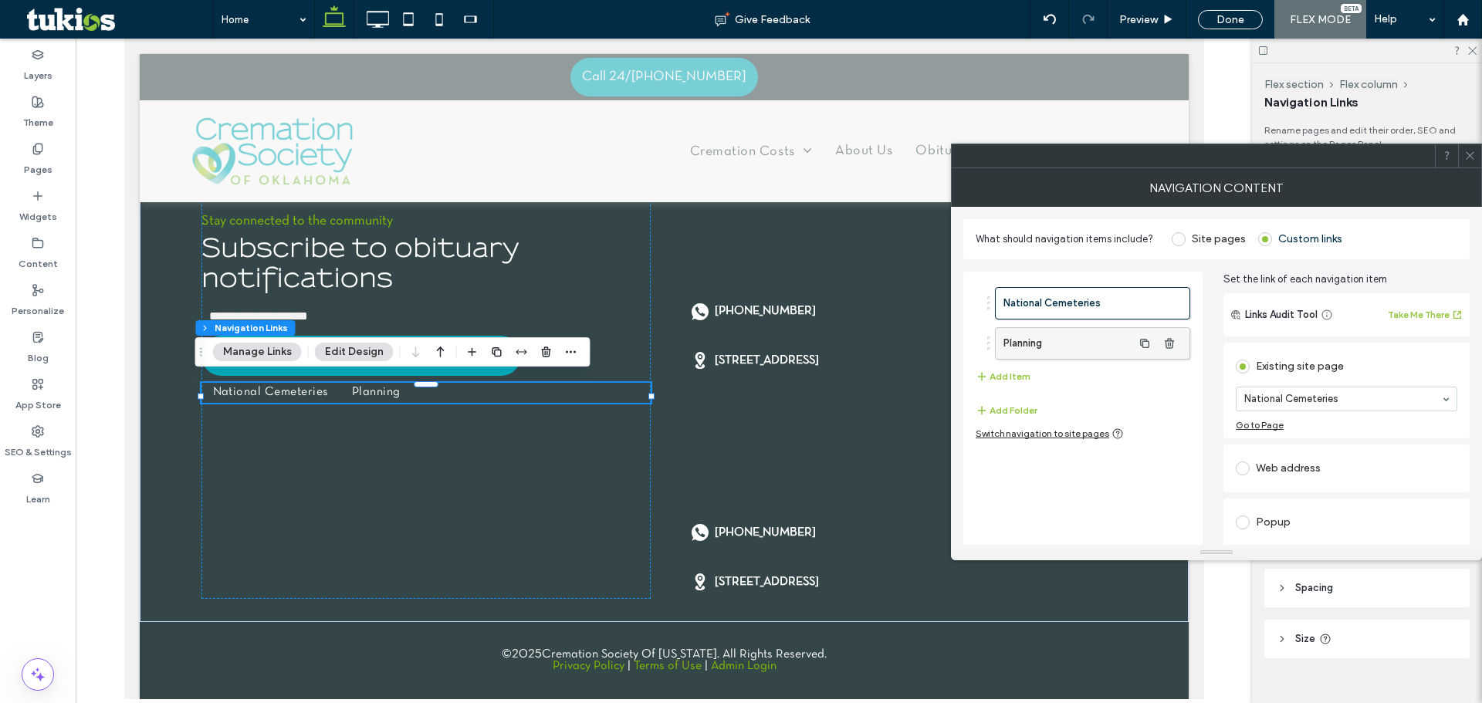
click at [1084, 350] on label "Planning" at bounding box center [1067, 343] width 129 height 31
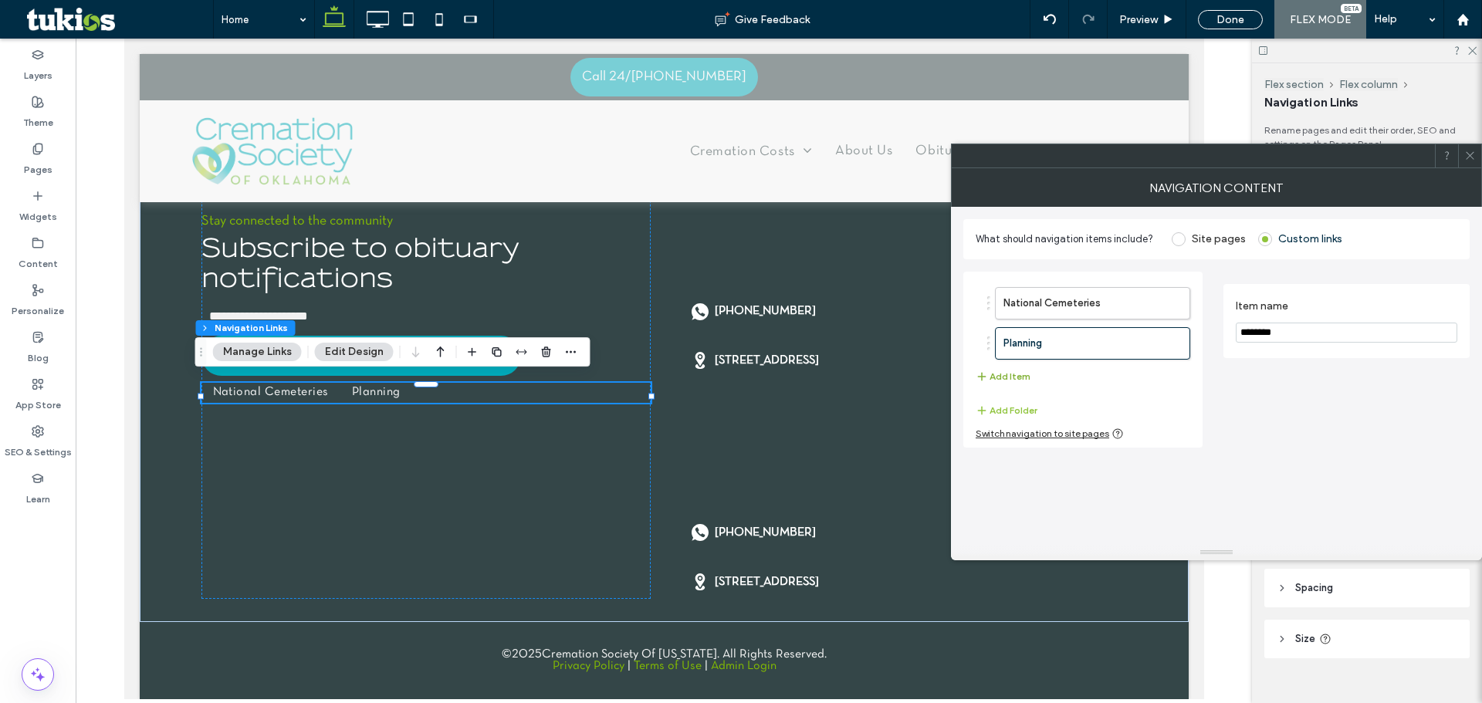
click at [1016, 378] on button "Add Item" at bounding box center [1003, 376] width 55 height 19
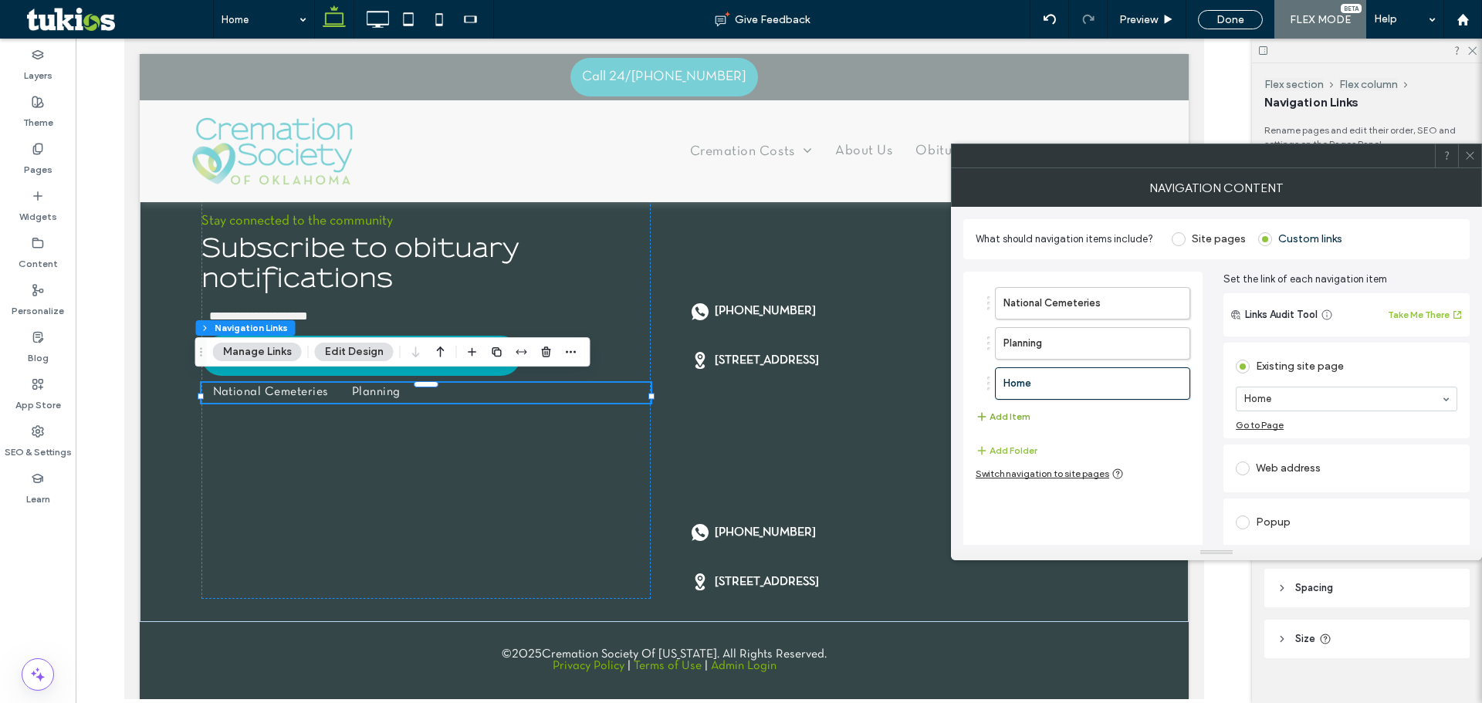
click at [1020, 417] on button "Add Item" at bounding box center [1003, 417] width 55 height 19
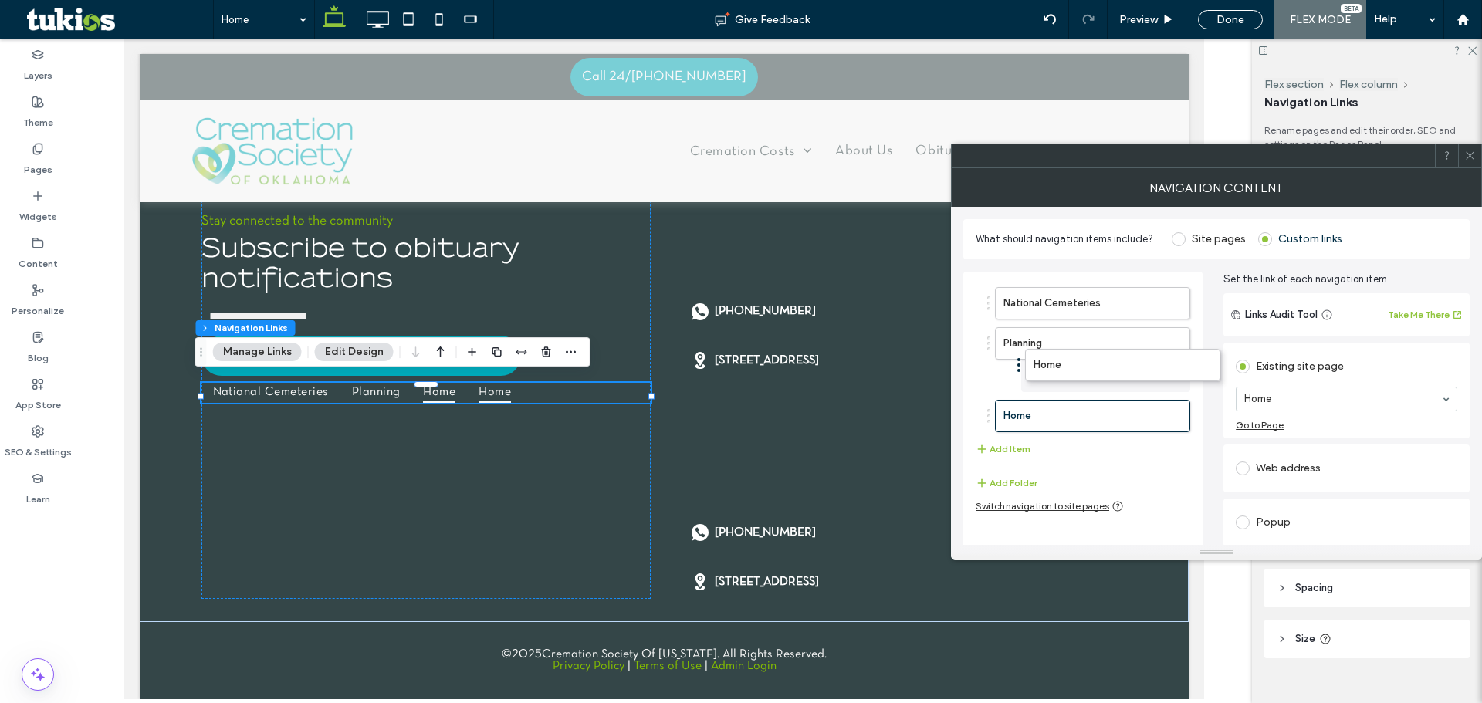
drag, startPoint x: 1040, startPoint y: 387, endPoint x: 1046, endPoint y: 382, distance: 8.2
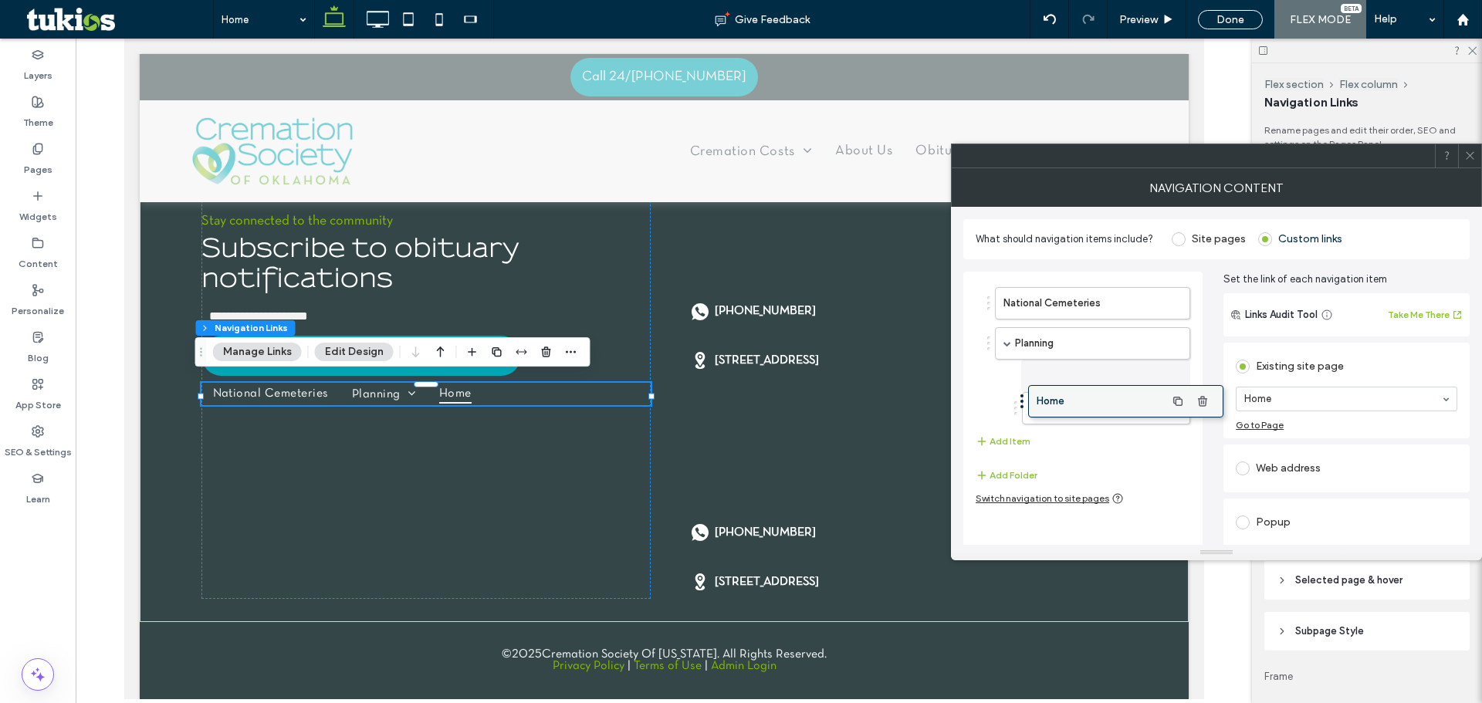
drag, startPoint x: 1064, startPoint y: 422, endPoint x: 1098, endPoint y: 408, distance: 37.0
click at [1083, 383] on label "Home" at bounding box center [1081, 375] width 102 height 31
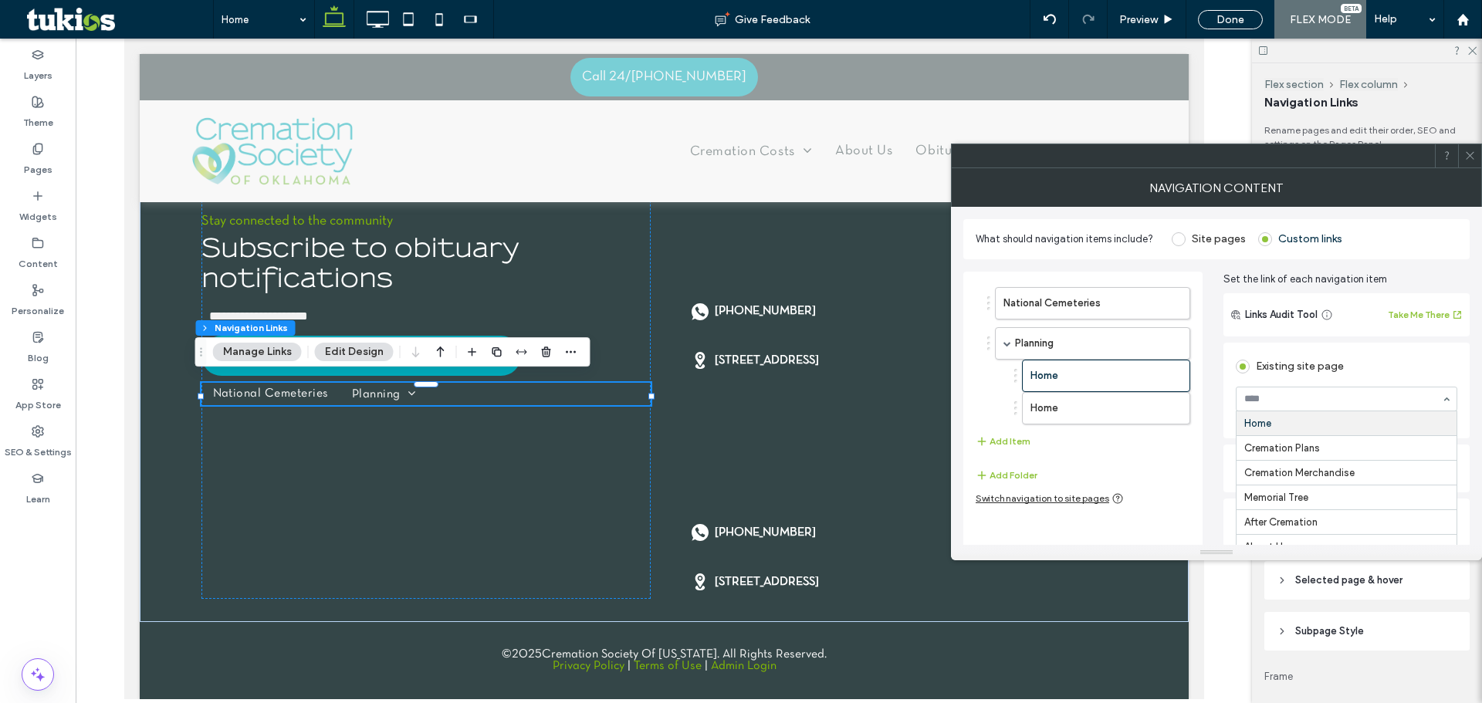
drag, startPoint x: 1322, startPoint y: 397, endPoint x: 1322, endPoint y: 411, distance: 14.7
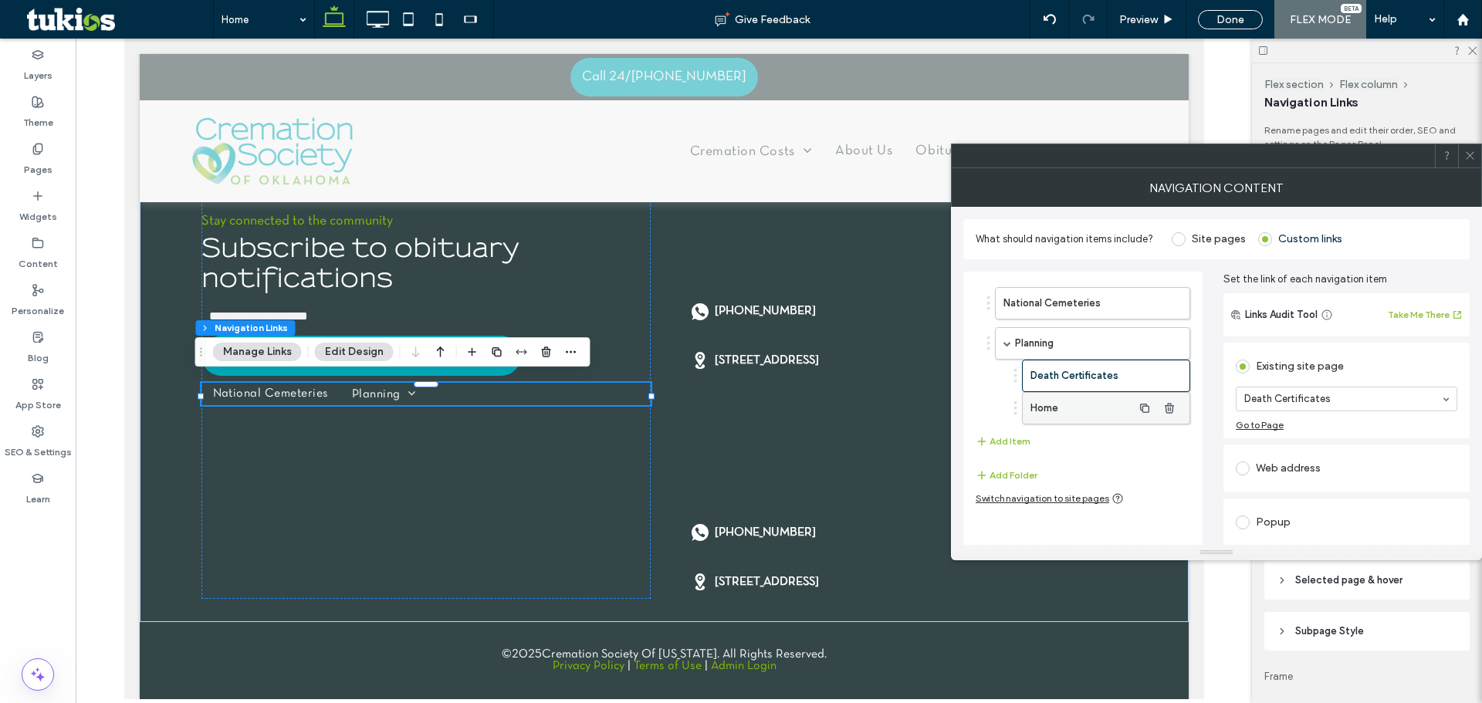
click at [1072, 407] on label "Home" at bounding box center [1081, 408] width 102 height 31
click at [993, 437] on button "Add Item" at bounding box center [1003, 441] width 55 height 19
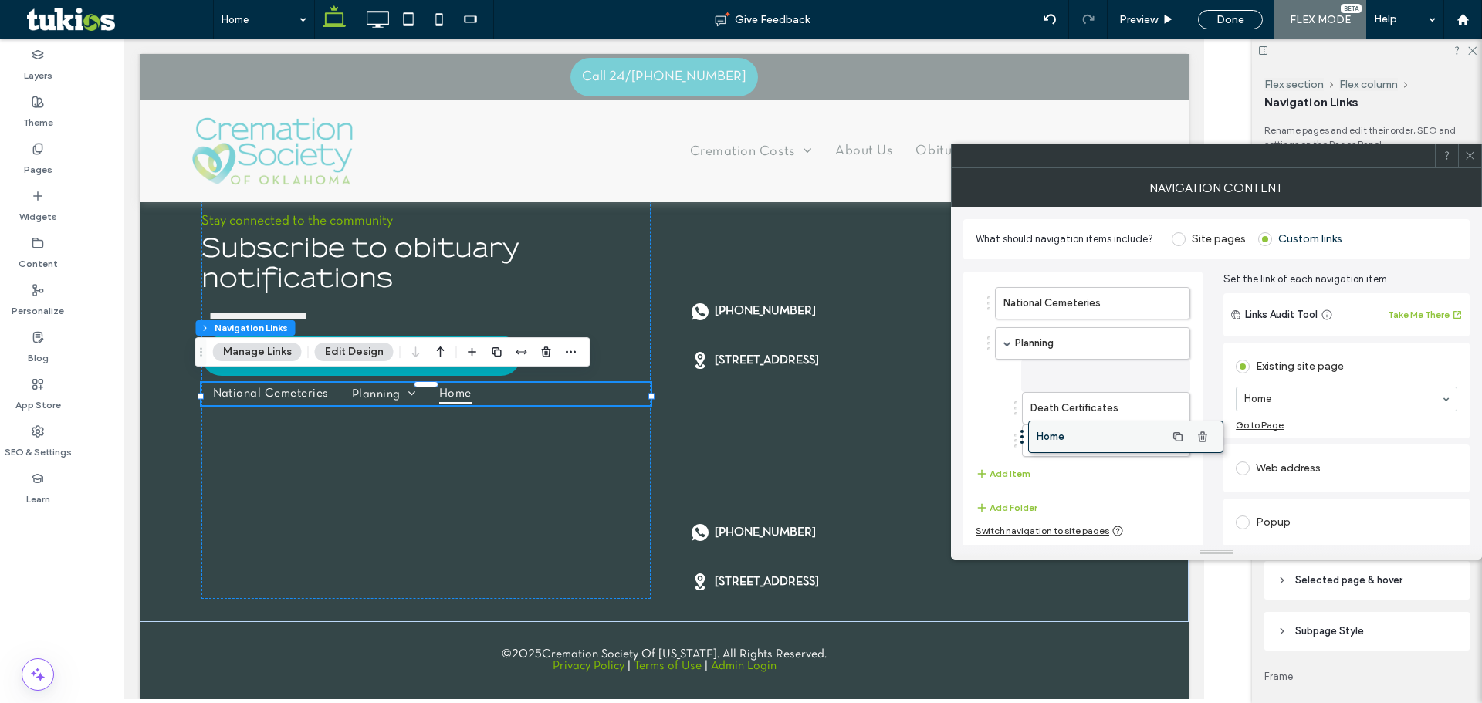
drag, startPoint x: 993, startPoint y: 437, endPoint x: 1128, endPoint y: 438, distance: 134.3
drag, startPoint x: 1339, startPoint y: 467, endPoint x: 1301, endPoint y: 467, distance: 38.6
click at [51, 163] on label "Pages" at bounding box center [38, 166] width 29 height 22
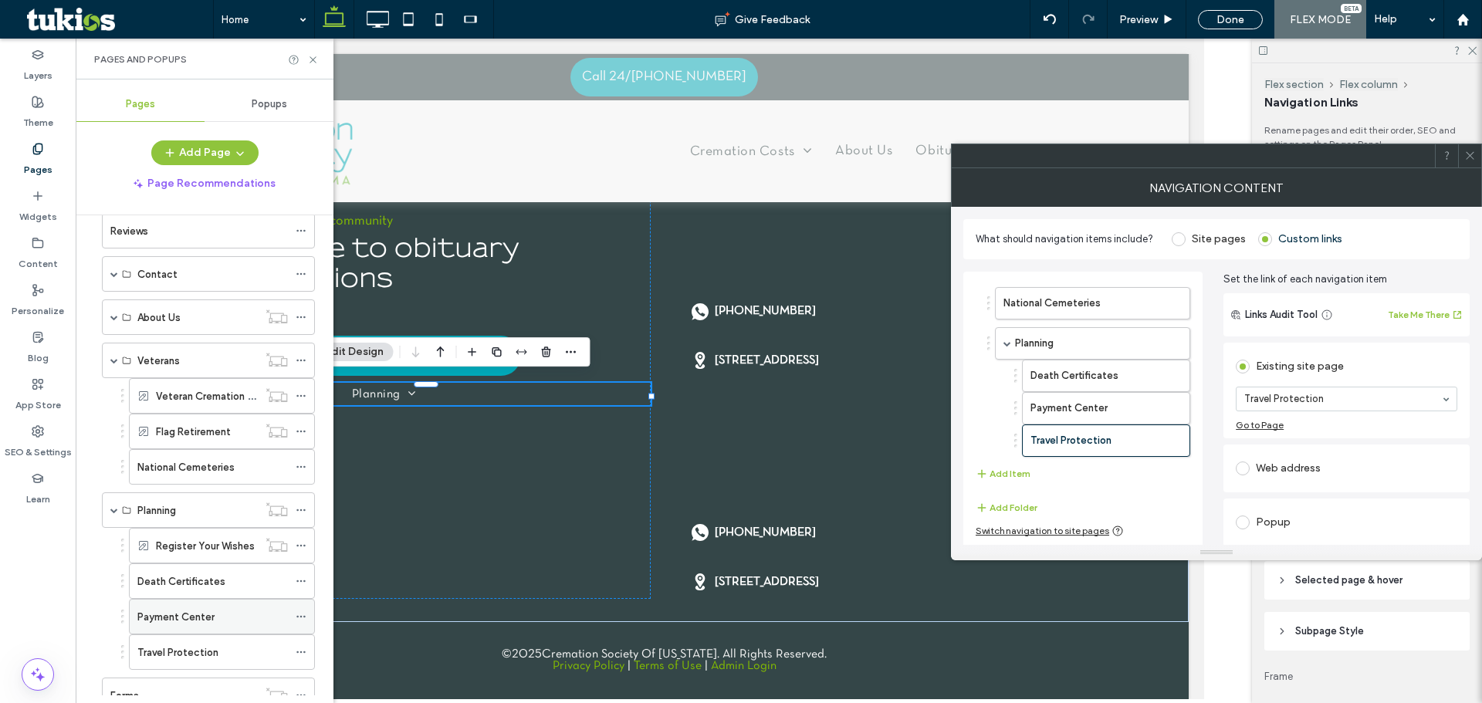
scroll to position [309, 0]
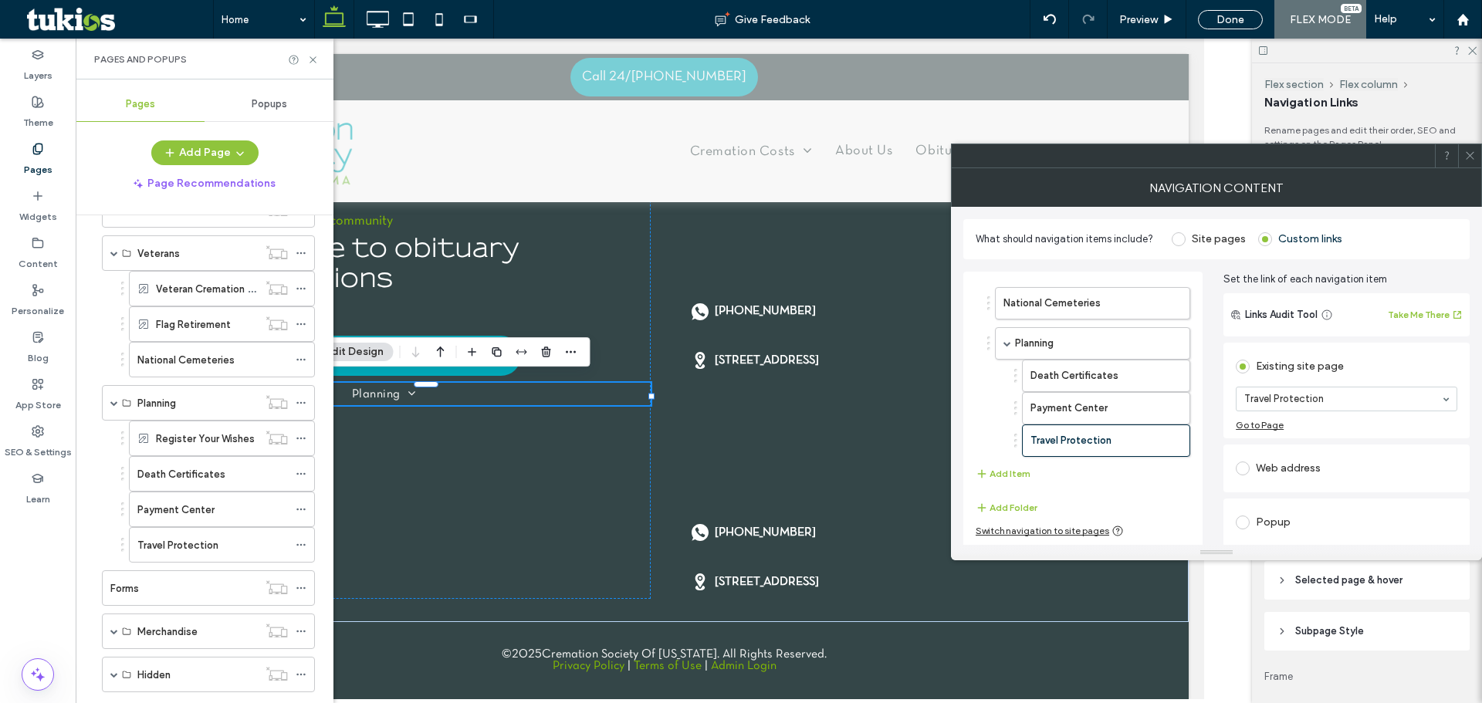
click at [1005, 485] on div "National Cemeteries Planning Death Certificates Payment Center Travel Protectio…" at bounding box center [1083, 384] width 215 height 211
click at [1005, 481] on button "Add Item" at bounding box center [1003, 474] width 55 height 19
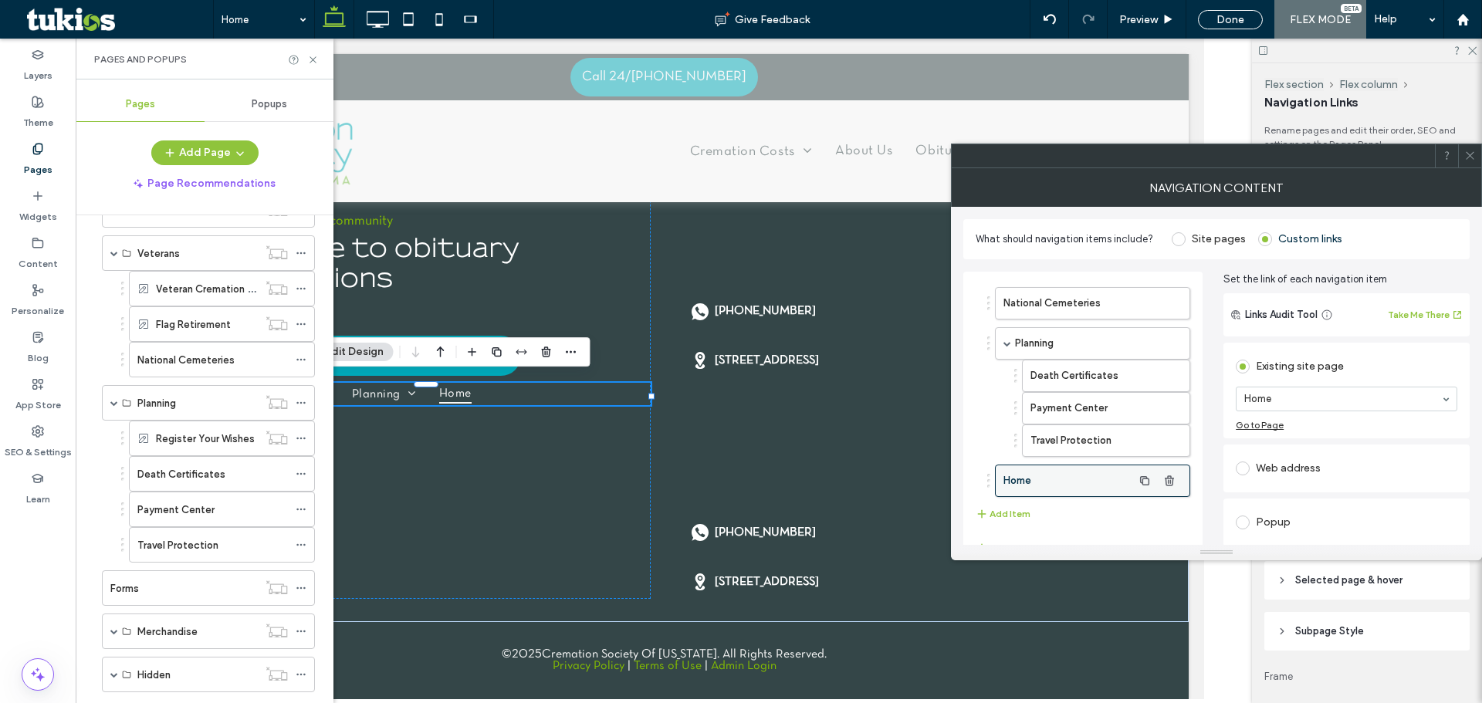
click at [1064, 480] on label "Home" at bounding box center [1067, 480] width 129 height 31
click at [1319, 377] on div "Existing site page" at bounding box center [1347, 366] width 222 height 25
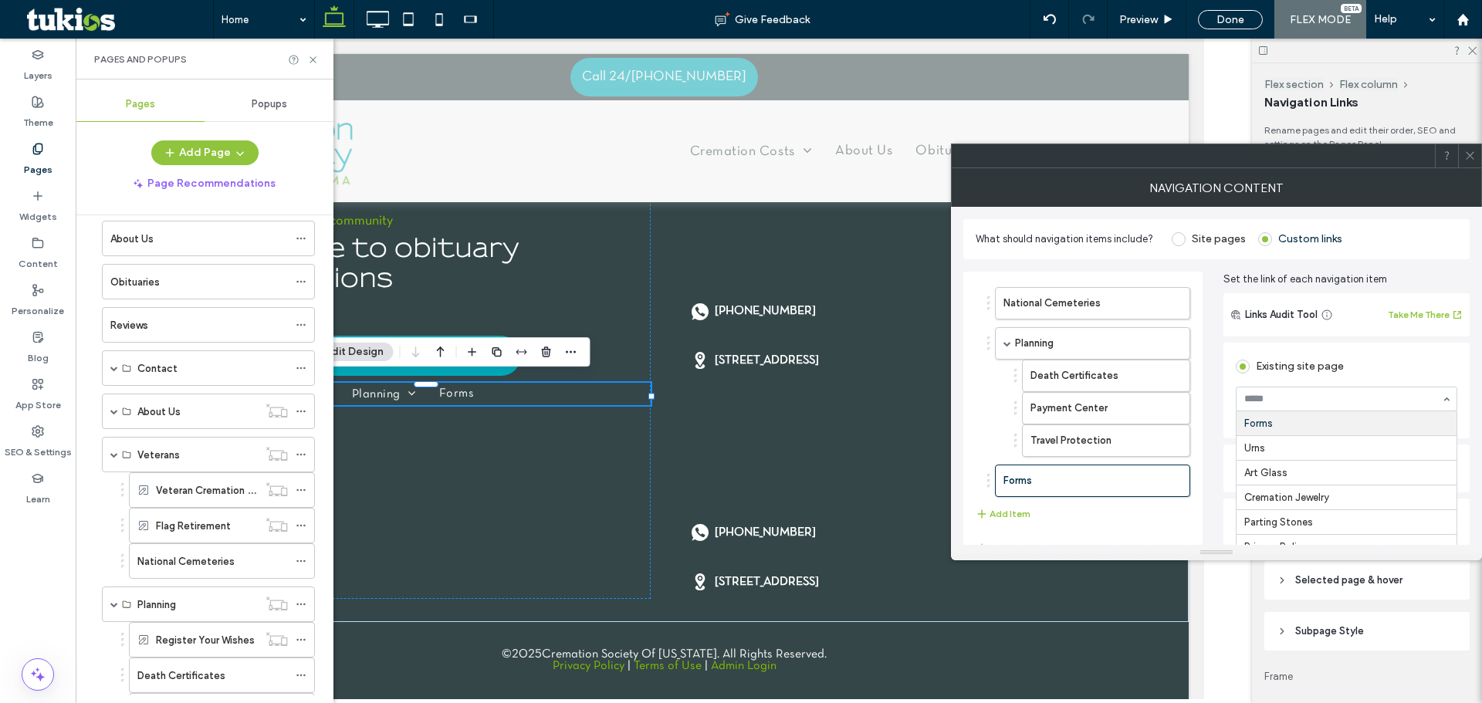
scroll to position [0, 0]
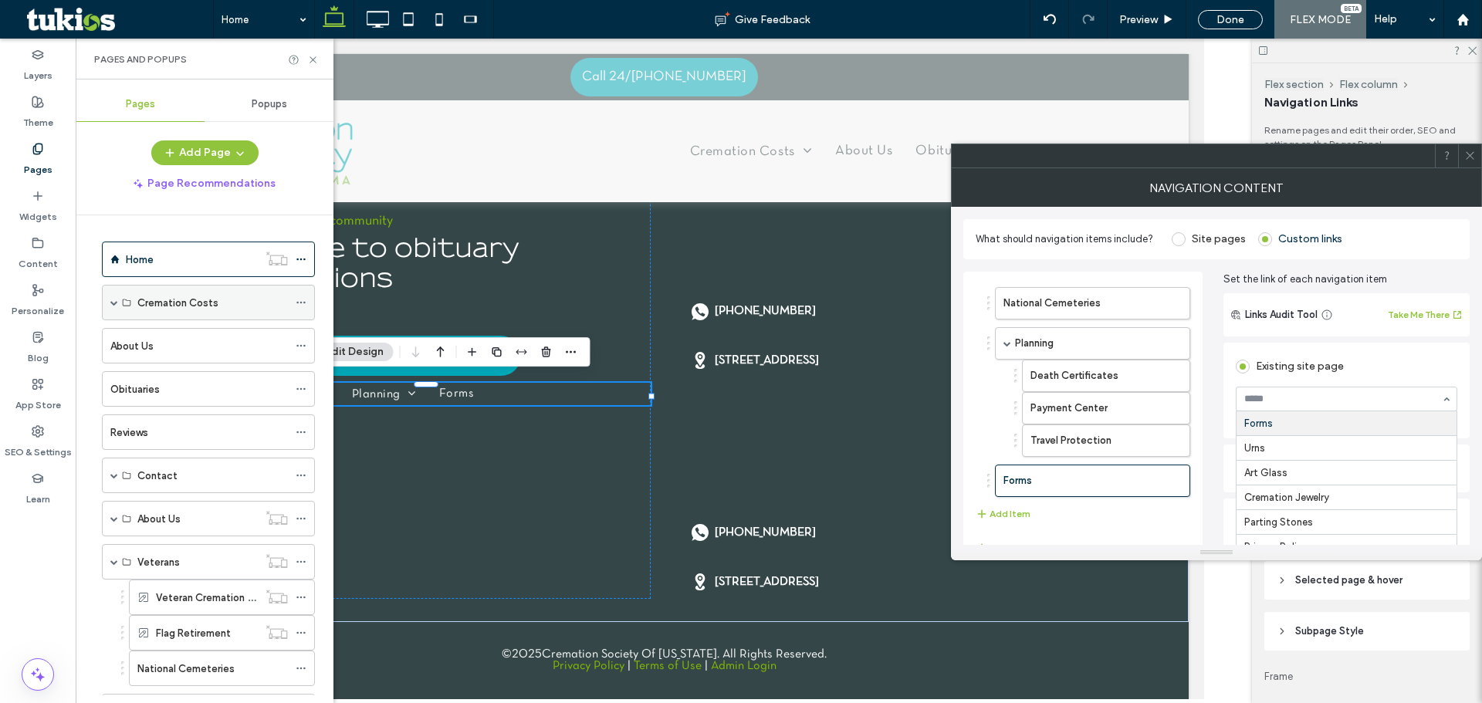
click at [112, 305] on span at bounding box center [114, 303] width 8 height 8
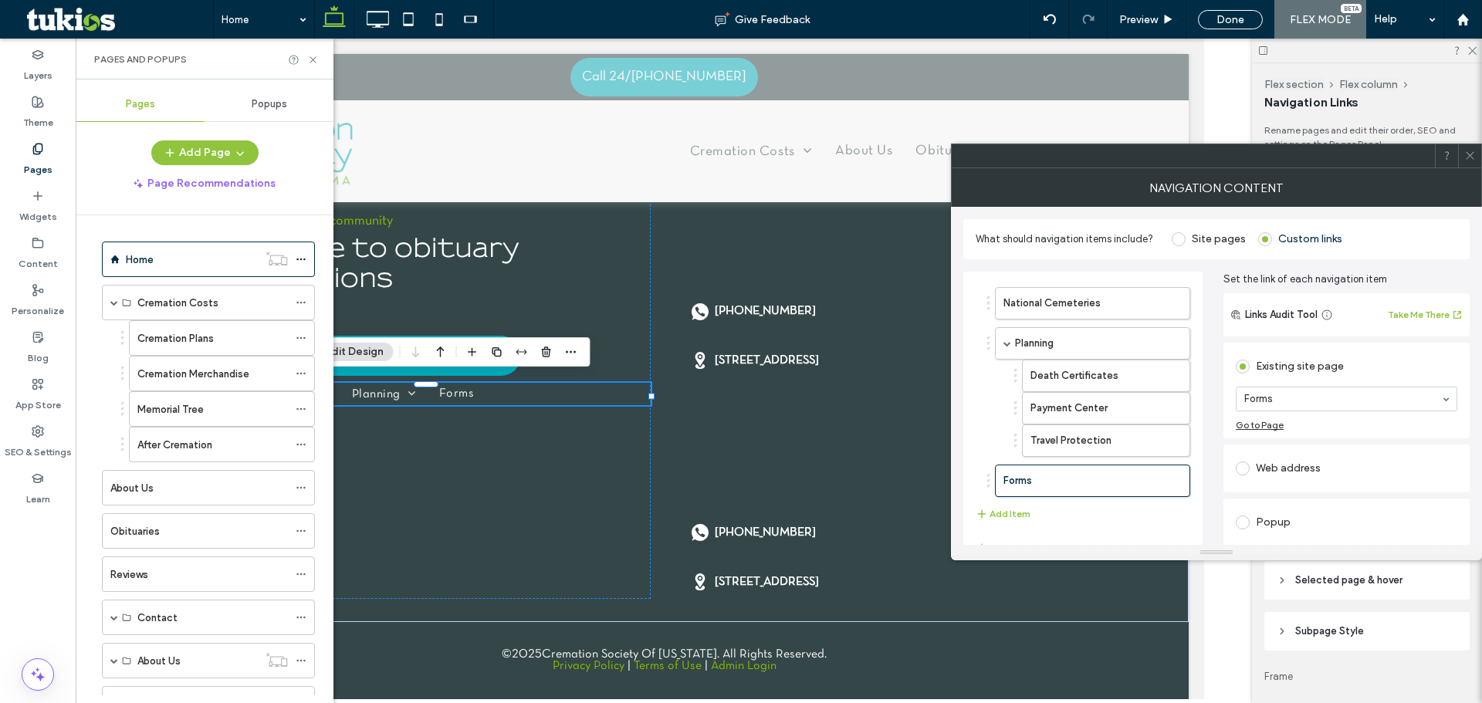
scroll to position [154, 0]
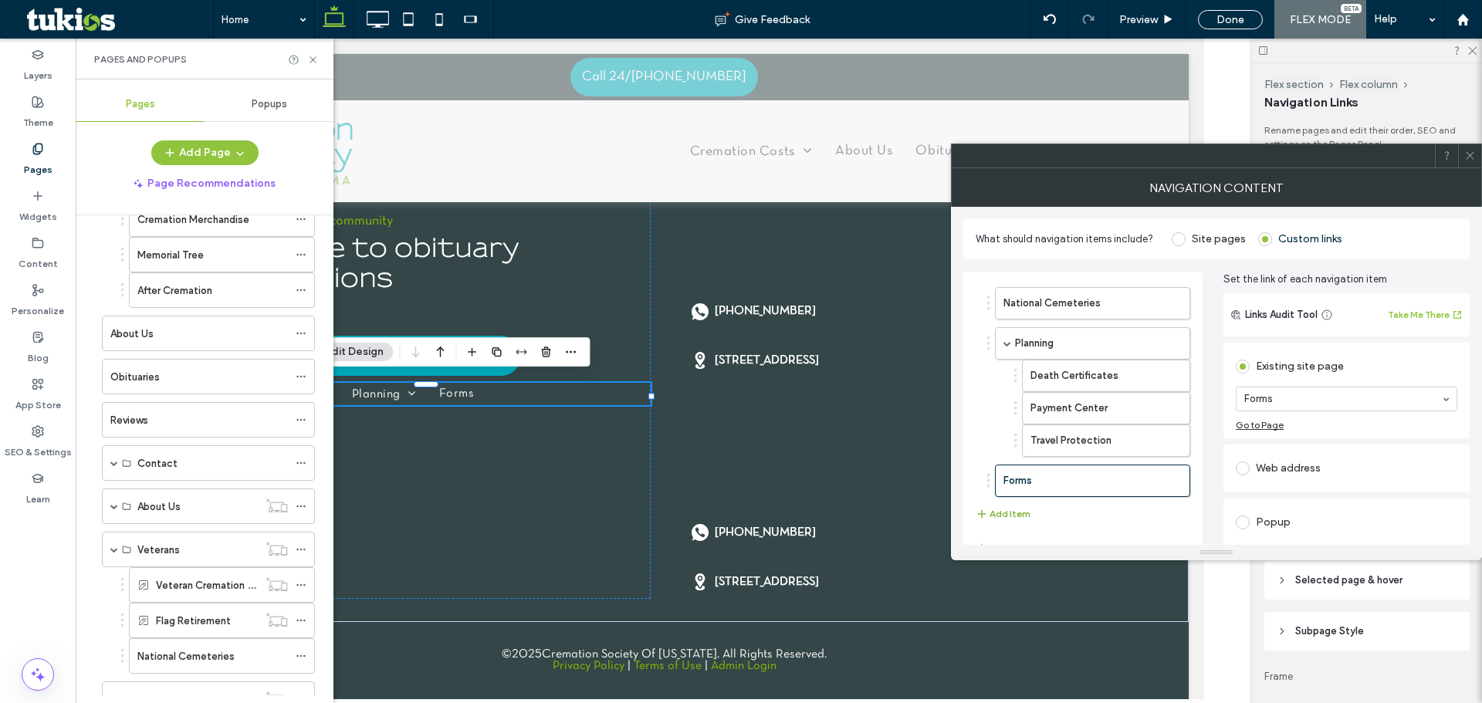
click at [1014, 508] on button "Add Item" at bounding box center [1003, 514] width 55 height 19
click at [1311, 415] on section "Home" at bounding box center [1347, 399] width 222 height 40
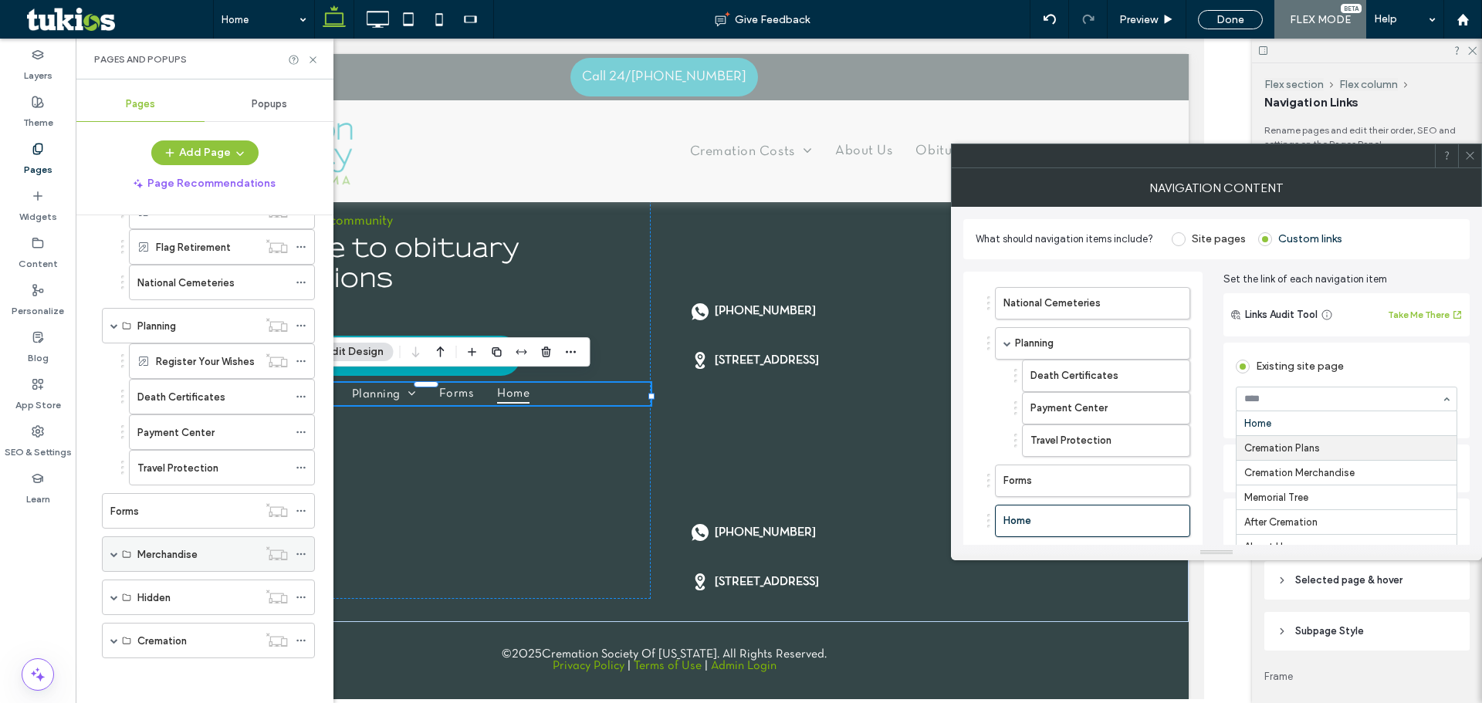
scroll to position [529, 0]
click at [114, 636] on span at bounding box center [114, 639] width 8 height 8
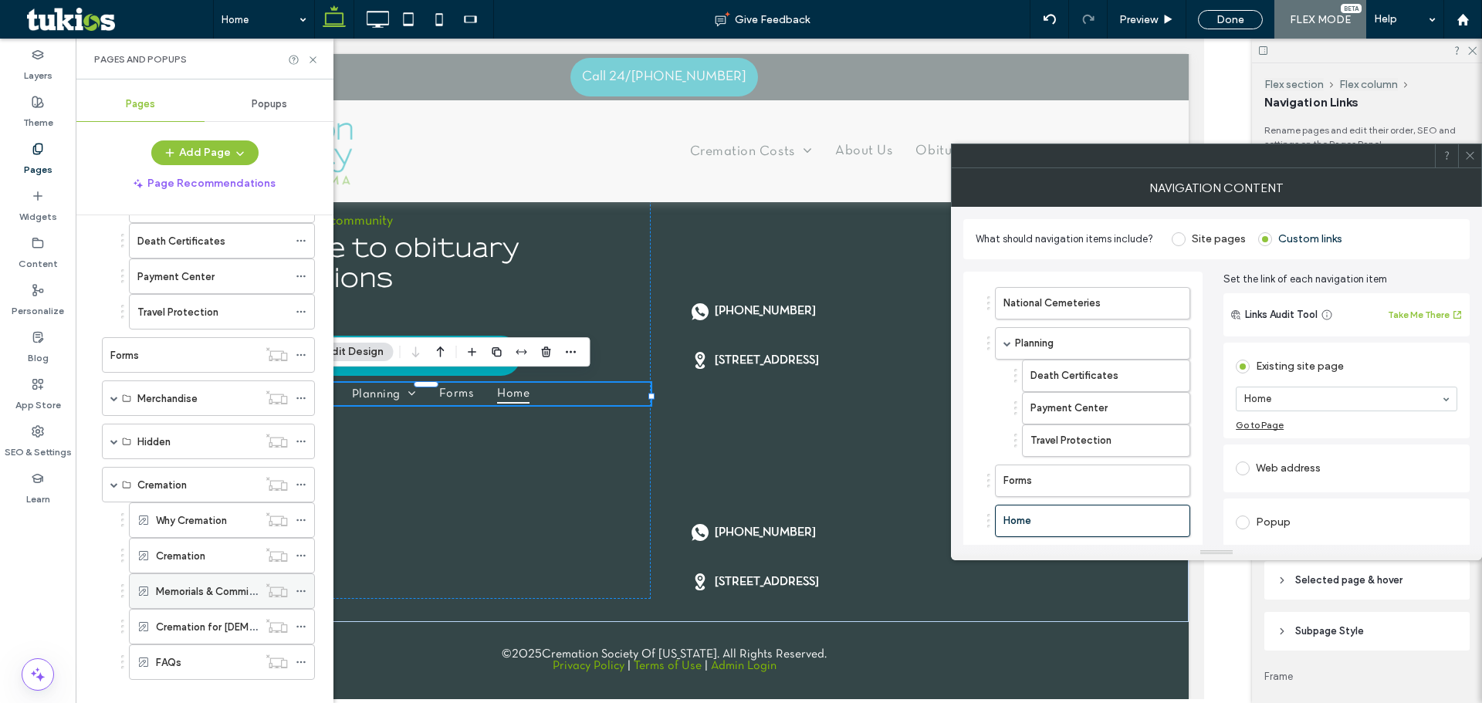
scroll to position [707, 0]
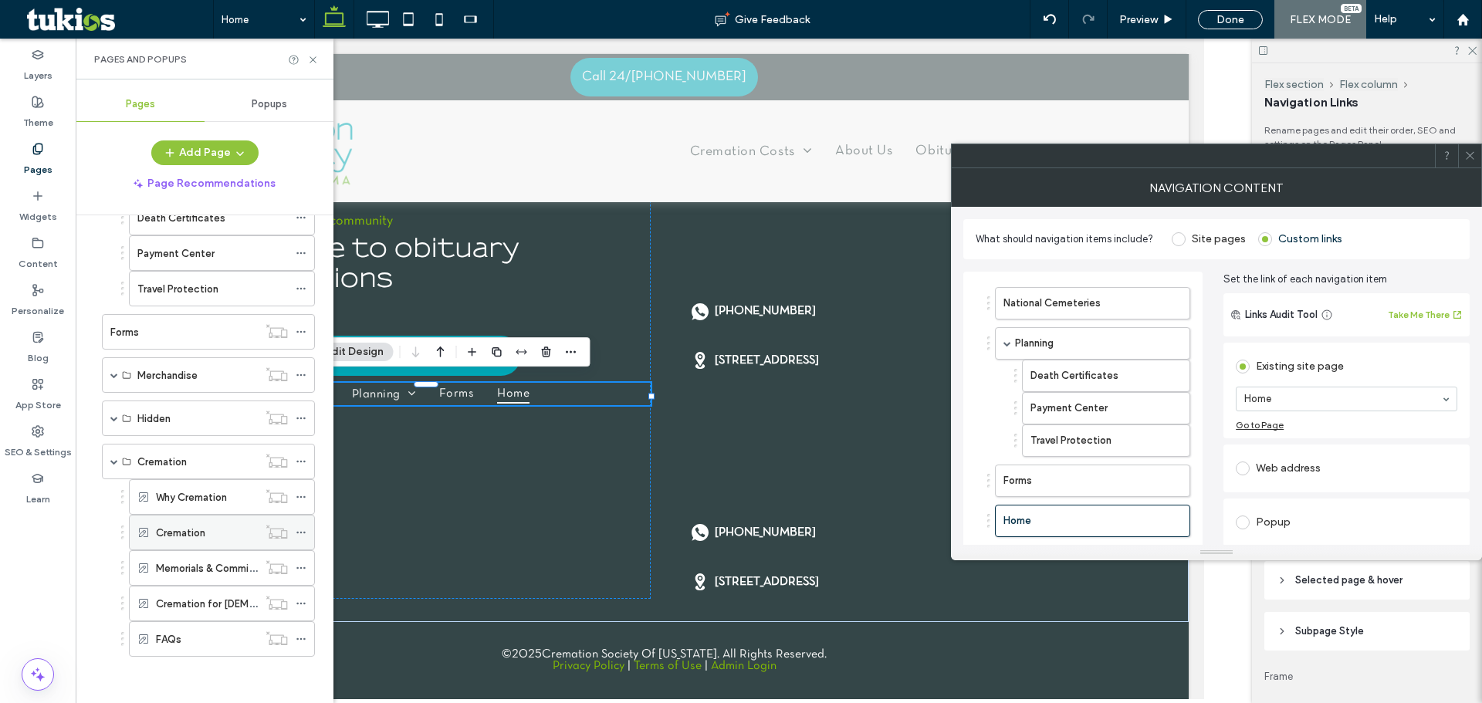
click at [302, 537] on icon at bounding box center [301, 532] width 11 height 11
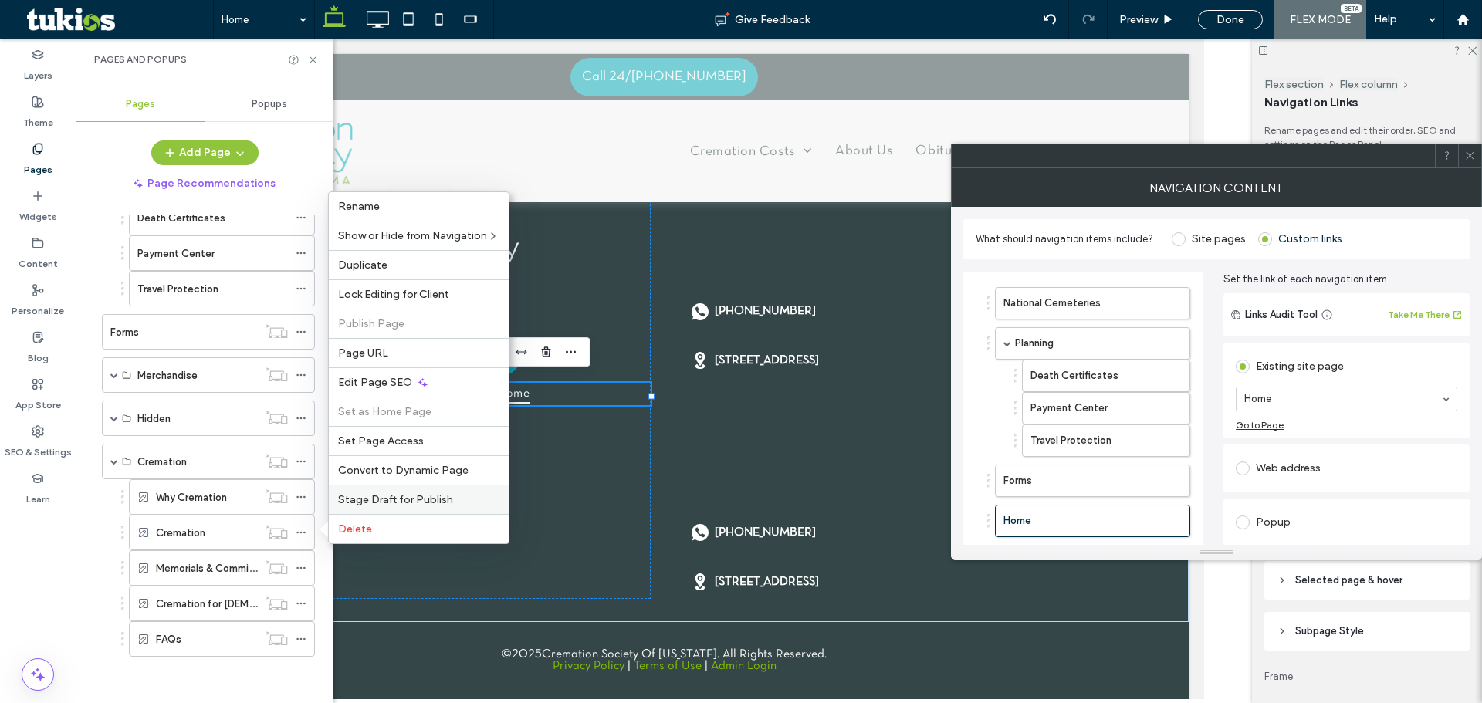
drag, startPoint x: 377, startPoint y: 509, endPoint x: 253, endPoint y: 470, distance: 130.4
click at [377, 509] on div "Stage Draft for Publish" at bounding box center [419, 499] width 180 height 29
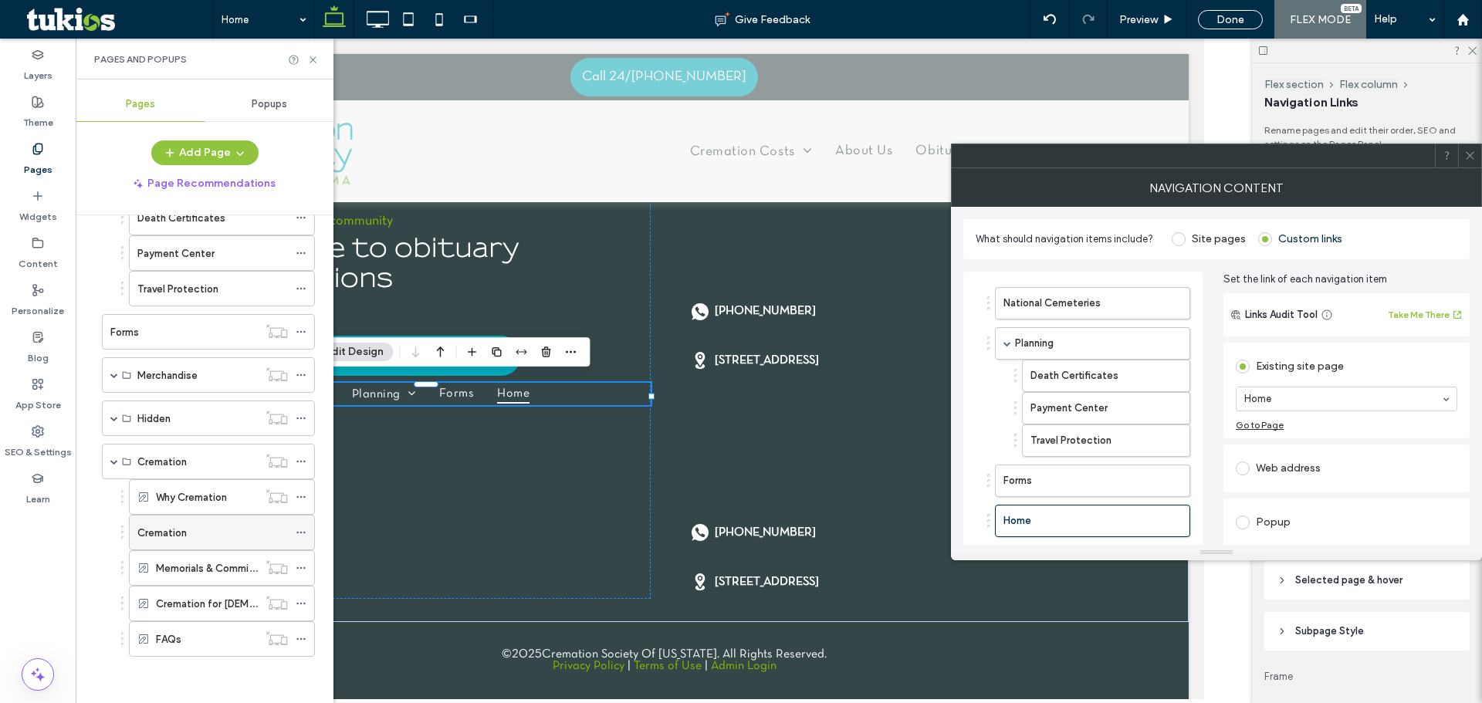
click at [301, 533] on use at bounding box center [300, 533] width 8 height 2
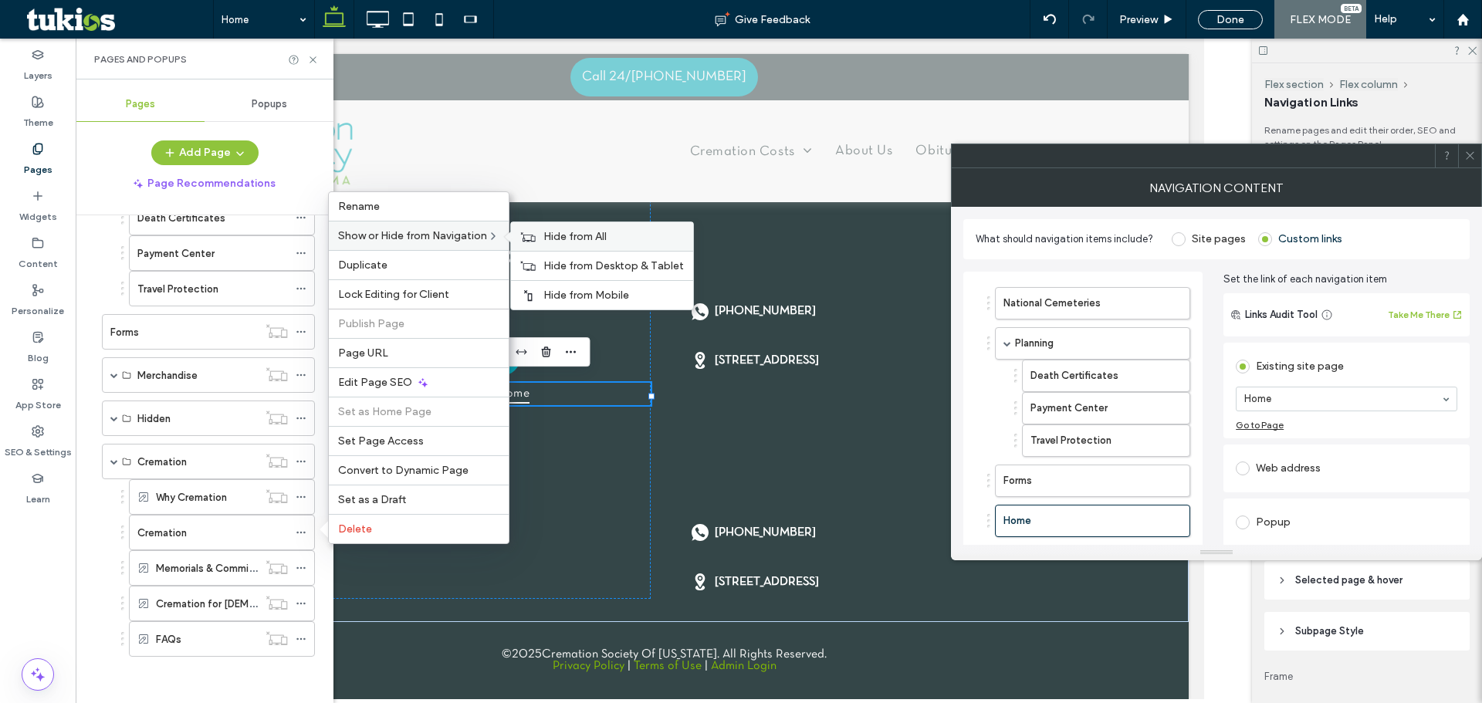
click at [545, 234] on div "Hide from All" at bounding box center [602, 236] width 182 height 29
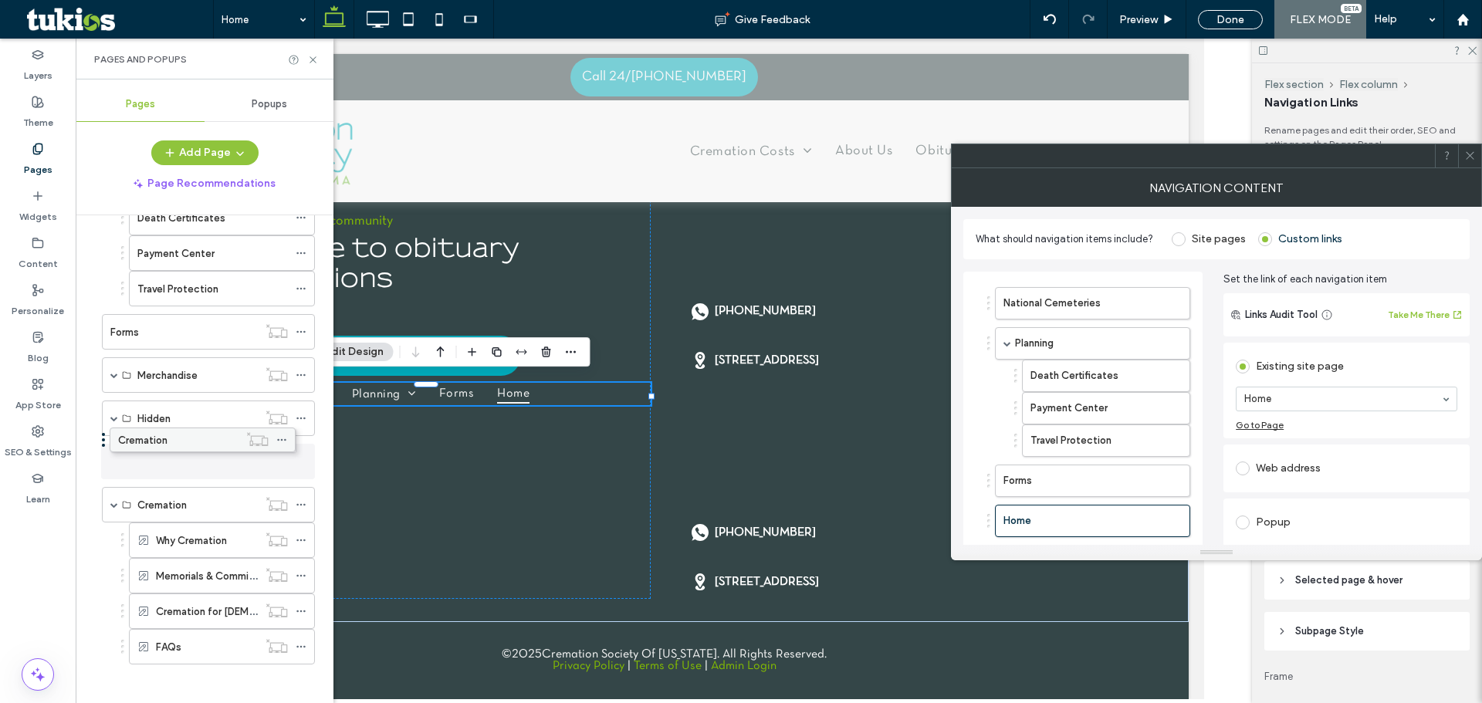
drag, startPoint x: 195, startPoint y: 535, endPoint x: 176, endPoint y: 440, distance: 96.9
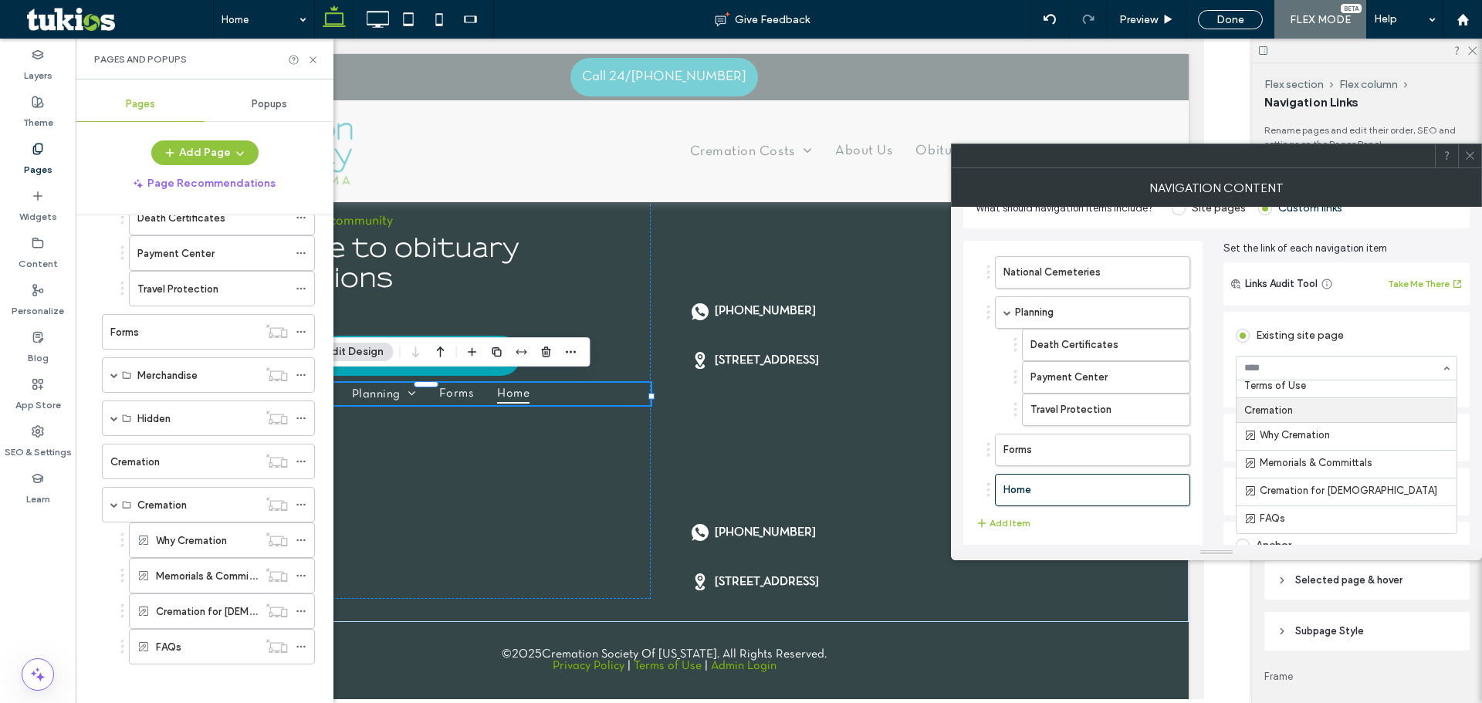
scroll to position [3, 0]
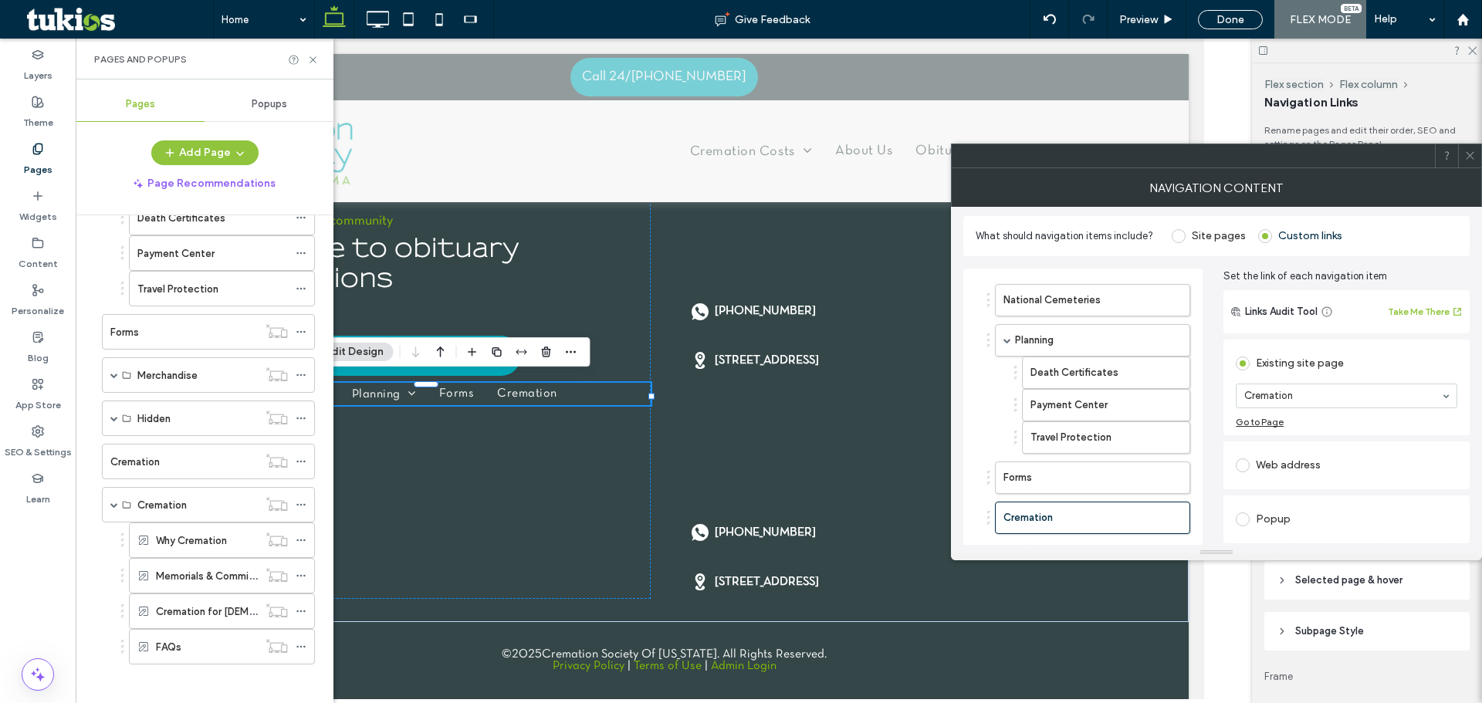
click at [1472, 157] on icon at bounding box center [1470, 156] width 12 height 12
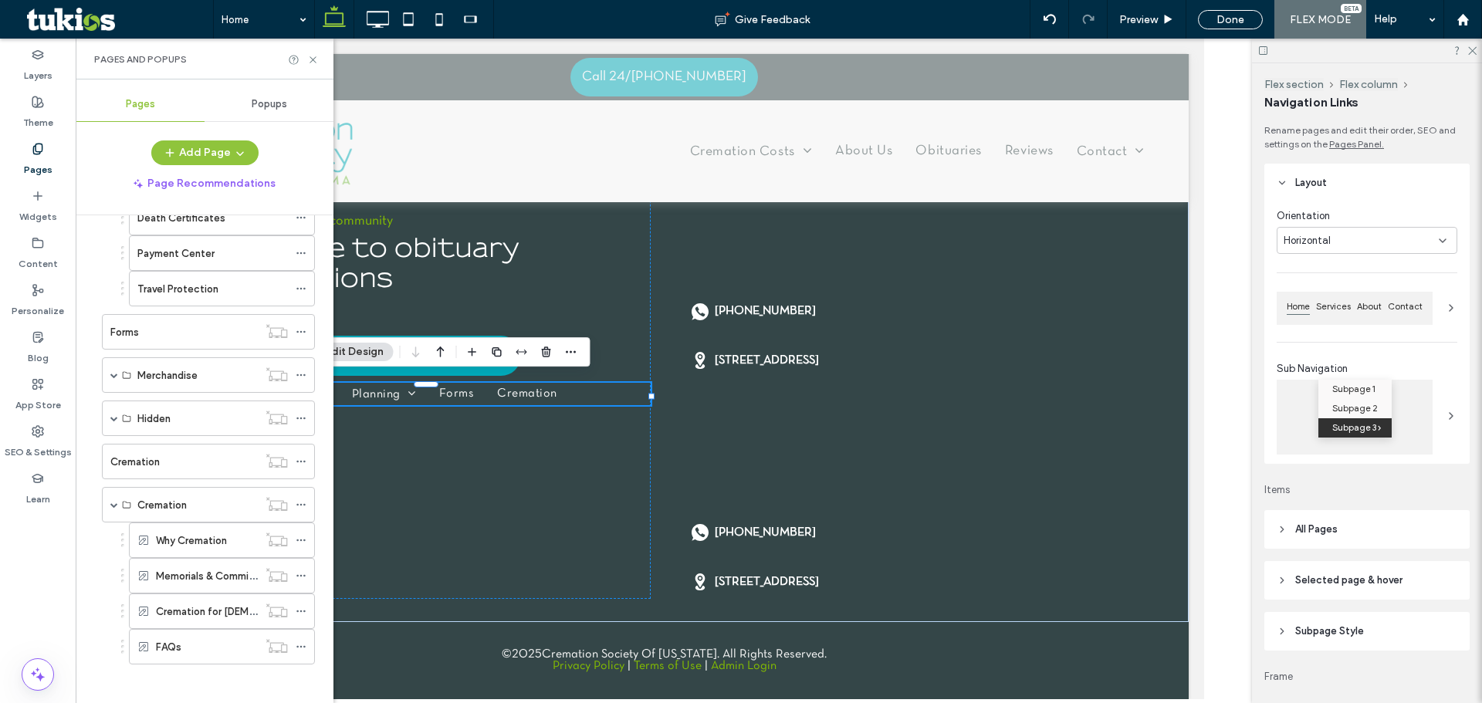
drag, startPoint x: 1382, startPoint y: 239, endPoint x: 1368, endPoint y: 247, distance: 16.3
click at [1381, 239] on div "Horizontal" at bounding box center [1361, 240] width 155 height 15
click at [1345, 293] on div "Vertical" at bounding box center [1362, 294] width 171 height 27
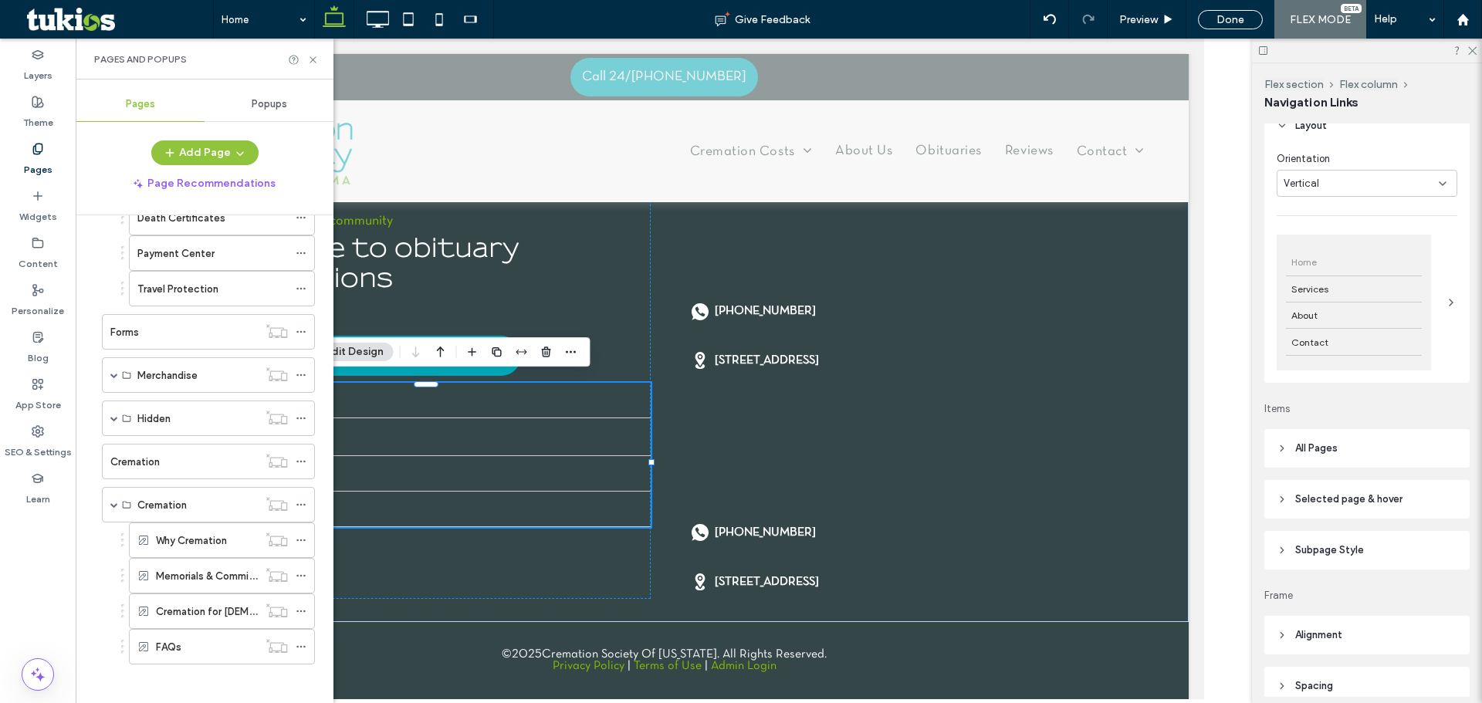
scroll to position [178, 0]
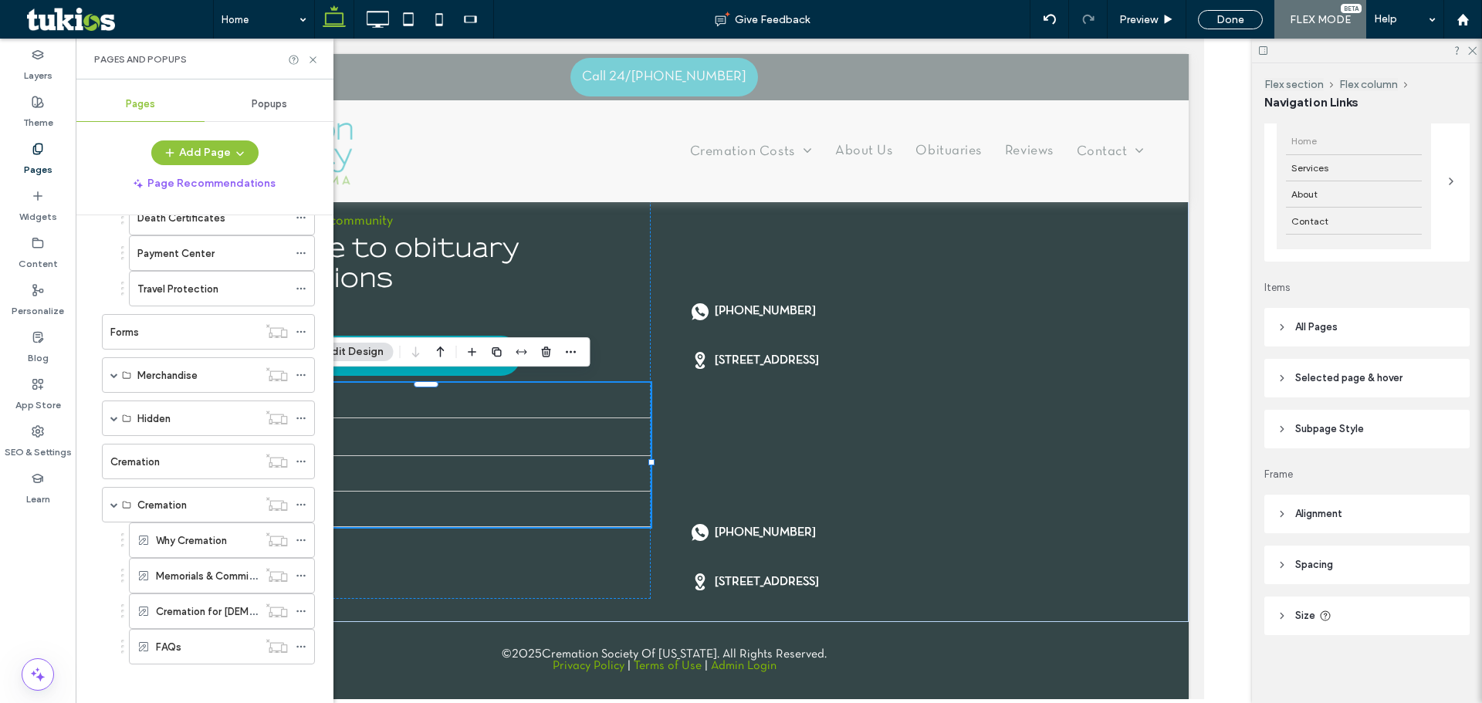
click at [1371, 330] on header "All Pages" at bounding box center [1366, 327] width 205 height 39
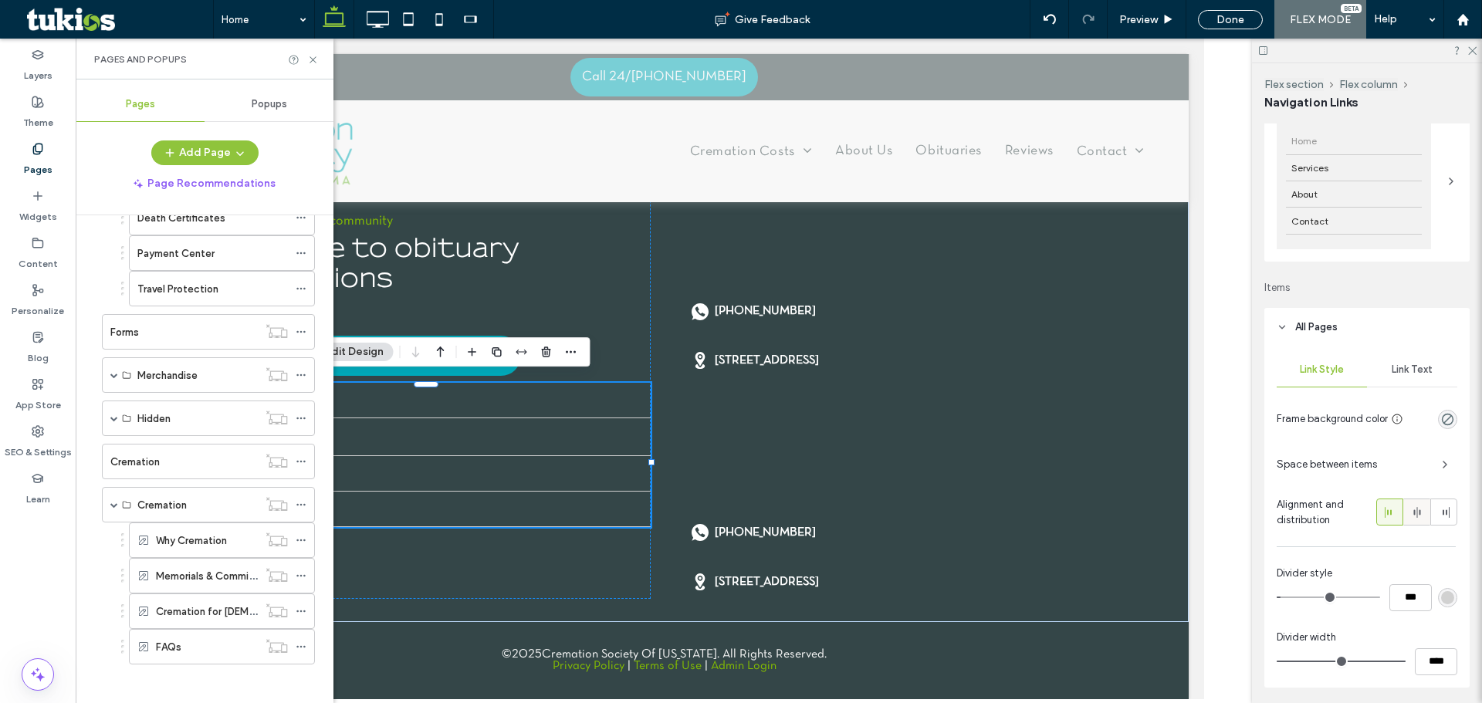
click at [1413, 520] on span at bounding box center [1417, 511] width 12 height 25
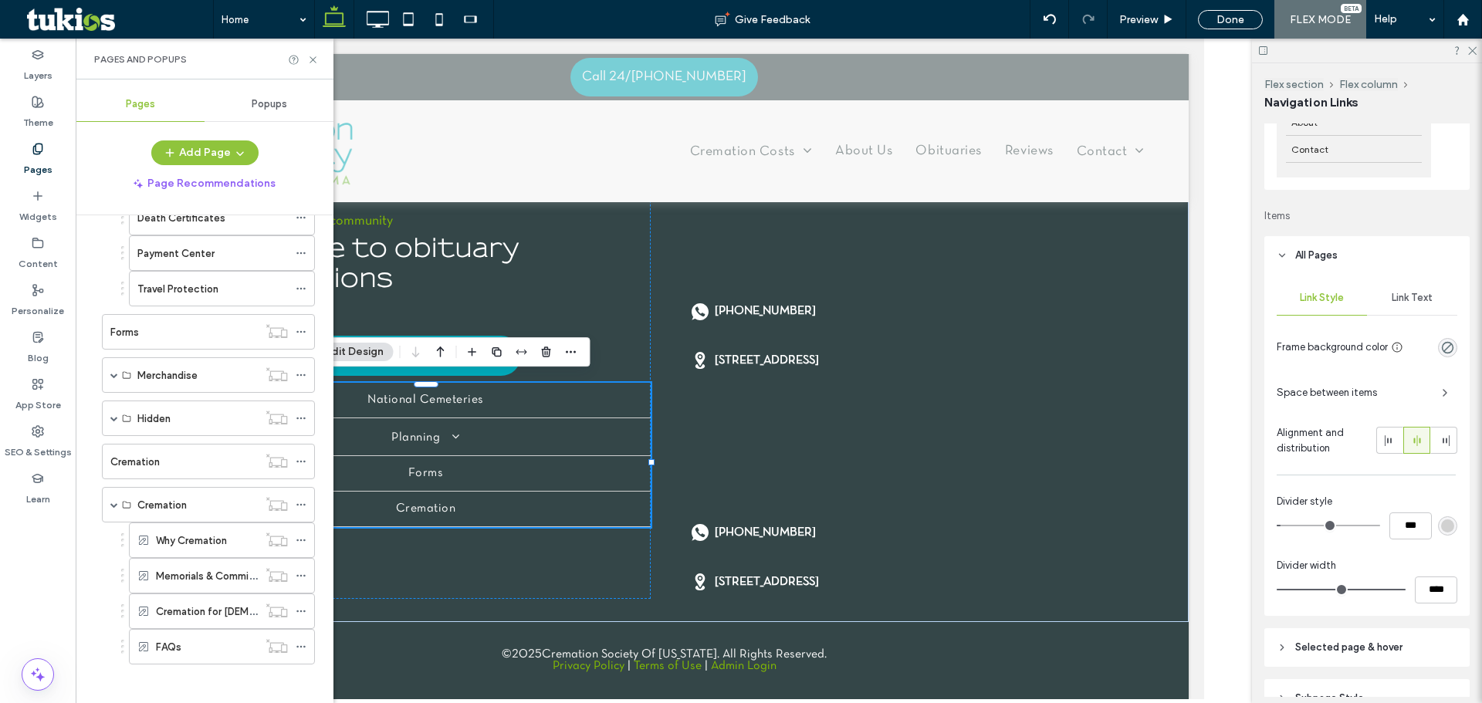
scroll to position [333, 0]
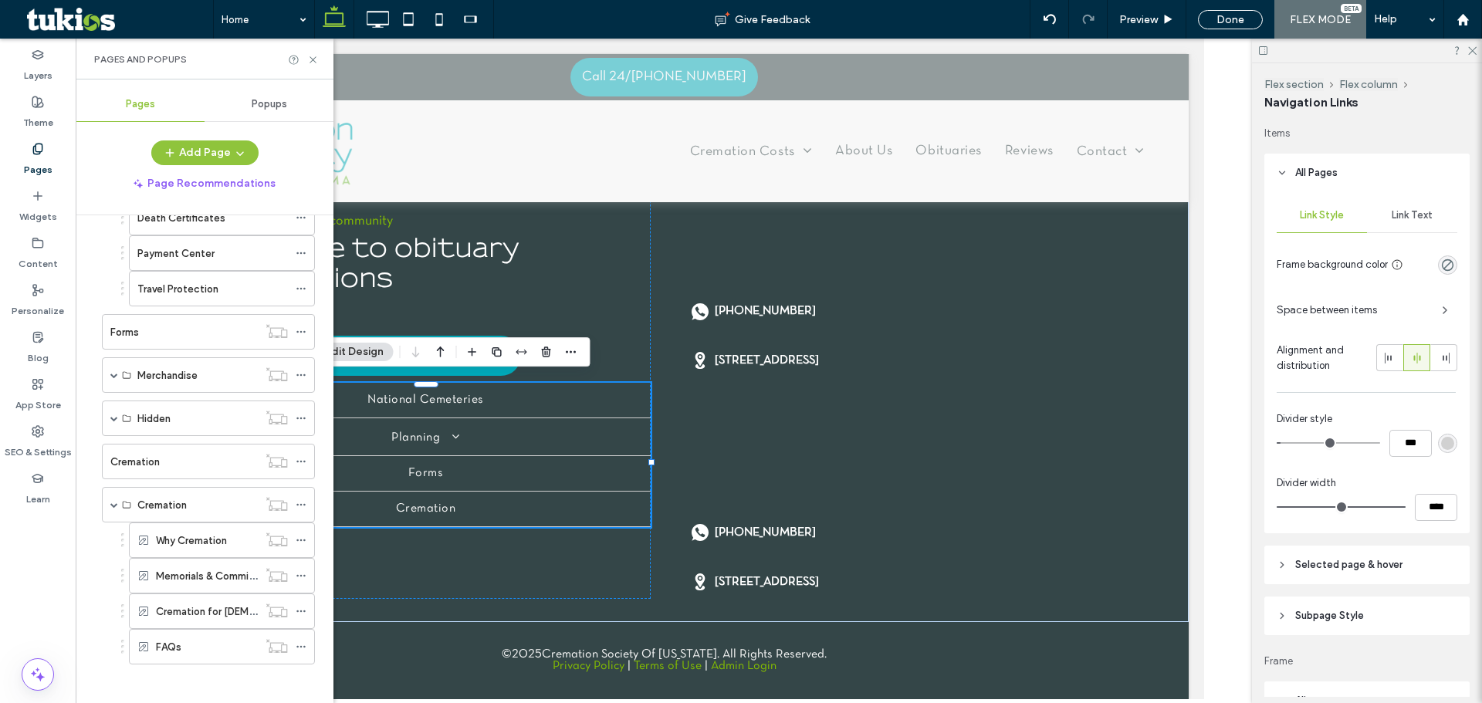
drag, startPoint x: 1276, startPoint y: 445, endPoint x: 1207, endPoint y: 447, distance: 68.7
click at [1232, 445] on div "Layers Theme Pages Widgets Content Personalize Blog App Store SEO & Settings Le…" at bounding box center [741, 371] width 1482 height 665
type input "*"
click at [1277, 443] on input "range" at bounding box center [1328, 443] width 103 height 2
type input "***"
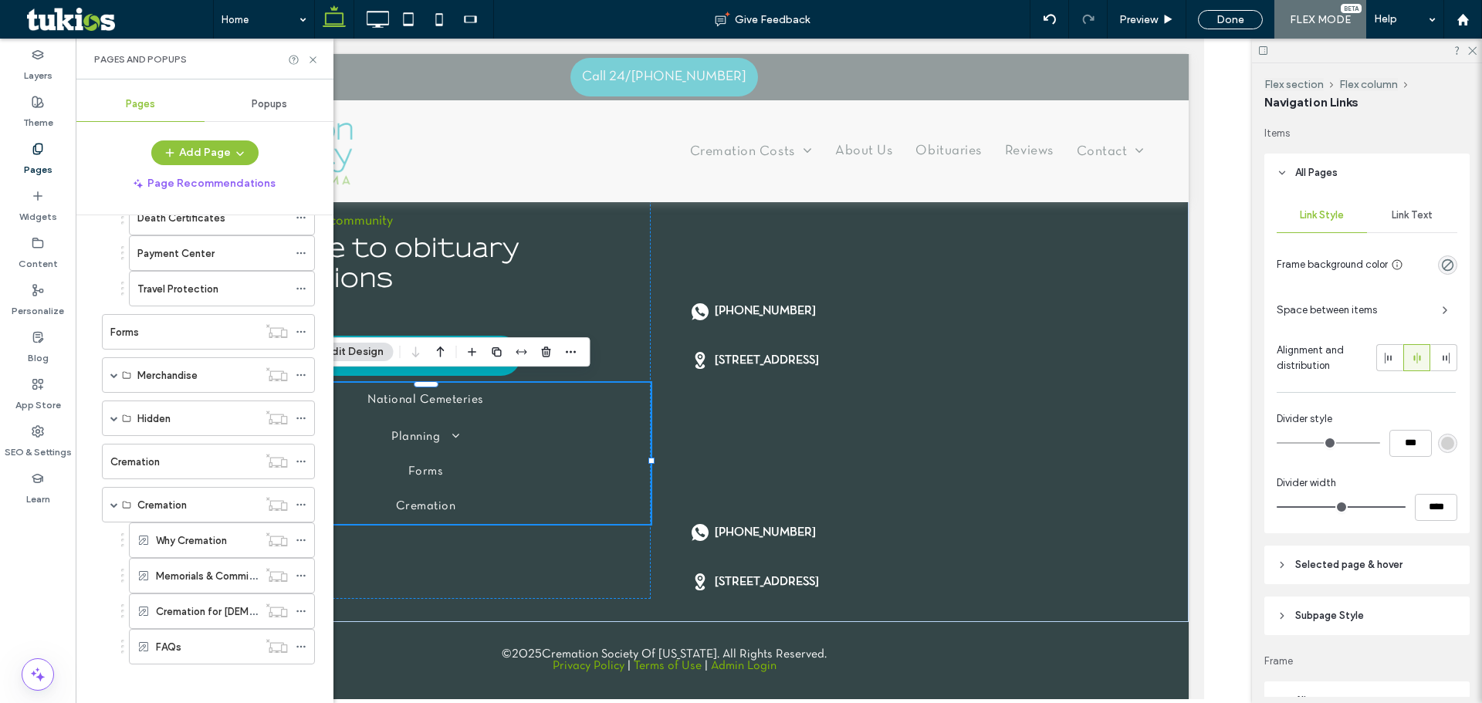
scroll to position [519, 0]
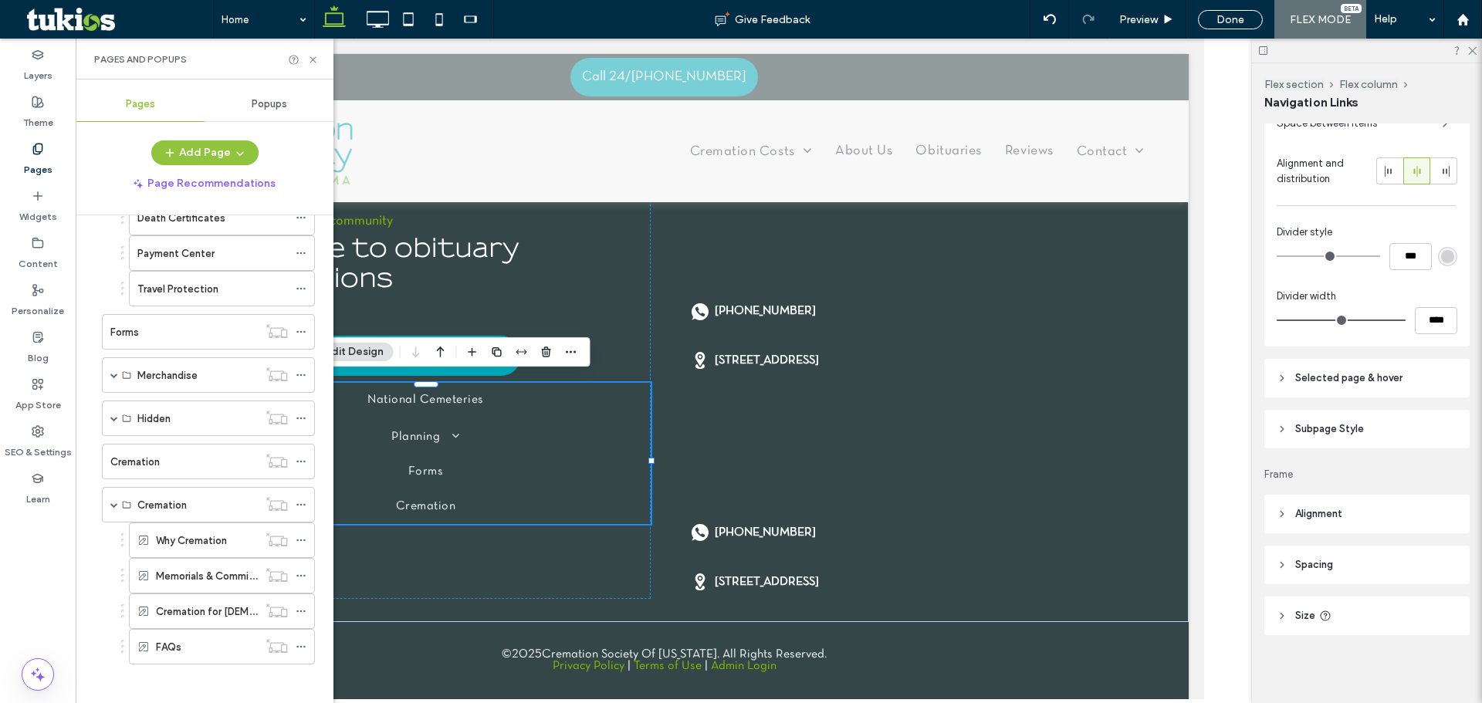
click at [1342, 383] on span "Selected page & hover" at bounding box center [1348, 377] width 107 height 15
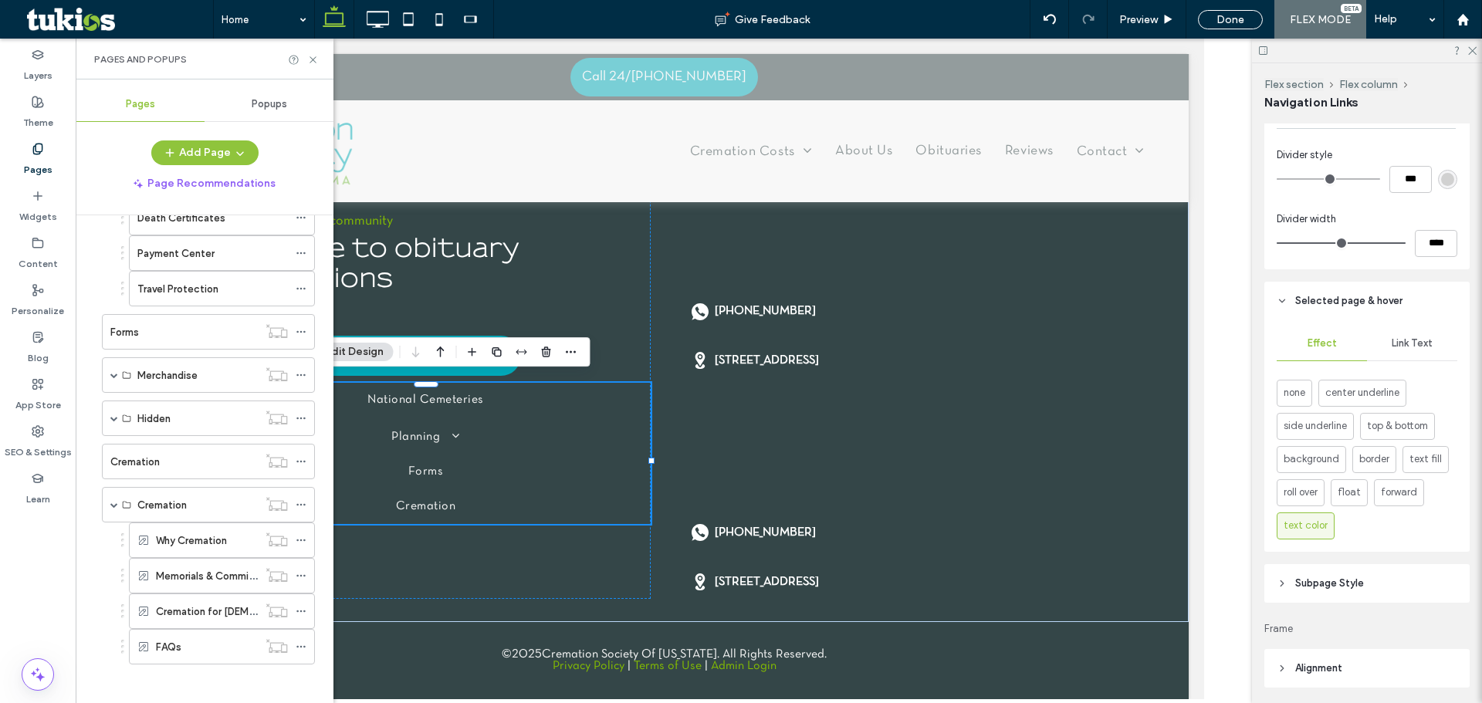
click at [1395, 341] on span "Link Text" at bounding box center [1412, 343] width 41 height 12
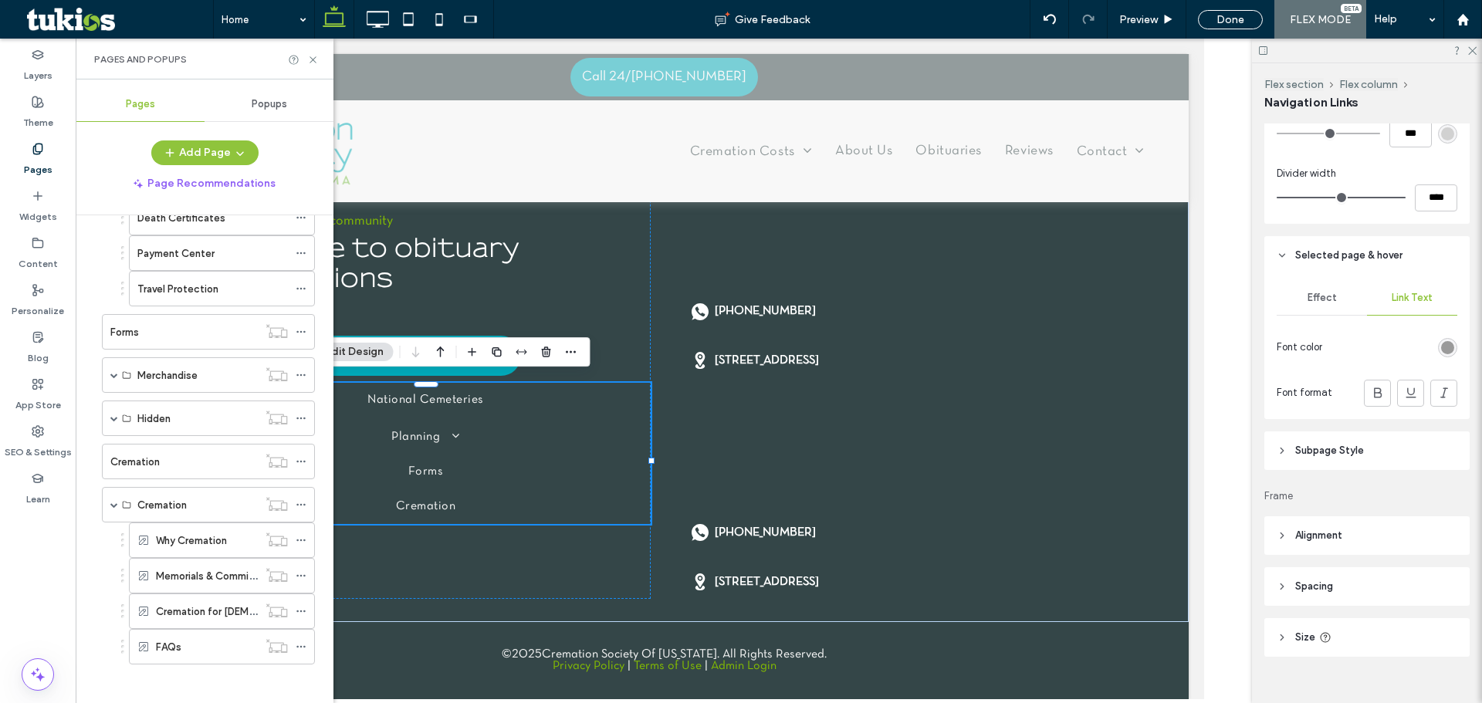
scroll to position [664, 0]
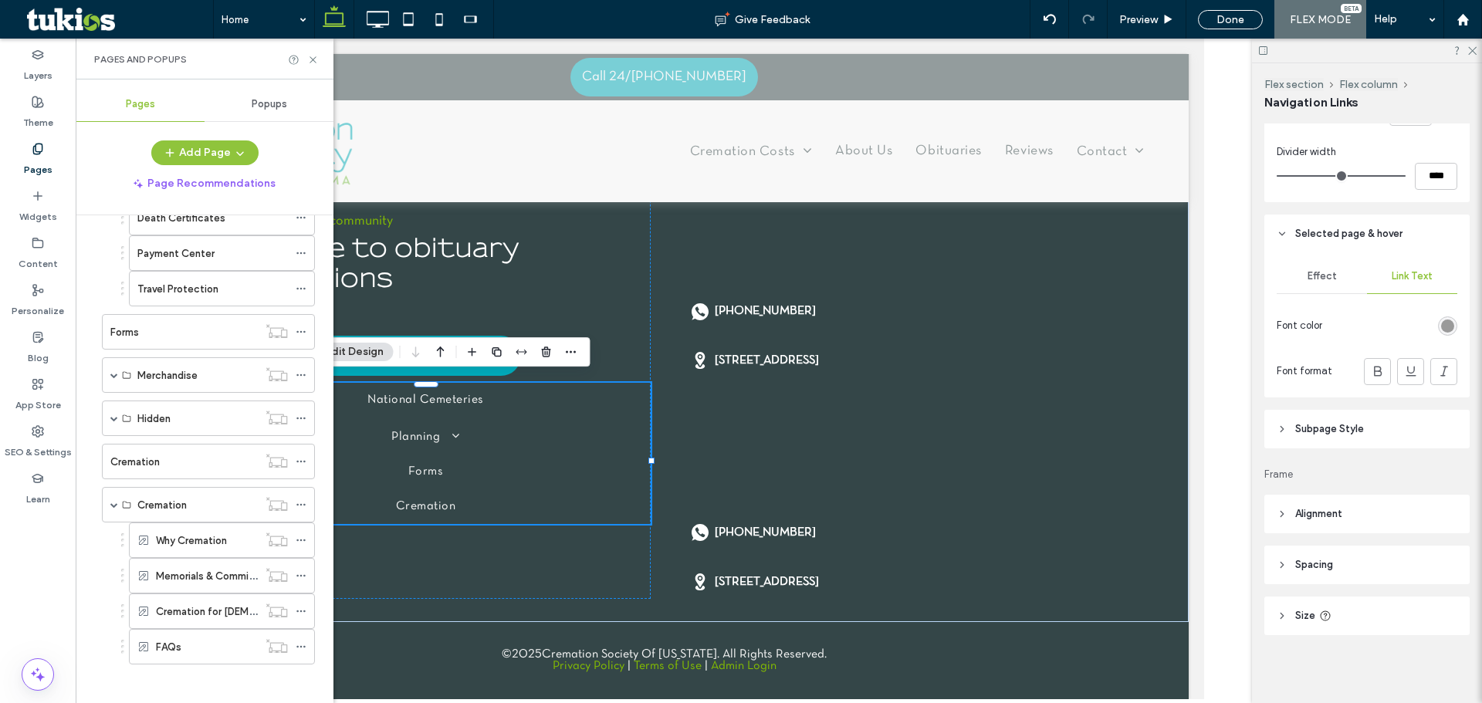
click at [1317, 281] on span "Effect" at bounding box center [1322, 276] width 29 height 12
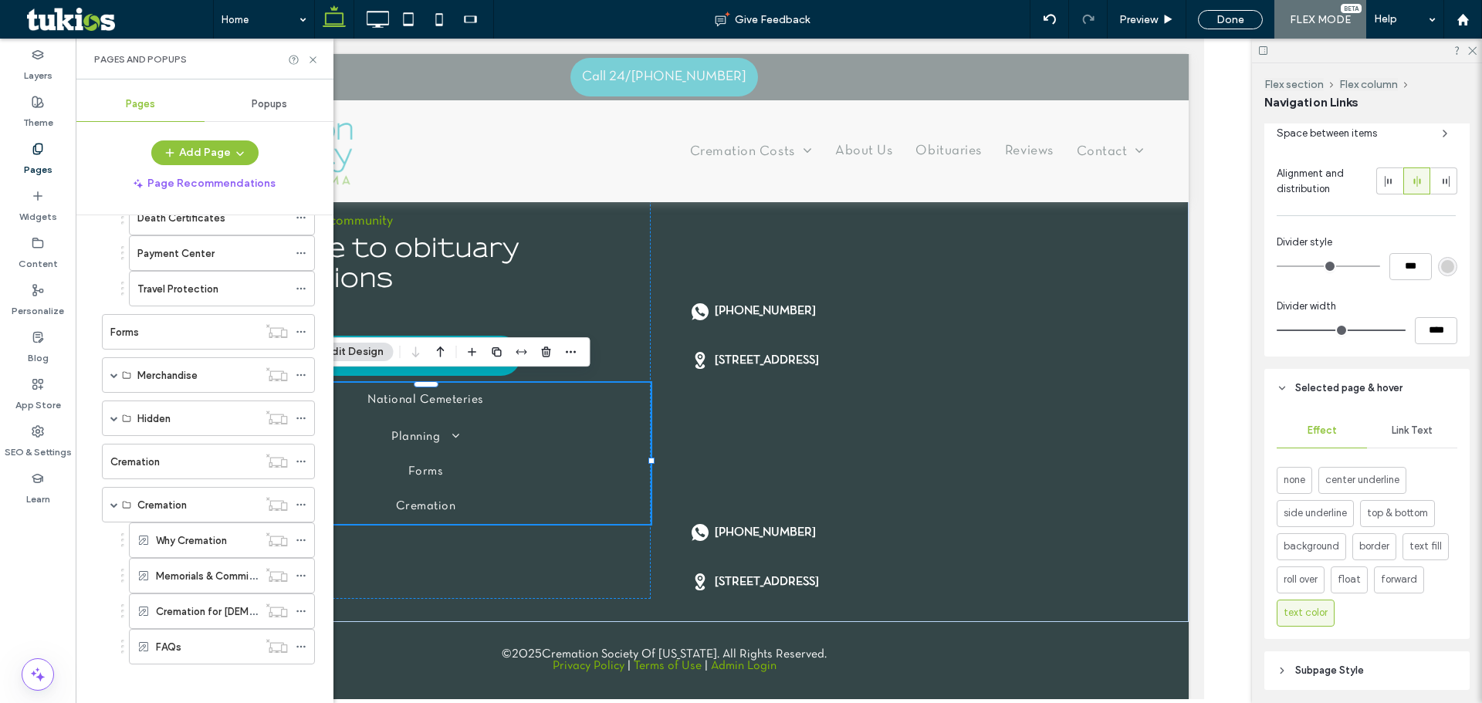
scroll to position [278, 0]
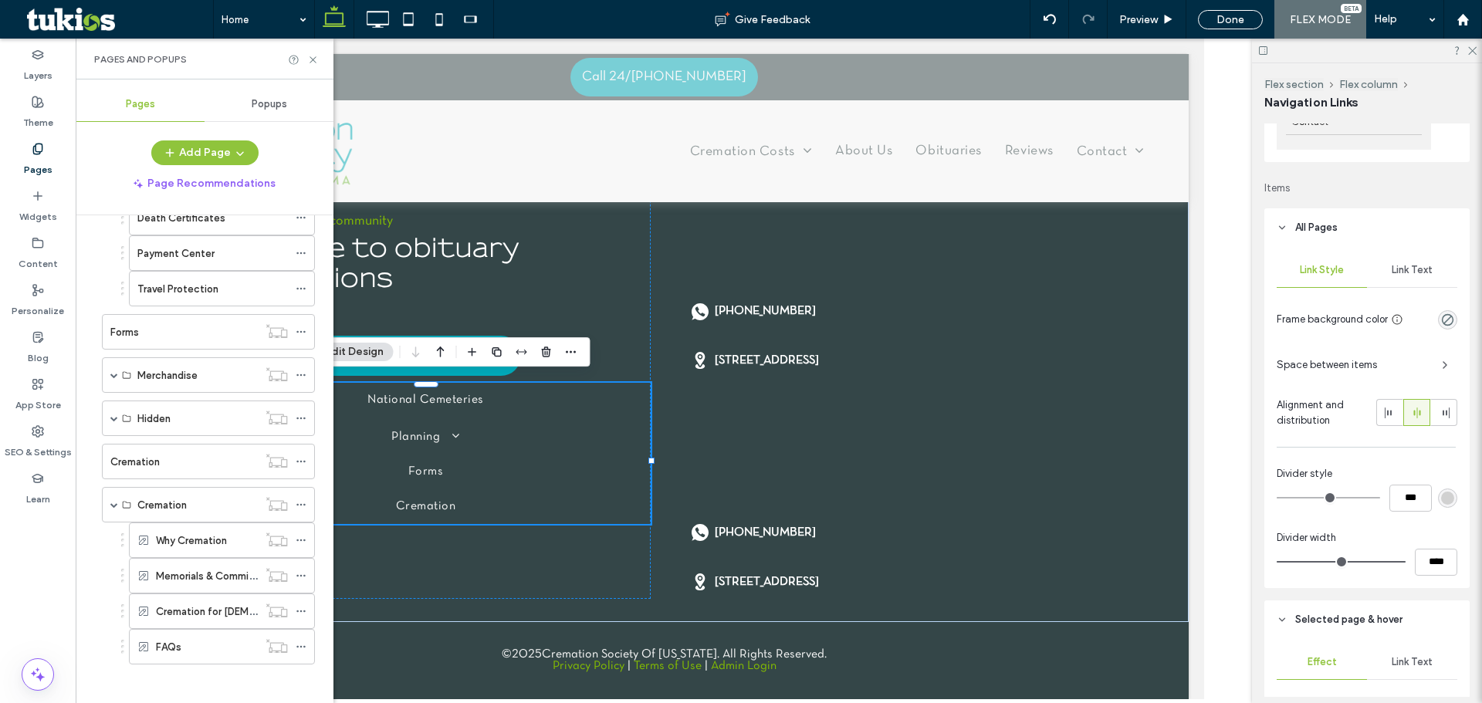
click at [1410, 262] on div "Link Text" at bounding box center [1412, 270] width 90 height 34
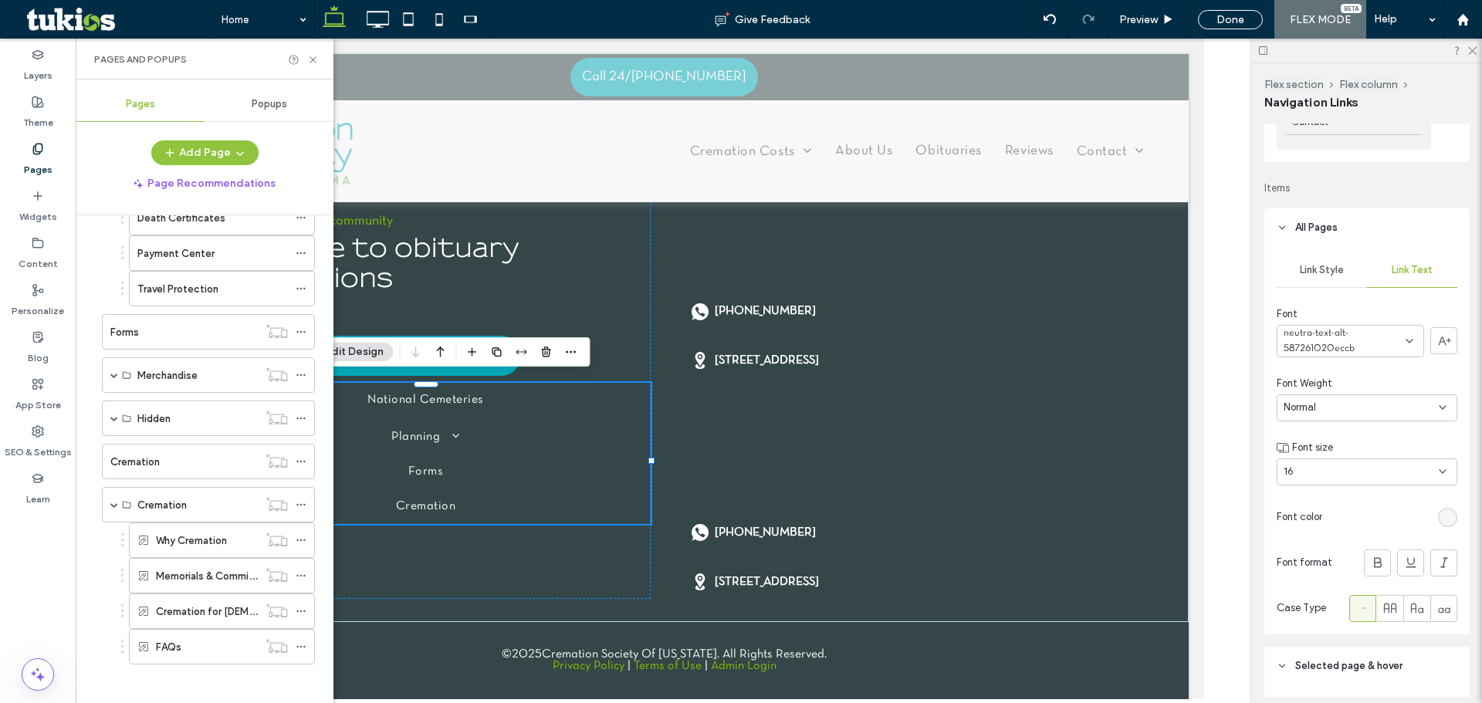
click at [1373, 470] on div "16" at bounding box center [1358, 471] width 148 height 15
click at [1332, 543] on div "18" at bounding box center [1362, 533] width 171 height 27
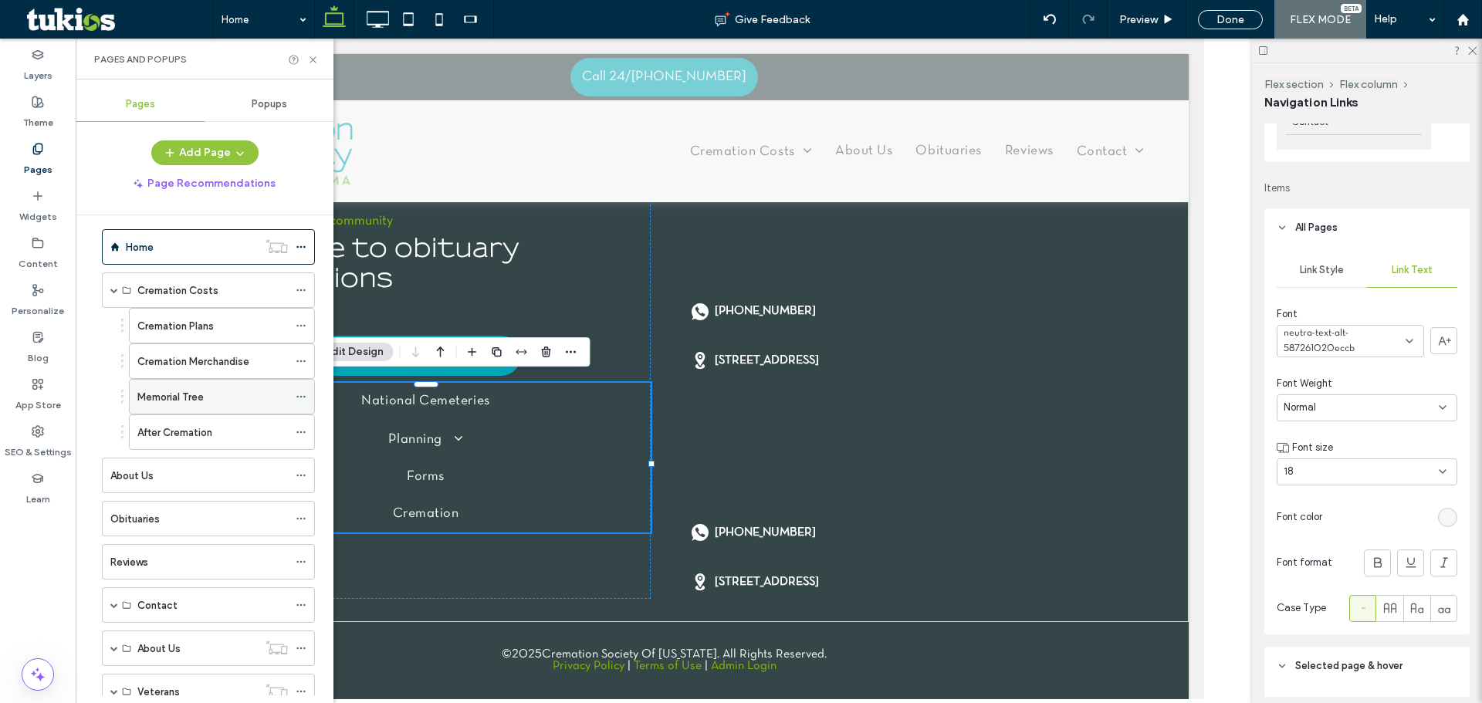
scroll to position [0, 0]
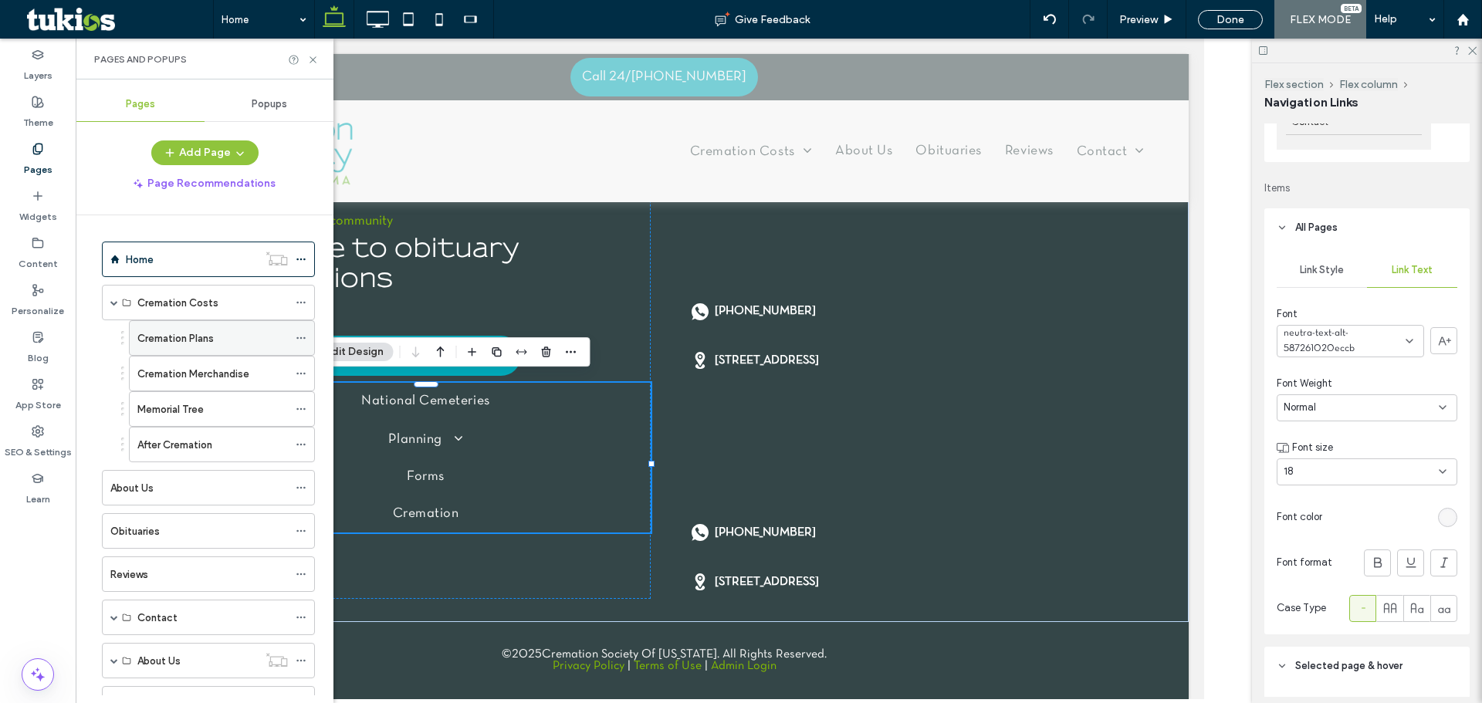
click at [218, 344] on div "Cremation Plans" at bounding box center [212, 338] width 151 height 16
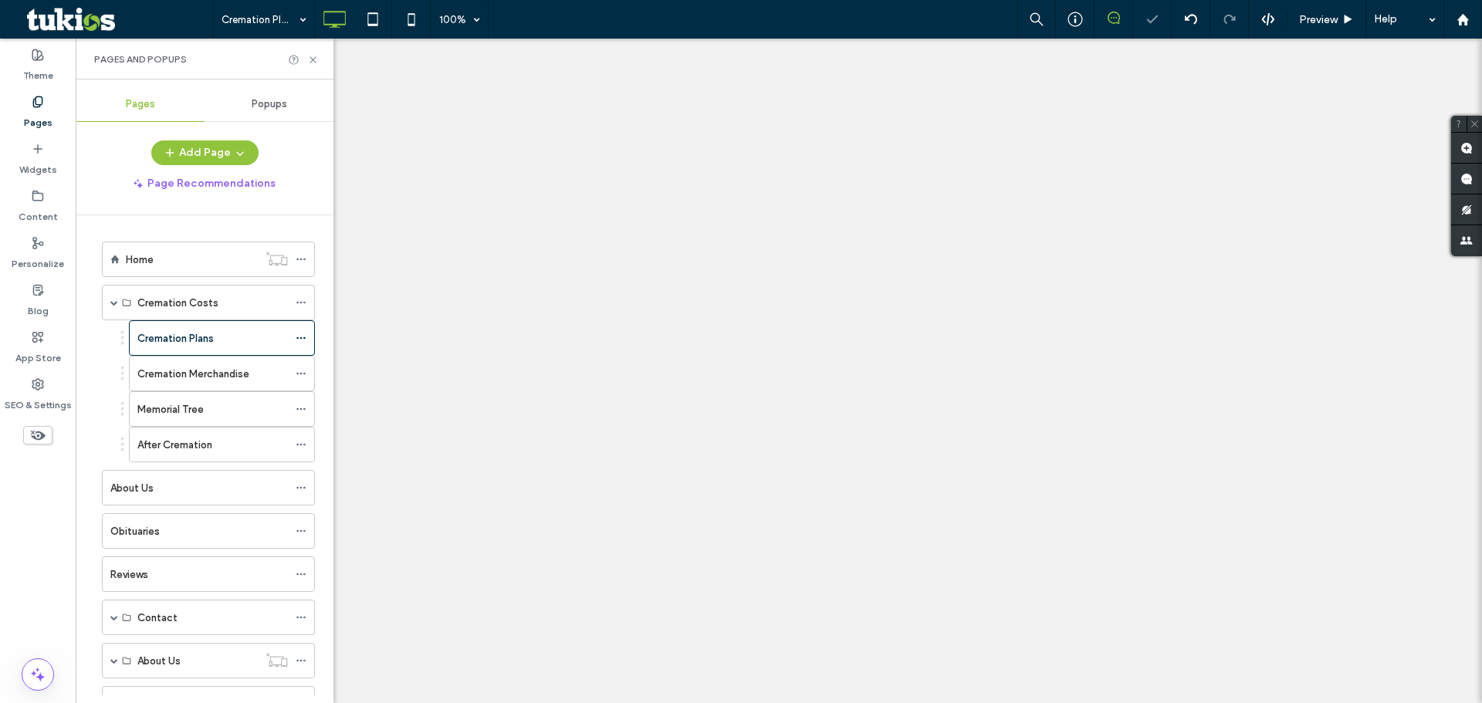
click at [312, 59] on icon at bounding box center [313, 60] width 12 height 12
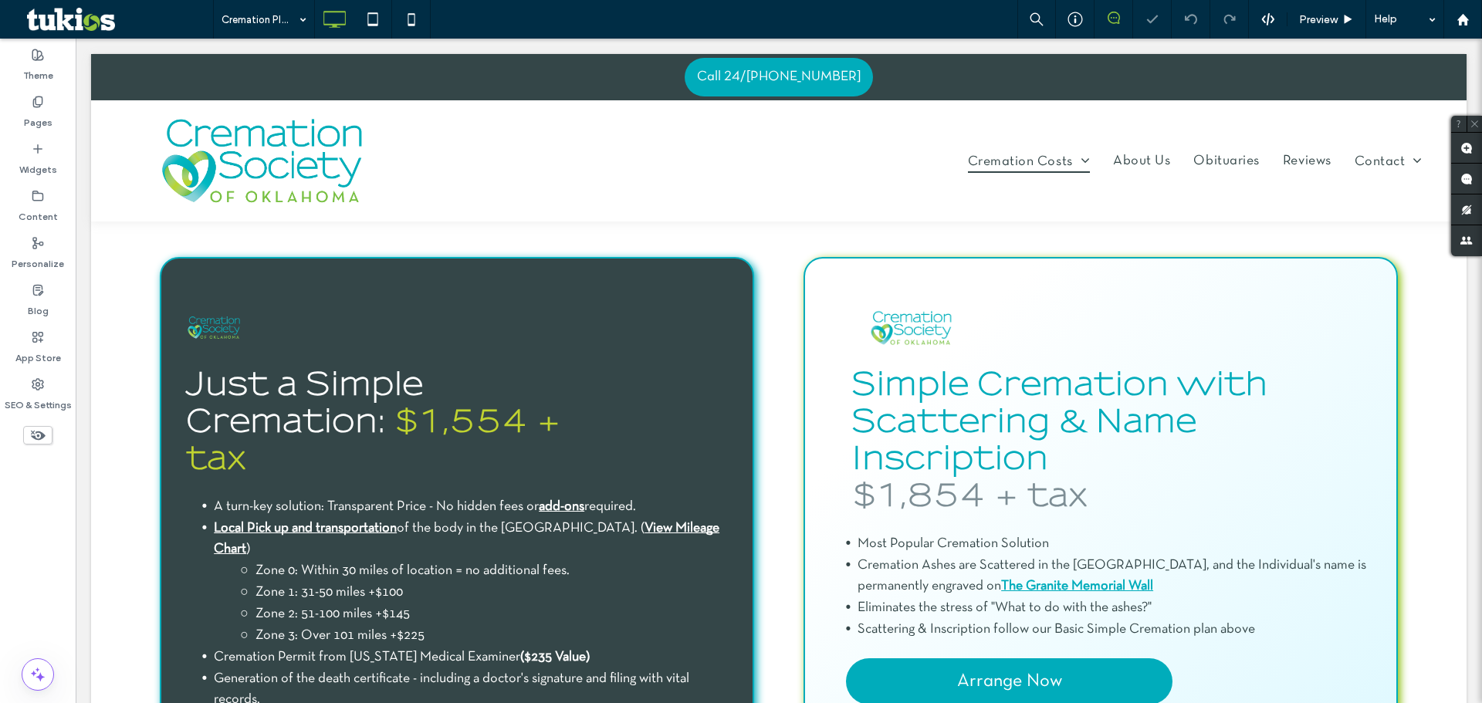
click at [44, 436] on use at bounding box center [38, 436] width 15 height 10
click at [38, 432] on use at bounding box center [37, 435] width 15 height 9
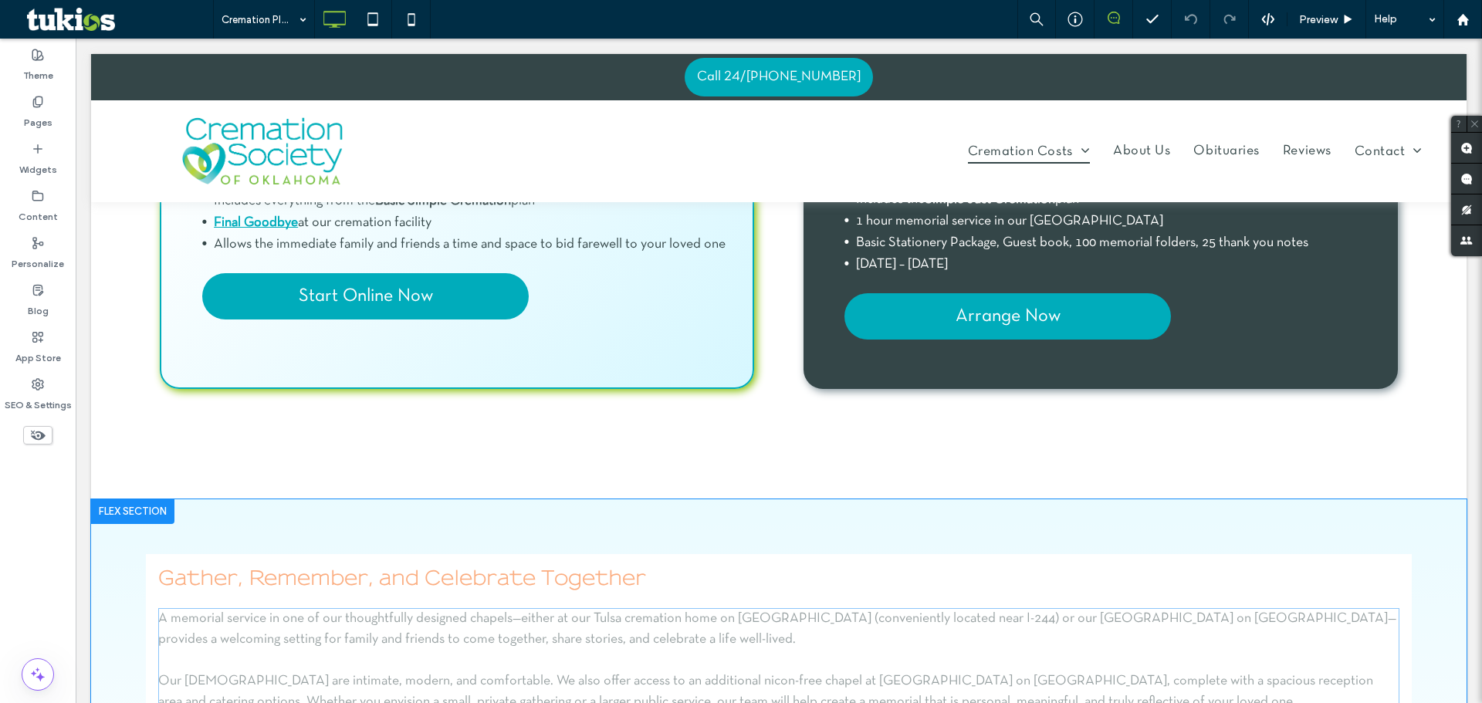
scroll to position [1235, 0]
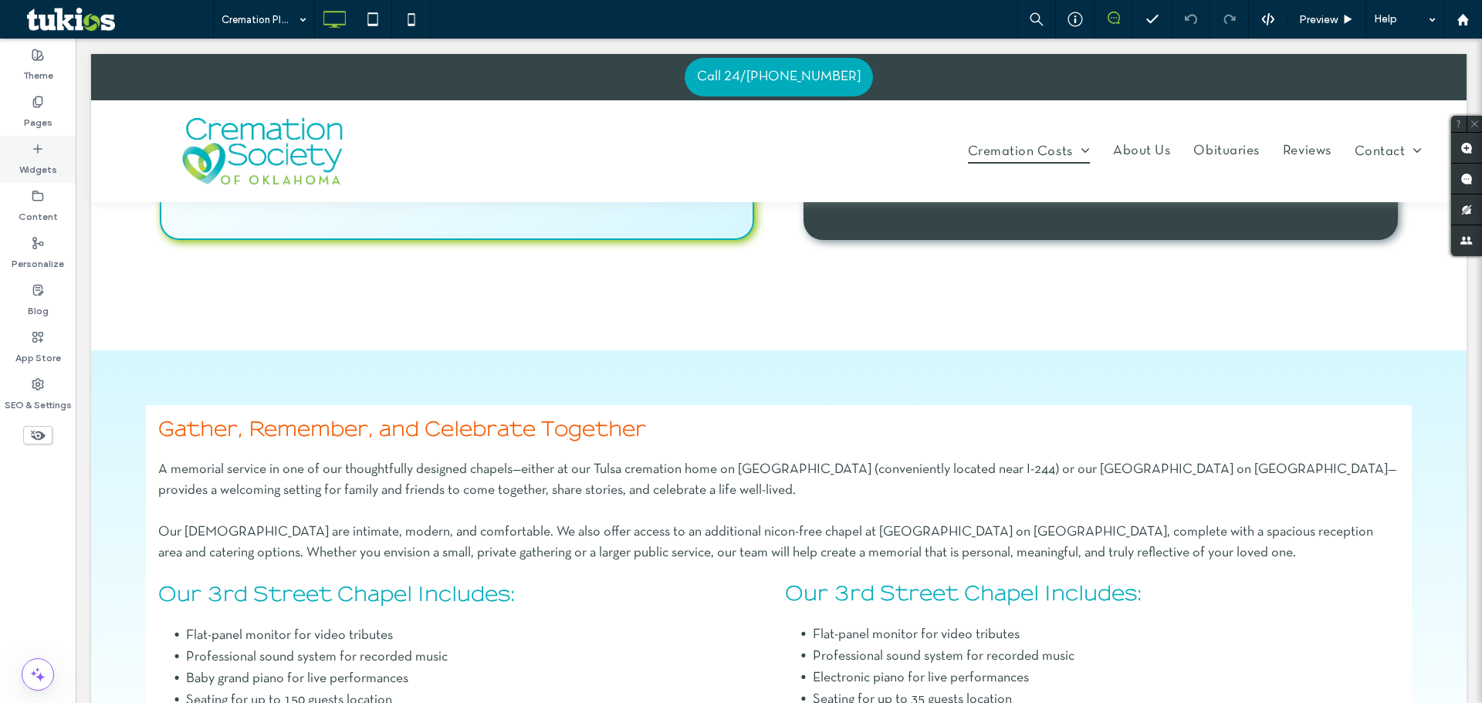
click at [36, 167] on label "Widgets" at bounding box center [38, 166] width 38 height 22
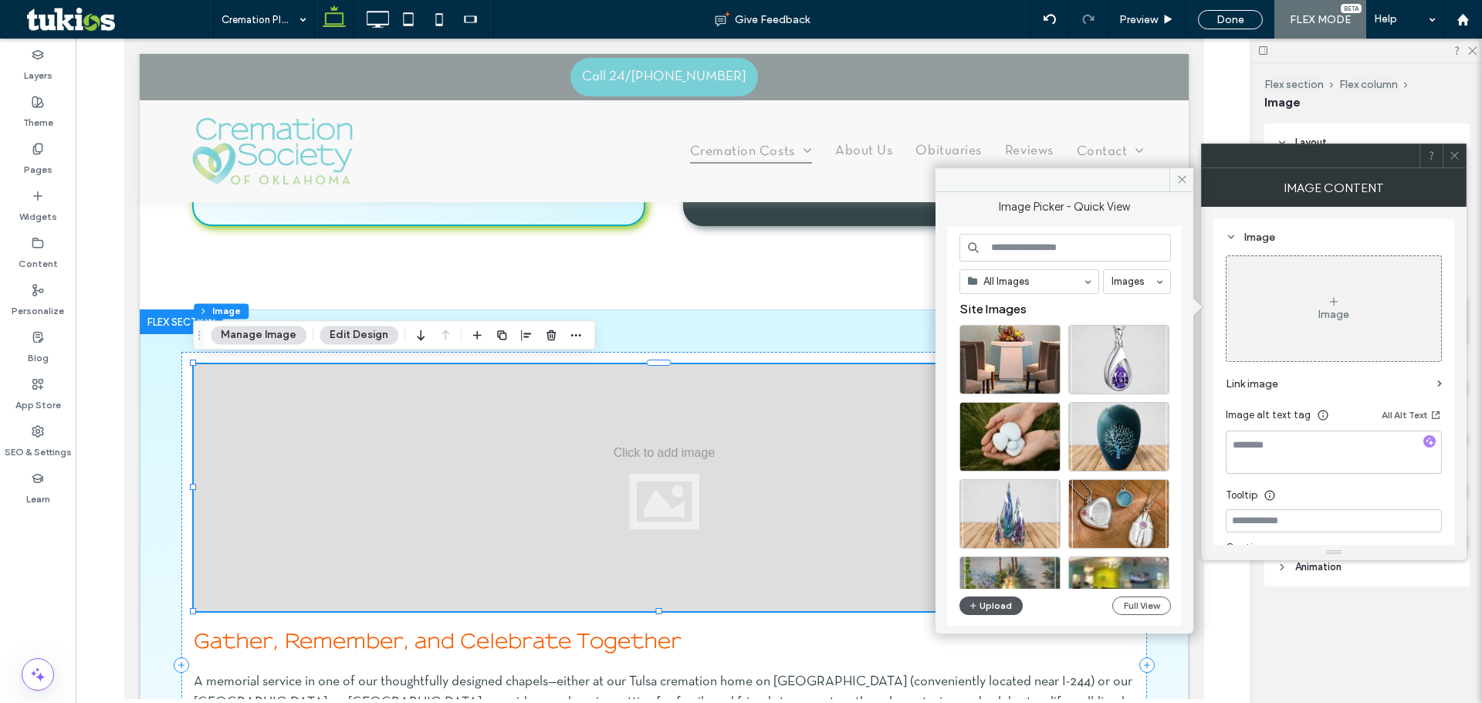
click at [996, 597] on button "Upload" at bounding box center [990, 606] width 63 height 19
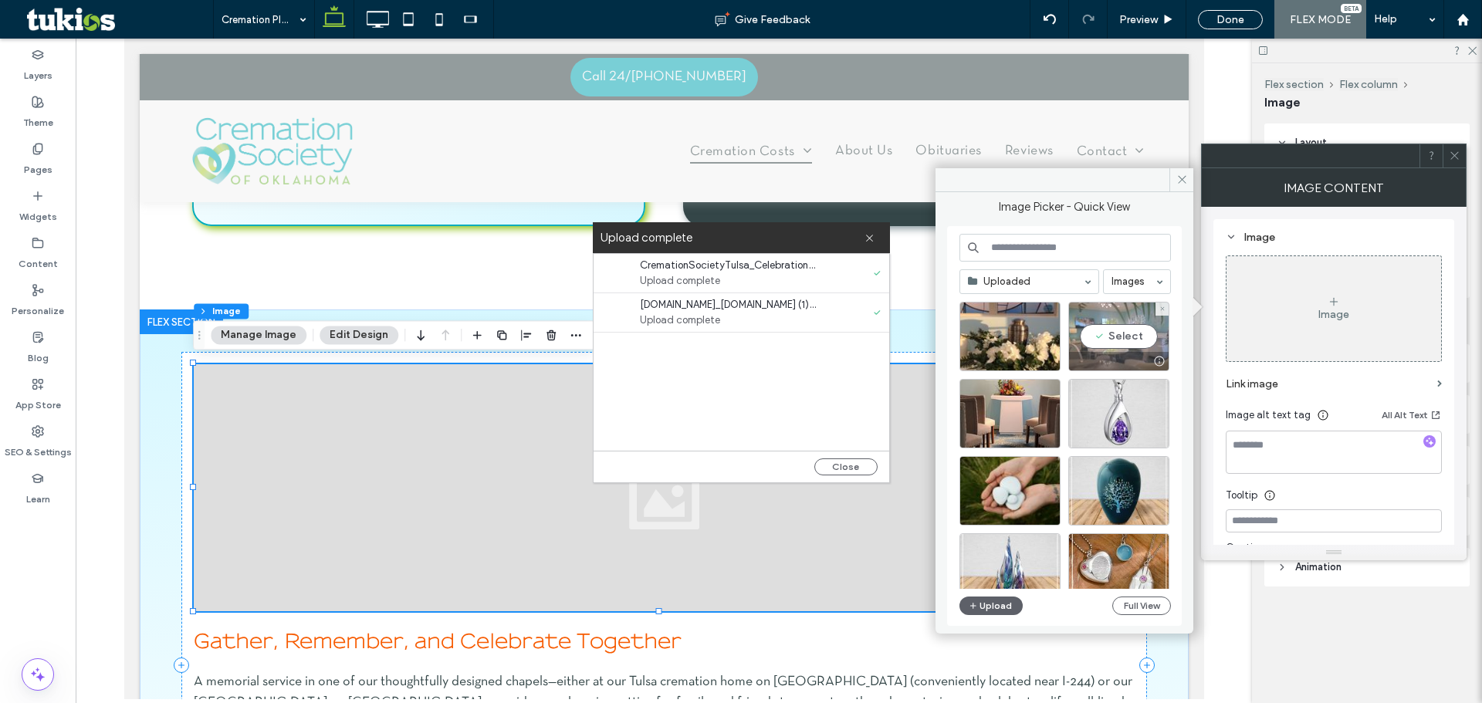
click at [1105, 337] on div "Select" at bounding box center [1118, 336] width 101 height 69
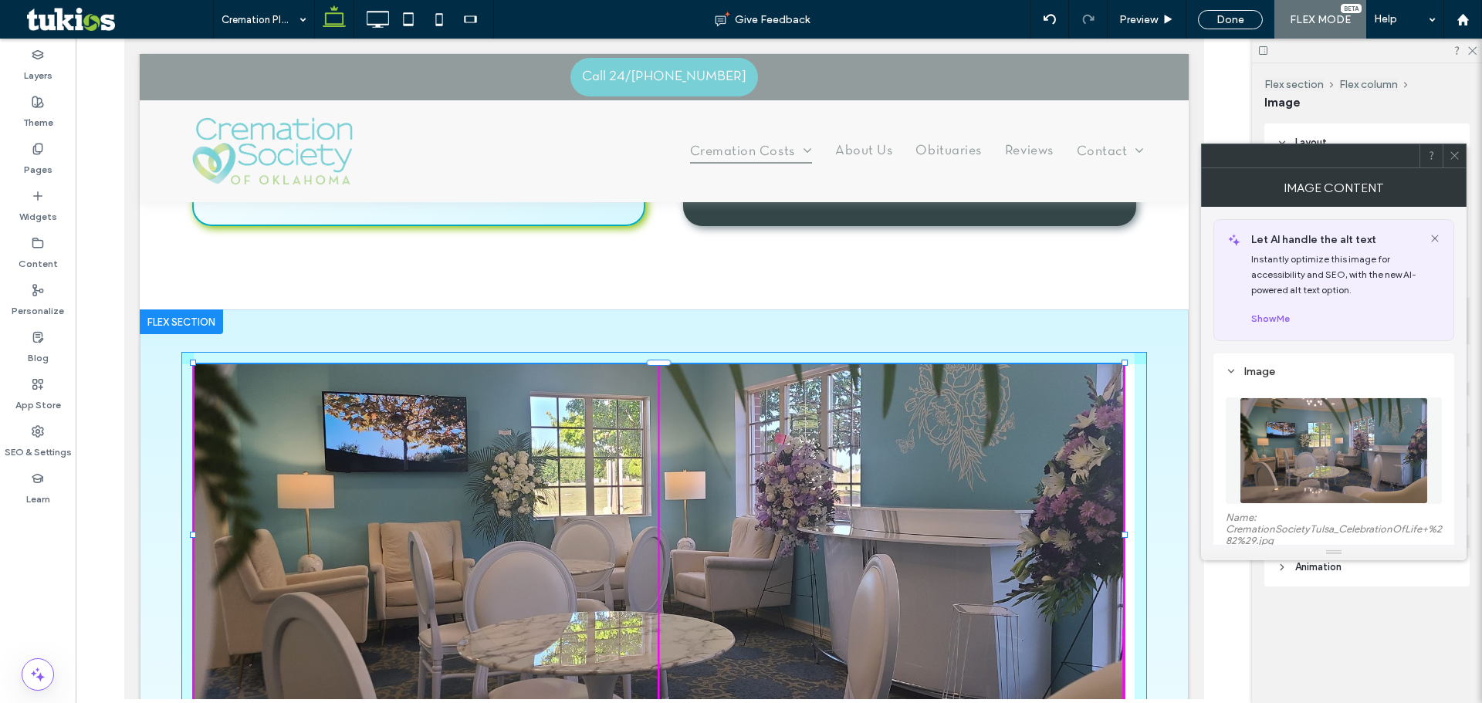
drag, startPoint x: 660, startPoint y: 610, endPoint x: 654, endPoint y: 658, distance: 48.3
click at [654, 658] on div "100% , 444px Gather, Remember, and Celebrate Together A memorial service in one…" at bounding box center [663, 713] width 1049 height 807
type input "***"
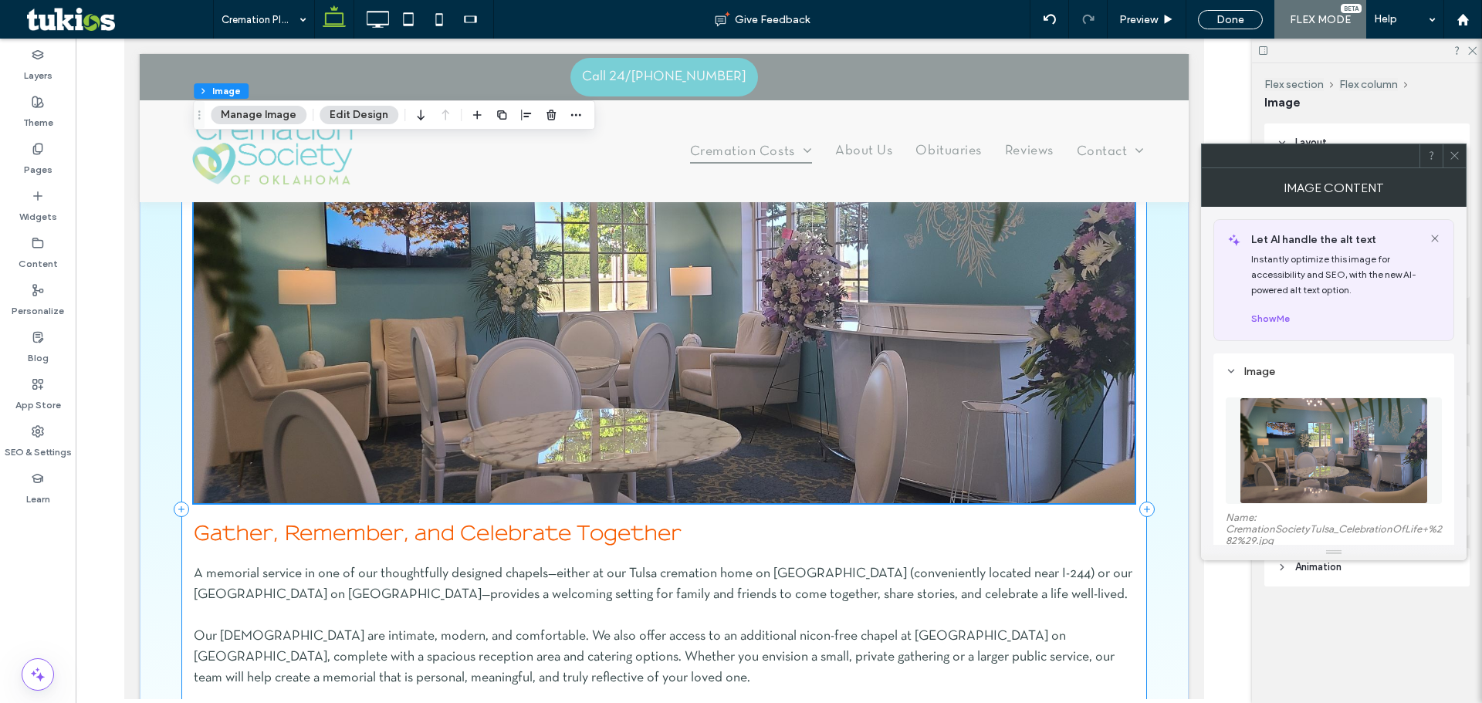
scroll to position [1467, 0]
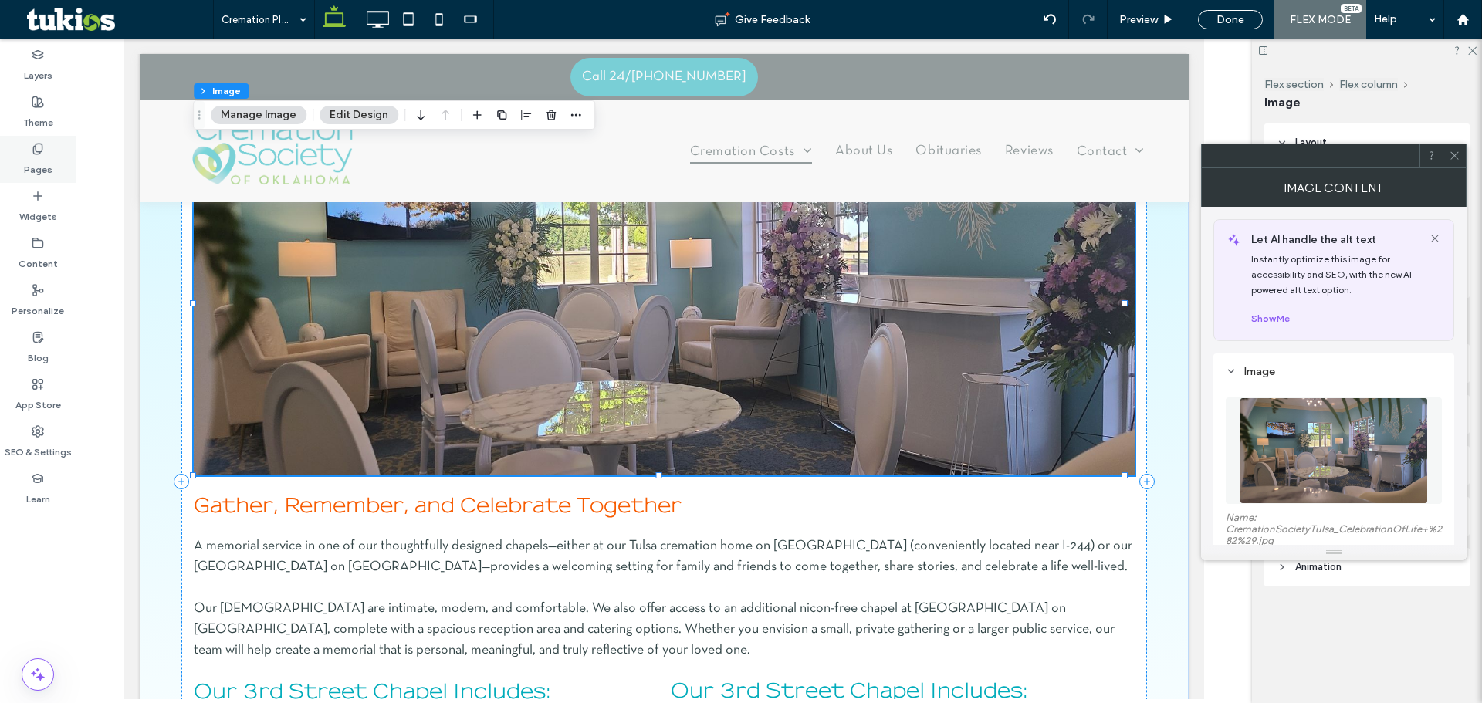
click at [53, 157] on div "Pages" at bounding box center [38, 159] width 76 height 47
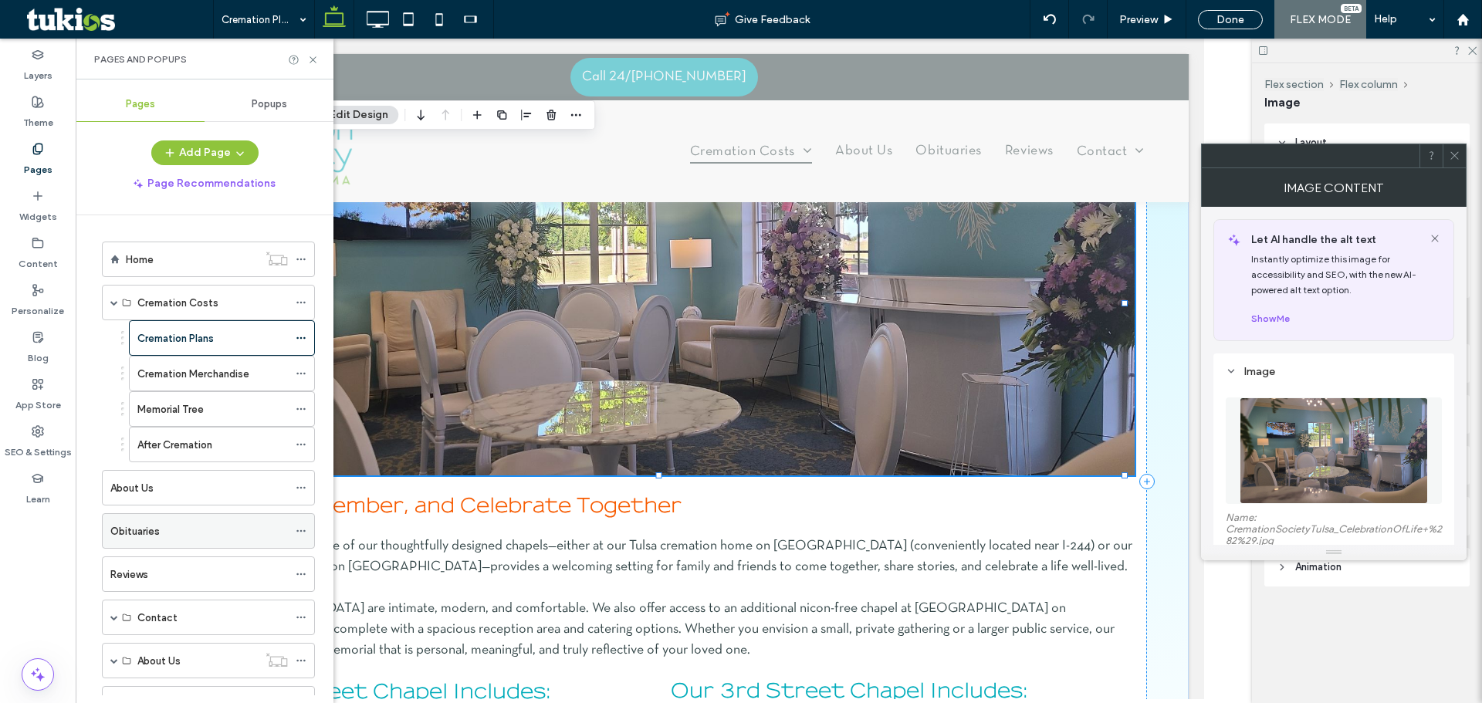
scroll to position [154, 0]
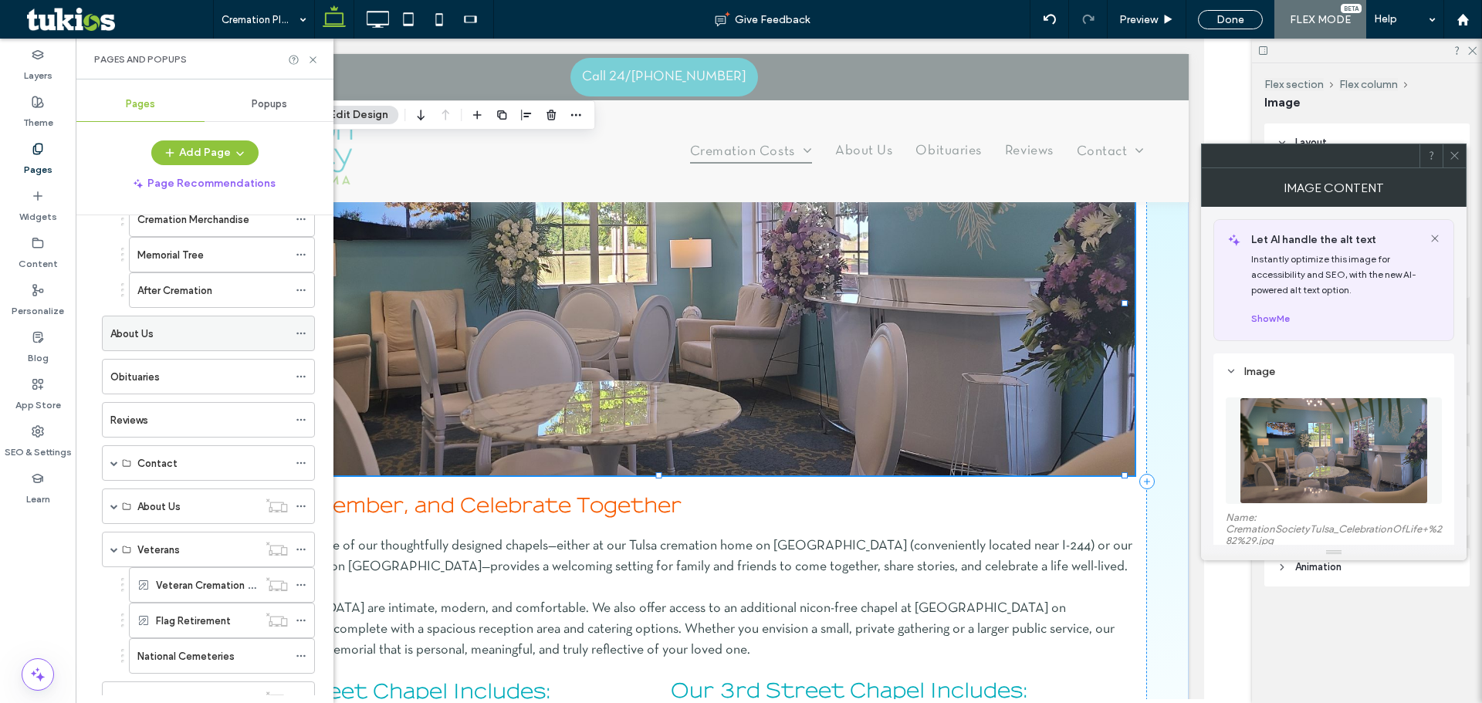
click at [154, 327] on div "About Us" at bounding box center [199, 334] width 178 height 16
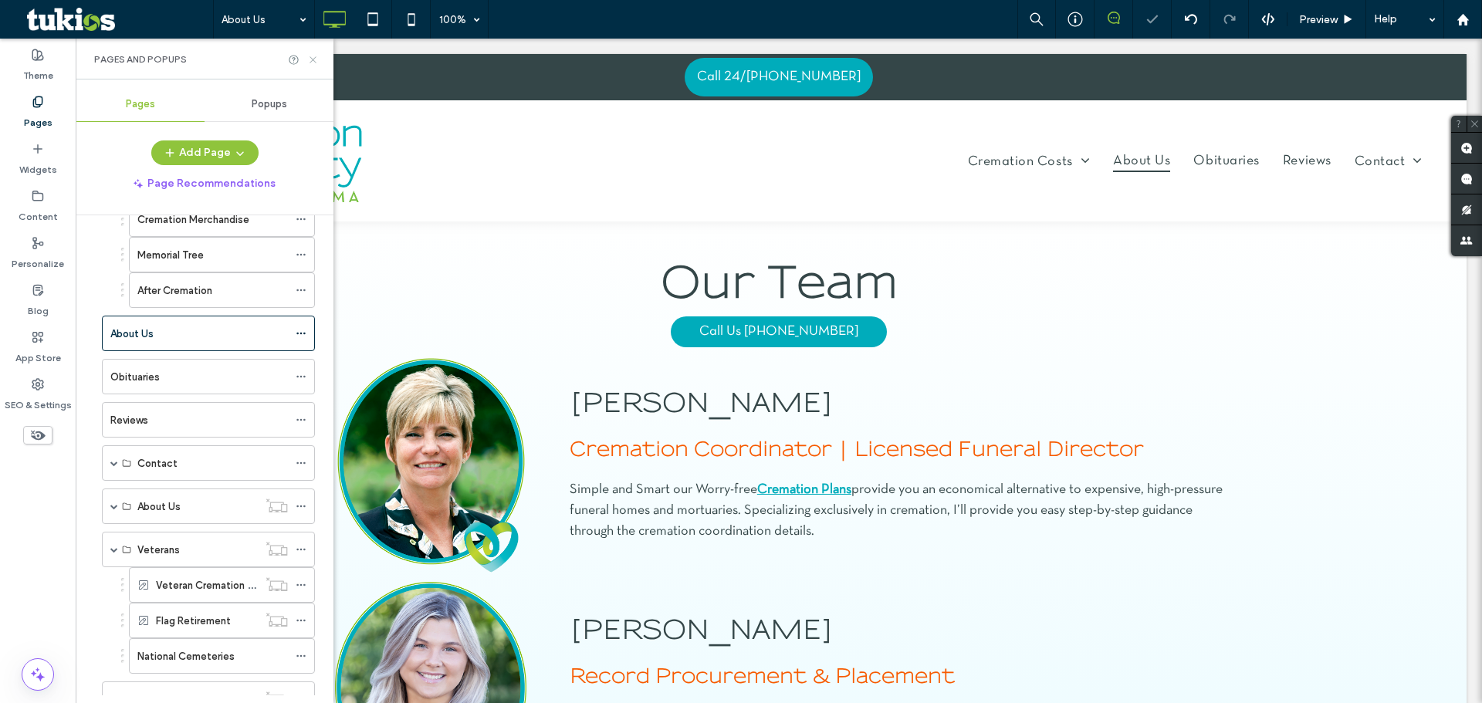
click at [314, 59] on use at bounding box center [313, 59] width 6 height 6
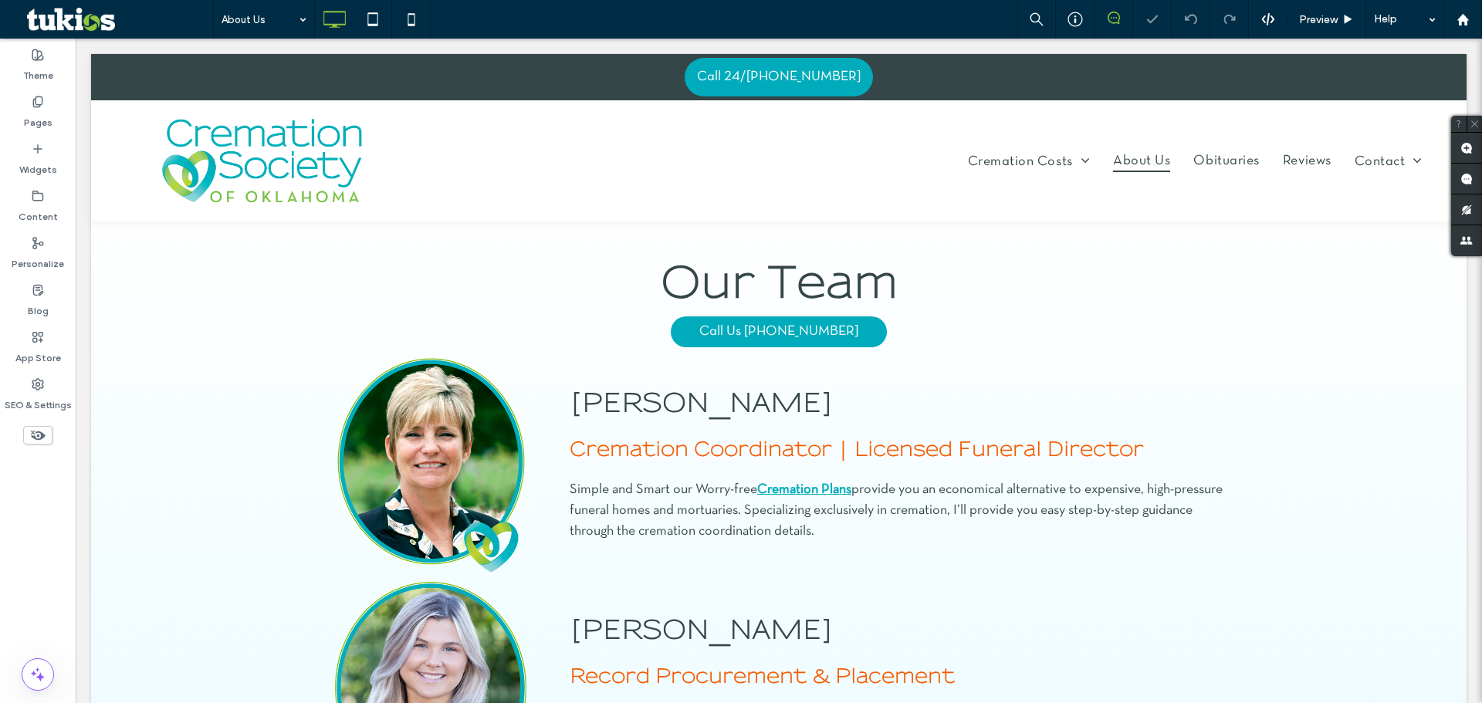
click at [35, 435] on icon at bounding box center [37, 435] width 17 height 17
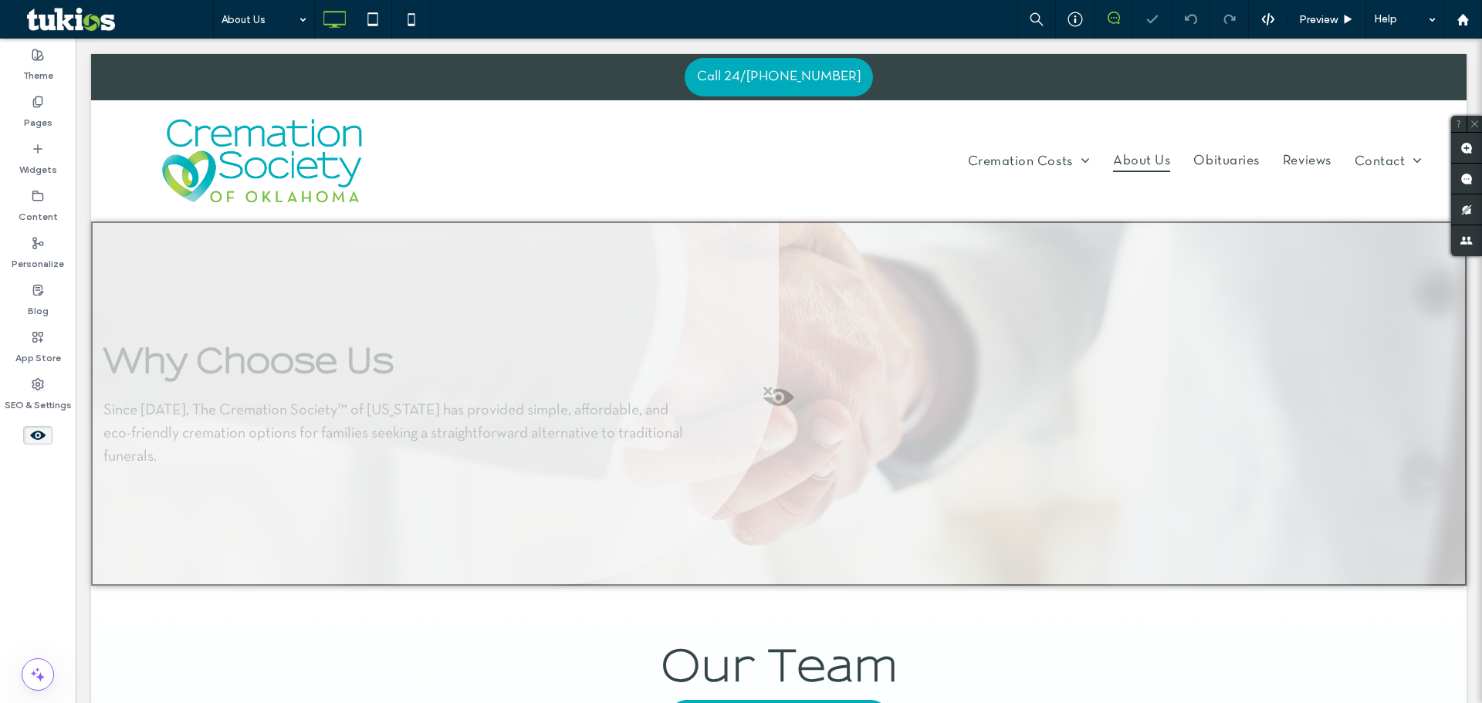
click at [702, 384] on div at bounding box center [778, 404] width 1375 height 364
click at [739, 389] on div "Unhide? Yes" at bounding box center [703, 403] width 124 height 39
click at [736, 398] on button "Yes" at bounding box center [725, 403] width 48 height 19
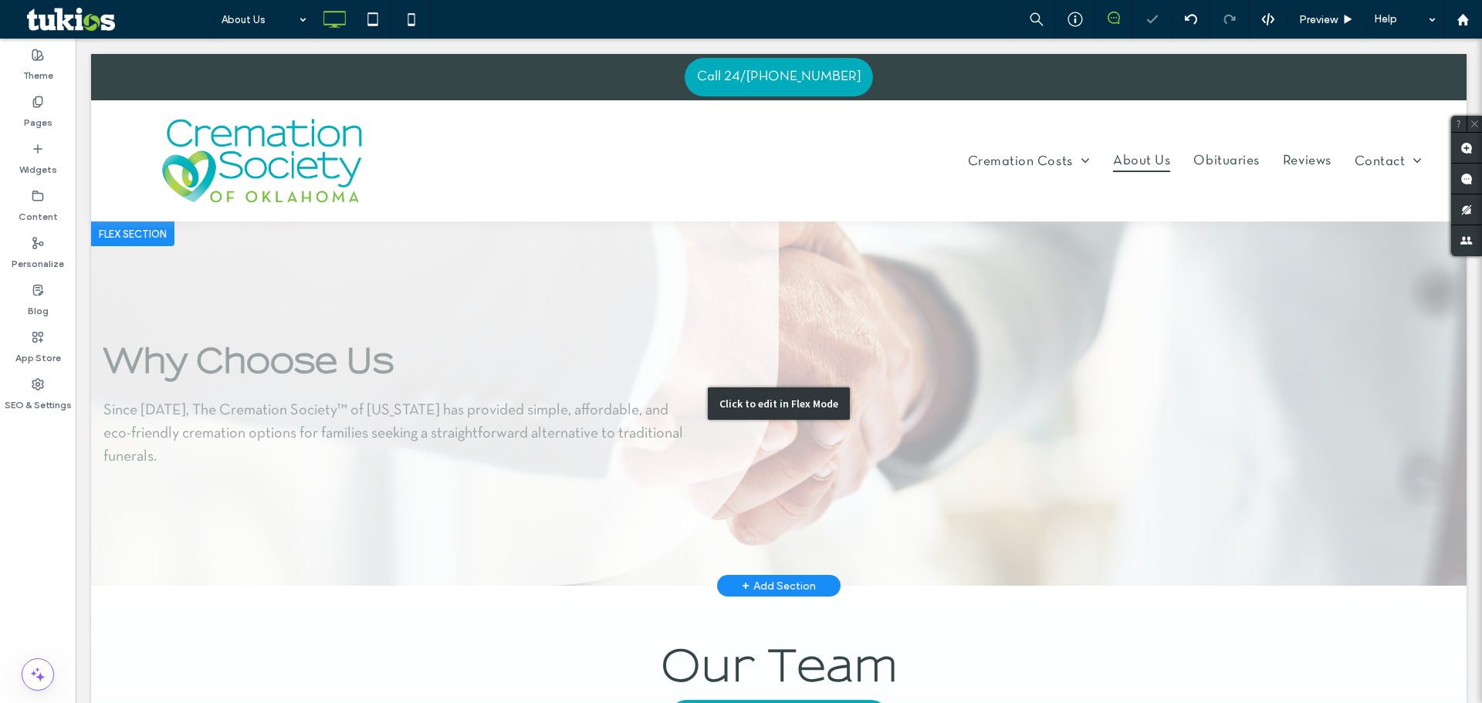
click at [866, 367] on div "Click to edit in Flex Mode" at bounding box center [778, 404] width 1375 height 364
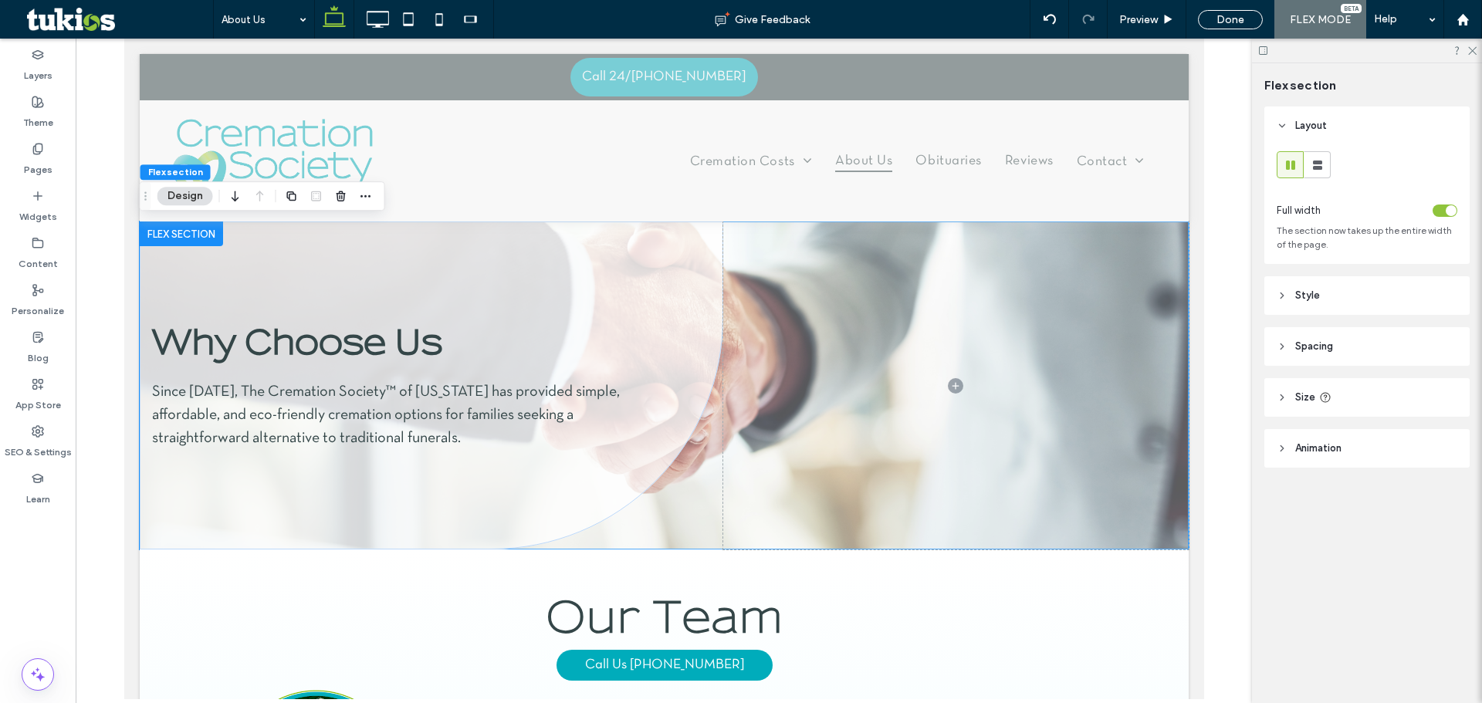
click at [1388, 310] on header "Style" at bounding box center [1366, 295] width 205 height 39
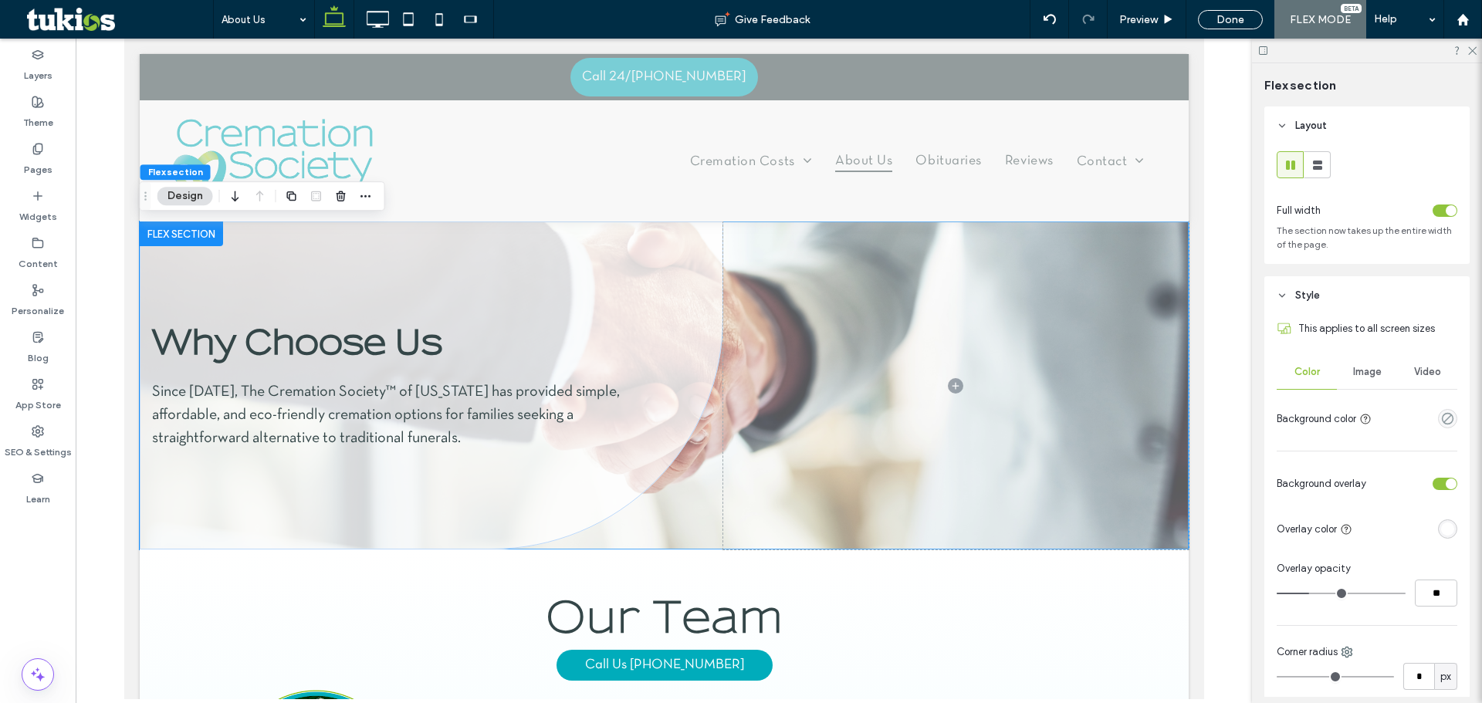
click at [1356, 364] on div "Image" at bounding box center [1367, 372] width 60 height 34
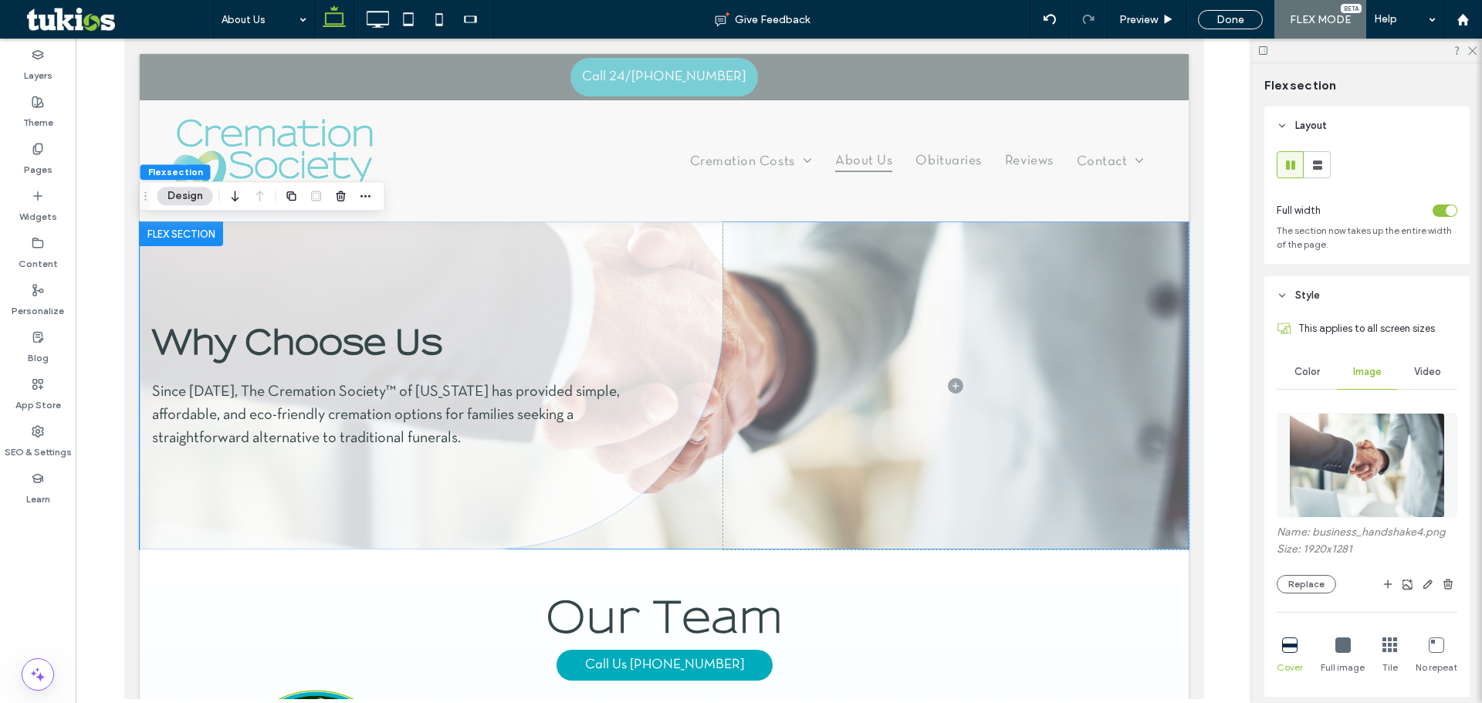
click at [1362, 441] on img at bounding box center [1367, 465] width 157 height 105
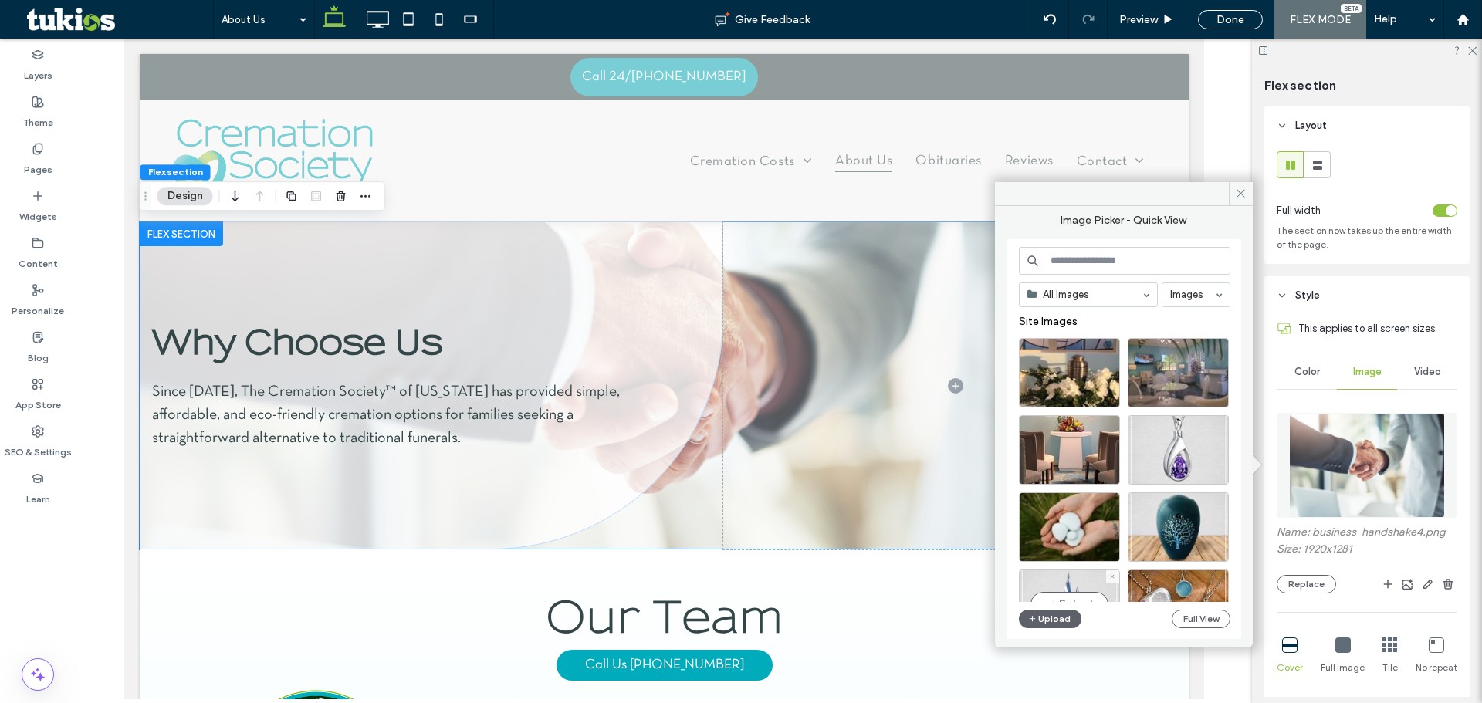
click at [1054, 607] on div "All Images Images Site Images Select Upload Full View" at bounding box center [1124, 439] width 211 height 385
click at [1058, 624] on button "Upload" at bounding box center [1050, 619] width 63 height 19
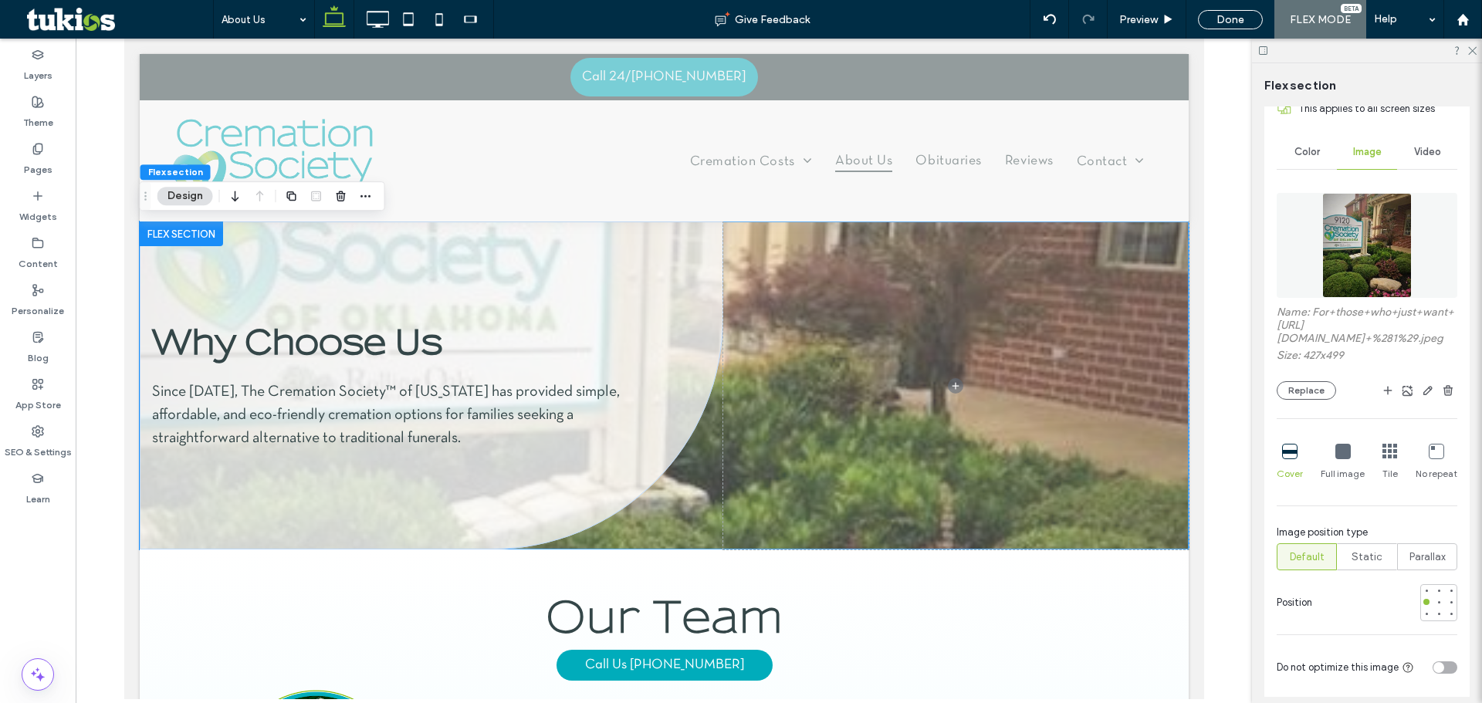
scroll to position [309, 0]
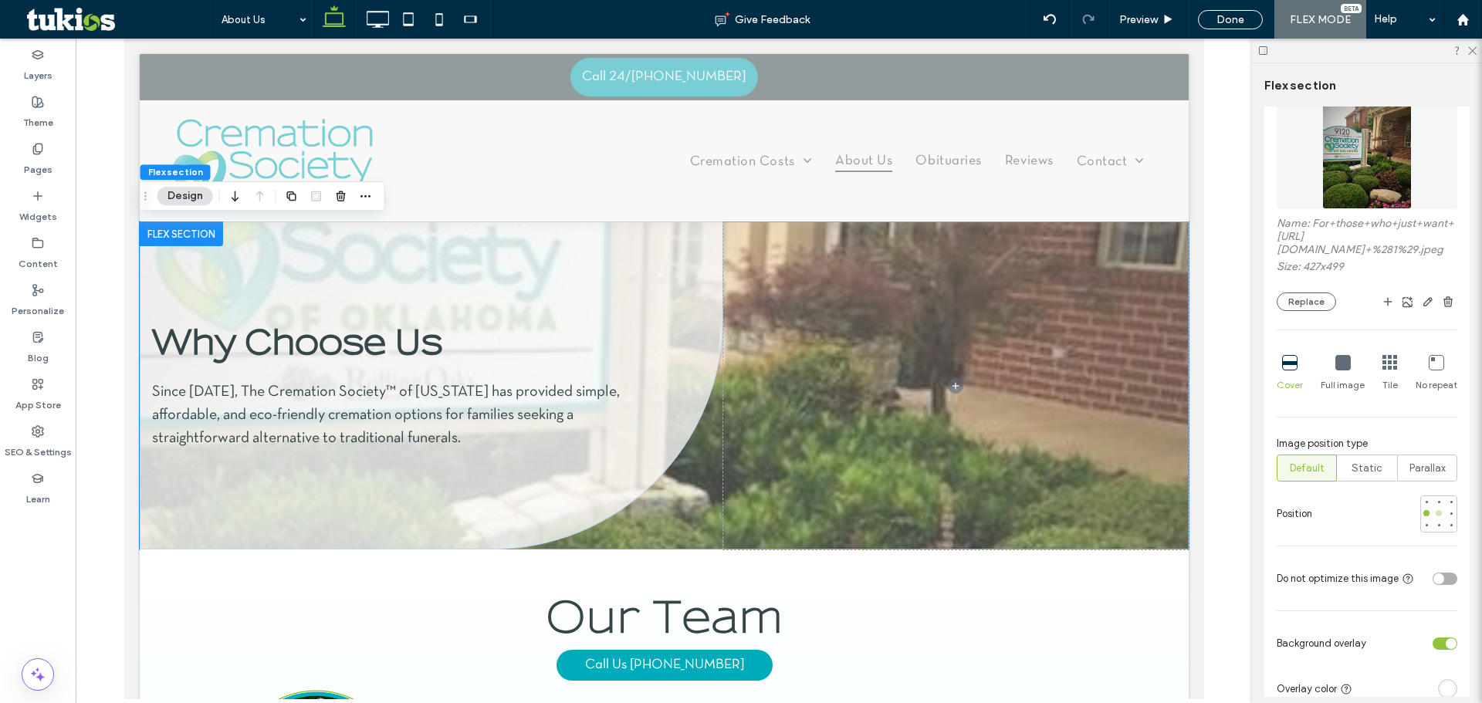
click at [1433, 519] on div at bounding box center [1438, 513] width 11 height 11
click at [1436, 516] on div at bounding box center [1439, 513] width 6 height 6
click at [1436, 505] on div at bounding box center [1439, 502] width 6 height 6
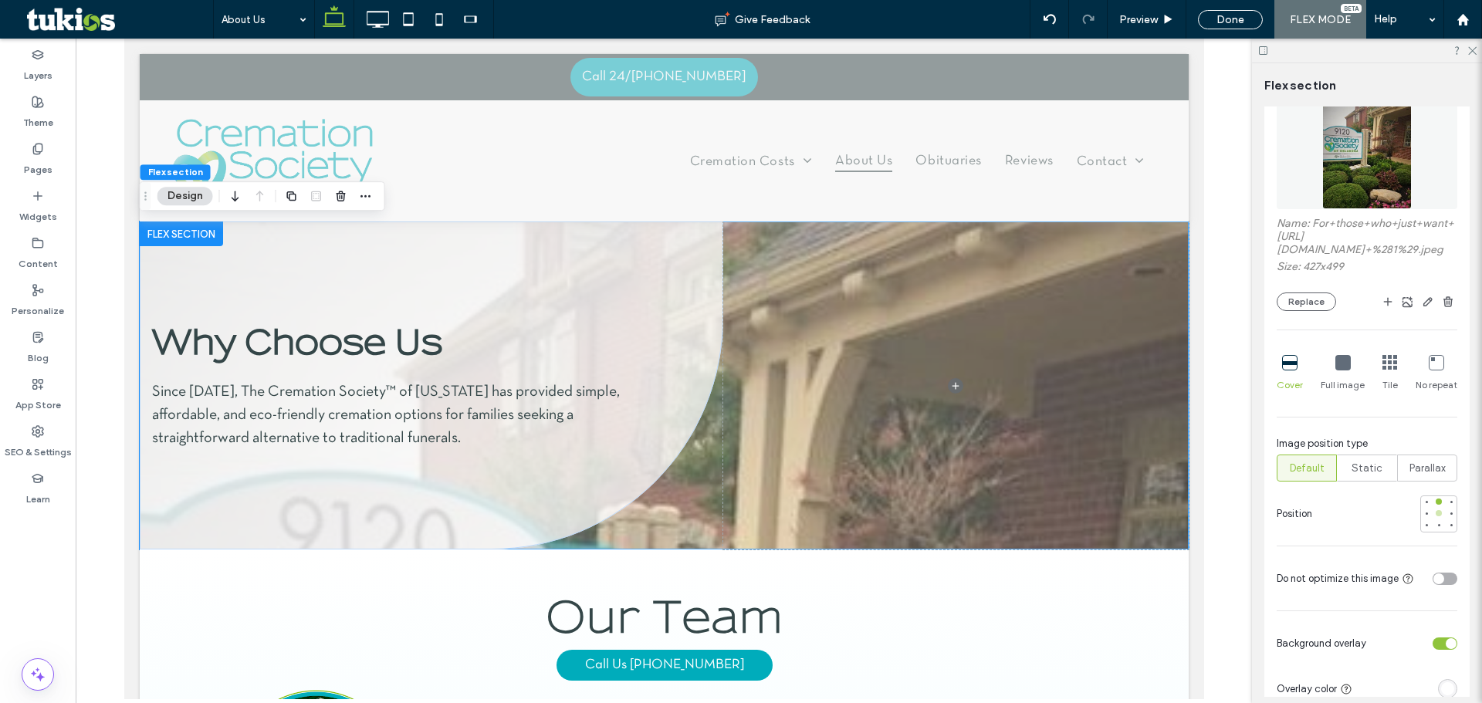
click at [1433, 519] on div at bounding box center [1438, 513] width 11 height 11
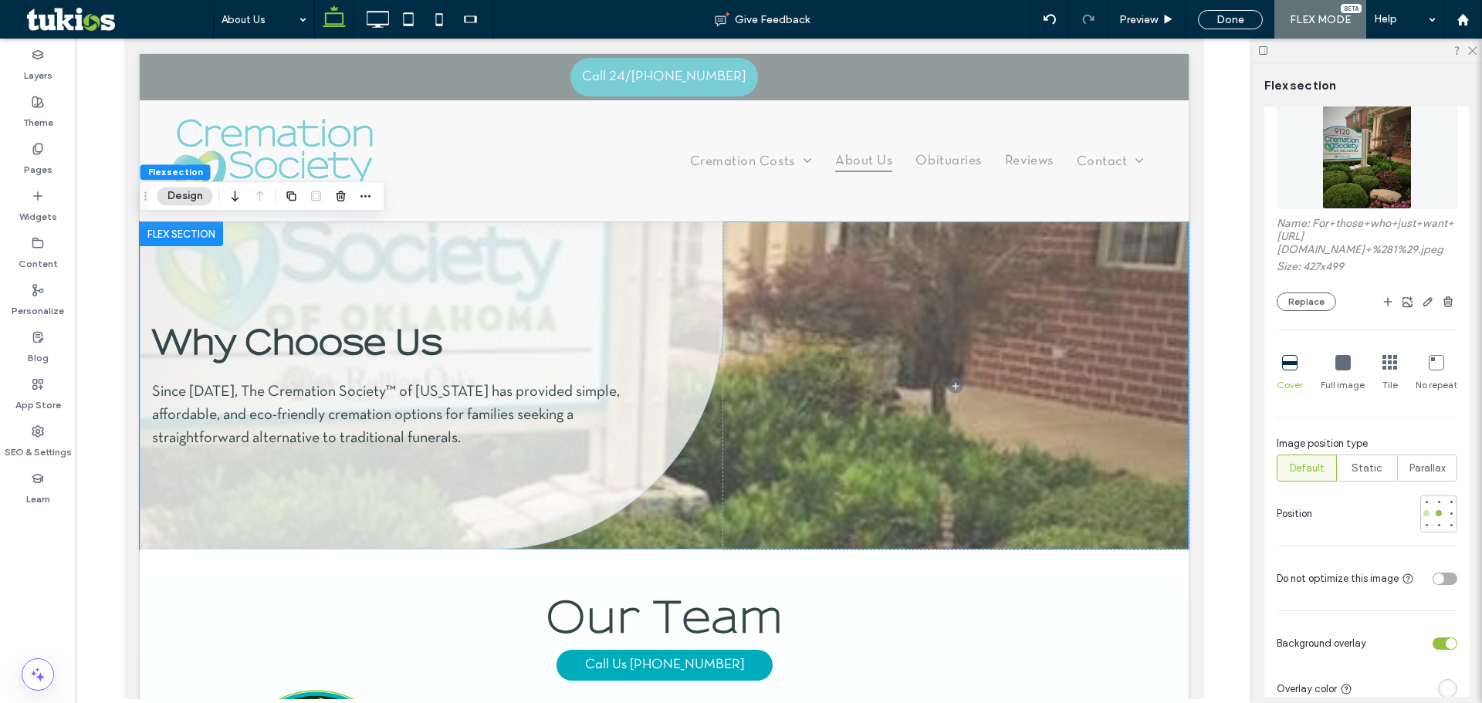
click at [1423, 516] on div at bounding box center [1426, 513] width 6 height 6
click at [1448, 516] on div at bounding box center [1451, 513] width 6 height 6
click at [1436, 516] on div at bounding box center [1439, 513] width 6 height 6
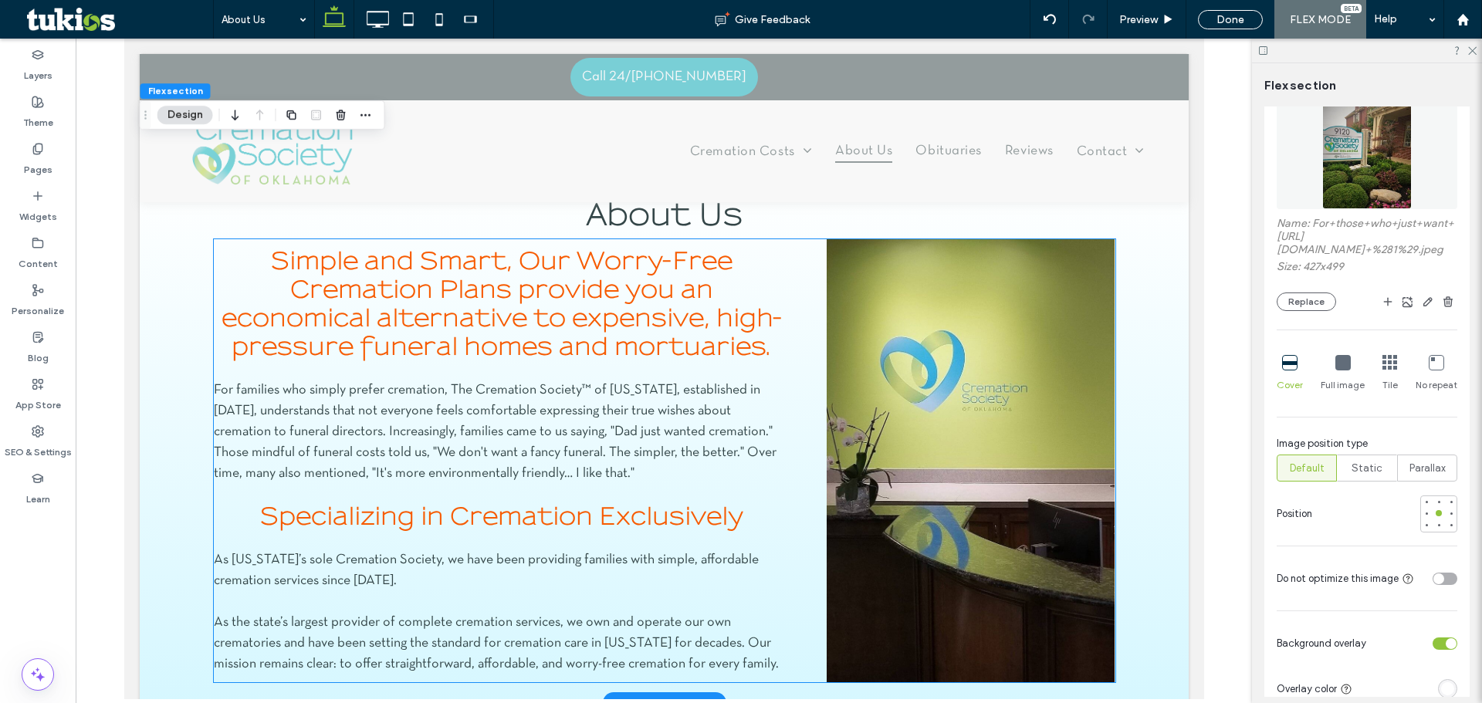
scroll to position [1698, 0]
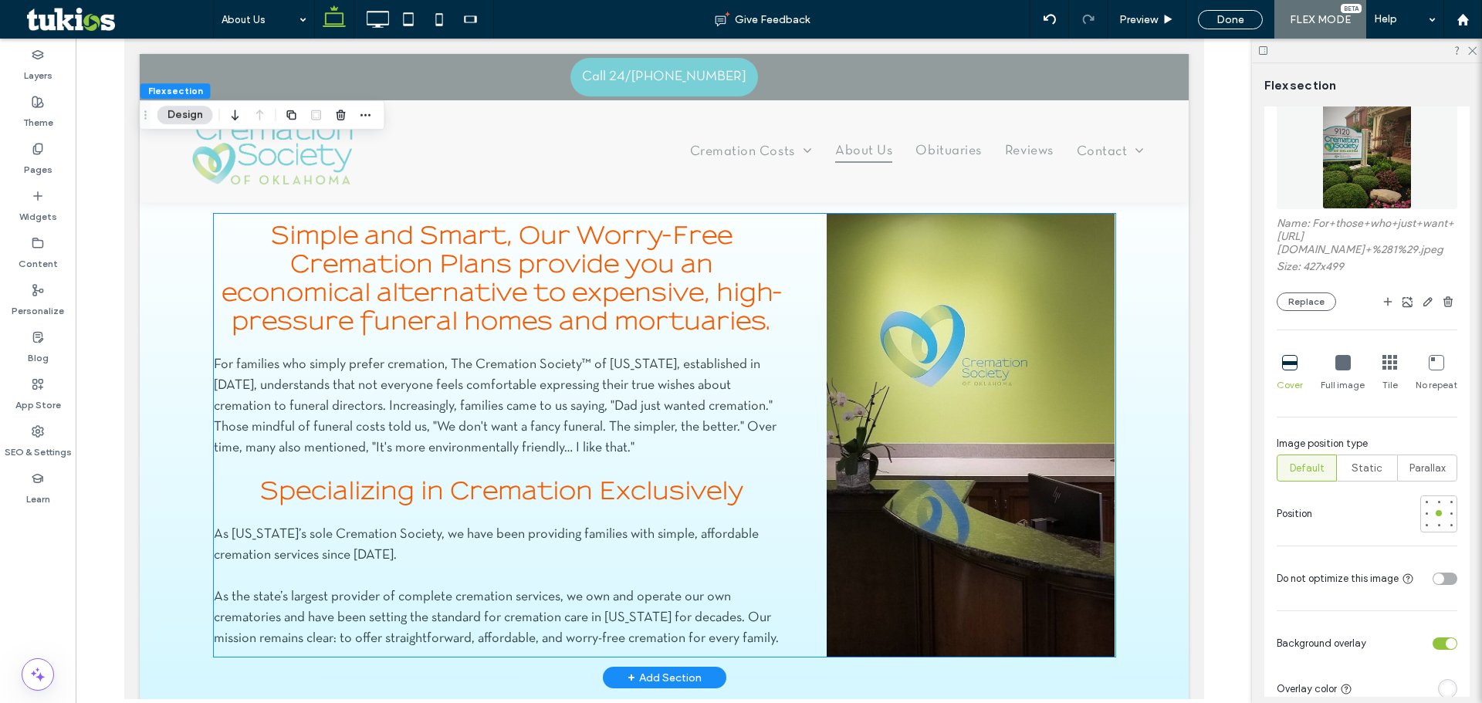
click at [940, 424] on img at bounding box center [970, 435] width 289 height 443
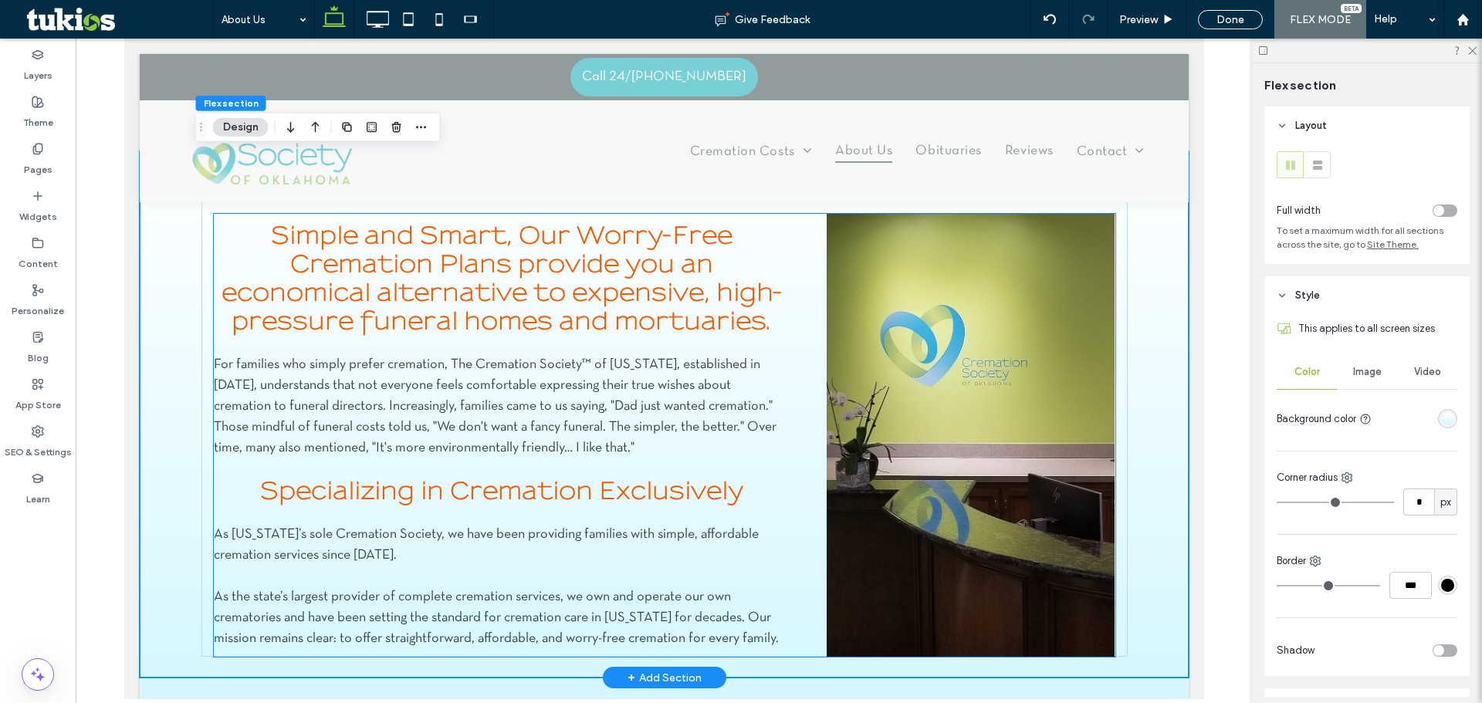
click at [899, 321] on img at bounding box center [970, 435] width 289 height 443
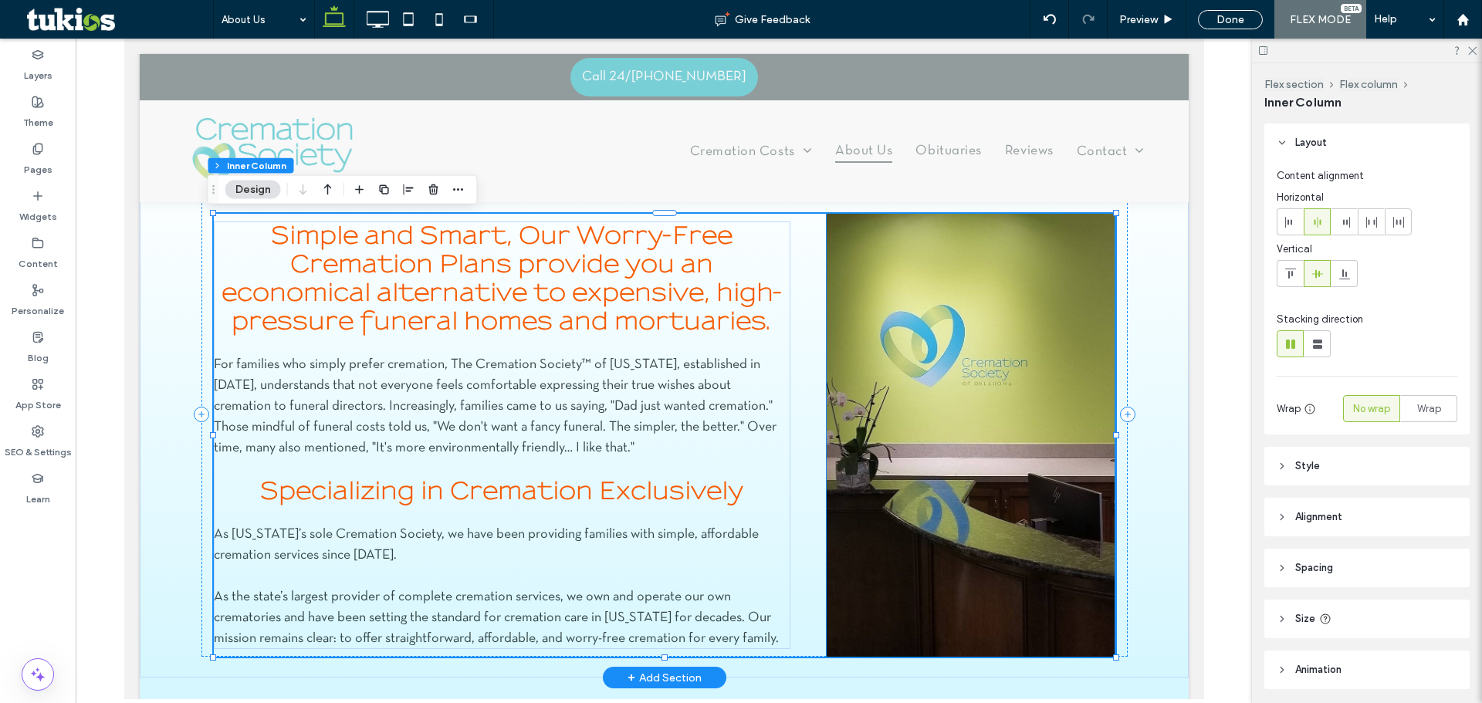
click at [988, 340] on img at bounding box center [970, 435] width 289 height 443
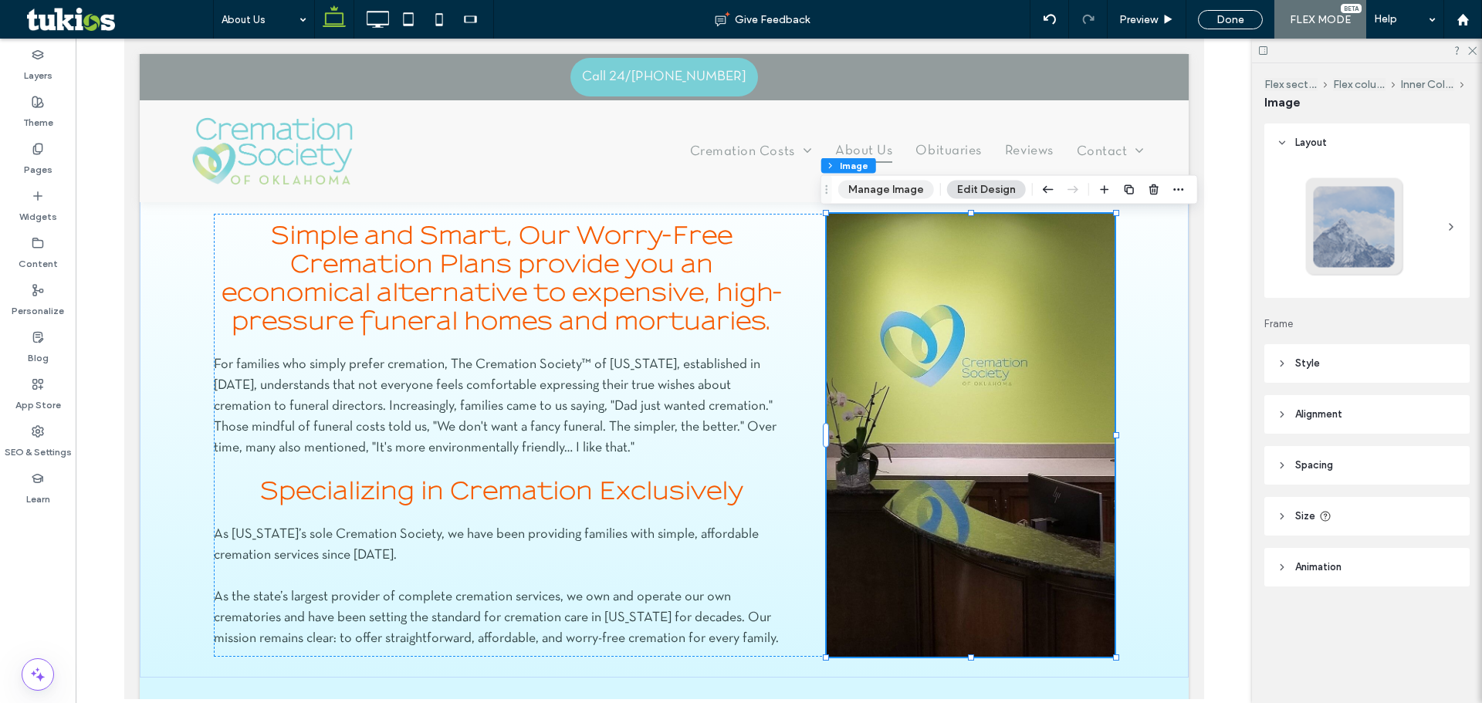
click at [891, 192] on button "Manage Image" at bounding box center [886, 190] width 96 height 19
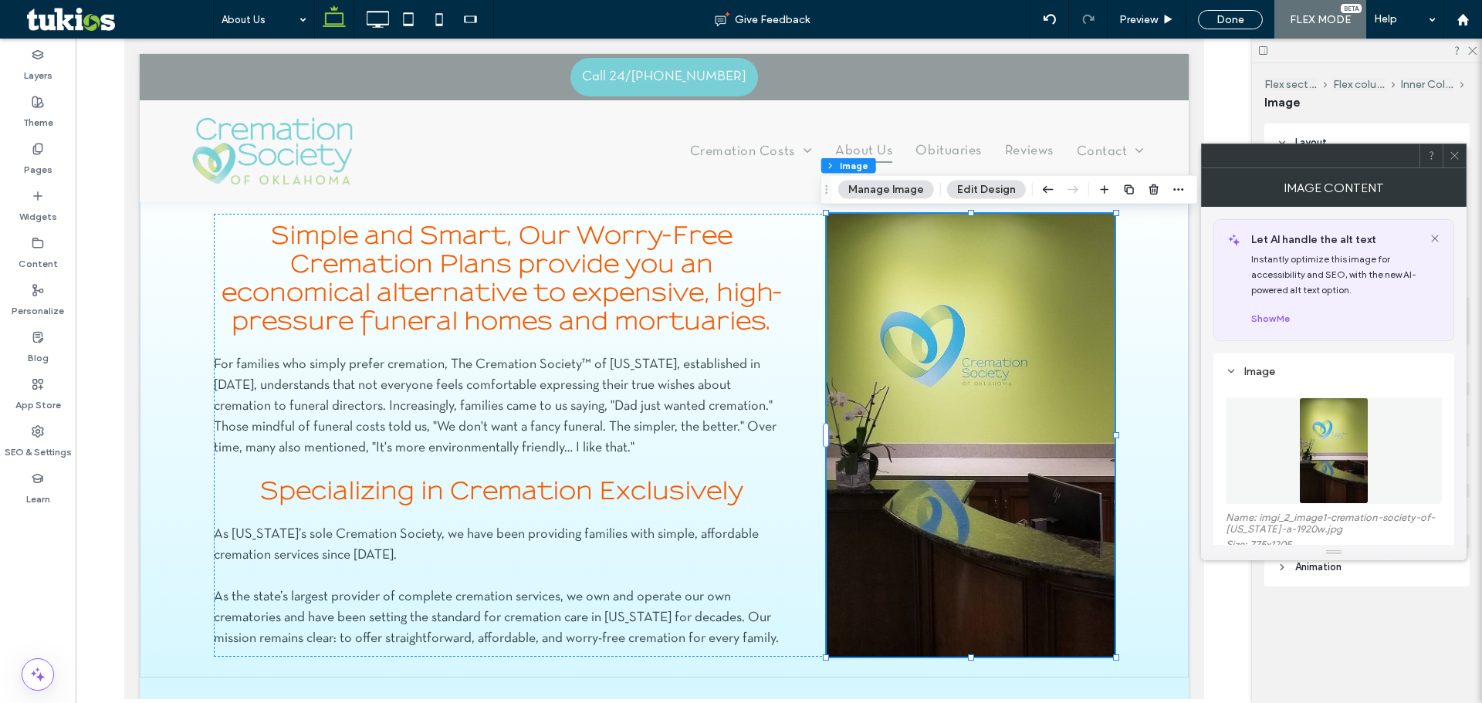
click at [1379, 430] on figure at bounding box center [1334, 451] width 216 height 107
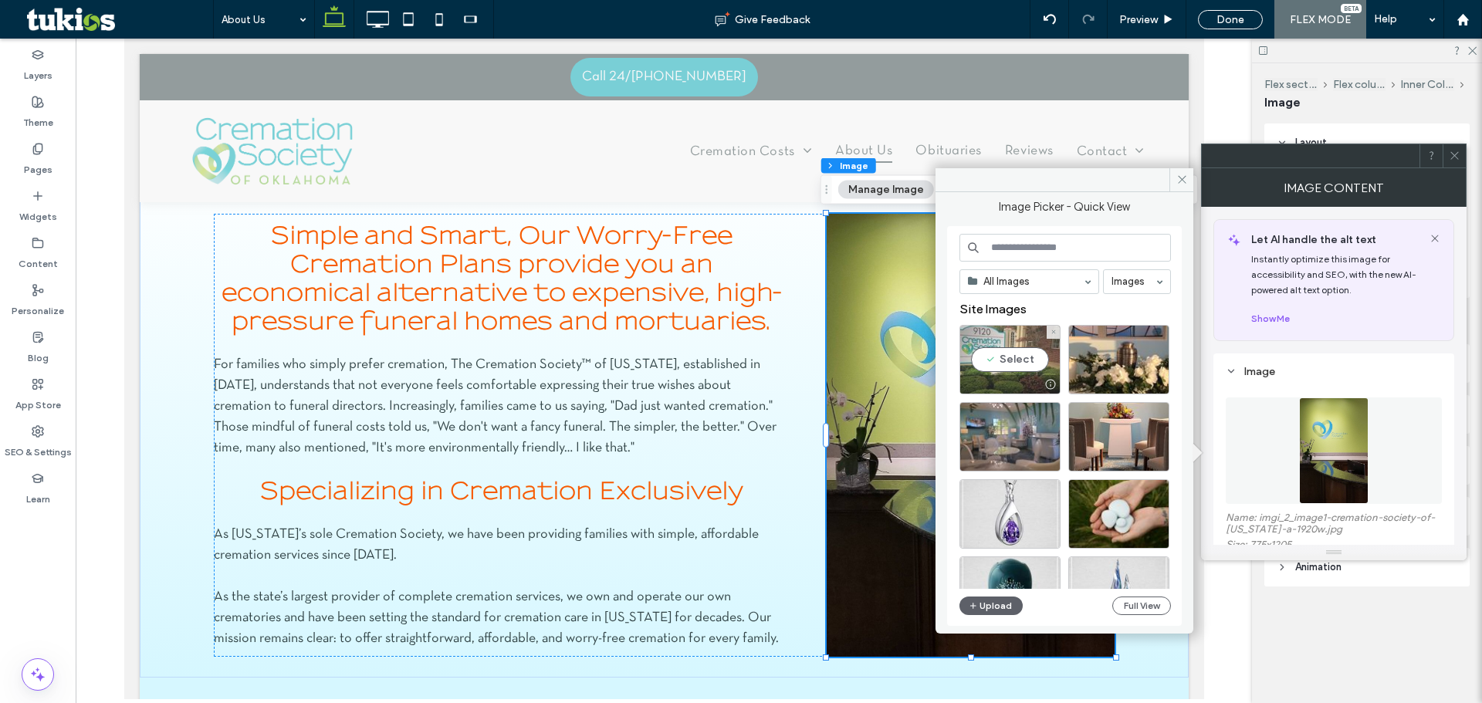
drag, startPoint x: 1013, startPoint y: 369, endPoint x: 1052, endPoint y: 313, distance: 68.7
click at [1013, 369] on div "Select" at bounding box center [1009, 359] width 101 height 69
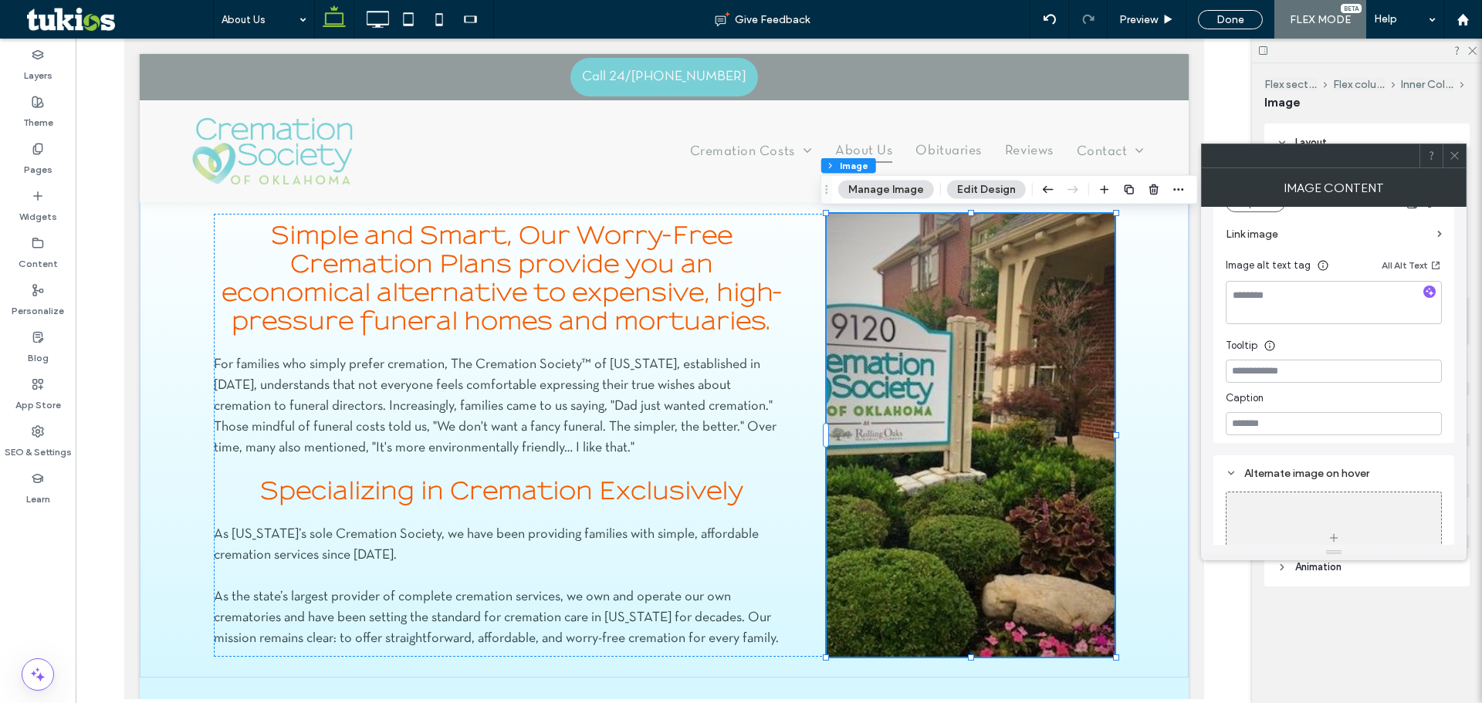
scroll to position [386, 0]
click at [1453, 150] on icon at bounding box center [1455, 156] width 12 height 12
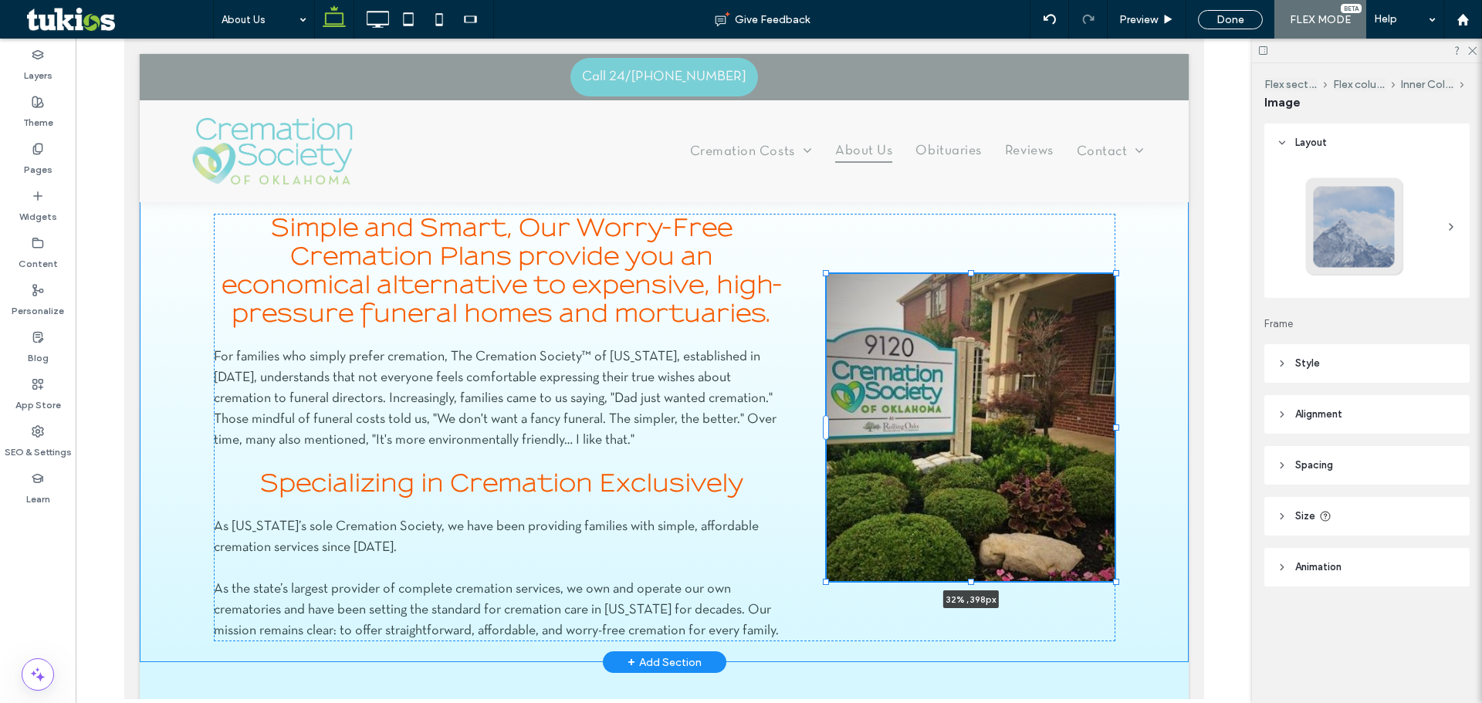
drag, startPoint x: 965, startPoint y: 659, endPoint x: 967, endPoint y: 591, distance: 68.0
click at [967, 591] on div "About Us Simple and Smart, Our Worry-Free Cremation Plans provide you an econom…" at bounding box center [664, 406] width 926 height 511
type input "***"
click at [1020, 225] on div "Simple and Smart, Our Worry-Free Cremation Plans provide you an economical alte…" at bounding box center [664, 428] width 902 height 428
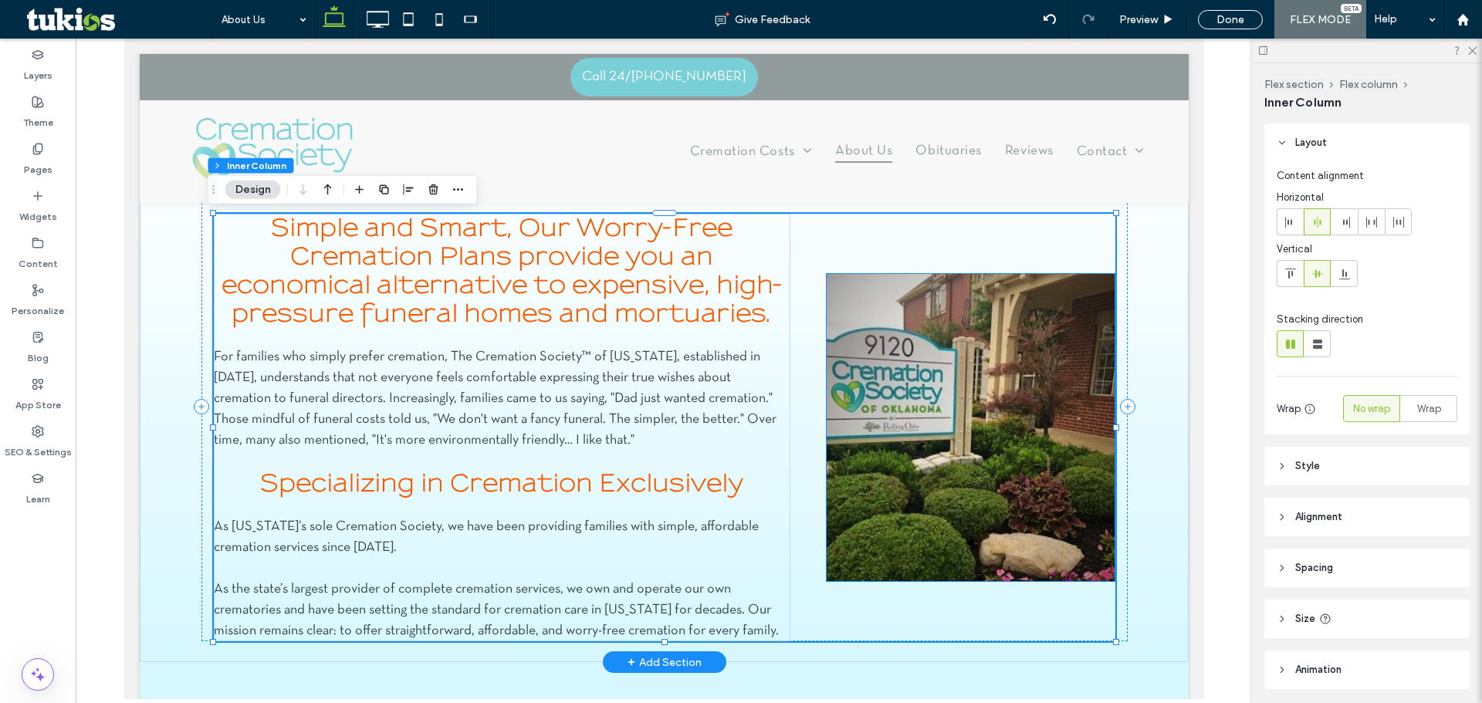
click at [999, 314] on img at bounding box center [970, 427] width 289 height 307
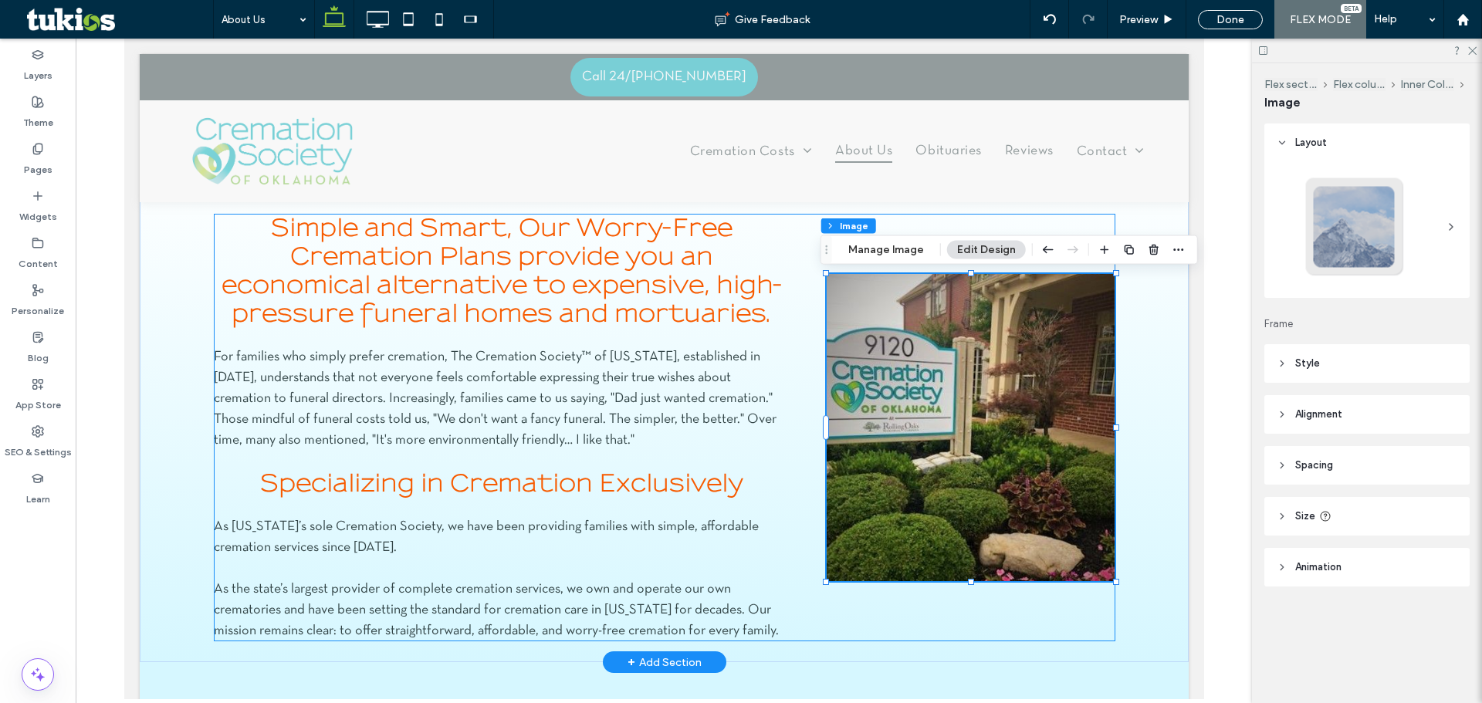
click at [1023, 225] on div "Simple and Smart, Our Worry-Free Cremation Plans provide you an economical alte…" at bounding box center [664, 428] width 902 height 428
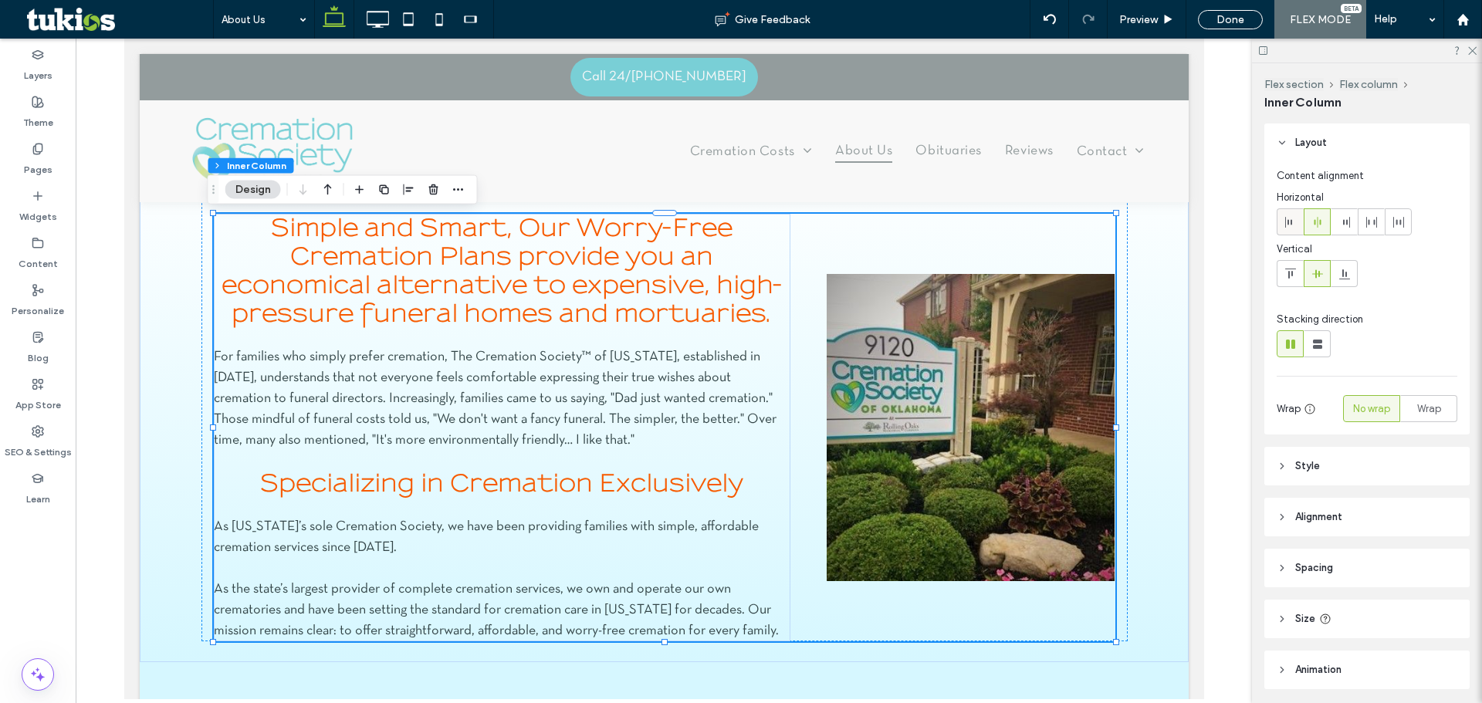
click at [1302, 225] on div at bounding box center [1289, 221] width 25 height 25
click at [1288, 281] on span at bounding box center [1290, 273] width 12 height 25
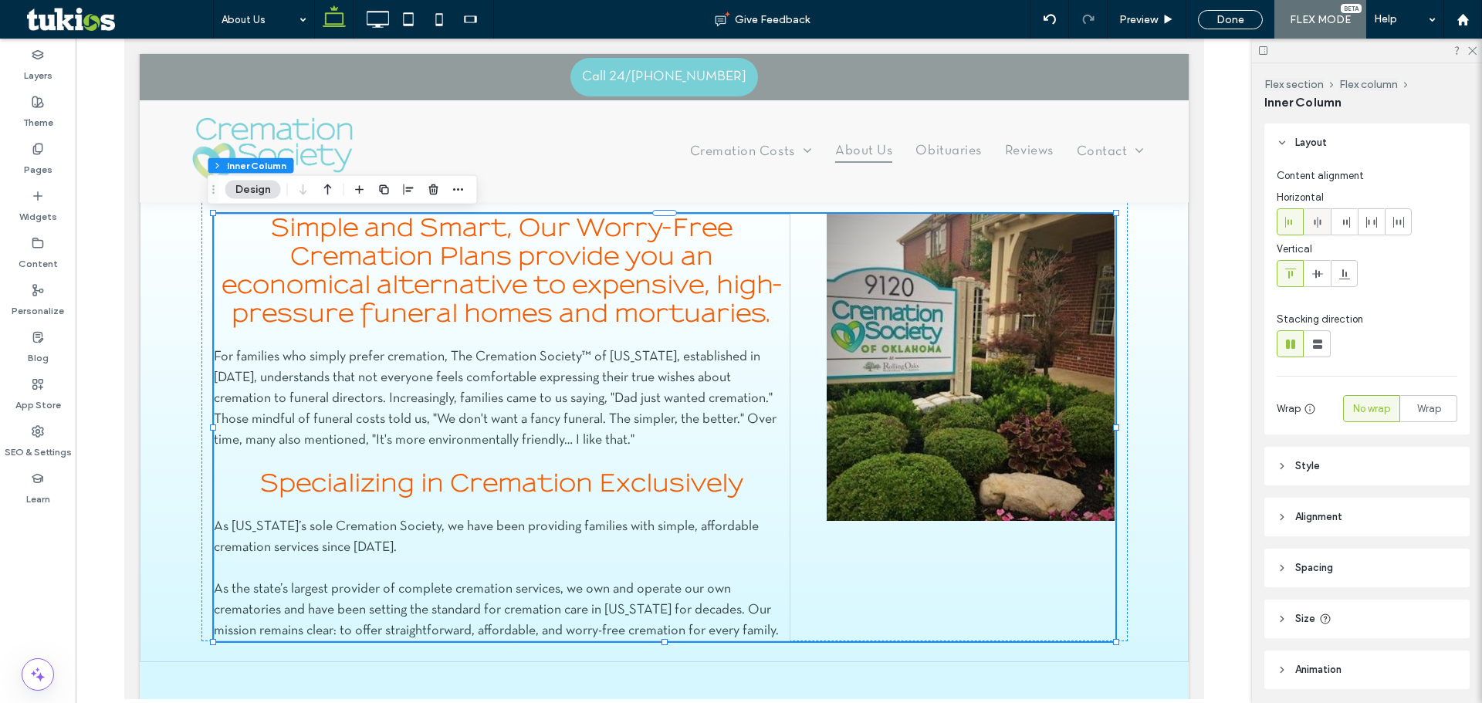
click at [1314, 232] on span at bounding box center [1317, 221] width 12 height 25
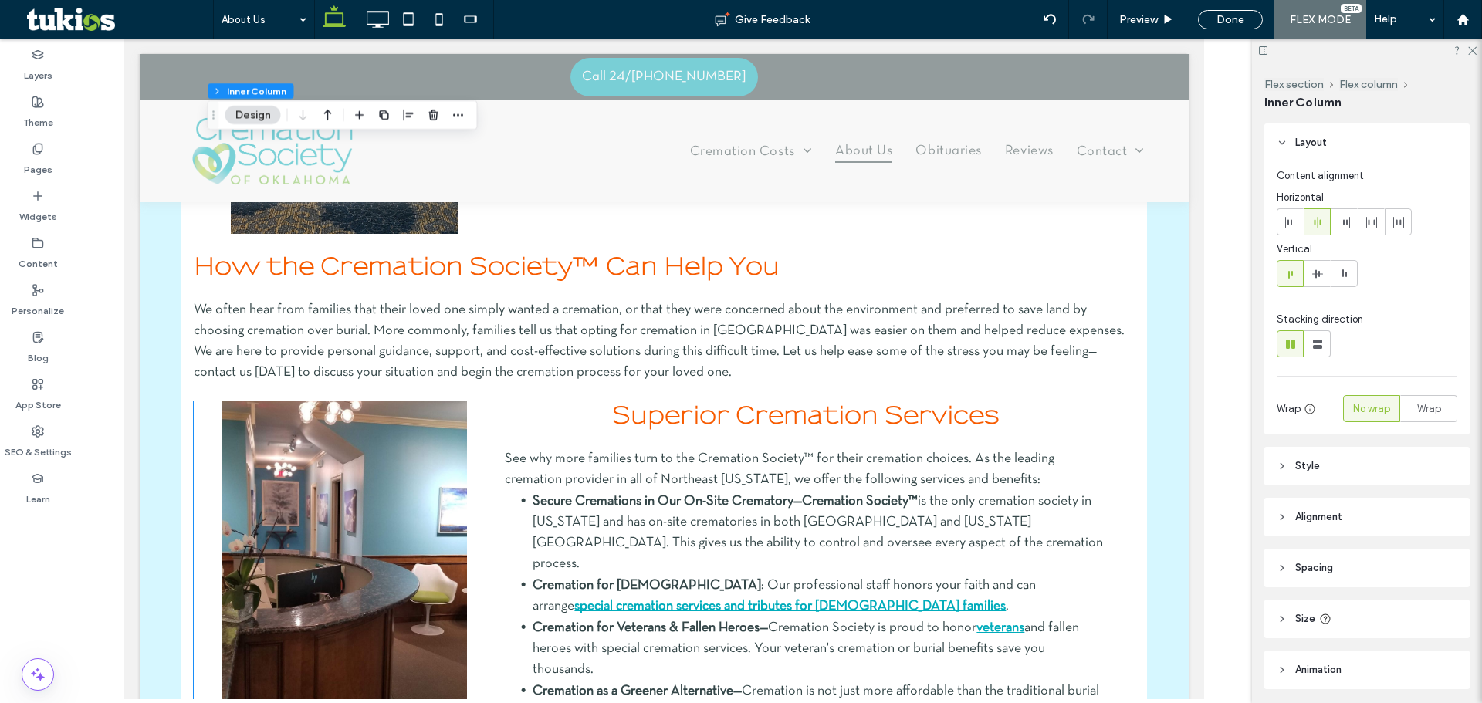
scroll to position [3242, 0]
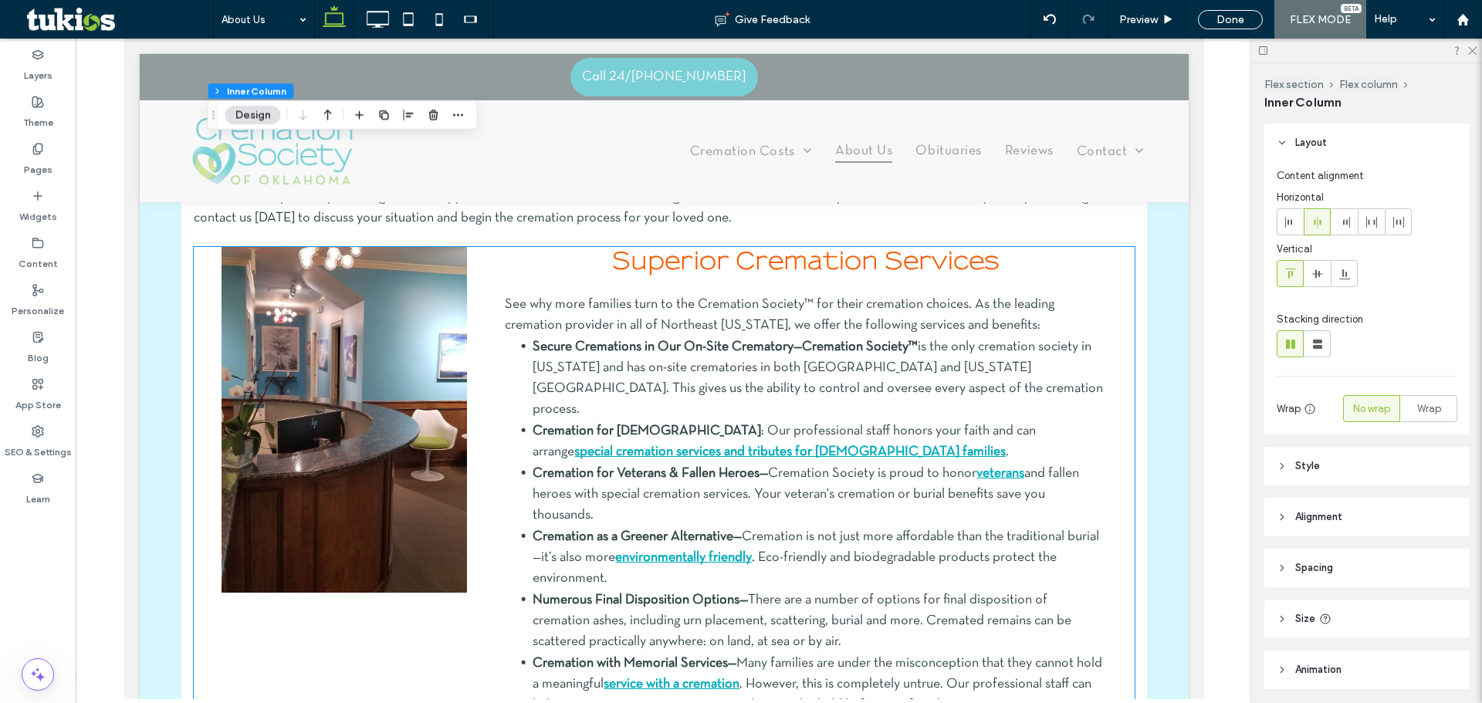
click at [362, 455] on img at bounding box center [343, 420] width 245 height 346
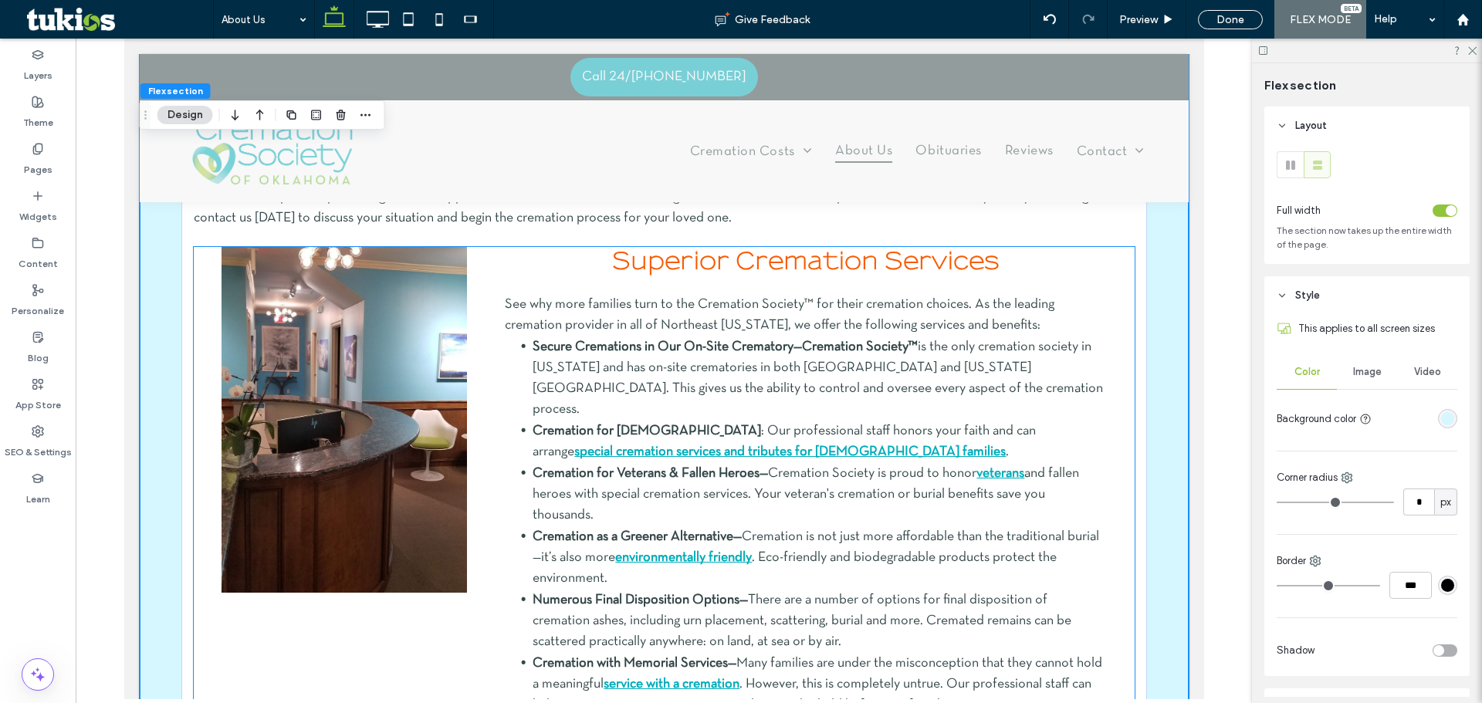
click at [362, 455] on img at bounding box center [343, 420] width 245 height 346
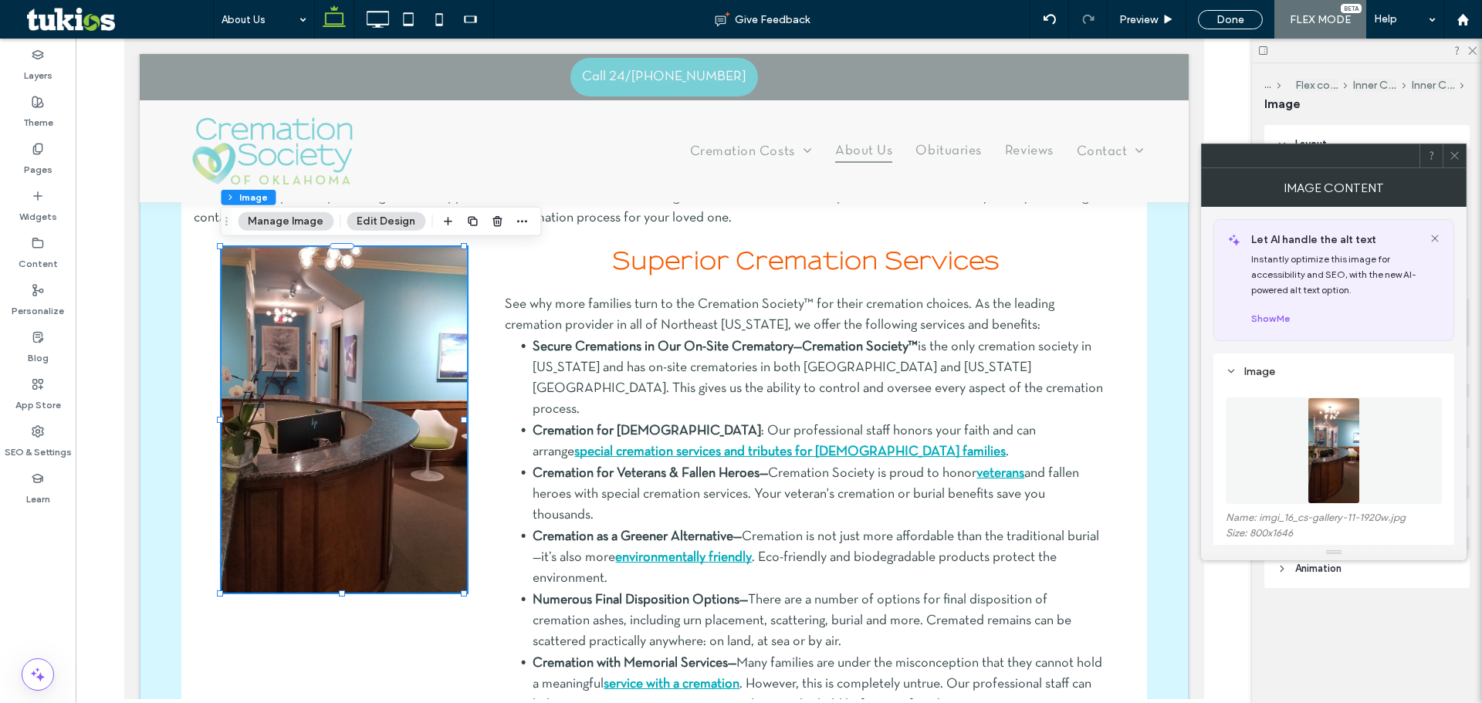
click at [1371, 443] on figure at bounding box center [1334, 451] width 216 height 107
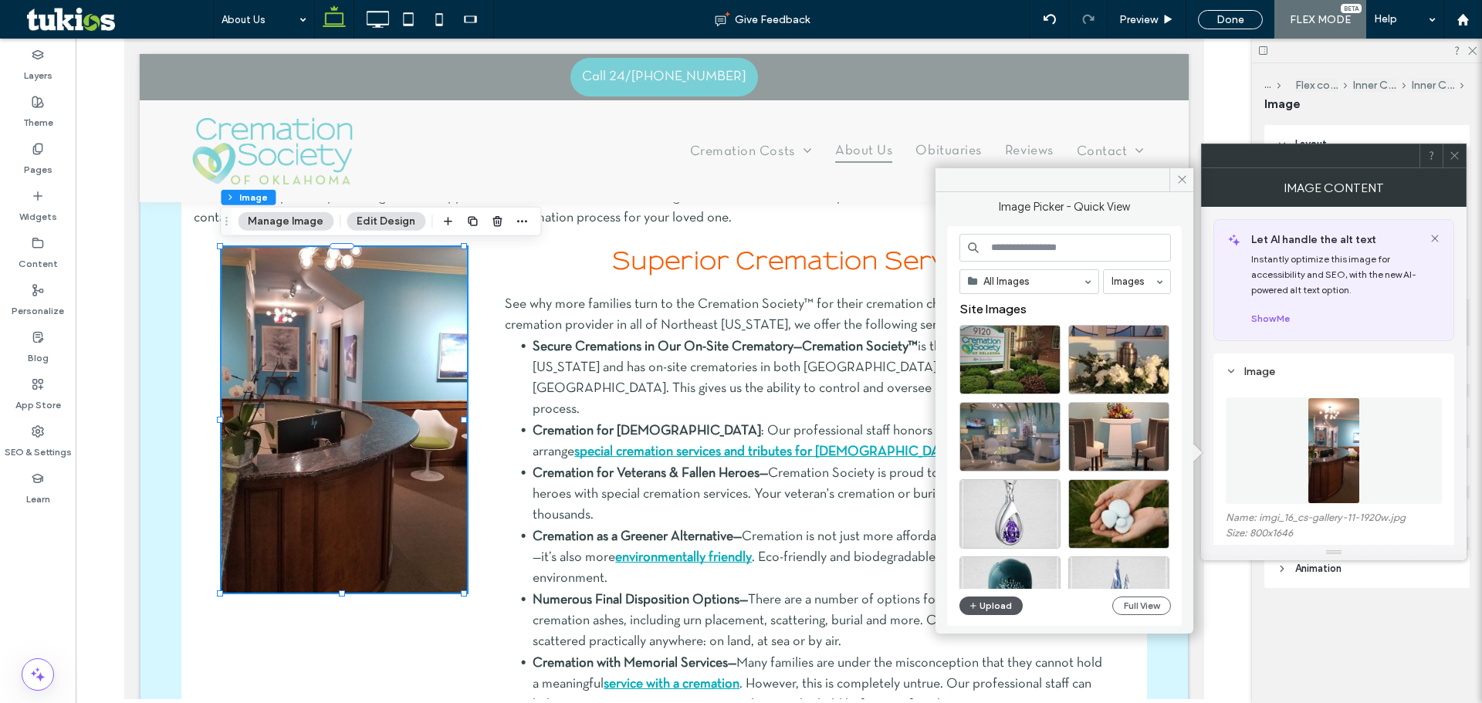
click at [983, 610] on button "Upload" at bounding box center [990, 606] width 63 height 19
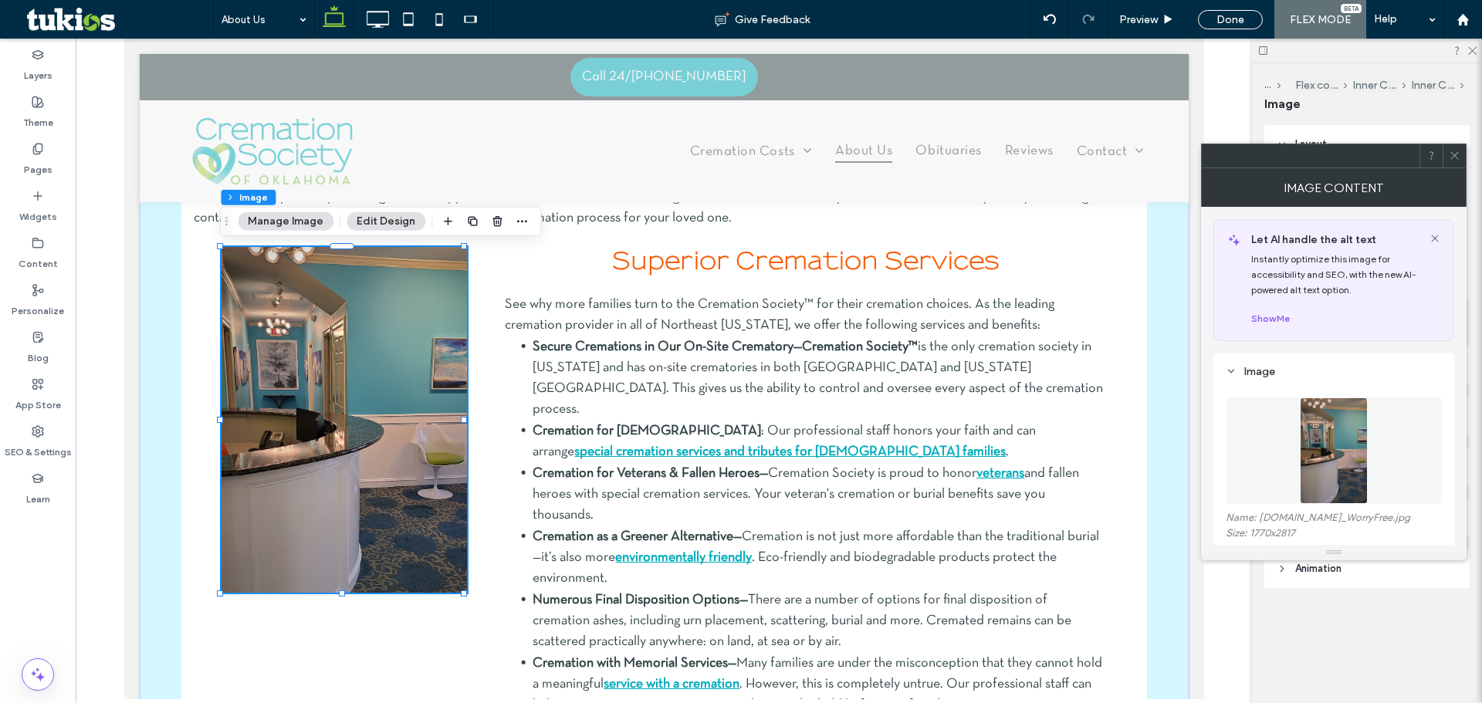
click at [1451, 153] on icon at bounding box center [1455, 156] width 12 height 12
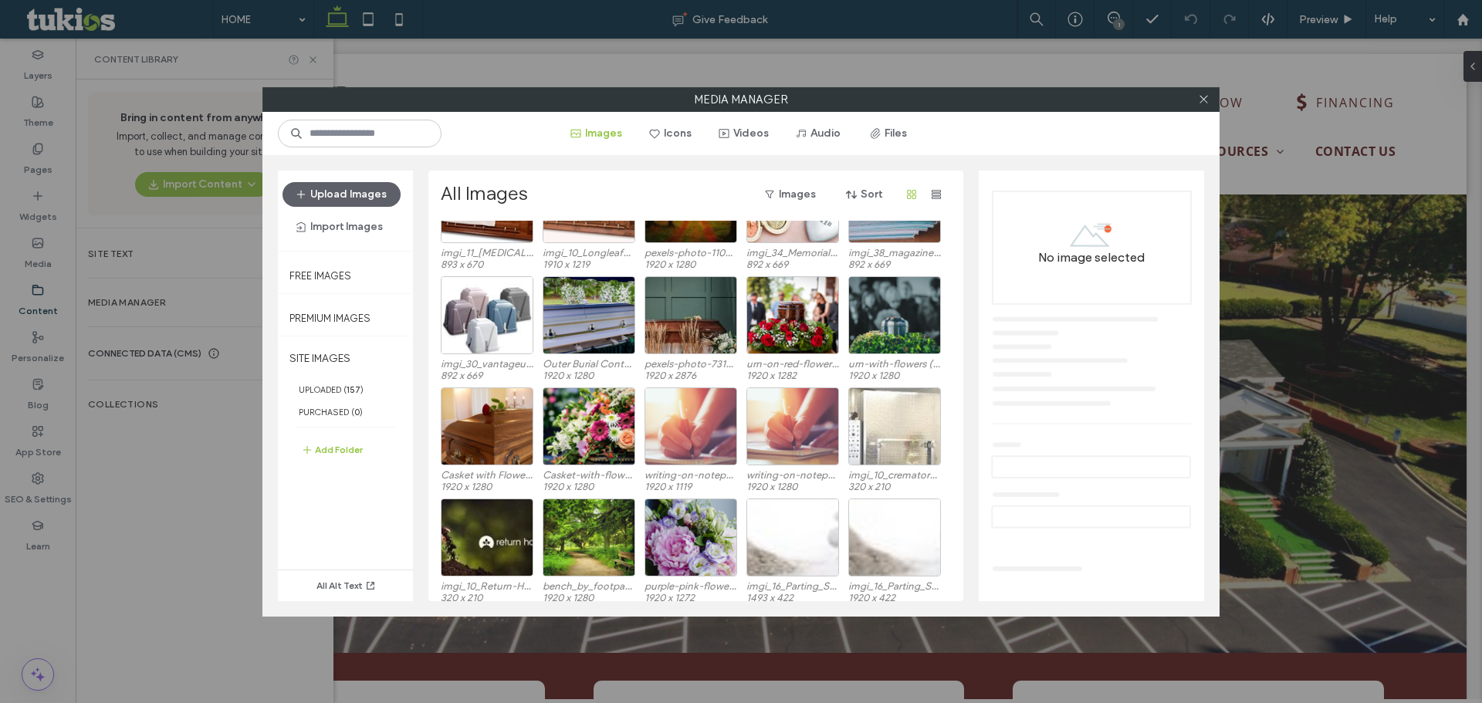
scroll to position [77, 0]
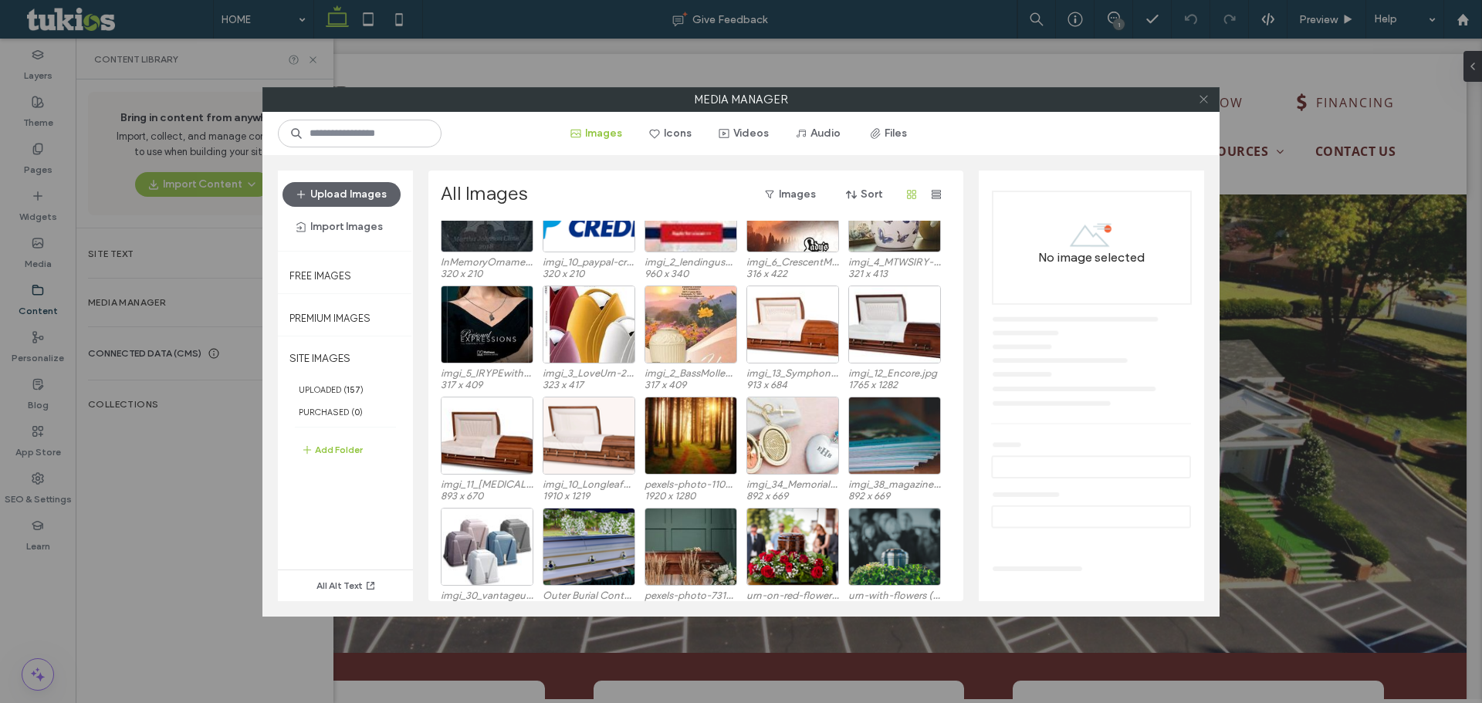
click at [1198, 97] on icon at bounding box center [1204, 99] width 12 height 12
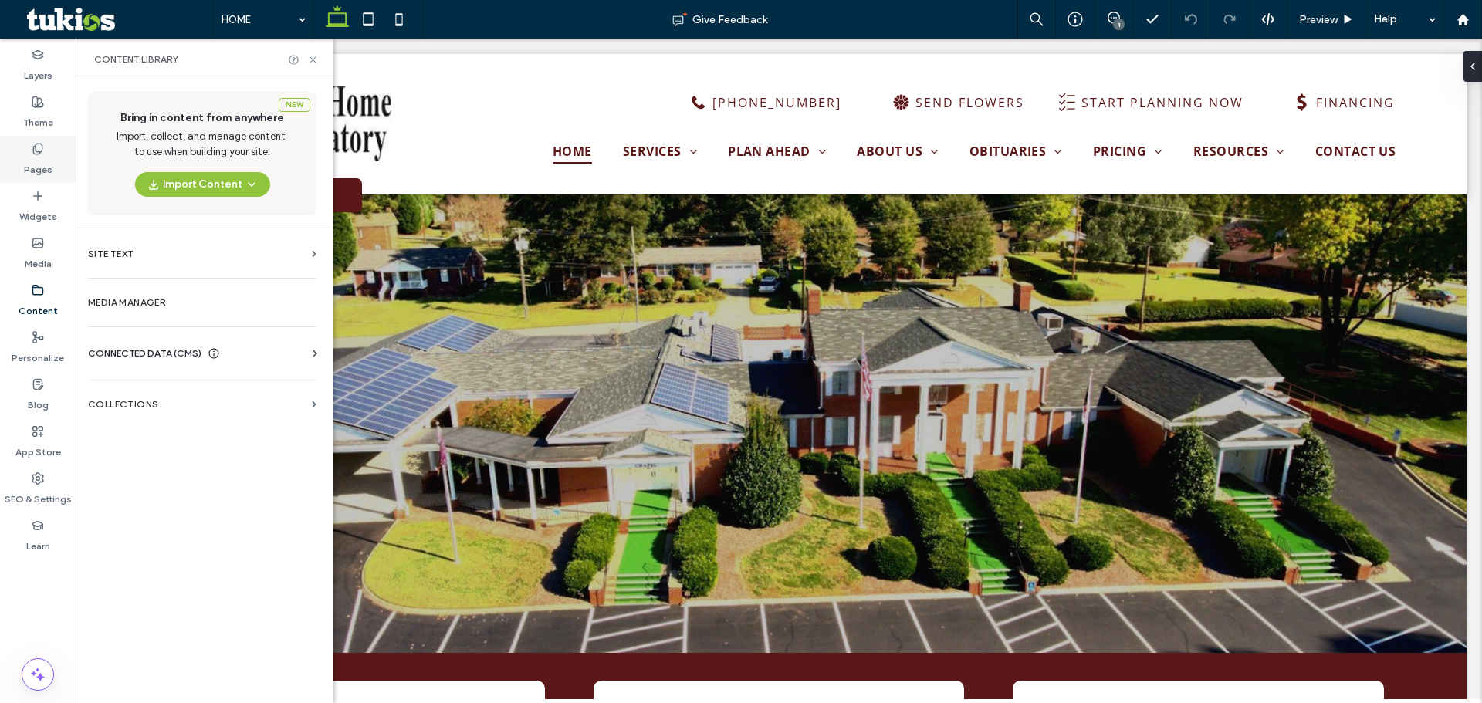
click at [47, 157] on label "Pages" at bounding box center [38, 166] width 29 height 22
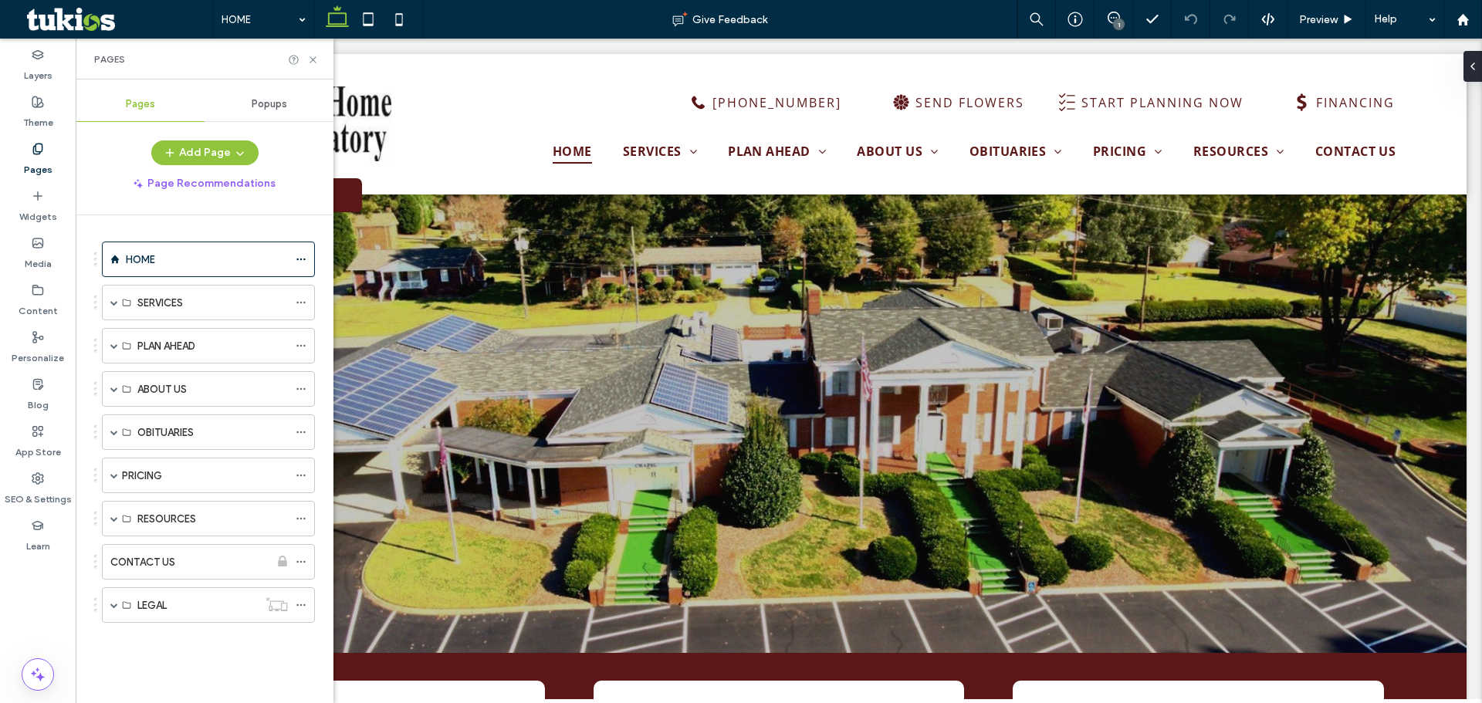
click at [112, 388] on span at bounding box center [114, 389] width 8 height 8
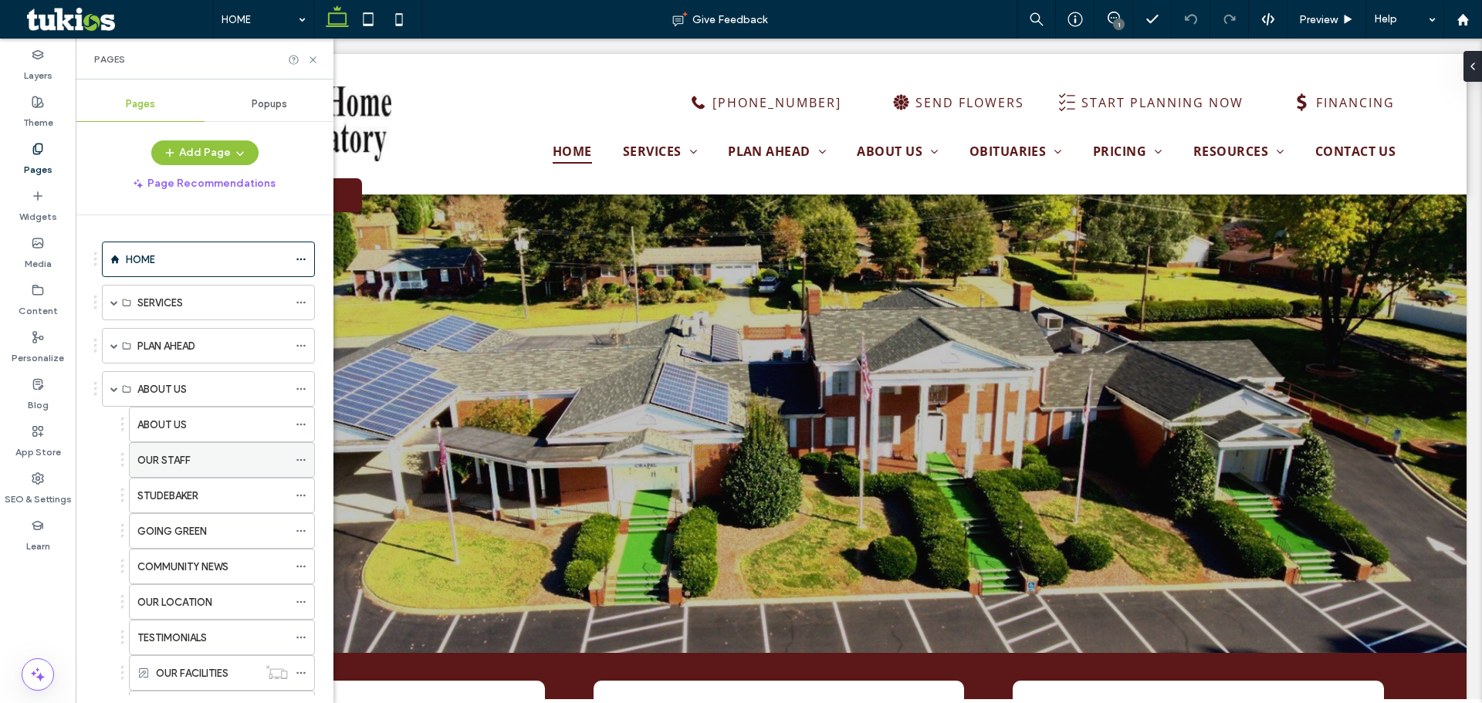
click at [175, 458] on label "OUR STAFF" at bounding box center [163, 460] width 53 height 27
